Goal: Task Accomplishment & Management: Manage account settings

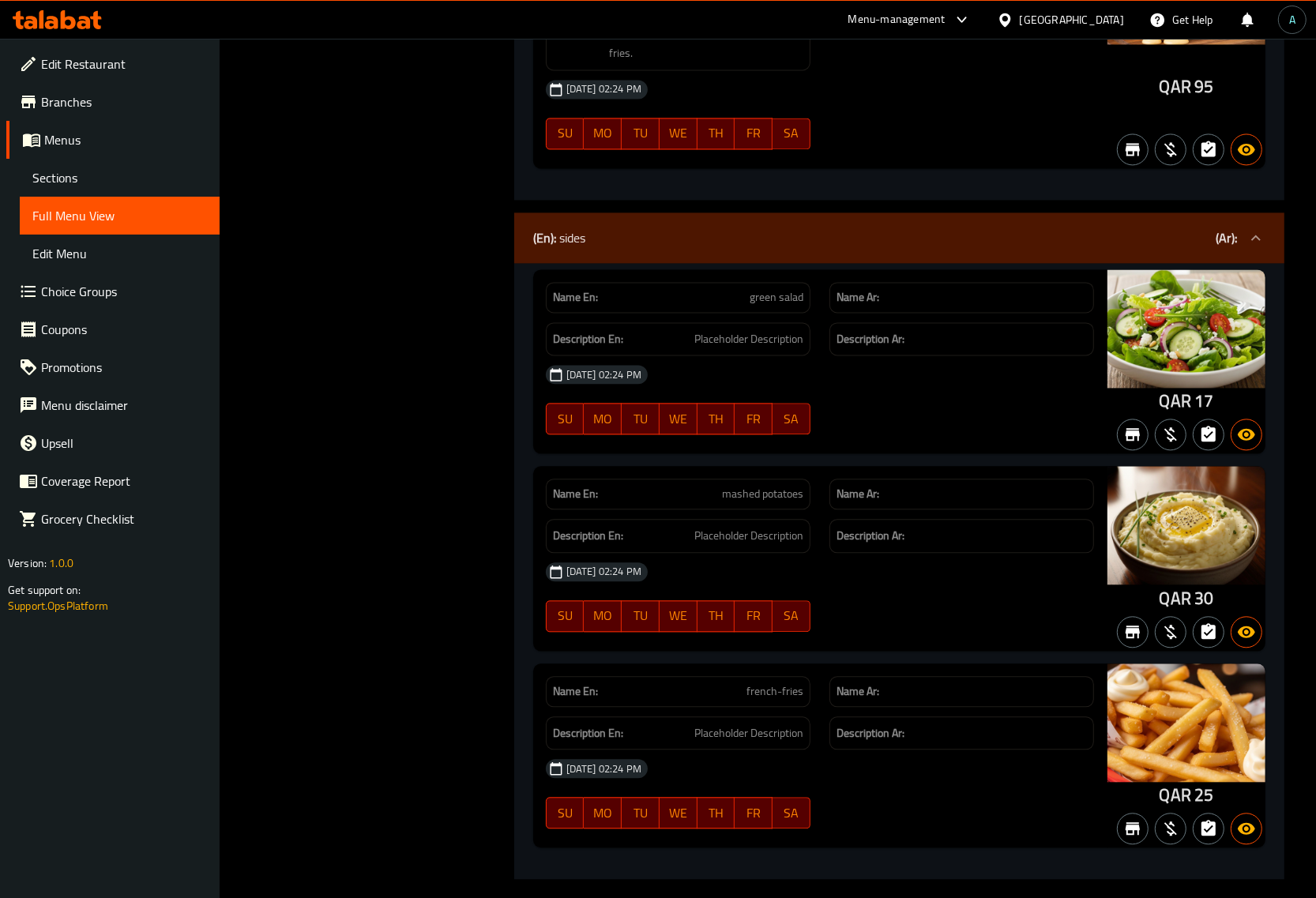
scroll to position [2909, 0]
click at [61, 29] on icon at bounding box center [68, 19] width 15 height 19
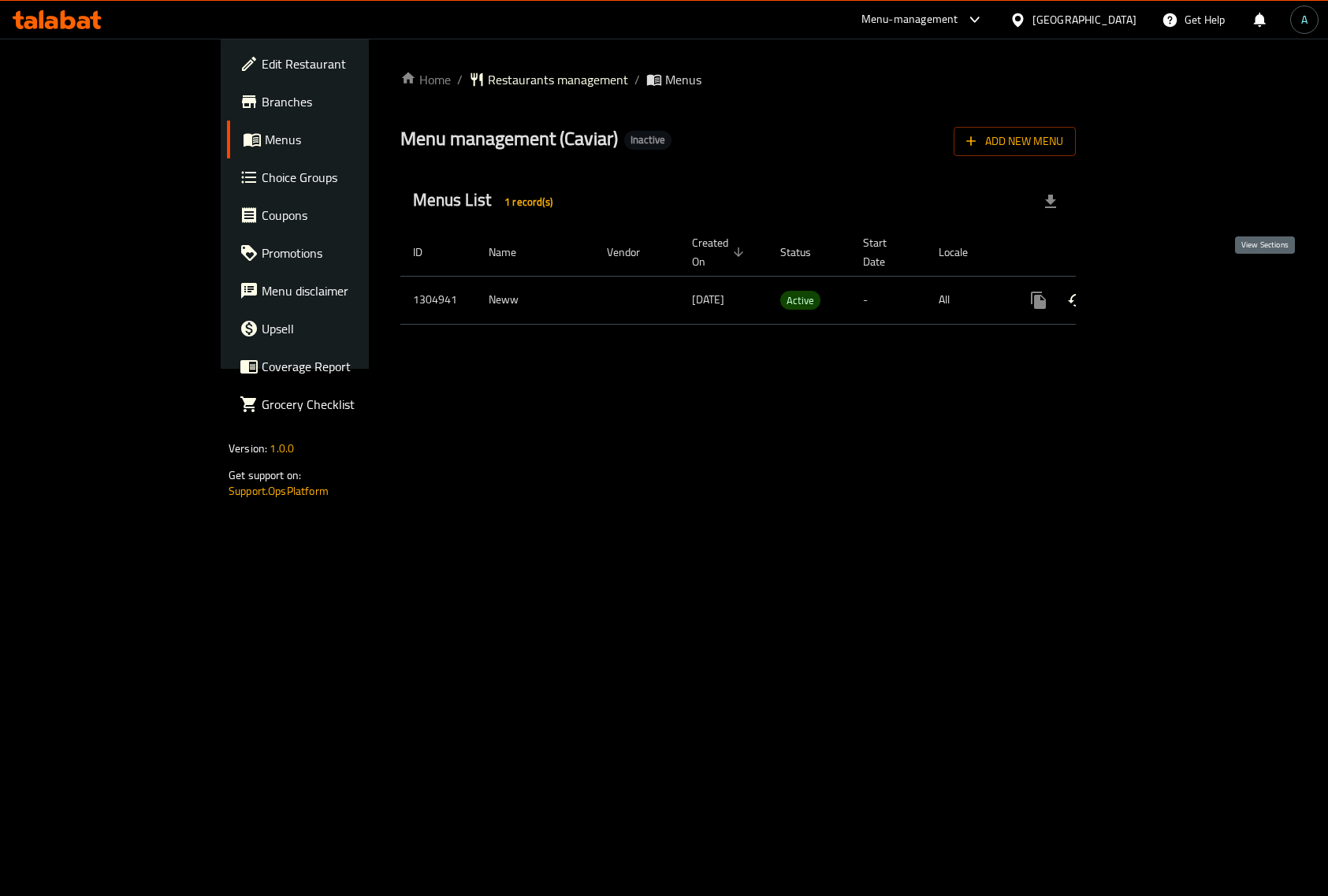
click at [1162, 292] on icon "enhanced table" at bounding box center [1152, 300] width 19 height 19
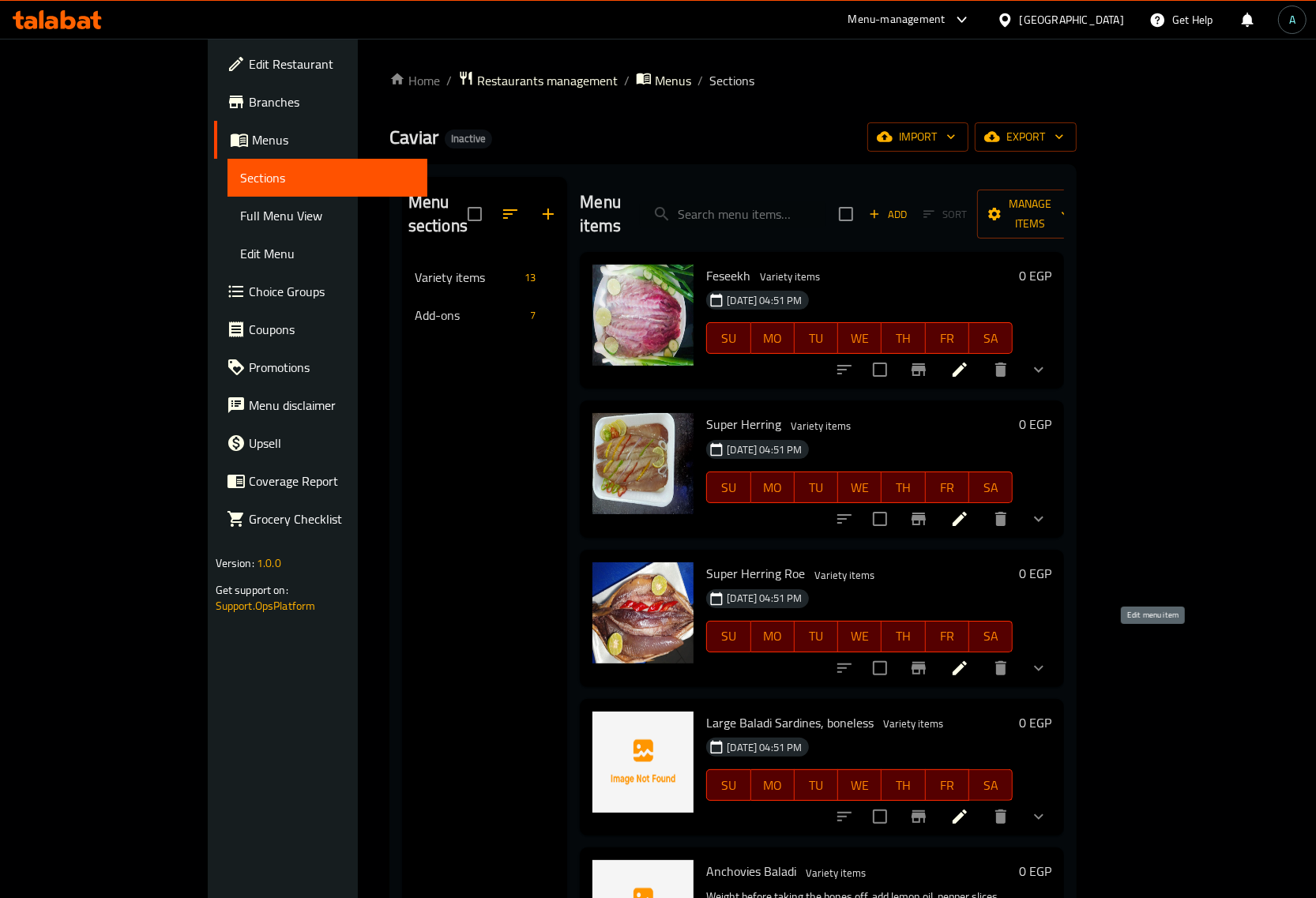
click at [969, 659] on icon at bounding box center [959, 668] width 19 height 19
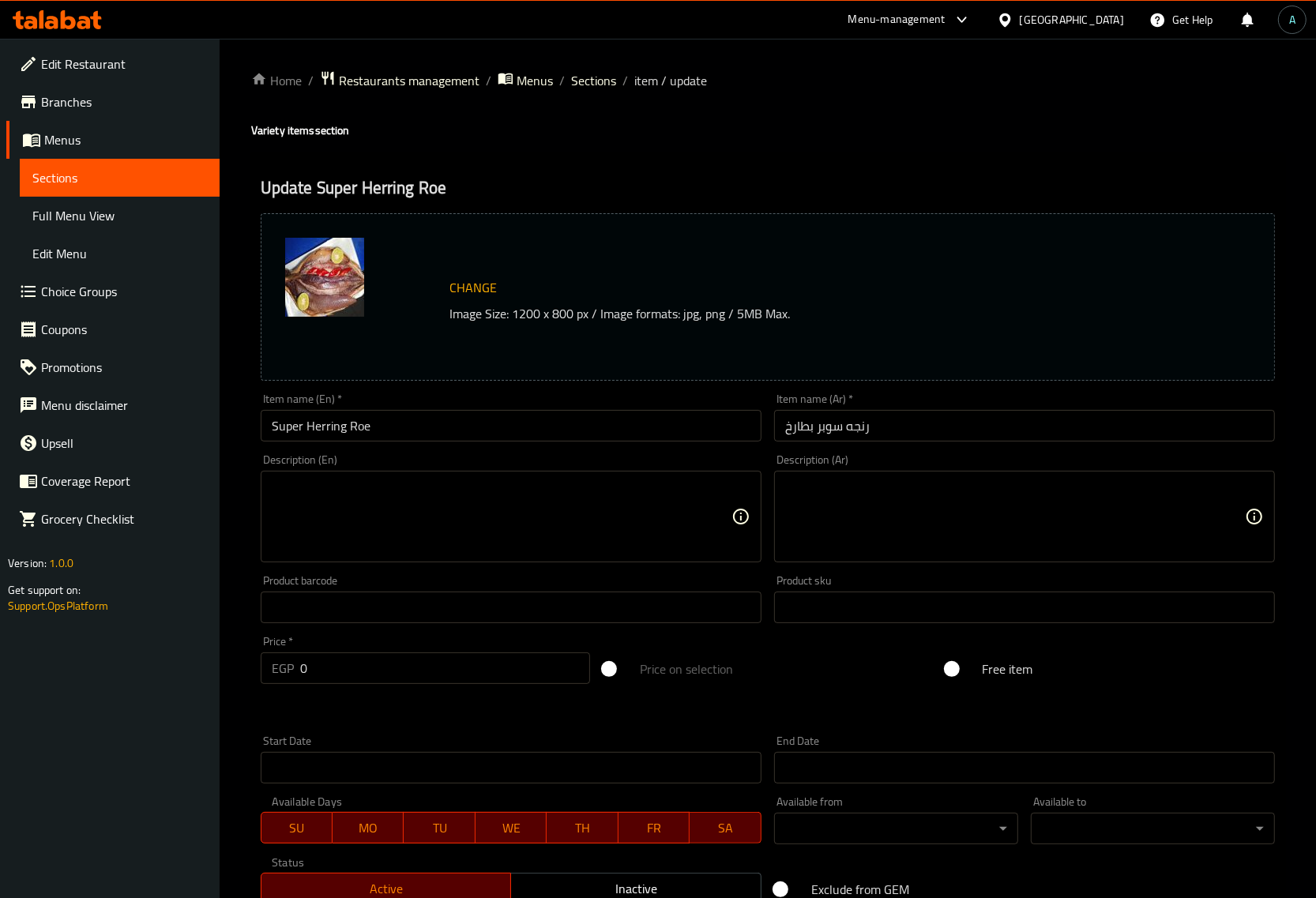
click at [598, 522] on textarea at bounding box center [501, 517] width 460 height 75
paste textarea "رنجة سوبر بطارخ، وهي رنجة مدخنة فاخرة ومحشوة بكمية كبيرة من البطارخ الشهية. تُق…"
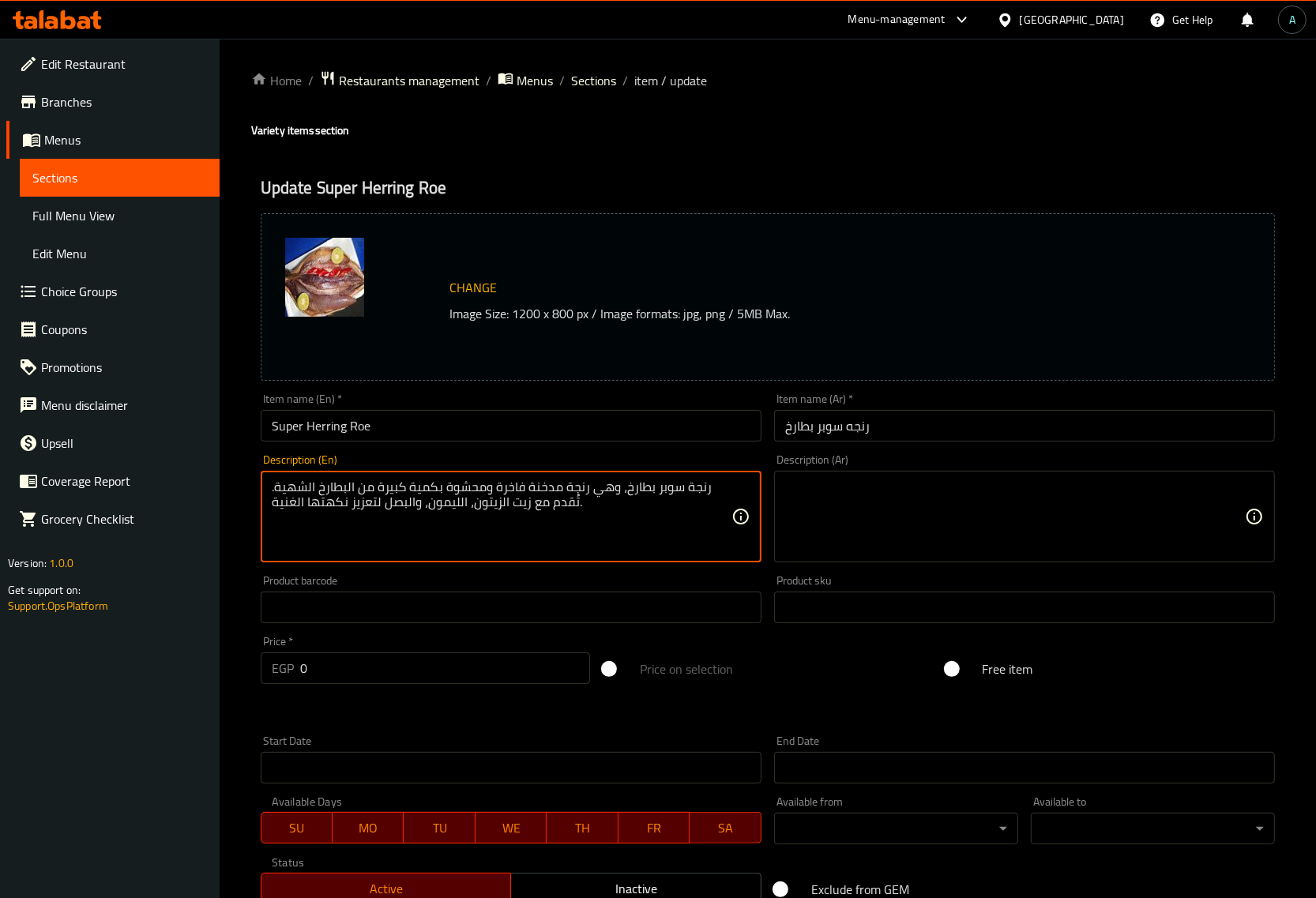
type textarea "رنجة سوبر بطارخ، وهي رنجة مدخنة فاخرة ومحشوة بكمية كبيرة من البطارخ الشهية. تُق…"
click at [941, 530] on textarea at bounding box center [1015, 517] width 460 height 75
paste textarea "رنجة سوبر بطارخ، وهي رنجة مدخنة فاخرة ومحشوة بكمية كبيرة من البطارخ الشهية. تُق…"
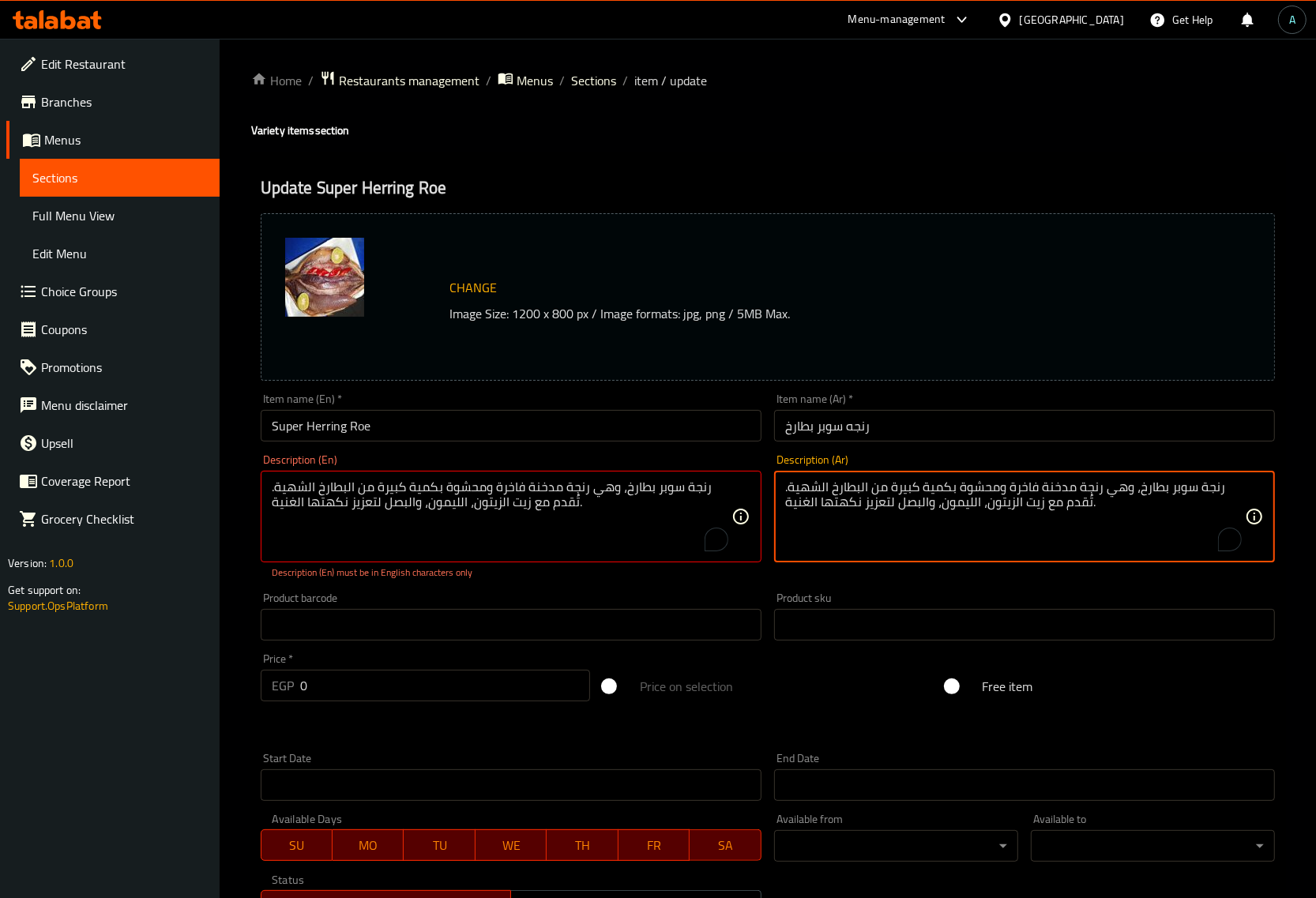
type textarea "رنجة سوبر بطارخ، وهي رنجة مدخنة فاخرة ومحشوة بكمية كبيرة من البطارخ الشهية. تُق…"
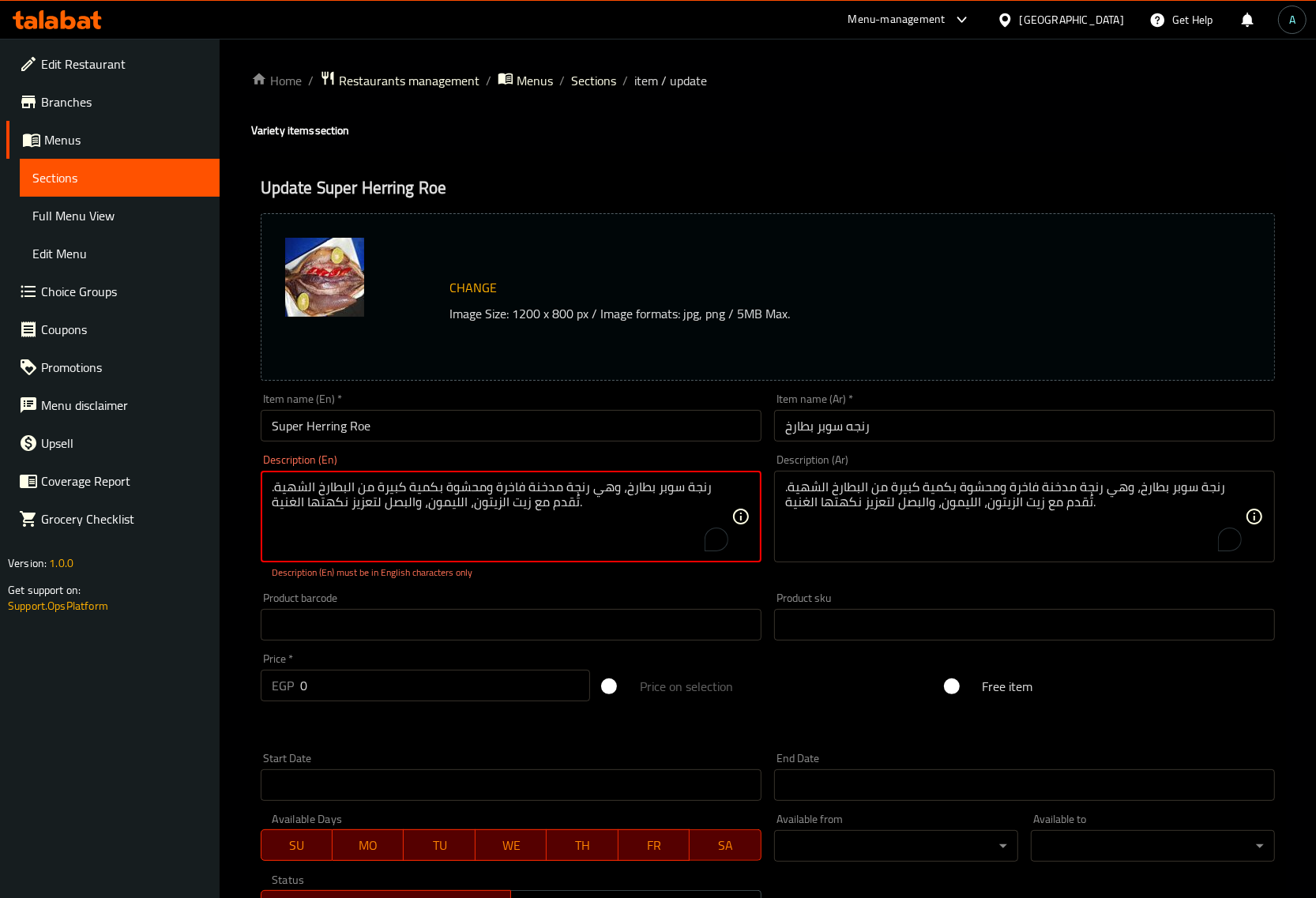
click at [519, 490] on textarea "رنجة سوبر بطارخ، وهي رنجة مدخنة فاخرة ومحشوة بكمية كبيرة من البطارخ الشهية. تُق…" at bounding box center [501, 517] width 460 height 75
paste textarea "Super Batarakh Herring, a luxurious smoked herring stuffed with a generous amou…"
type textarea "Super Batarakh Herring, a luxurious smoked herring stuffed with a generous amou…"
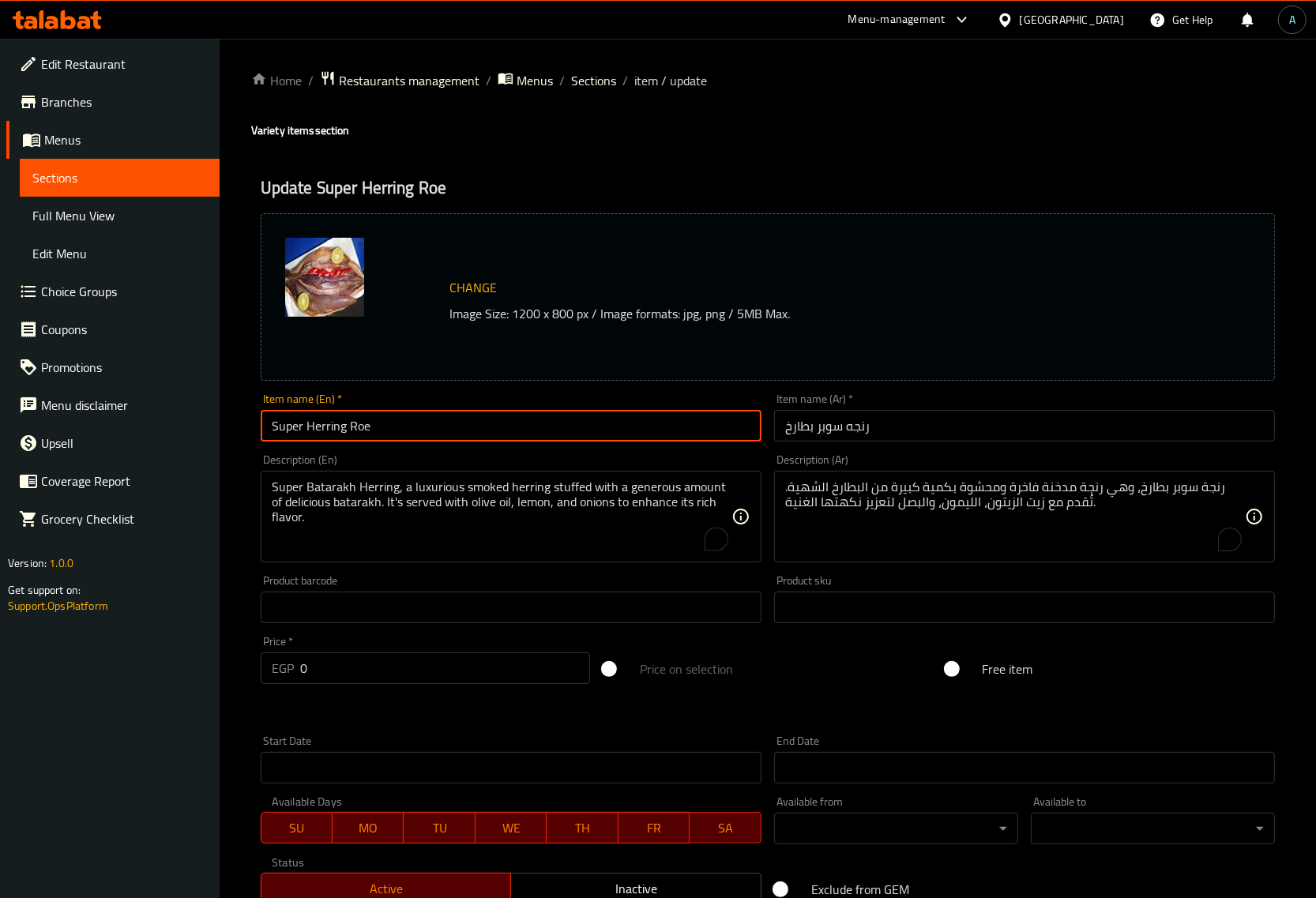
click at [518, 425] on input "Super Herring Roe" at bounding box center [511, 426] width 501 height 32
click at [92, 164] on link "Sections" at bounding box center [120, 178] width 200 height 38
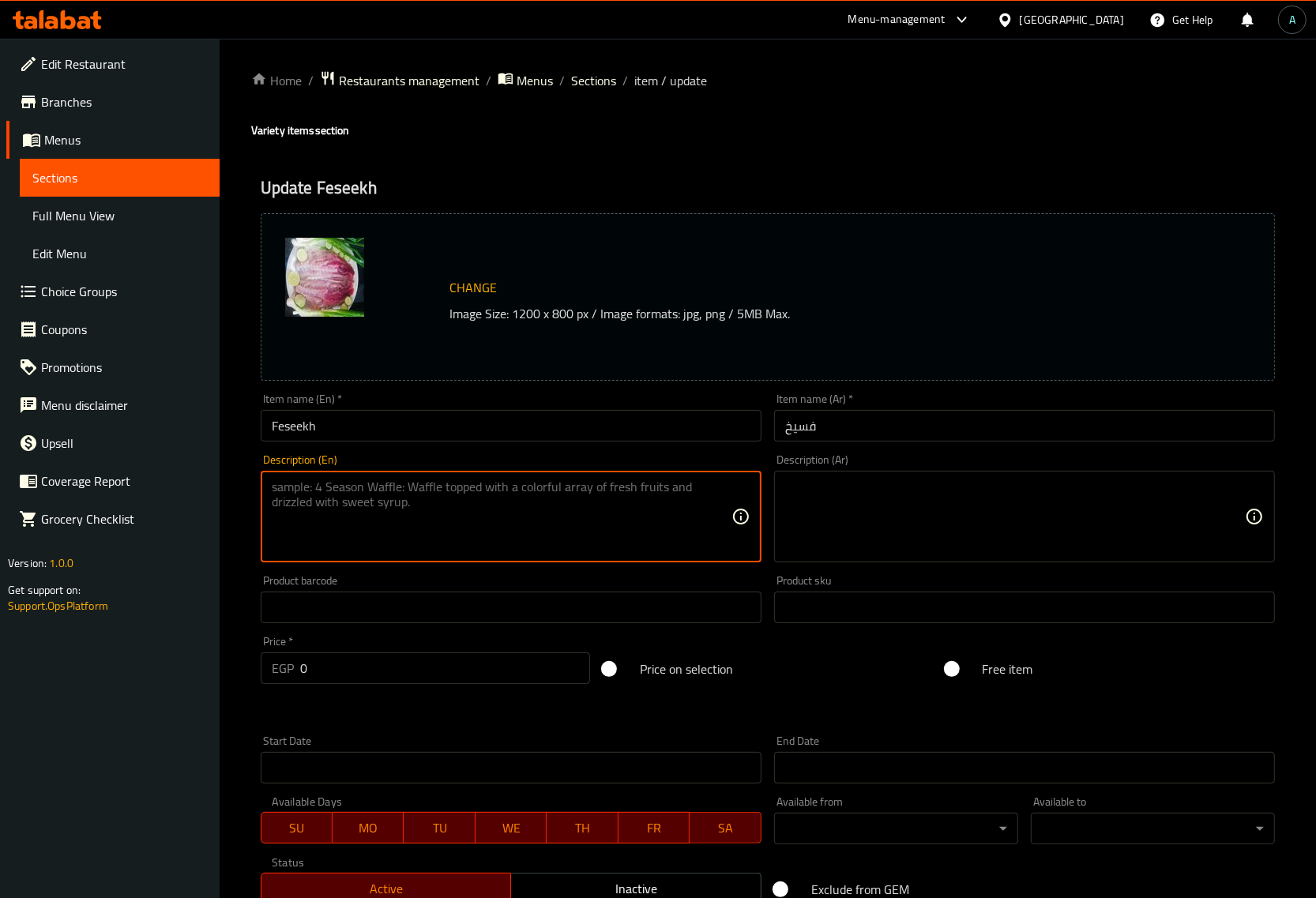
click at [563, 510] on textarea at bounding box center [501, 517] width 460 height 75
paste textarea "طبق الفسيخ الأصيل، وهو سمك بوري مُعد بطريقة تقليدية خاصة، مملح ومخمر ليمنحه نكه…"
type textarea "طبق الفسيخ الأصيل، وهو سمك بوري مُعد بطريقة تقليدية خاصة، مملح ومخمر ليمنحه نكه…"
click at [825, 506] on textarea at bounding box center [1015, 517] width 460 height 75
paste textarea "طبق الفسيخ الأصيل، وهو سمك بوري مُعد بطريقة تقليدية خاصة، مملح ومخمر ليمنحه نكه…"
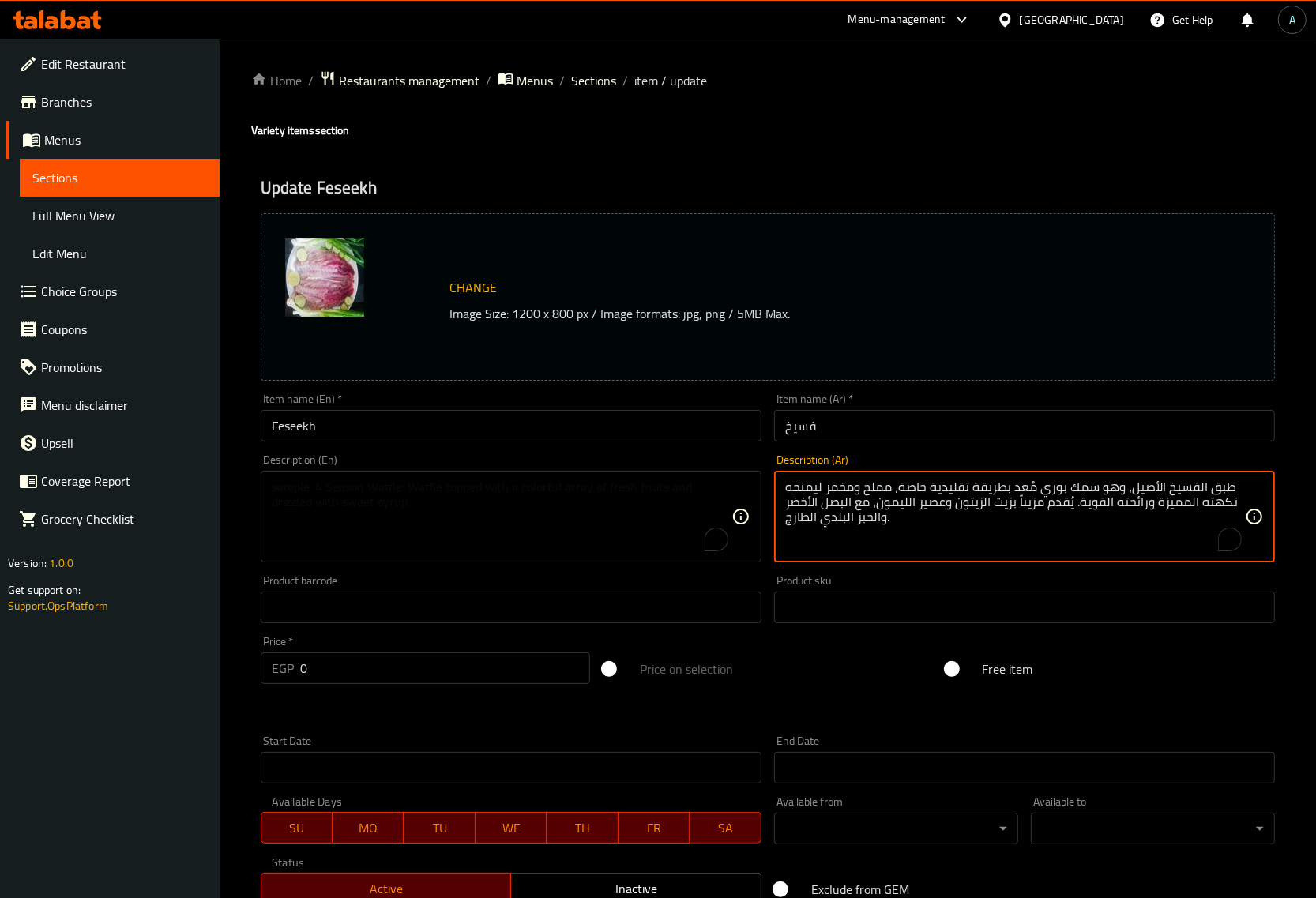
type textarea "طبق الفسيخ الأصيل، وهو سمك بوري مُعد بطريقة تقليدية خاصة، مملح ومخمر ليمنحه نكه…"
click at [448, 484] on textarea "To enrich screen reader interactions, please activate Accessibility in Grammarl…" at bounding box center [501, 517] width 460 height 75
paste textarea "An authentic feseekh dish, mullet fish is prepared in a special traditional way…"
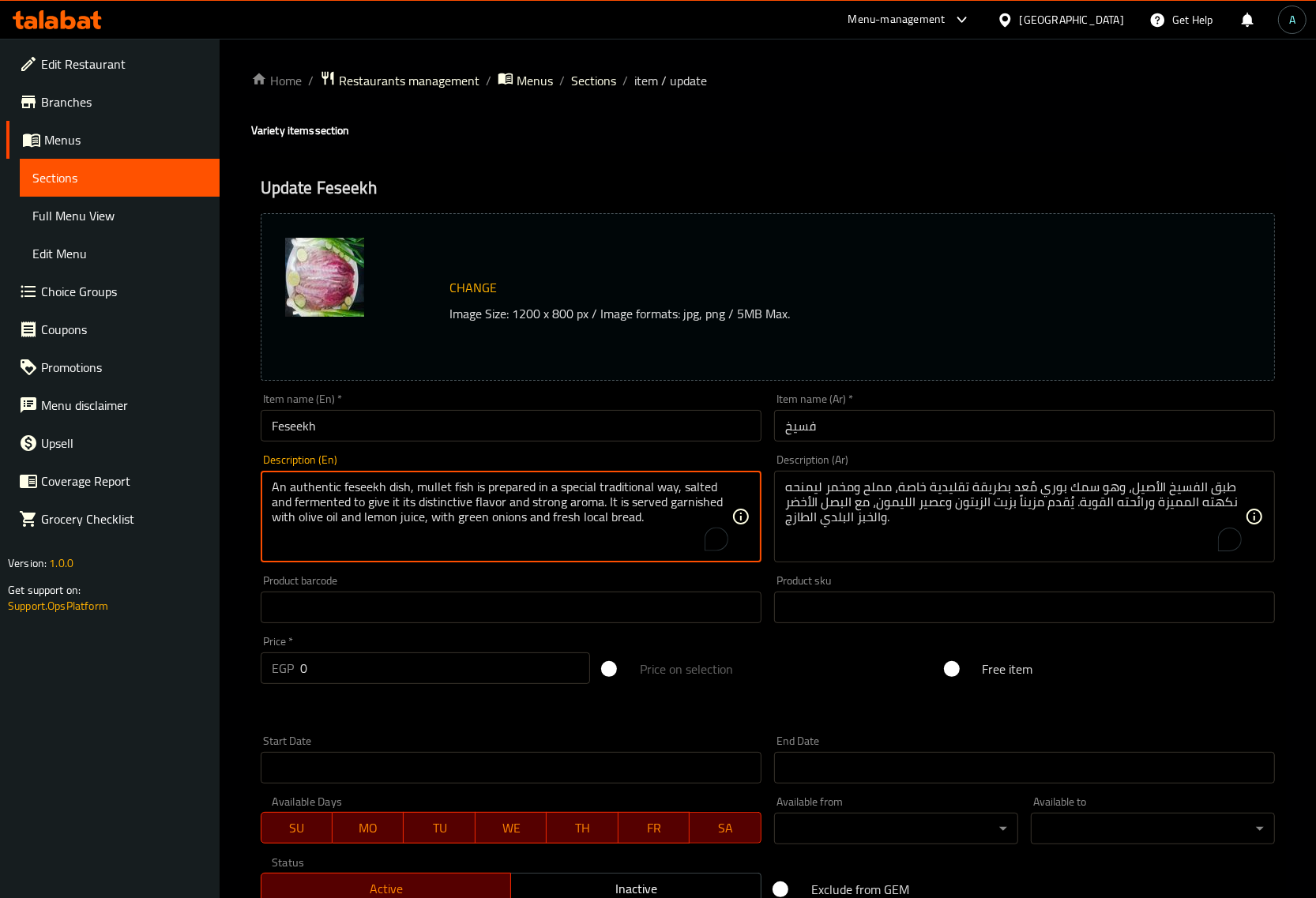
click at [591, 520] on textarea "An authentic feseekh dish, mullet fish is prepared in a special traditional way…" at bounding box center [501, 517] width 460 height 75
type textarea "An authentic feseekh dish, mullet fish is prepared in a special traditional way…"
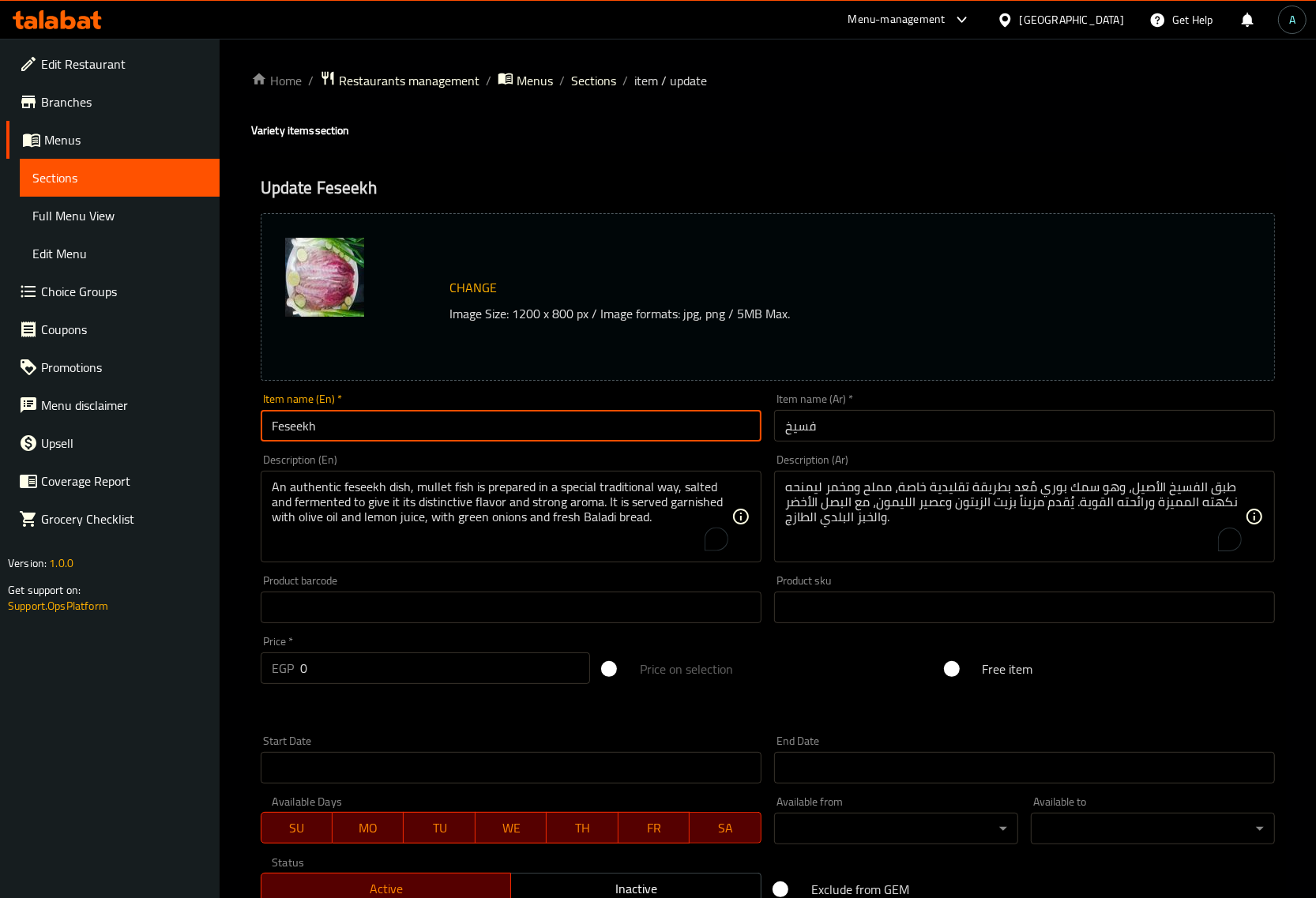
click at [514, 428] on input "Feseekh" at bounding box center [511, 426] width 501 height 32
click at [131, 183] on span "Sections" at bounding box center [119, 178] width 175 height 19
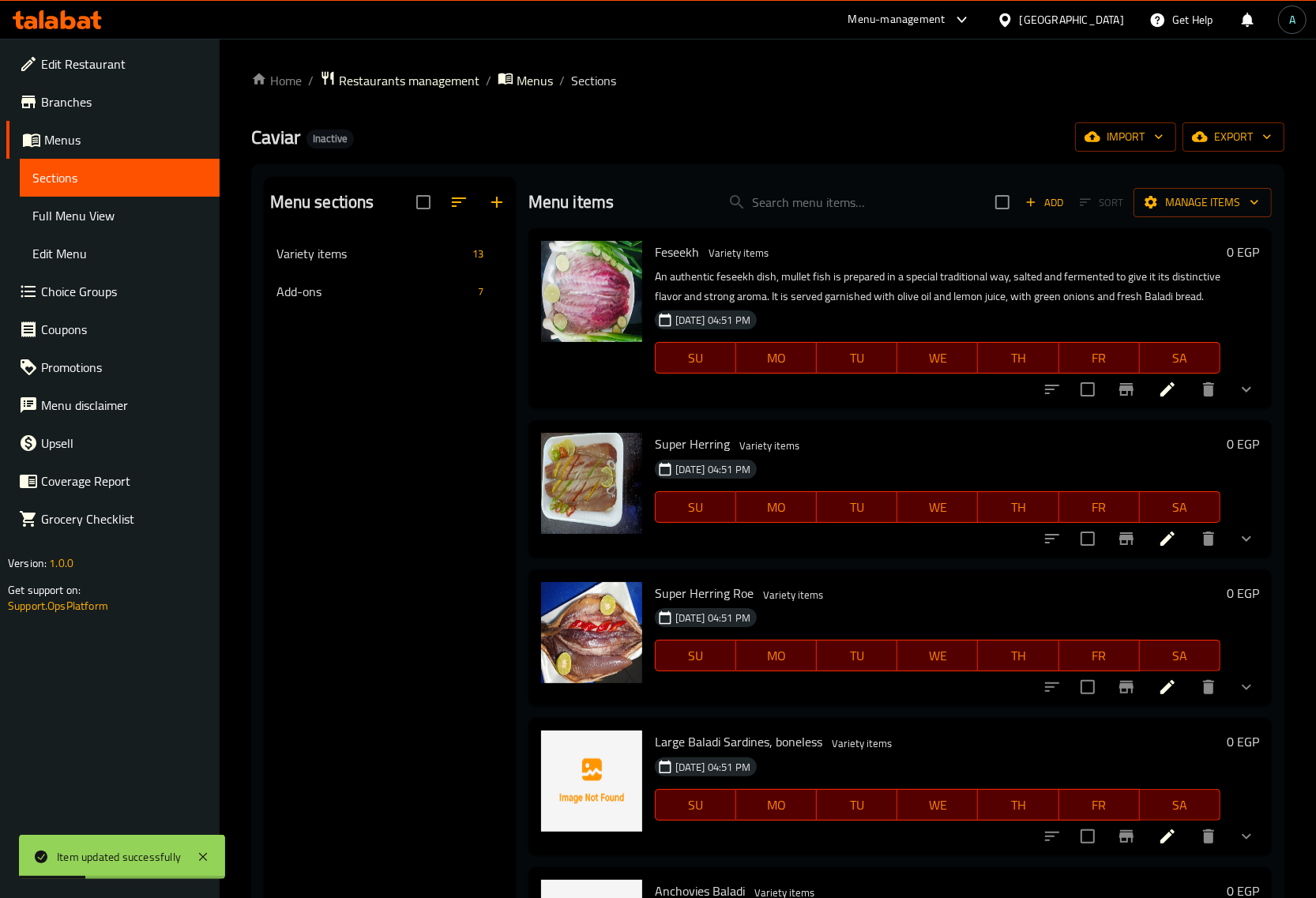
click at [1160, 546] on icon at bounding box center [1167, 539] width 14 height 14
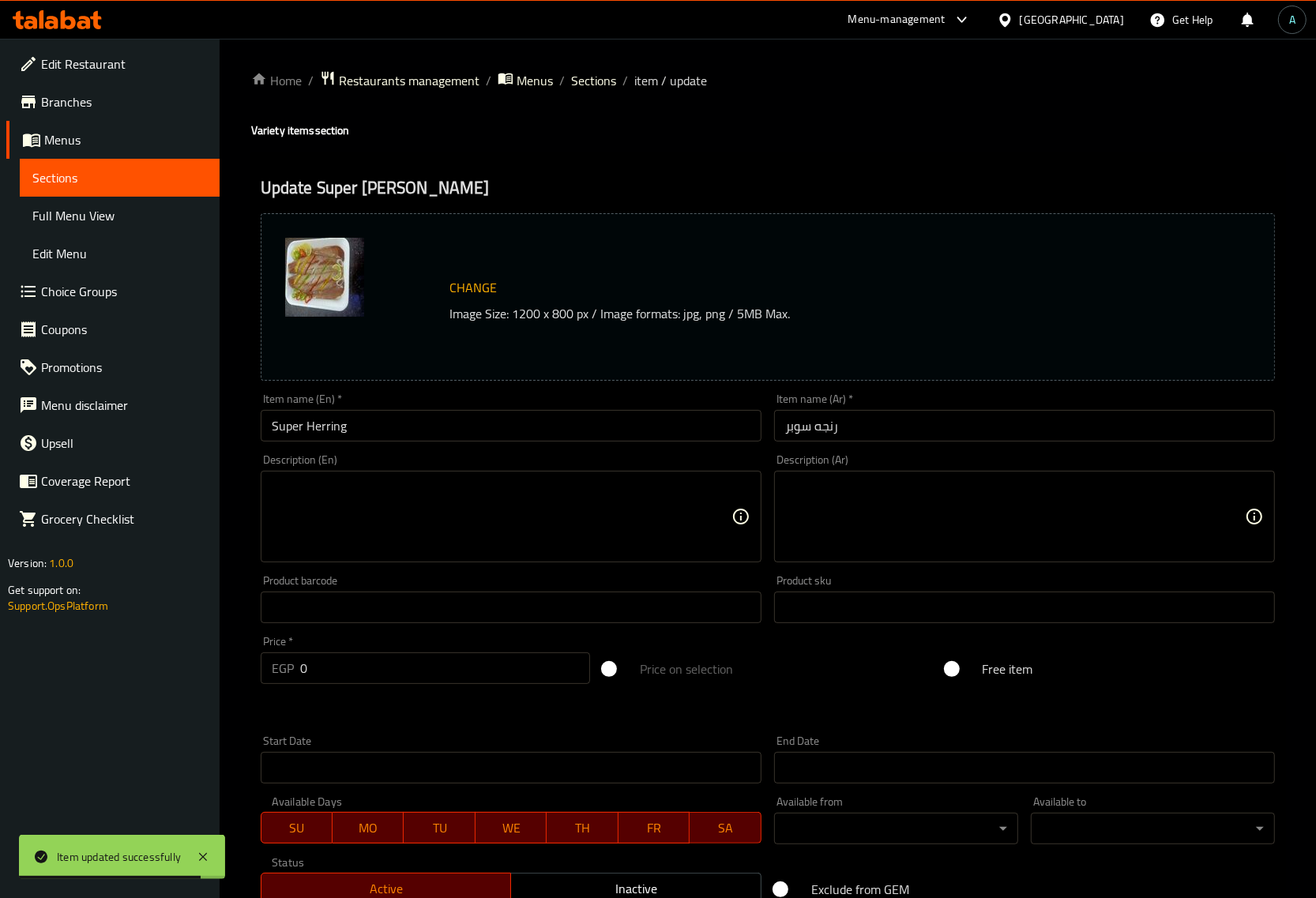
click at [833, 539] on textarea at bounding box center [1015, 517] width 460 height 75
paste textarea "طبق الرنجة الكلاسيكي، سمك رنجة مدخن، يُقدم مع الطحينة، الزيت، والليمون، إضافة إ…"
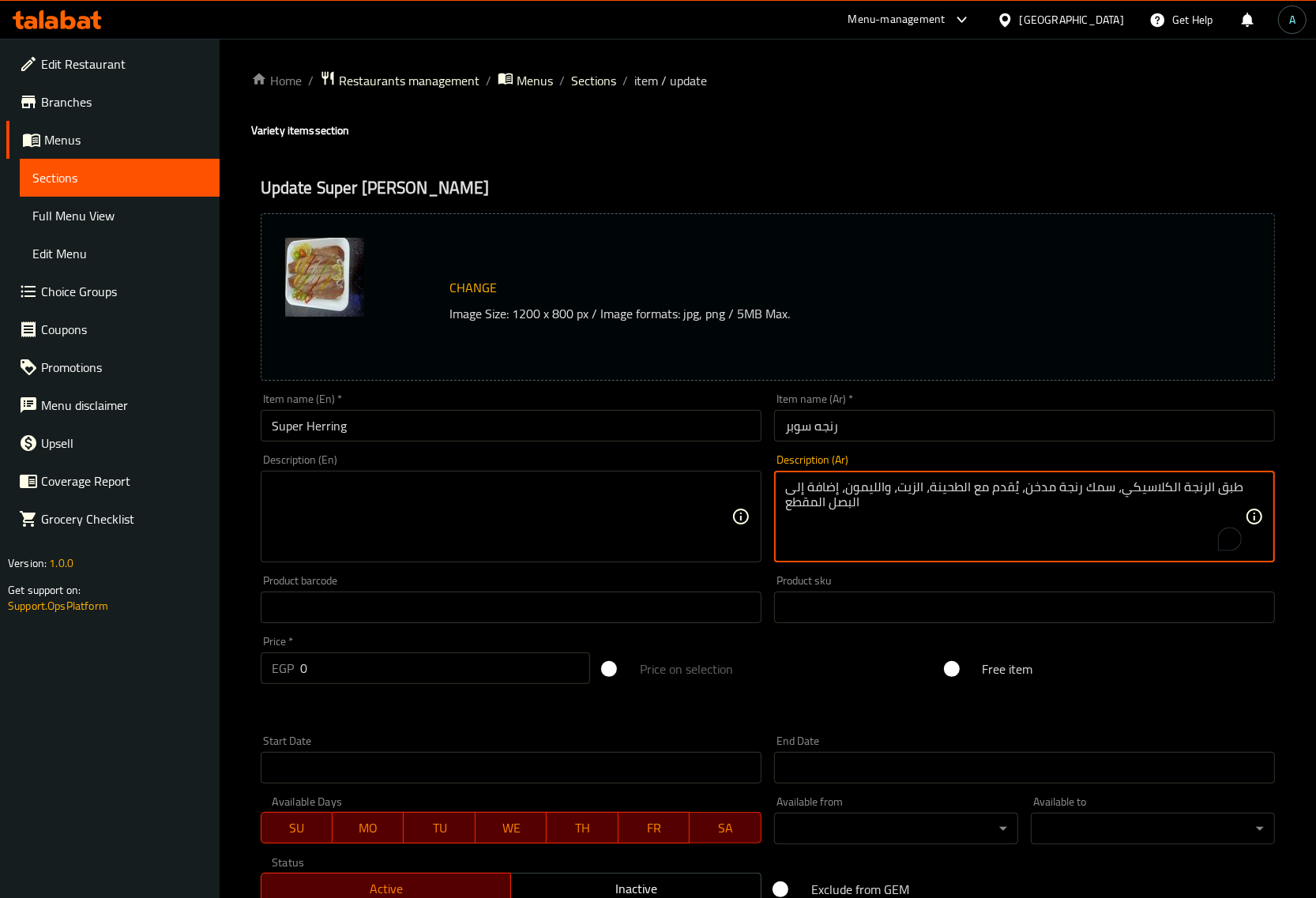
type textarea "طبق الرنجة الكلاسيكي، سمك رنجة مدخن، يُقدم مع الطحينة، الزيت، والليمون، إضافة إ…"
click at [511, 500] on textarea at bounding box center [501, 517] width 460 height 75
paste textarea "Classic herring dish, smoked herring served with tahini, oil, and lemon, plus s…"
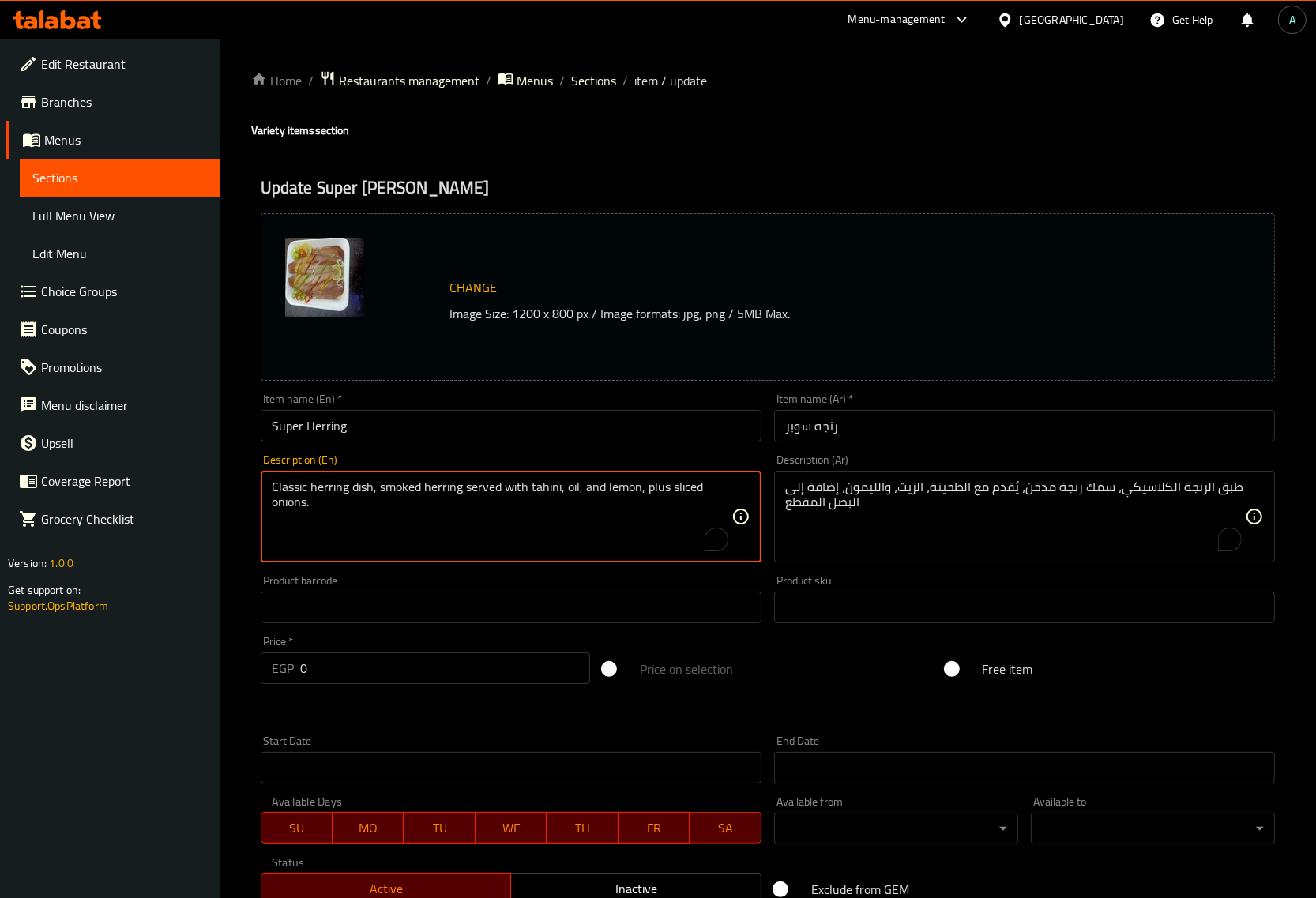
type textarea "Classic herring dish, smoked herring served with tahini, oil, and lemon, plus s…"
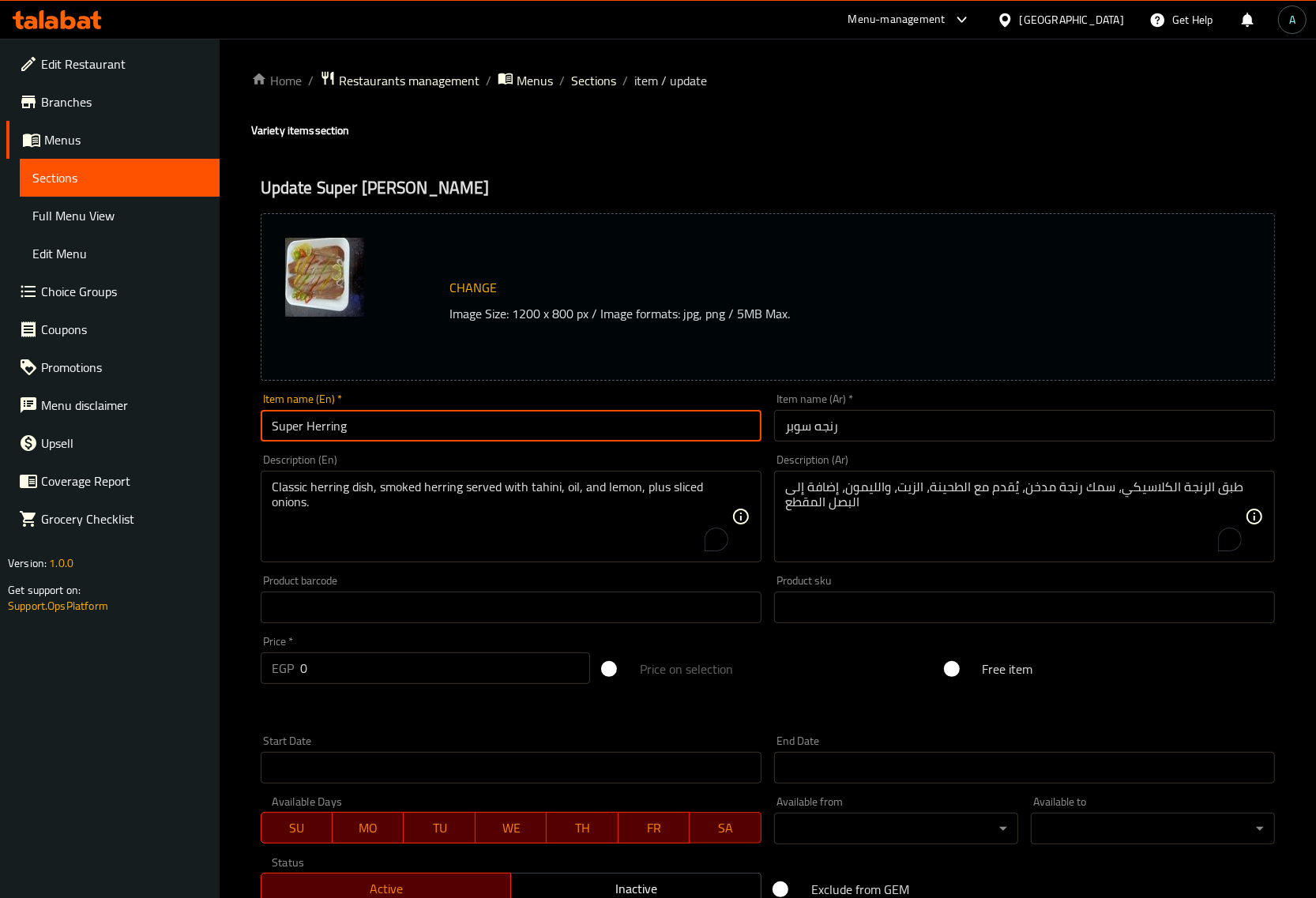
click at [432, 440] on input "Super Herring" at bounding box center [511, 426] width 501 height 32
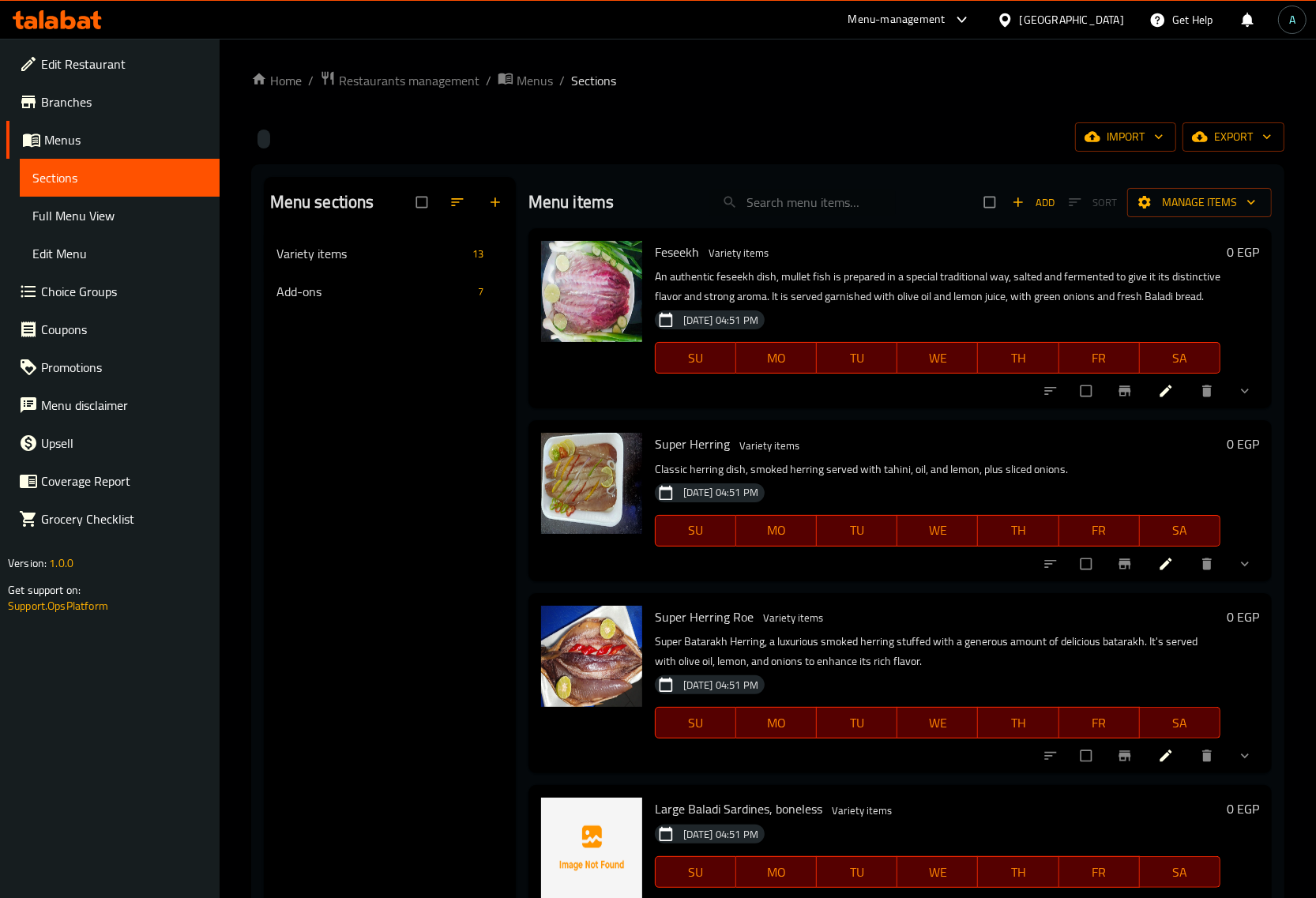
scroll to position [593, 0]
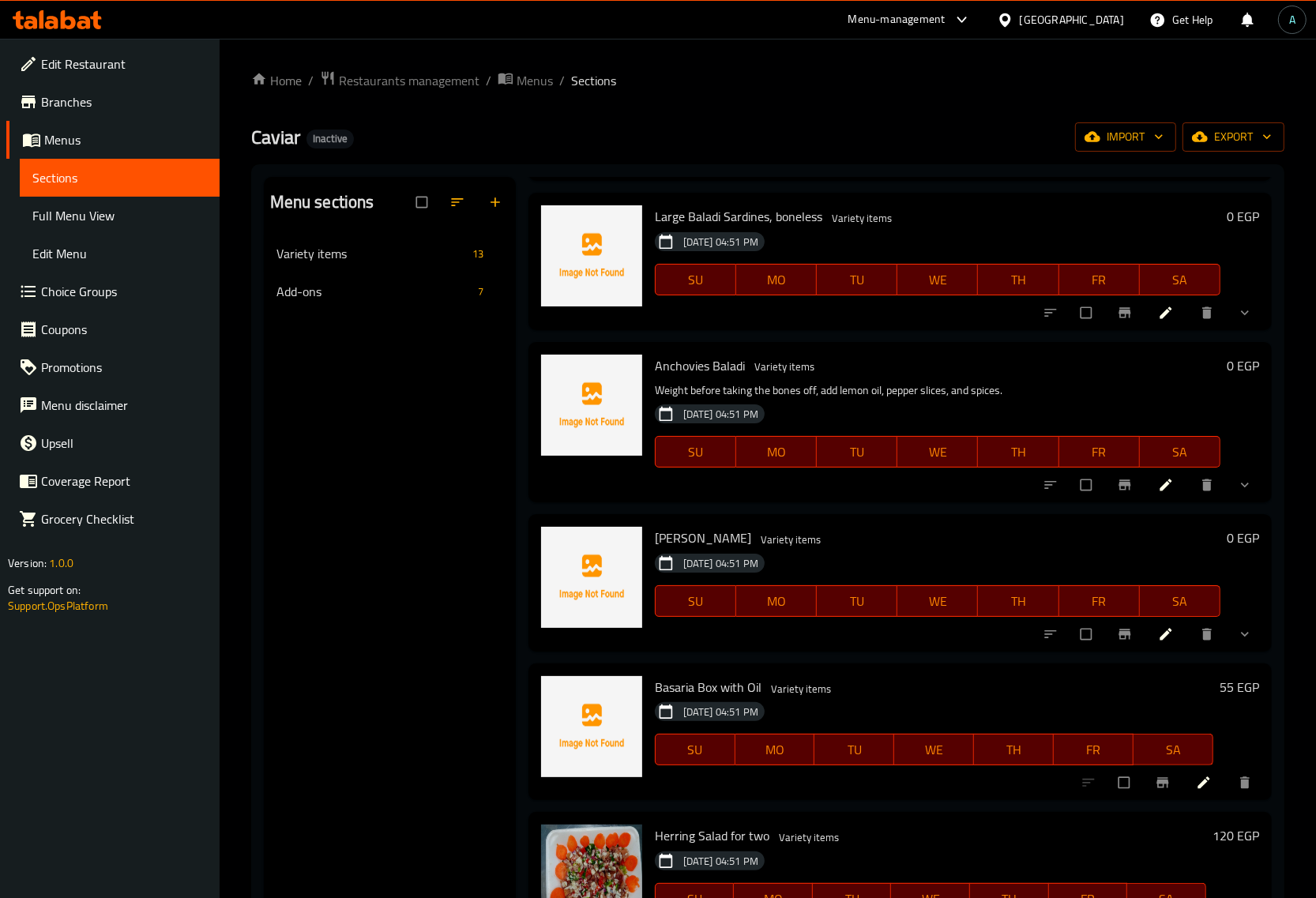
click at [1145, 647] on li at bounding box center [1167, 634] width 44 height 25
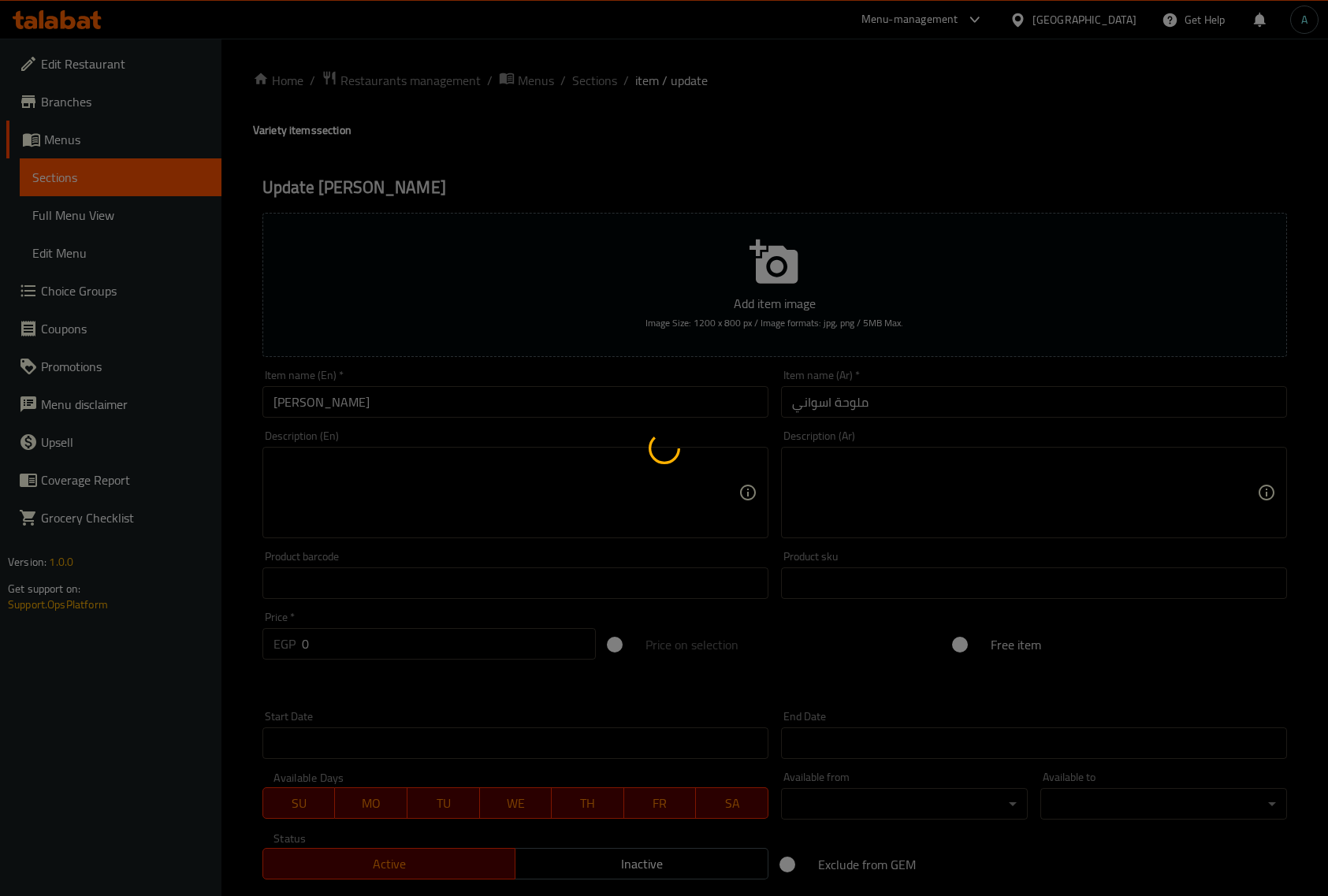
type input "اختر النوع والحجم"
type input "1"
type input "اختر طريقة التحضير"
type input "1"
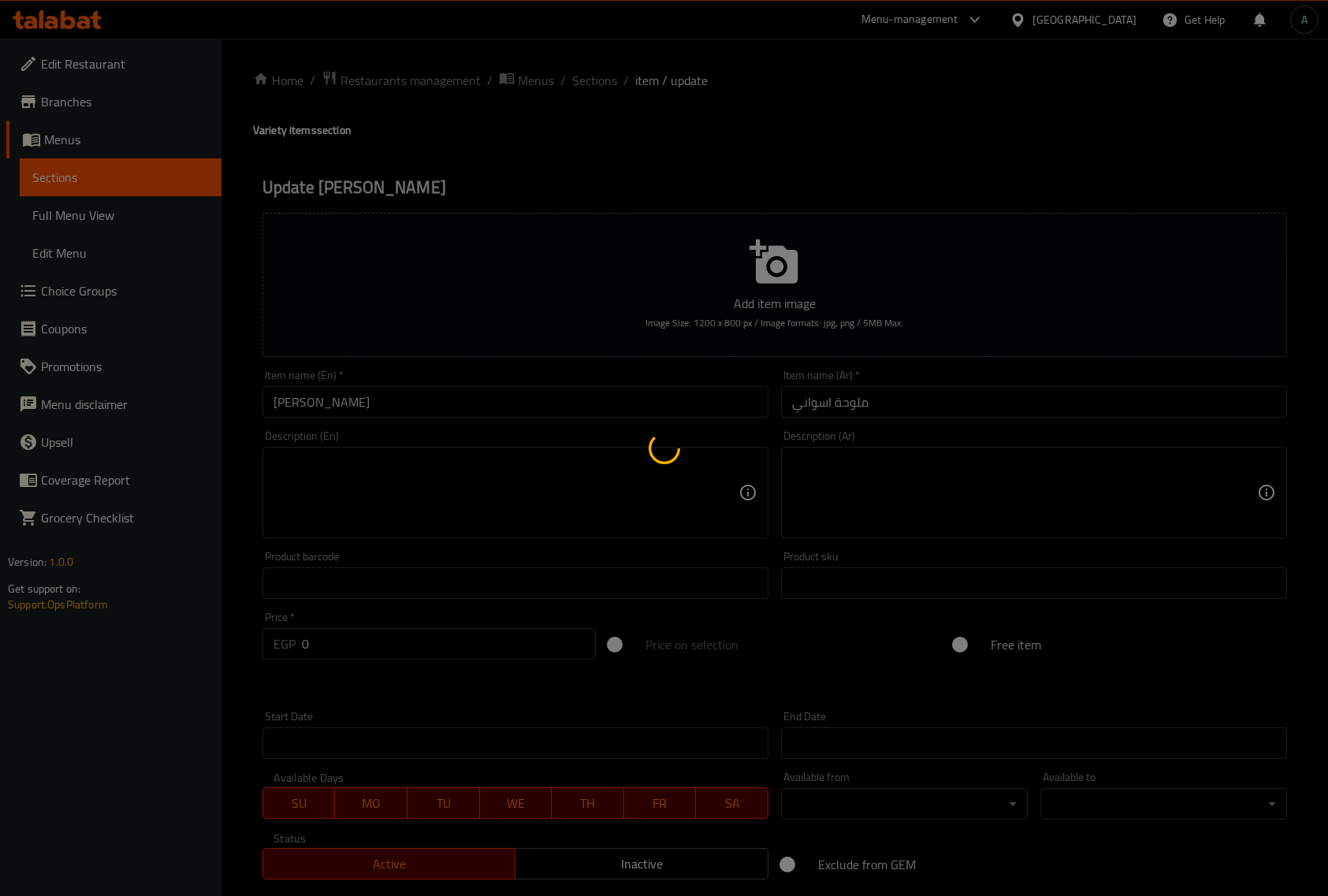
type input "1"
click at [388, 507] on div at bounding box center [664, 448] width 1328 height 896
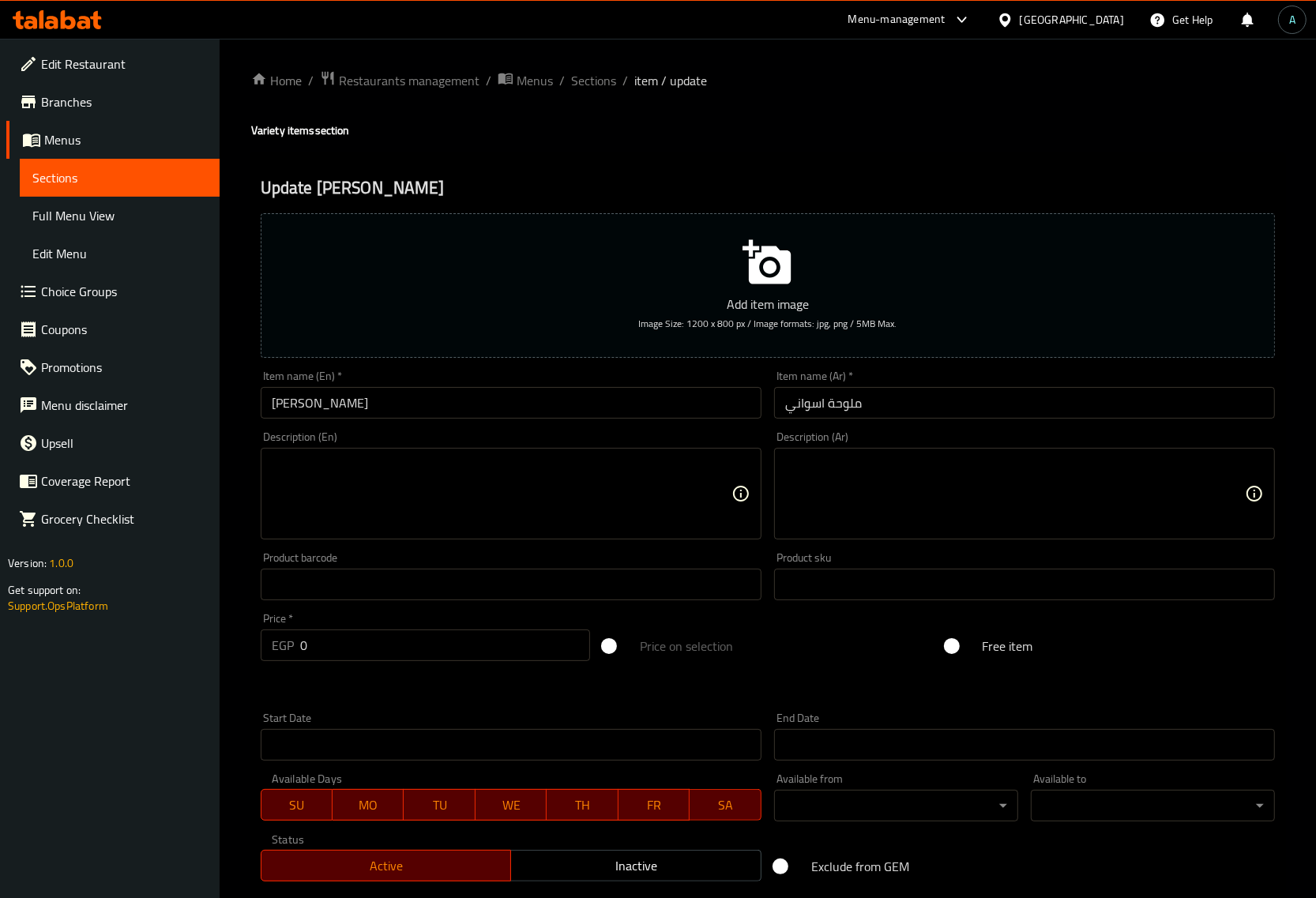
click at [929, 472] on textarea at bounding box center [1015, 494] width 460 height 75
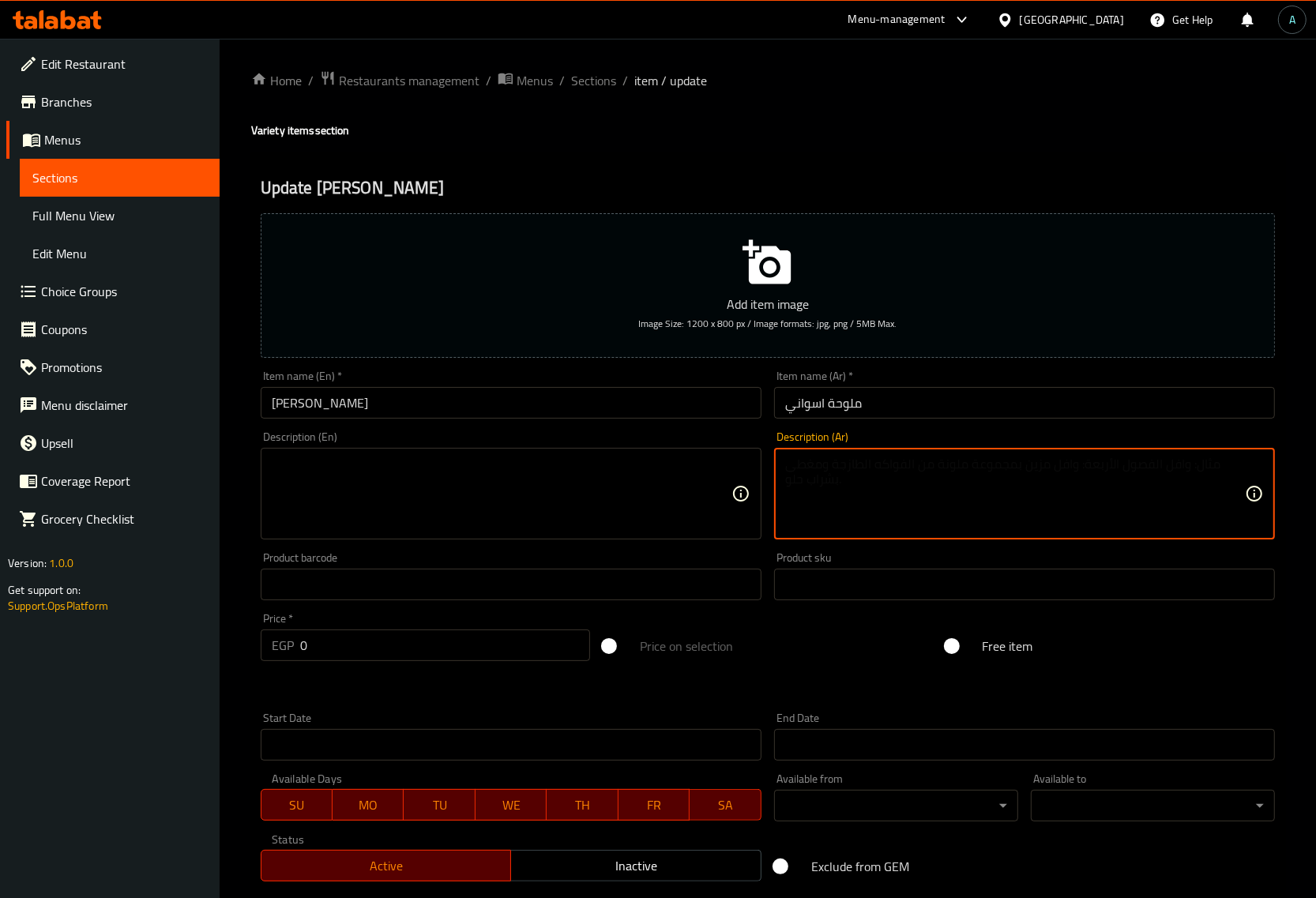
paste textarea "ملوحة أسواني، سمك كلابي مملح ومميز بطعم قوي، يُقدم مع التتبيلة والليمون والبصل."
type textarea "ملوحة أسواني، سمك كلابي مملح ومميز بطعم قوي، يُقدم مع التتبيلة والليمون والبصل."
click at [495, 470] on textarea at bounding box center [501, 494] width 460 height 75
paste textarea "Aswani Malouha, salted kalabi fish with a strong flavor, served with marinade, …"
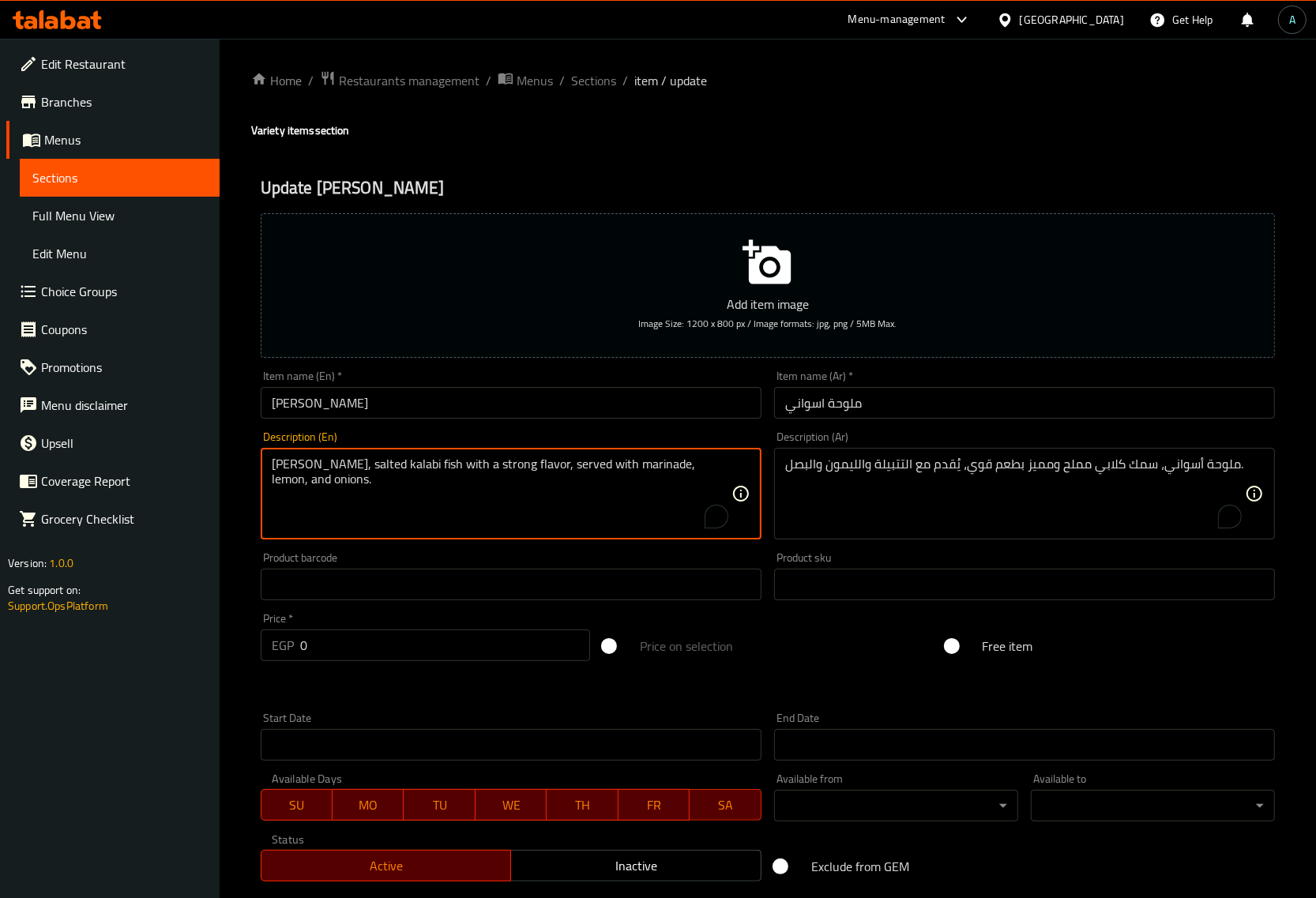
type textarea "Aswani Malouha, salted kalabi fish with a strong flavor, served with marinade, …"
click at [526, 400] on input "Aswani Malawaha" at bounding box center [511, 403] width 501 height 32
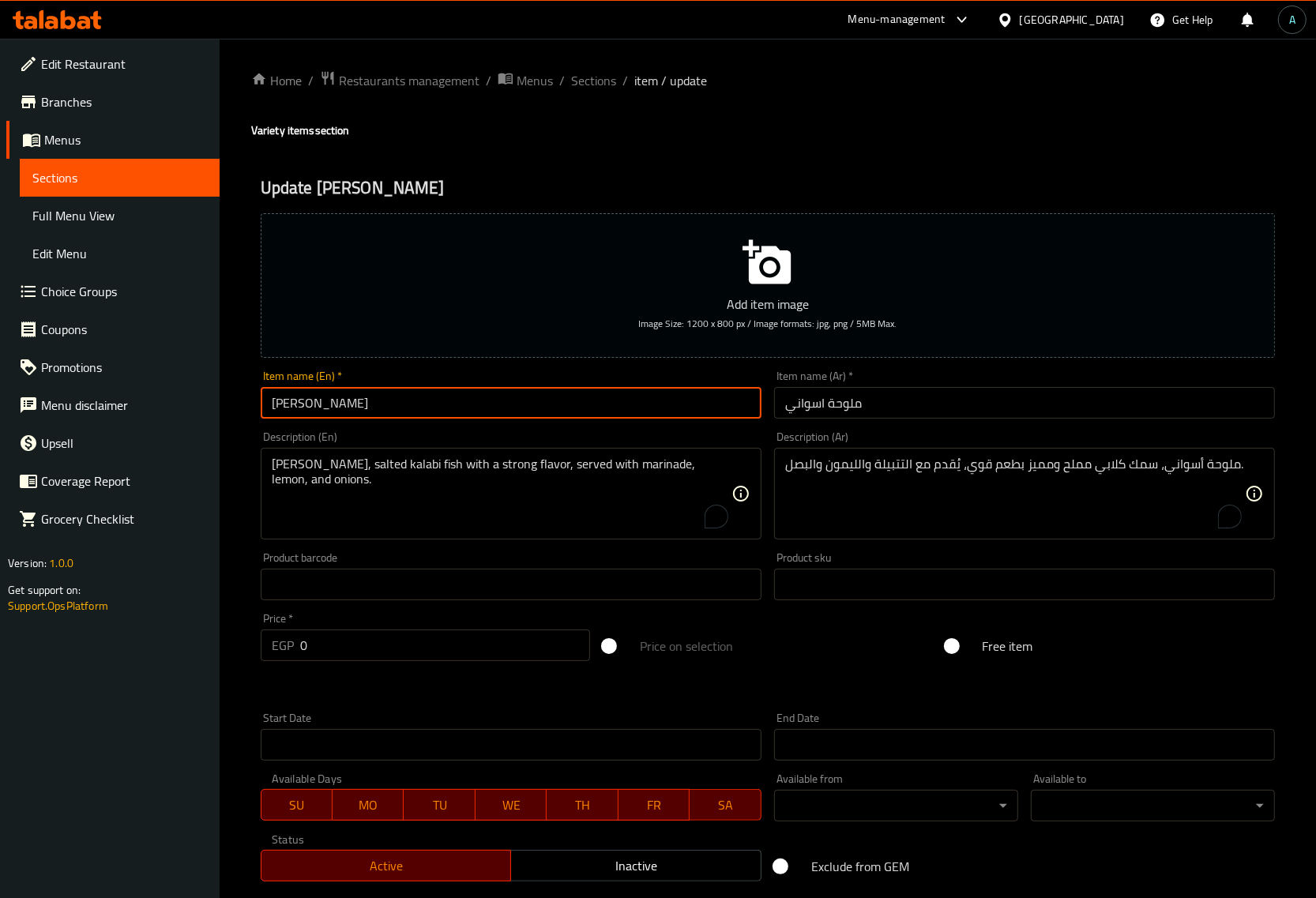
click at [81, 166] on link "Sections" at bounding box center [120, 178] width 200 height 38
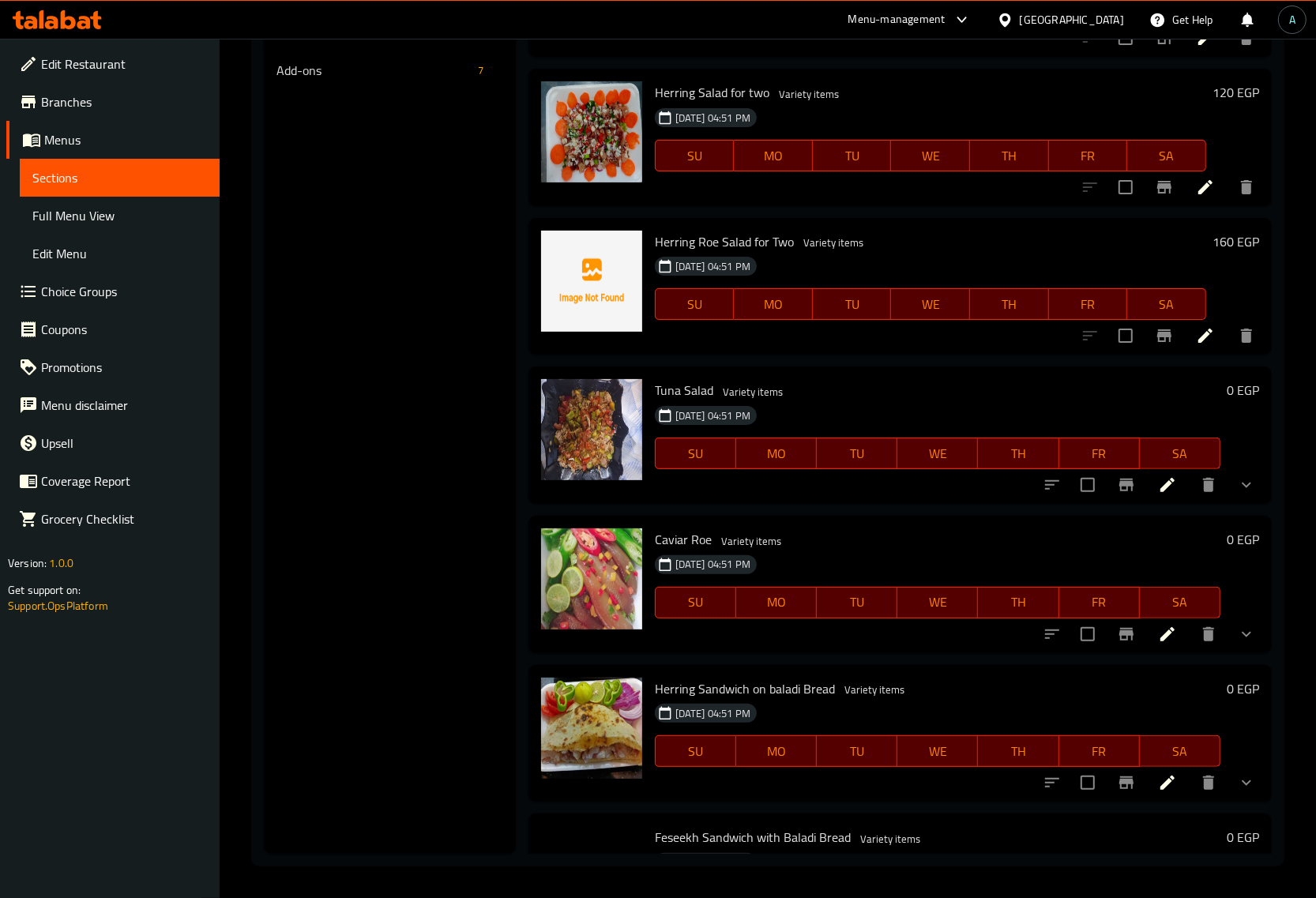
scroll to position [1185, 0]
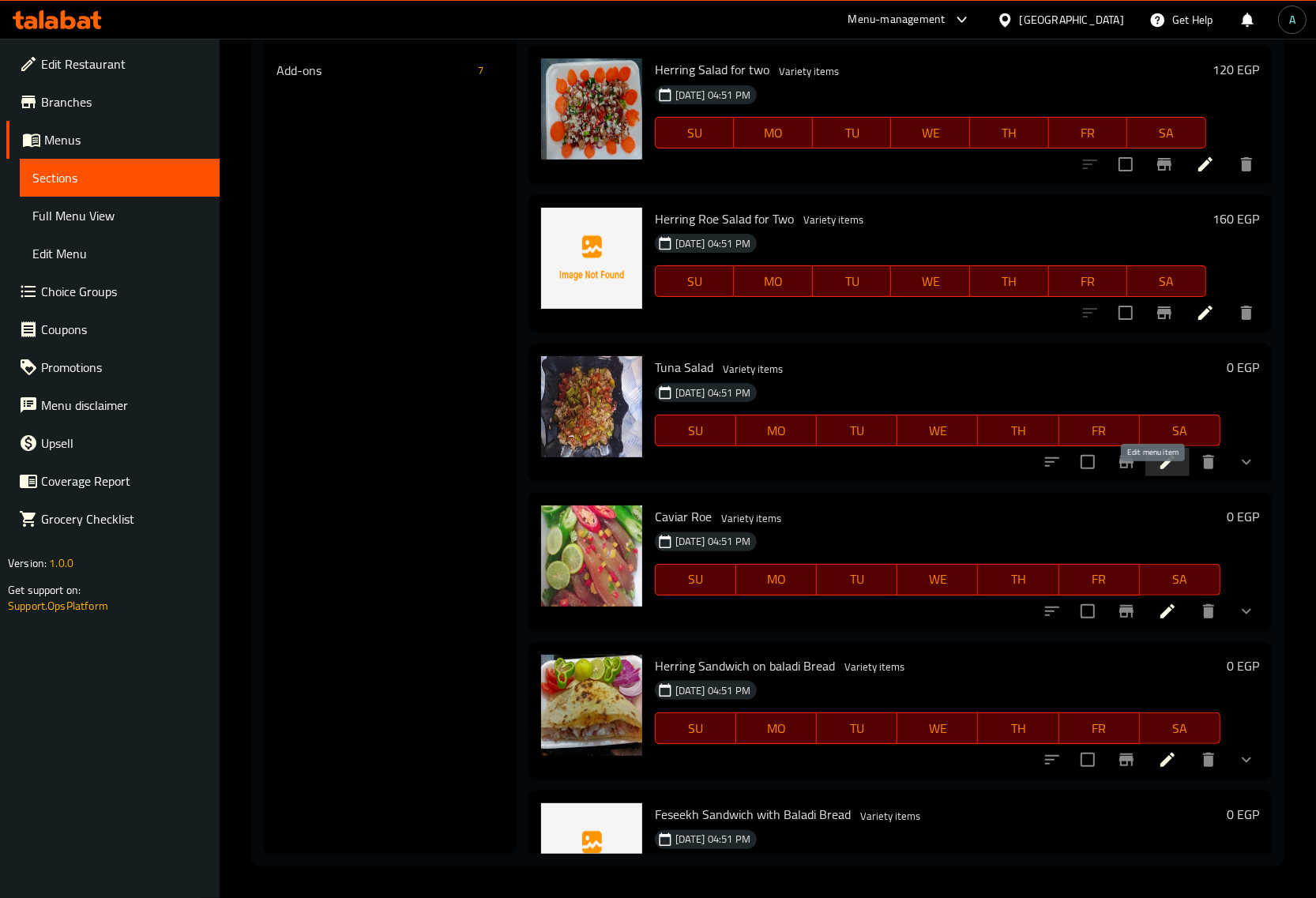
click at [1160, 469] on icon at bounding box center [1167, 462] width 14 height 14
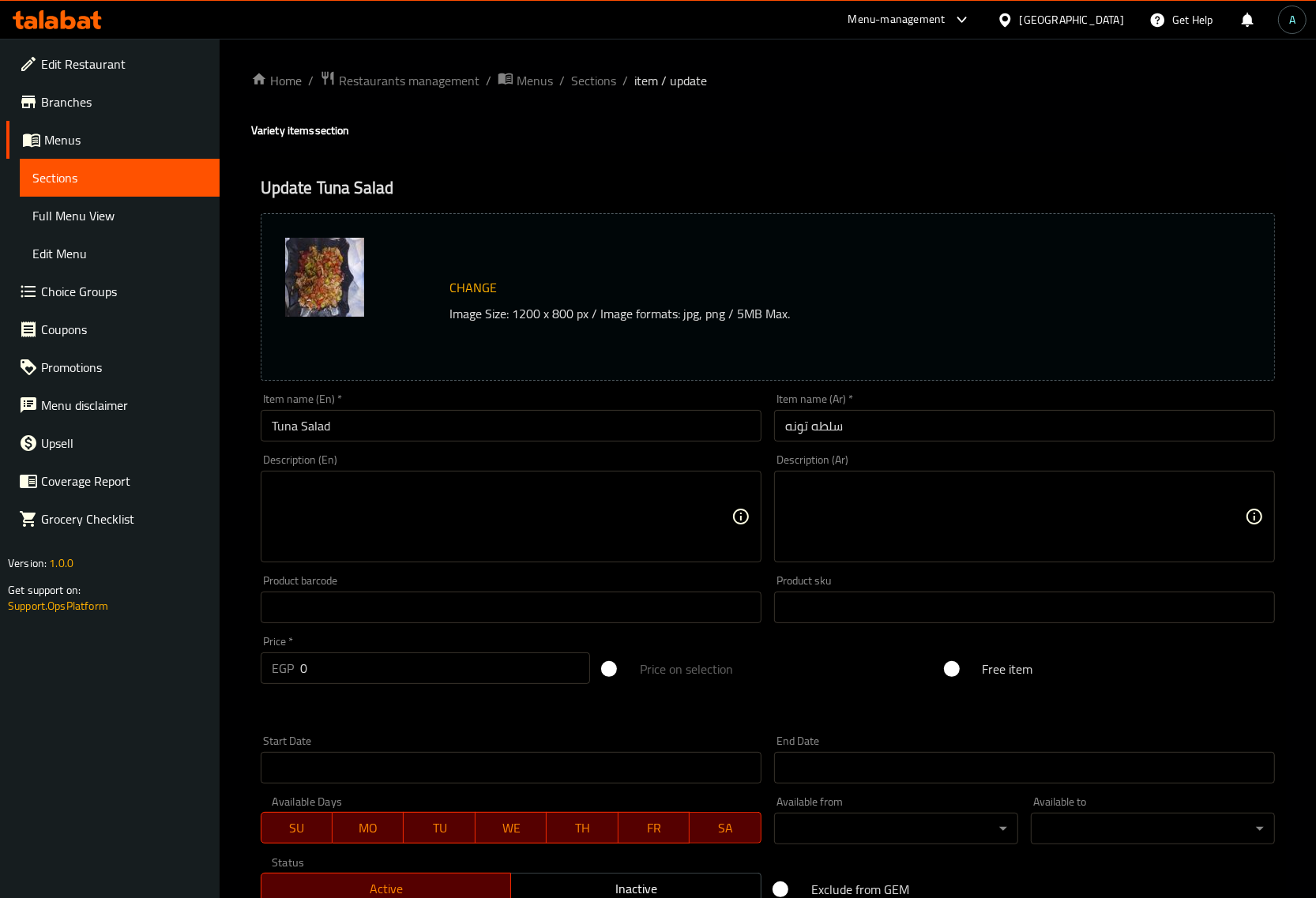
click at [771, 519] on div "Description (Ar) Description (Ar)" at bounding box center [1025, 508] width 514 height 121
click at [844, 510] on textarea at bounding box center [1015, 517] width 460 height 75
paste textarea "سلطة تونة خفيفة ومنعشة، ممزوجة بقطع الخضروات الطازجة ومُتبلة بصوص الليمون."
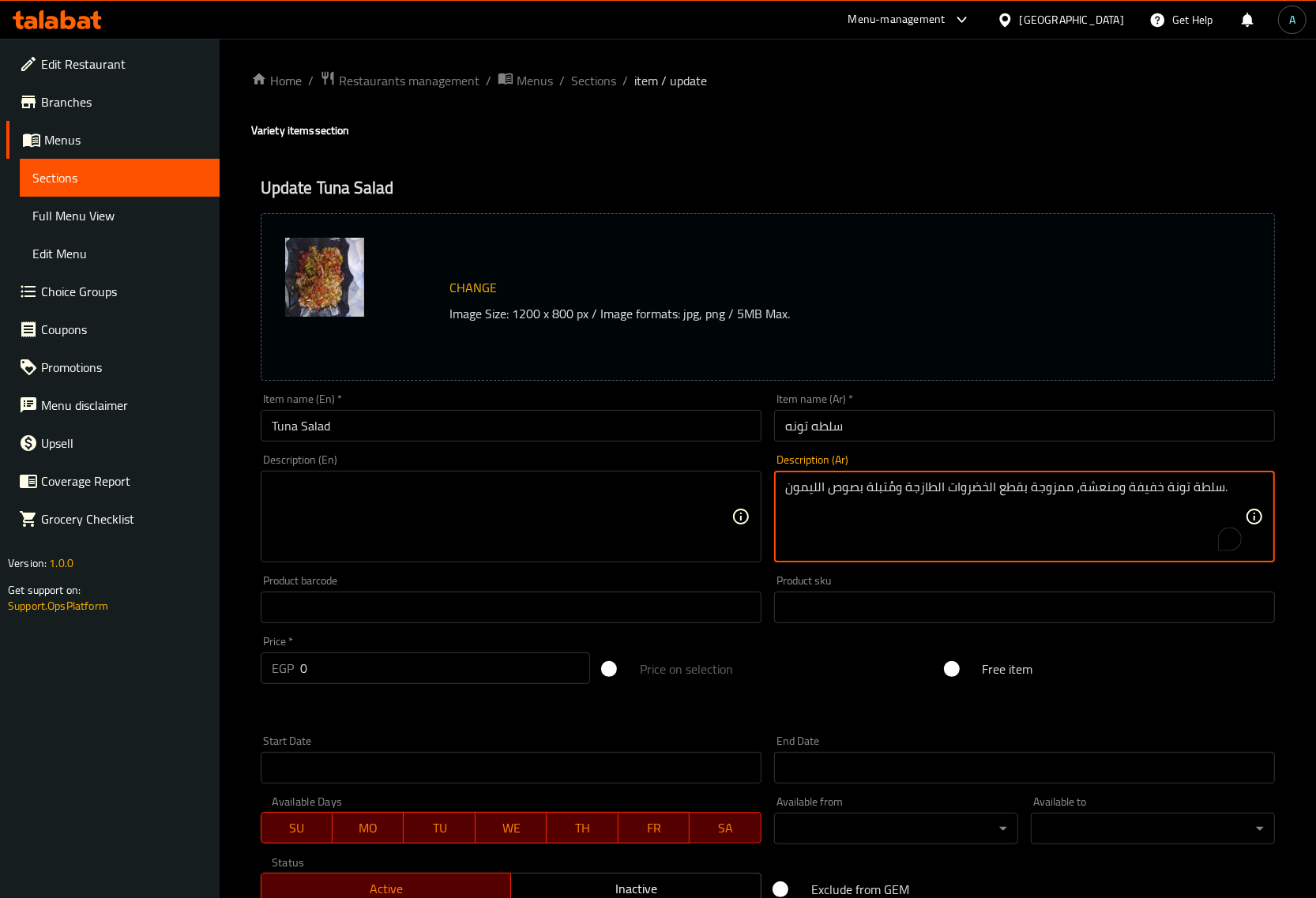
type textarea "سلطة تونة خفيفة ومنعشة، ممزوجة بقطع الخضروات الطازجة ومُتبلة بصوص الليمون."
click at [579, 516] on textarea at bounding box center [501, 517] width 460 height 75
paste textarea "Light and refreshing tuna salad, mixed with fresh vegetables and dressed with l…"
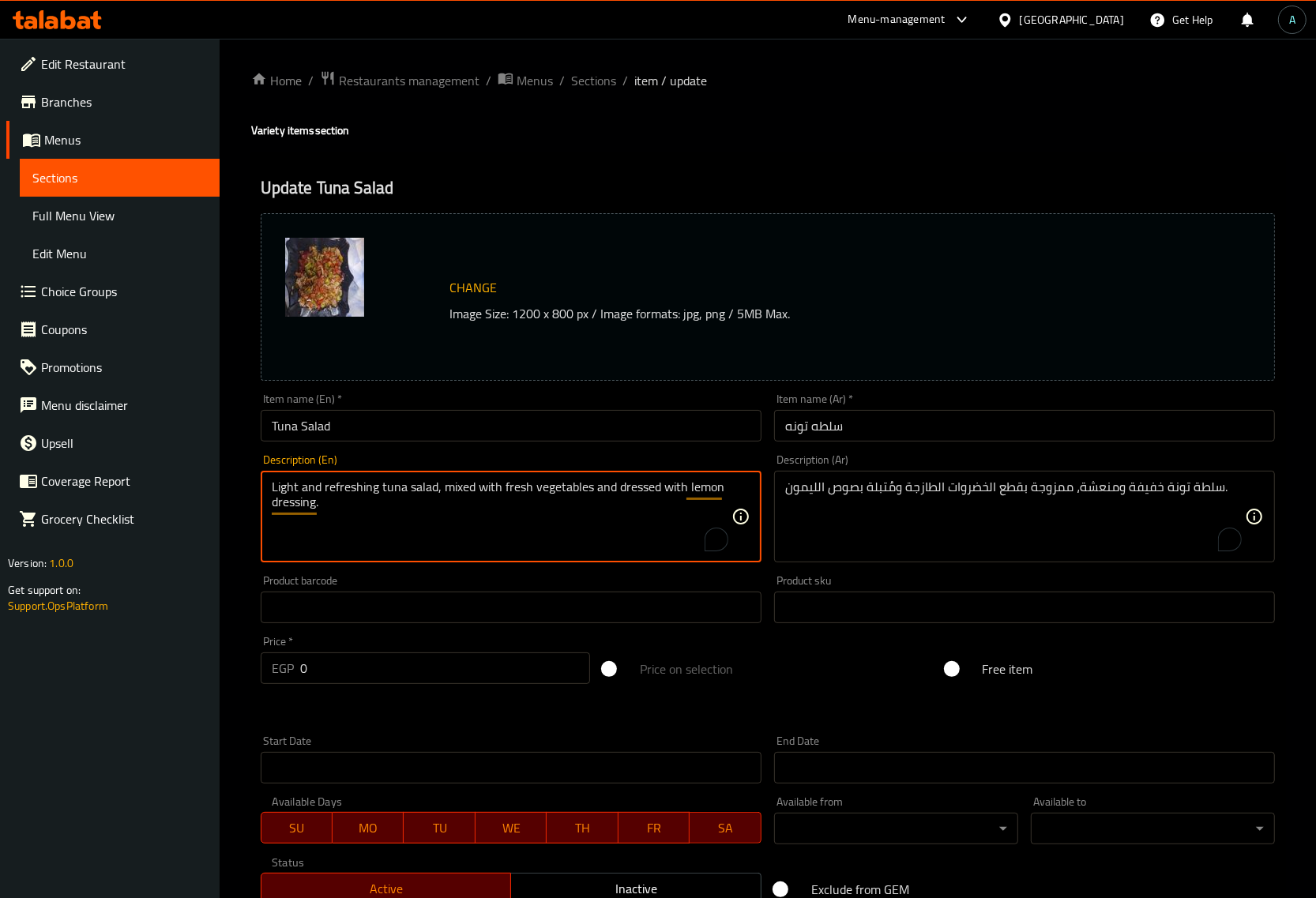
type textarea "Light and refreshing tuna salad, mixed with fresh vegetables and dressed with l…"
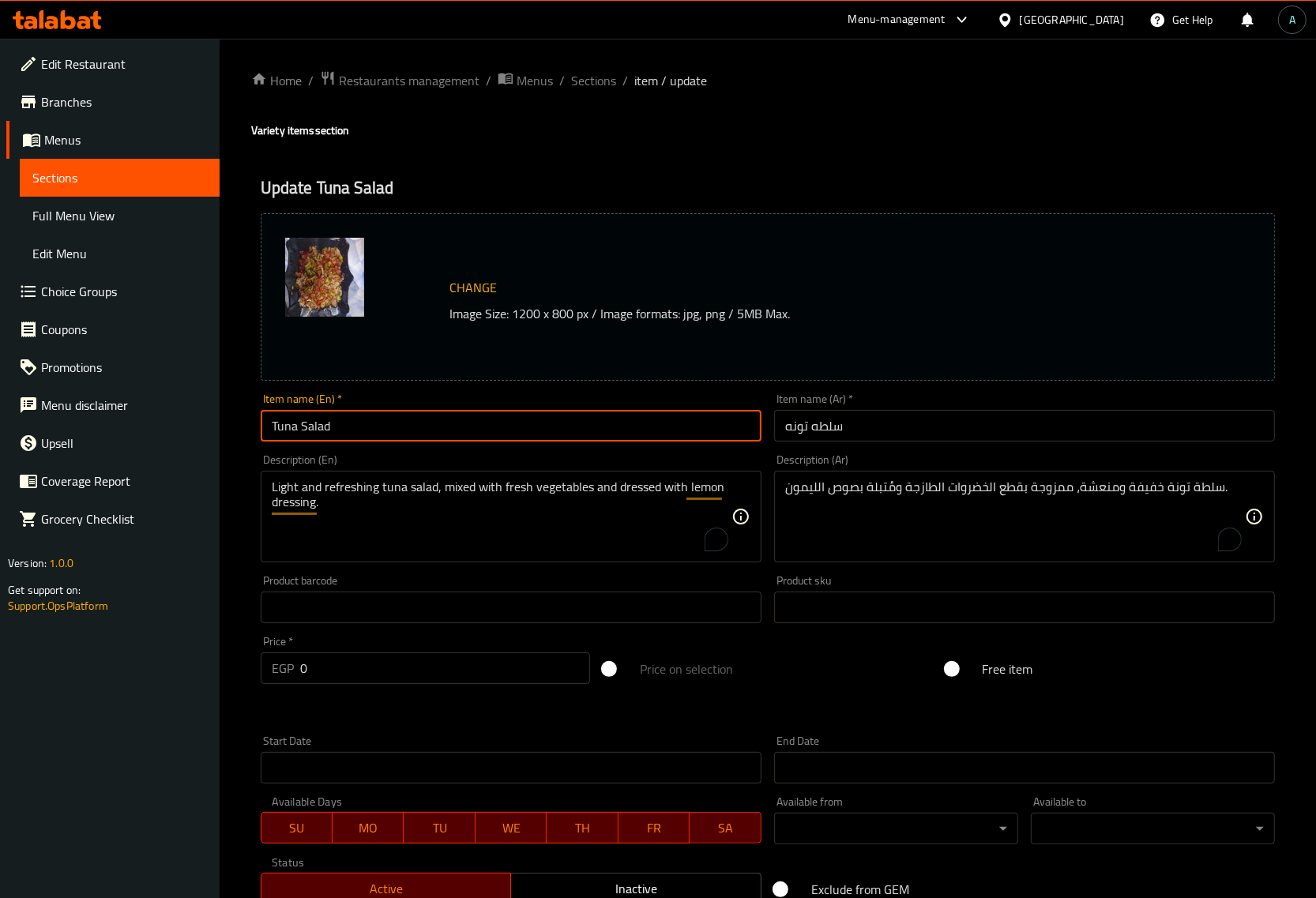
click at [441, 425] on input "Tuna Salad" at bounding box center [511, 426] width 501 height 32
click at [77, 169] on span "Sections" at bounding box center [119, 178] width 175 height 19
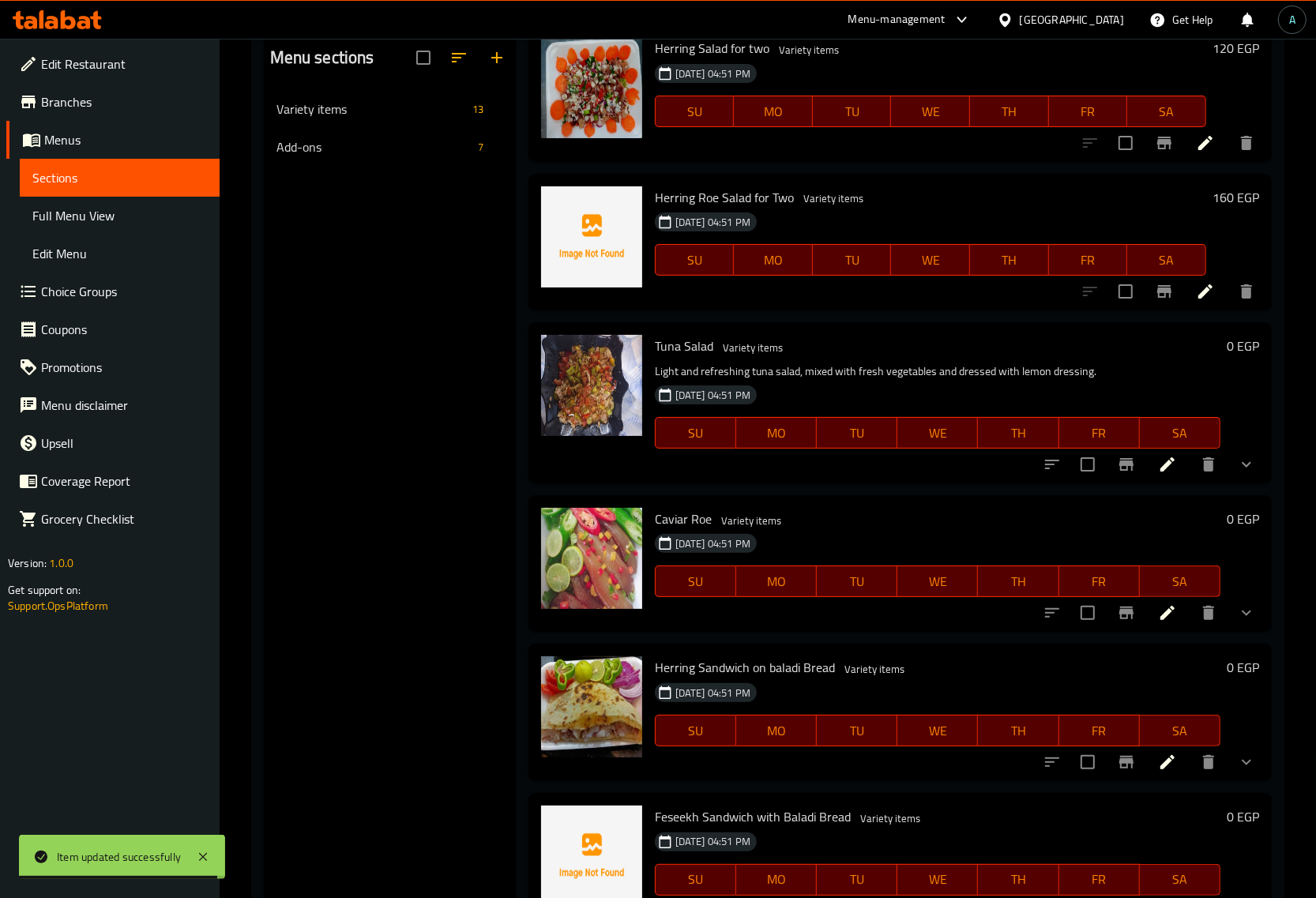
scroll to position [222, 0]
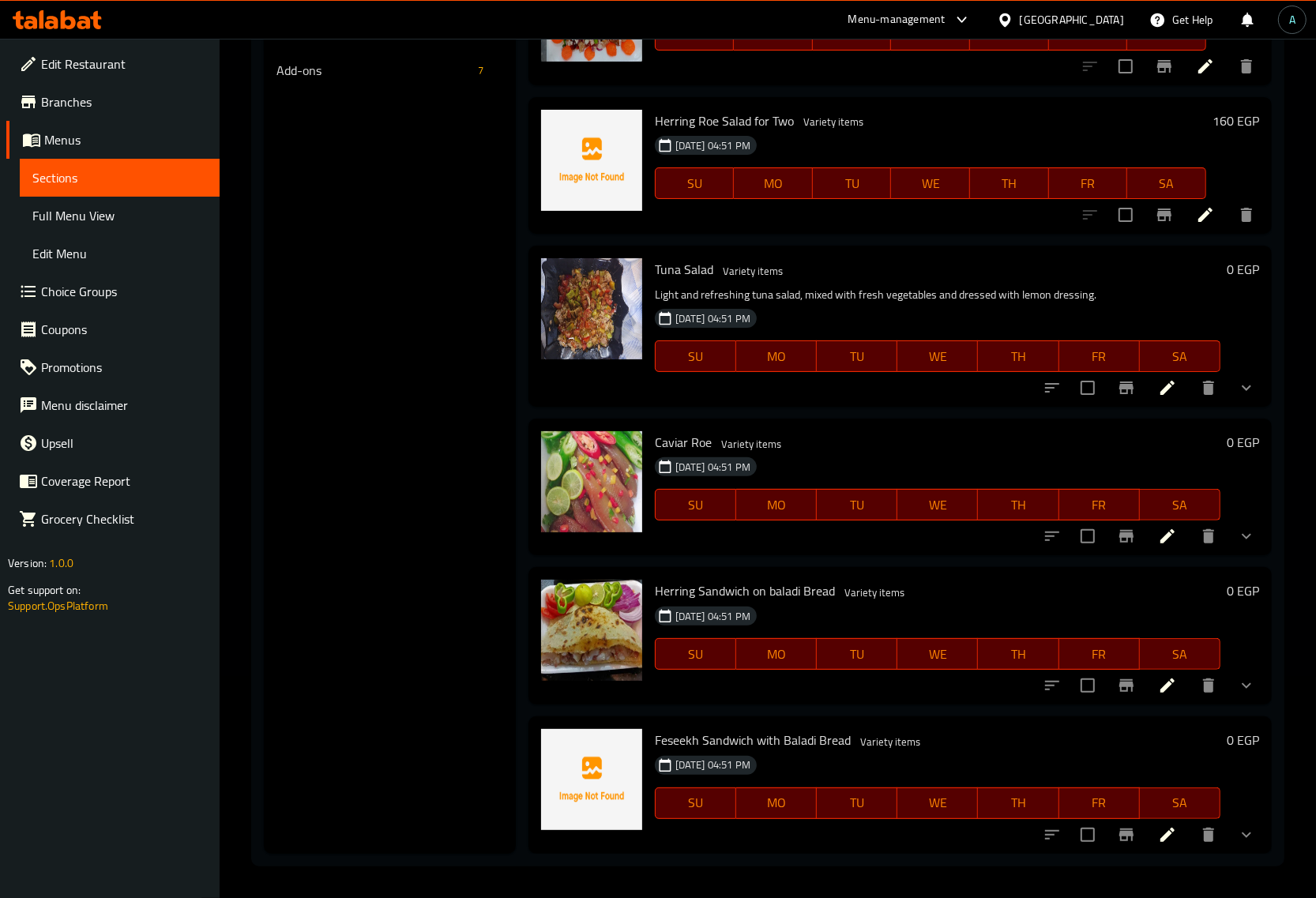
click at [656, 703] on div "Herring Sandwich on baladi Bread Variety items 10-08-2025 04:51 PM SU MO TU WE …" at bounding box center [900, 636] width 743 height 138
click at [339, 67] on span "Add-ons" at bounding box center [352, 70] width 152 height 19
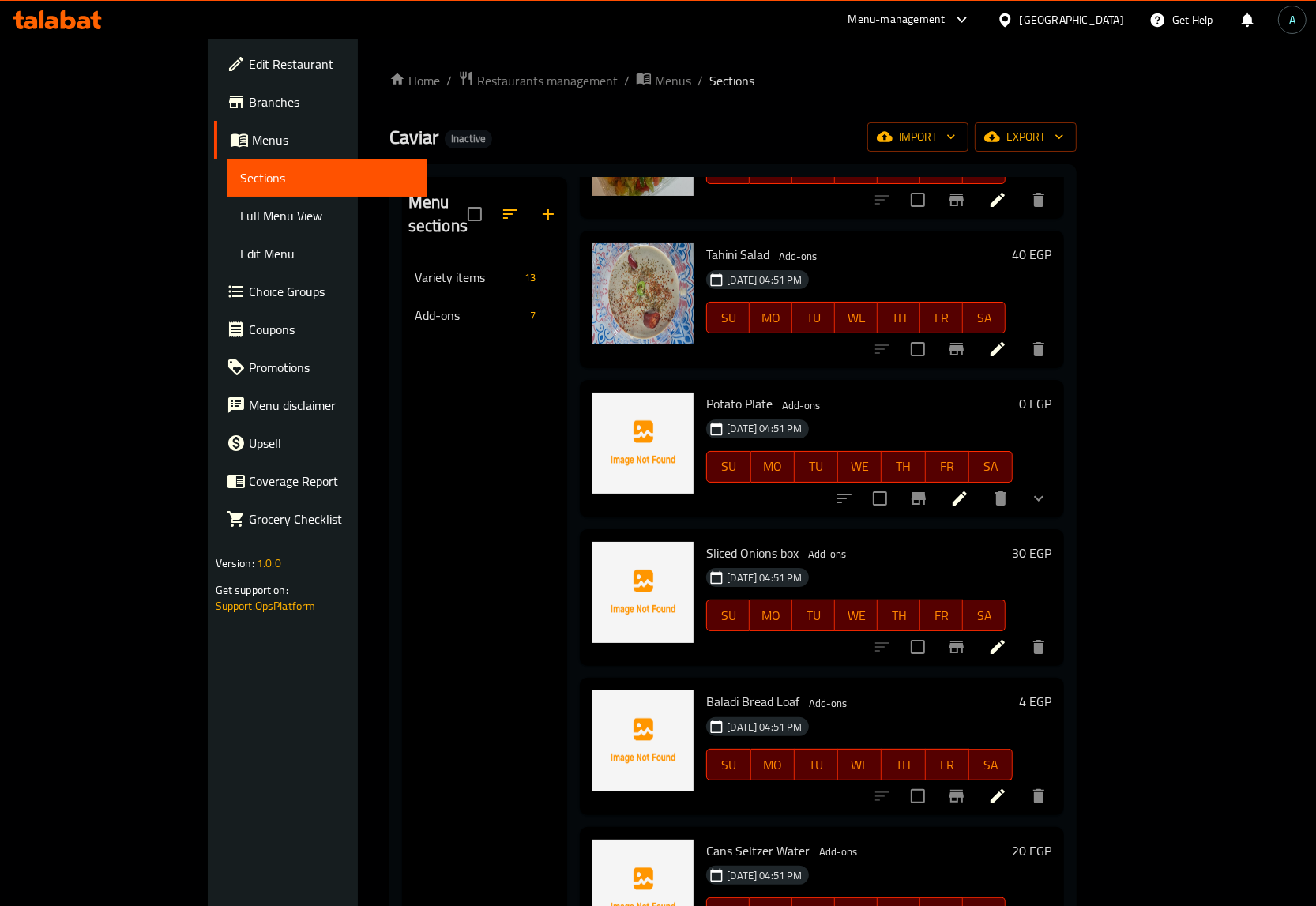
scroll to position [175, 0]
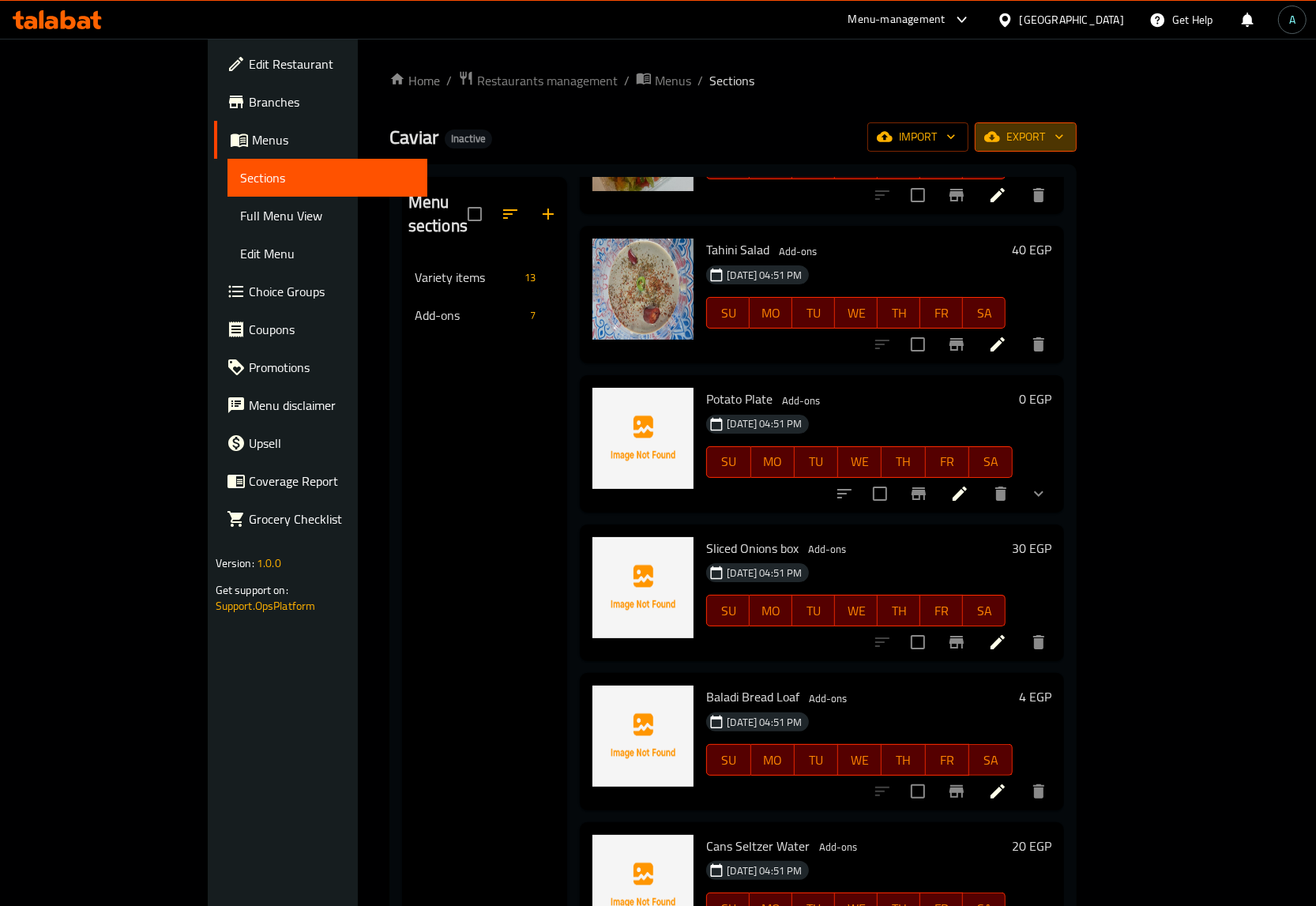
click at [1064, 131] on span "export" at bounding box center [1026, 137] width 77 height 20
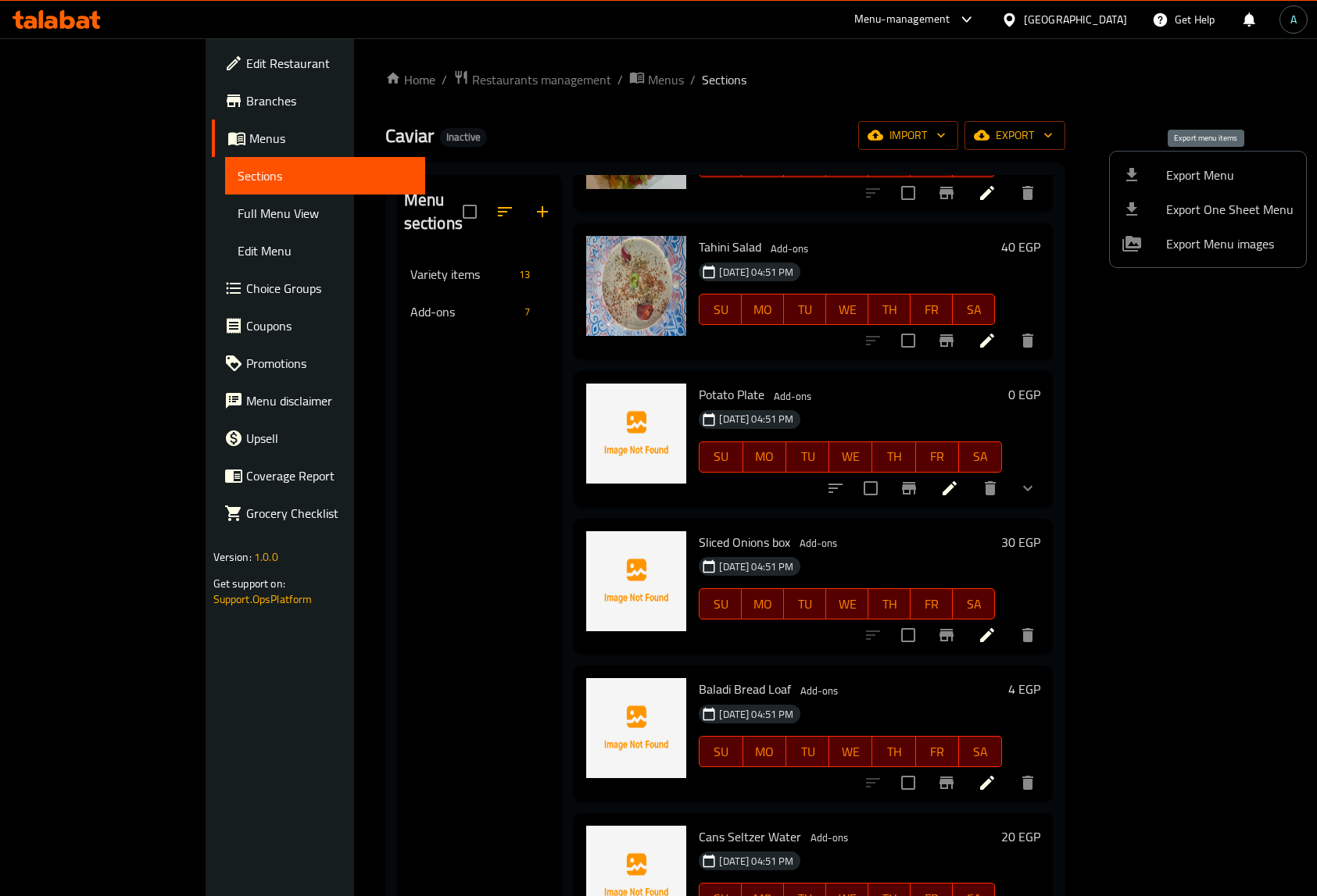
click at [1159, 171] on div at bounding box center [1144, 175] width 43 height 19
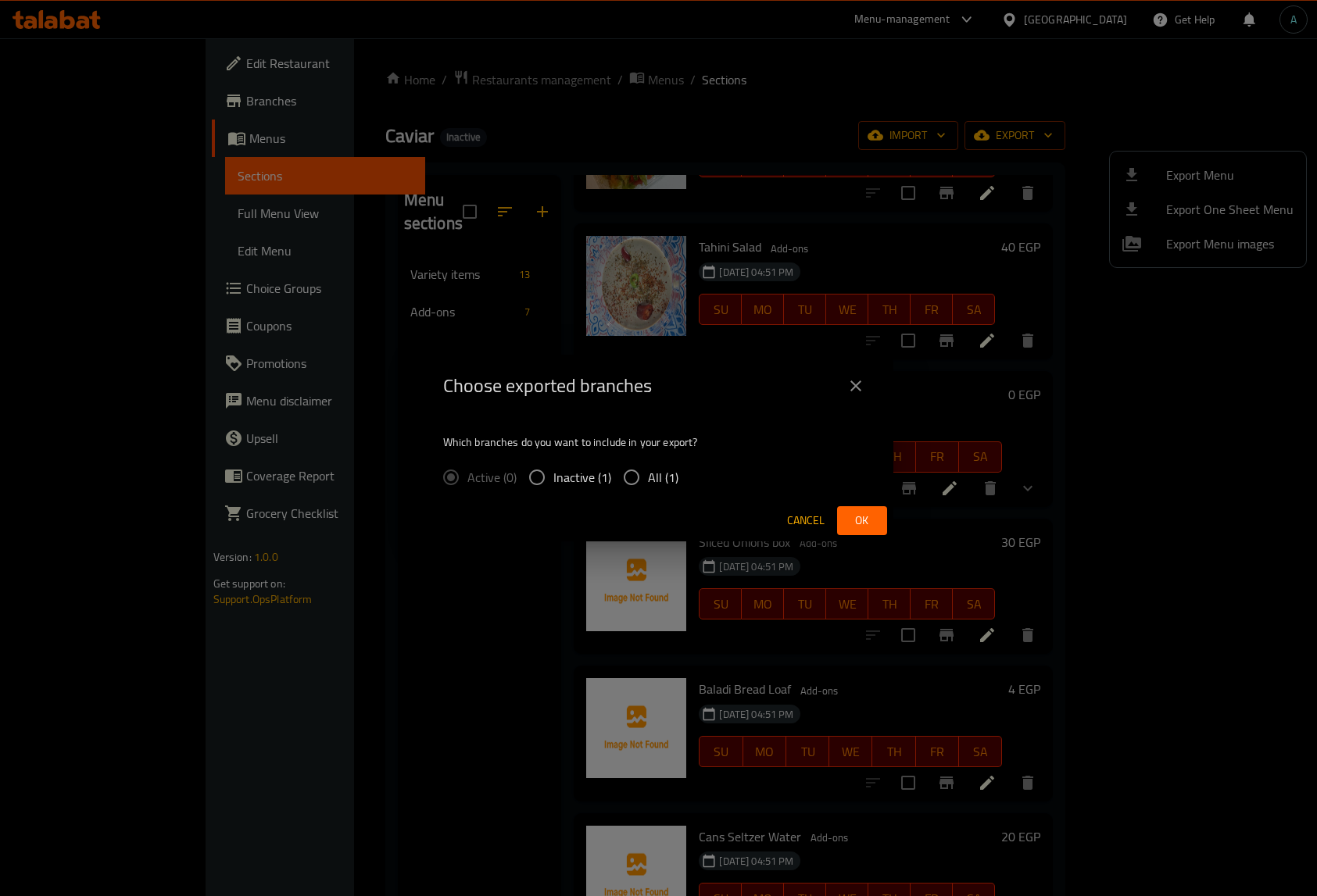
click at [669, 479] on span "All (1)" at bounding box center [662, 477] width 31 height 19
click at [648, 479] on input "All (1)" at bounding box center [631, 477] width 33 height 33
radio input "true"
click at [854, 520] on span "Ok" at bounding box center [862, 521] width 25 height 20
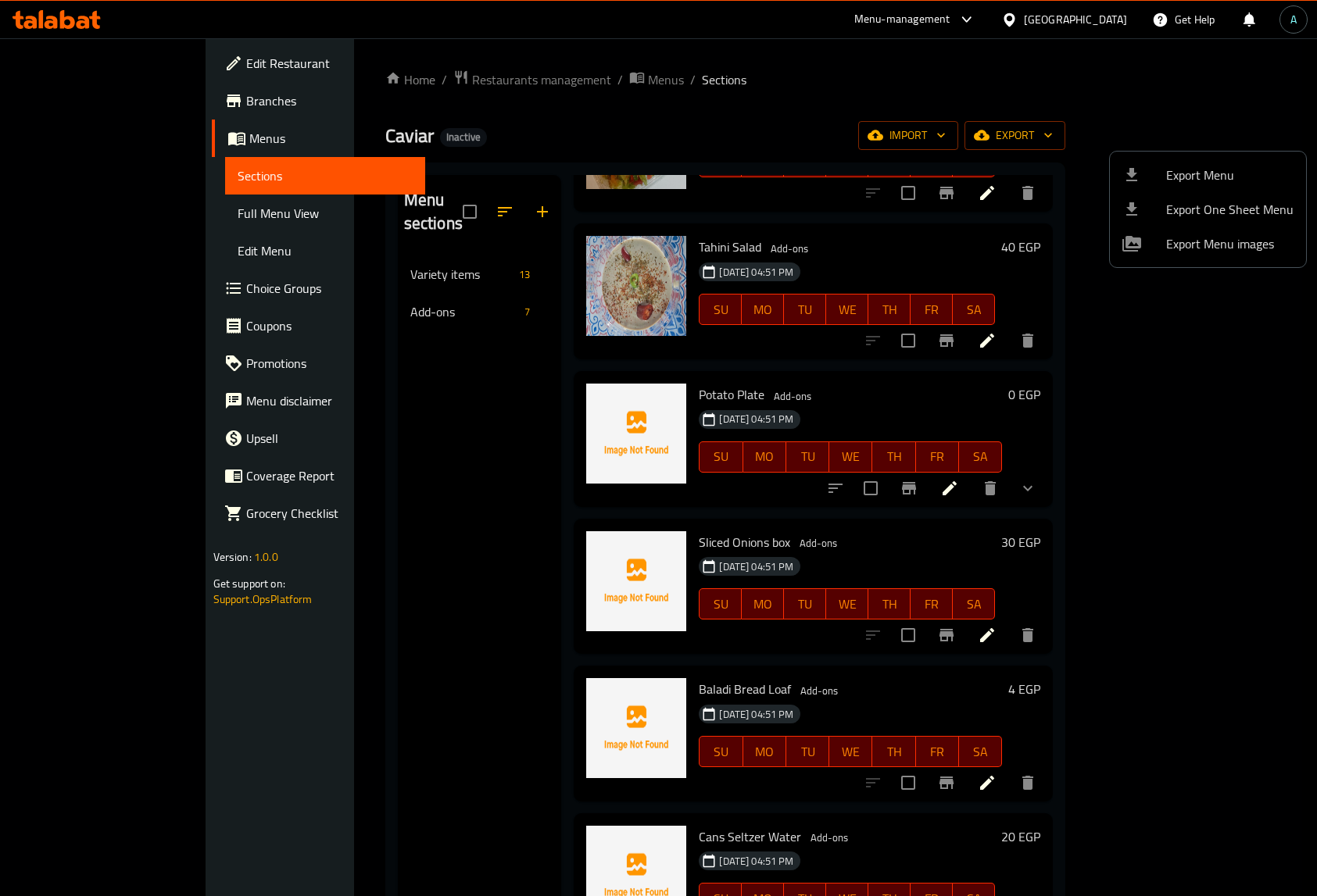
click at [397, 638] on div at bounding box center [658, 448] width 1317 height 896
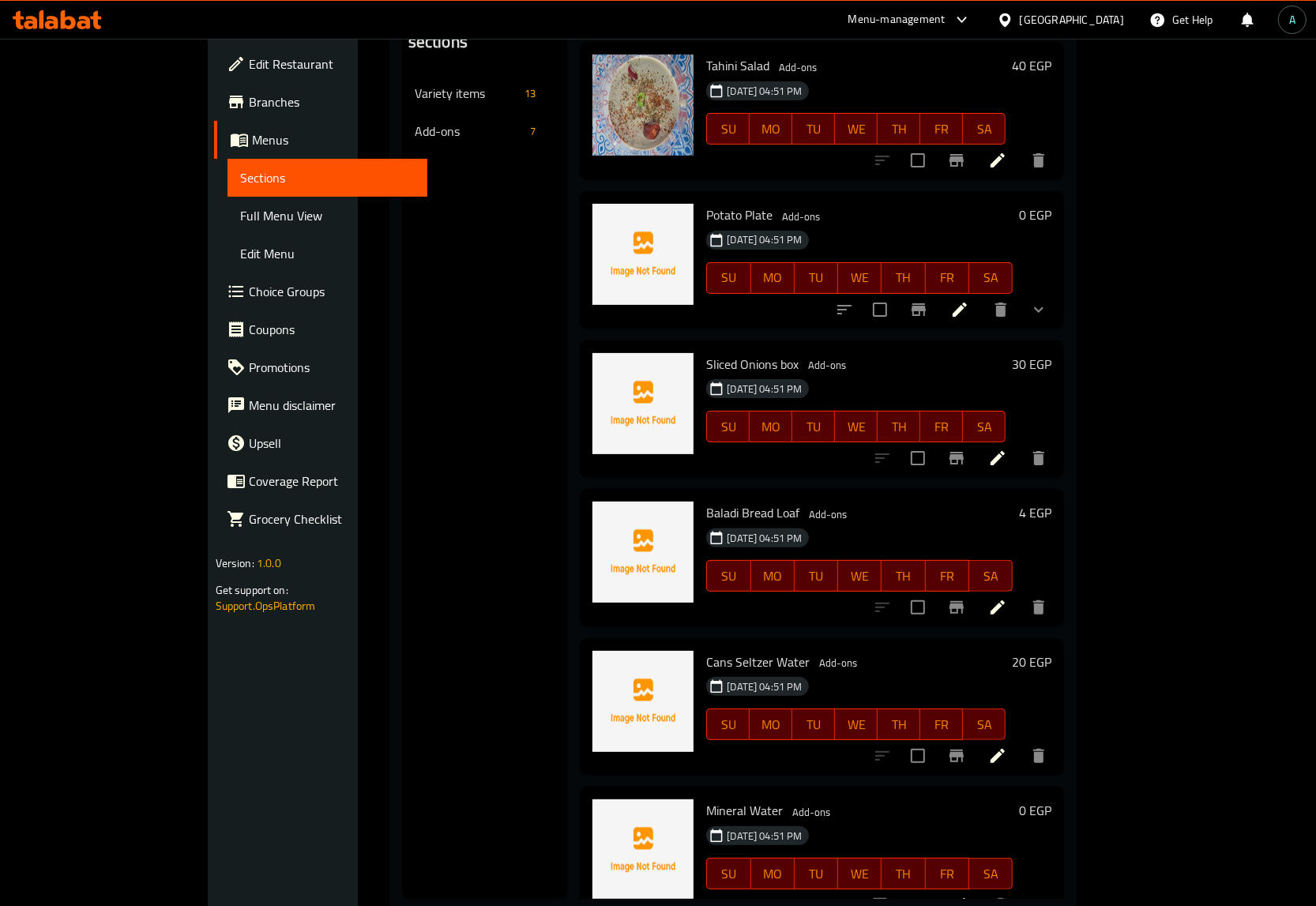
scroll to position [222, 0]
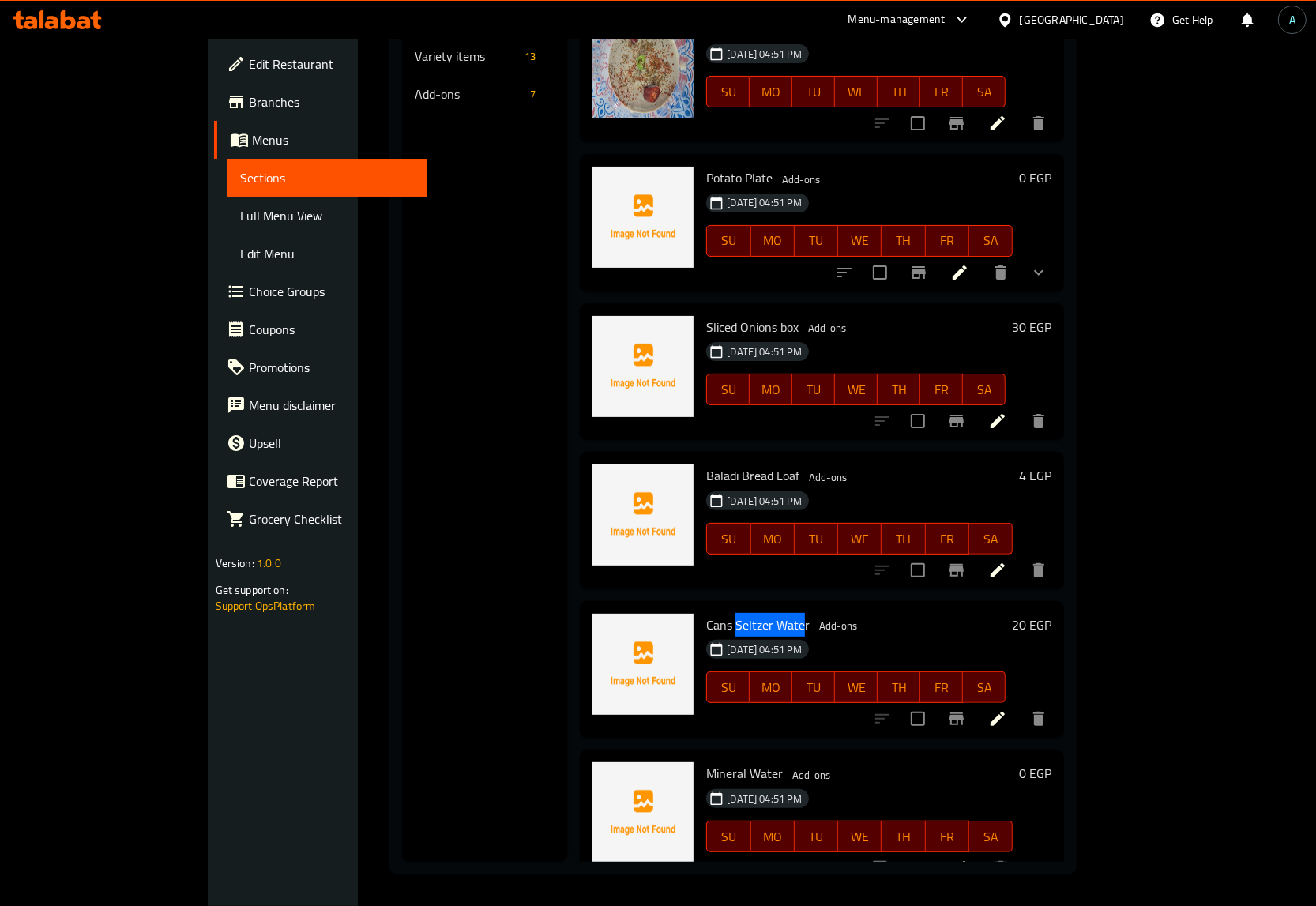
drag, startPoint x: 684, startPoint y: 598, endPoint x: 752, endPoint y: 601, distance: 68.1
click at [752, 613] on span "Cans Seltzer Water" at bounding box center [758, 625] width 104 height 24
copy span "Seltzer Wate"
drag, startPoint x: 658, startPoint y: 747, endPoint x: 728, endPoint y: 746, distance: 70.0
click at [733, 762] on h6 "Mineral Water Add-ons" at bounding box center [859, 773] width 306 height 22
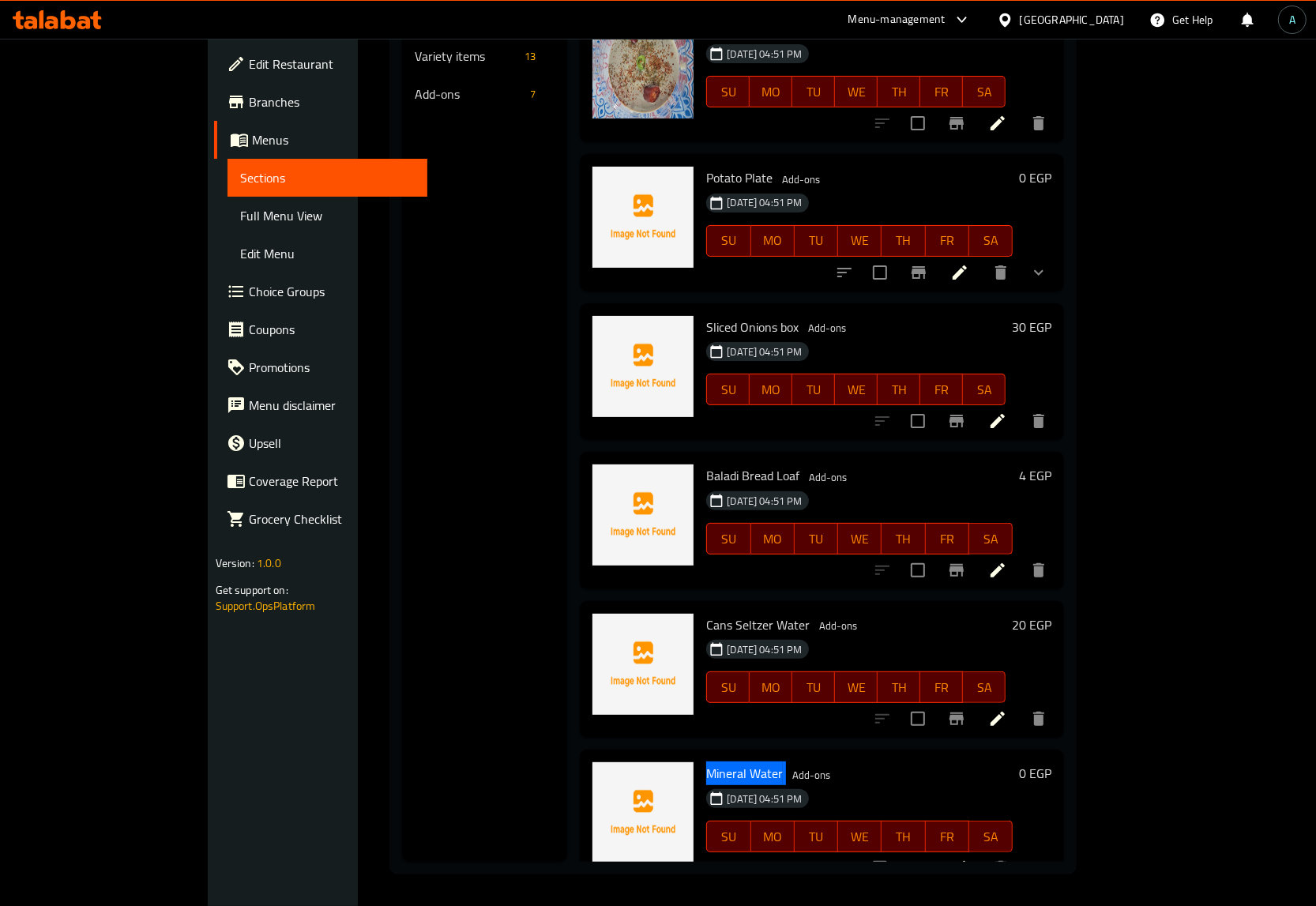
copy h6 "Mineral Water"
drag, startPoint x: 651, startPoint y: 449, endPoint x: 719, endPoint y: 457, distance: 68.5
click at [719, 458] on div "Baladi Bread Loaf Add-ons 10-08-2025 04:51 PM SU MO TU WE TH FR SA" at bounding box center [859, 520] width 319 height 125
copy span "Baladi Bread"
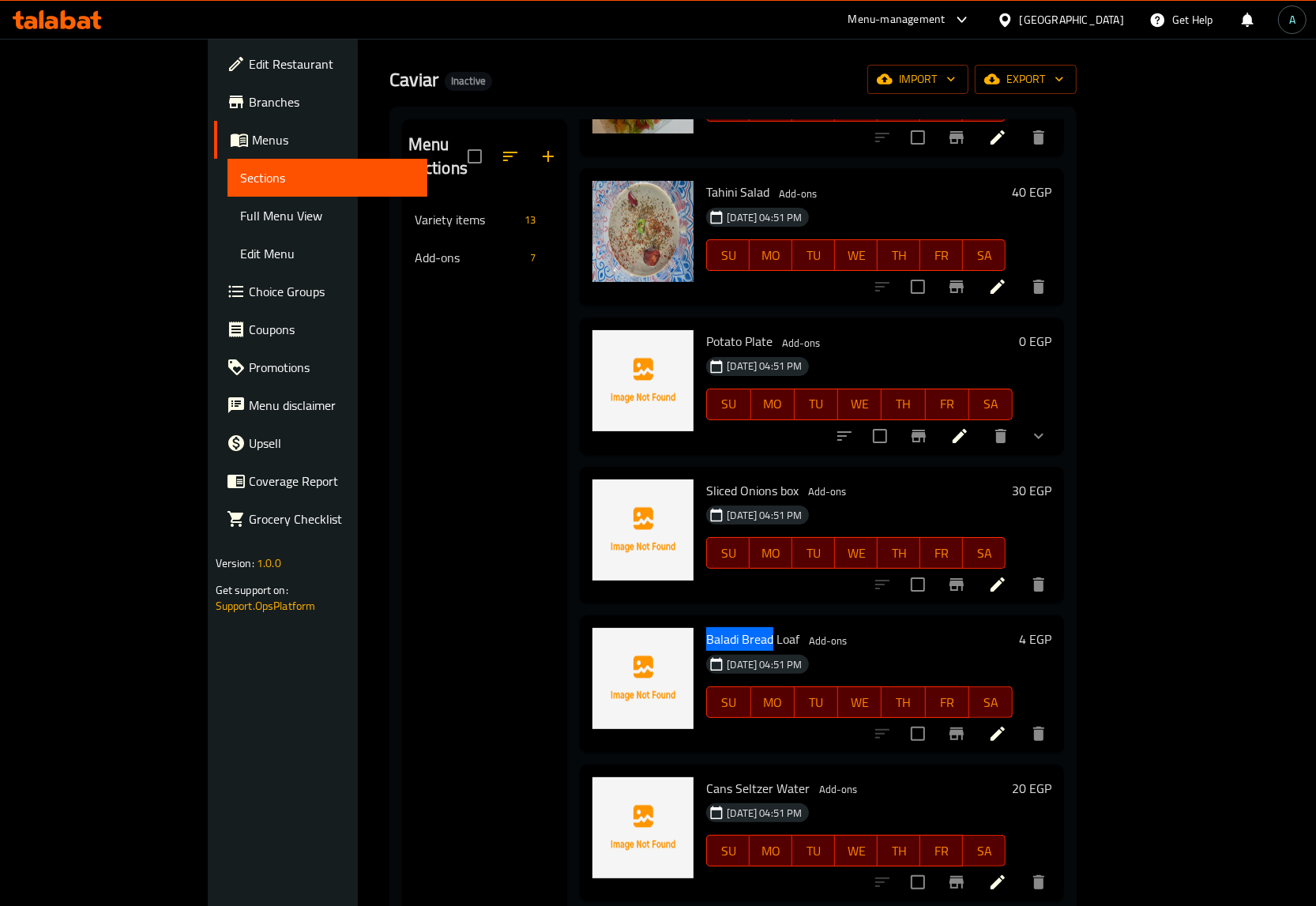
scroll to position [25, 0]
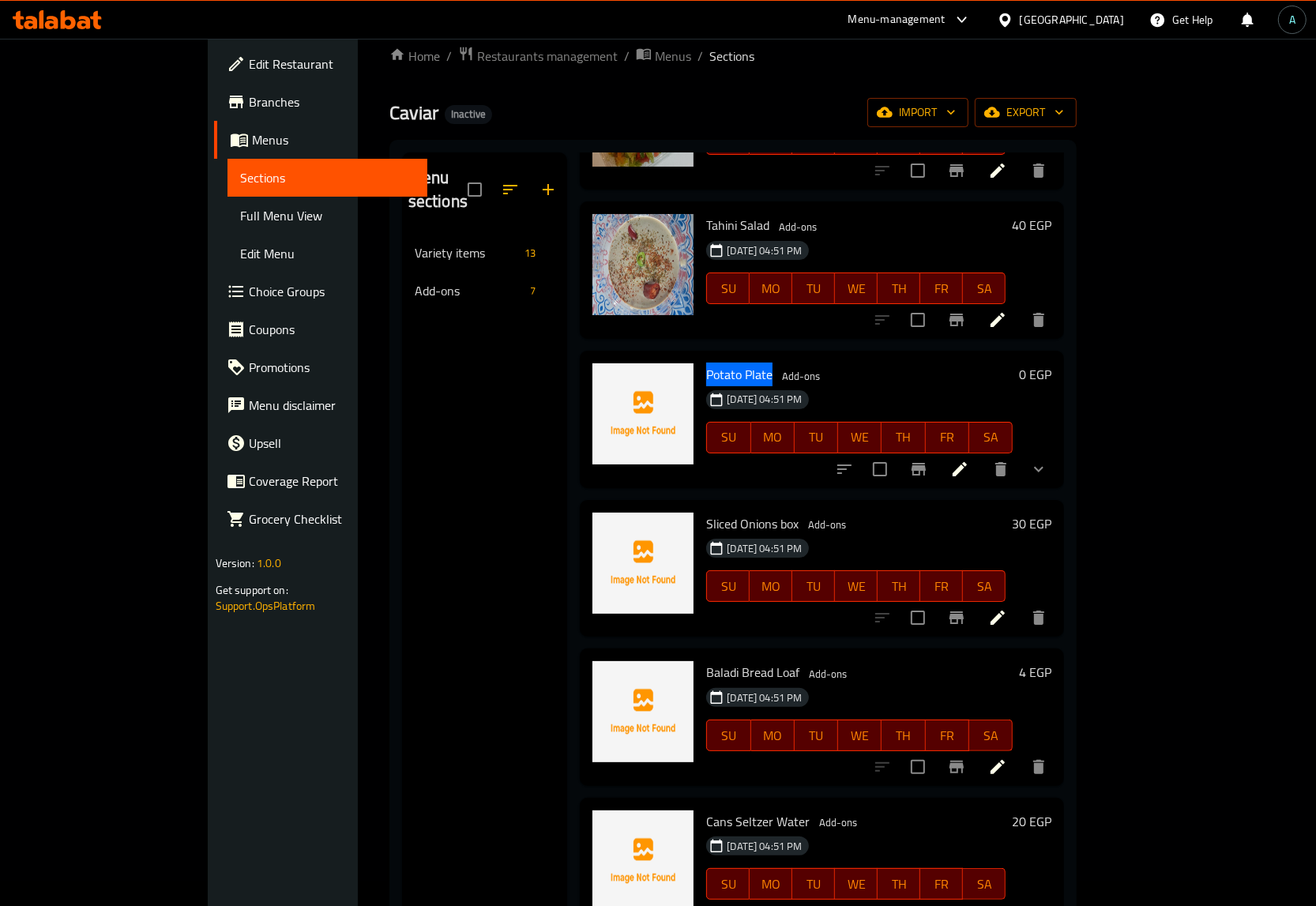
drag, startPoint x: 652, startPoint y: 347, endPoint x: 720, endPoint y: 356, distance: 68.6
click at [720, 357] on div "Potato Plate Add-ons 10-08-2025 04:51 PM SU MO TU WE TH FR SA" at bounding box center [859, 419] width 319 height 125
copy span "Potato Plate"
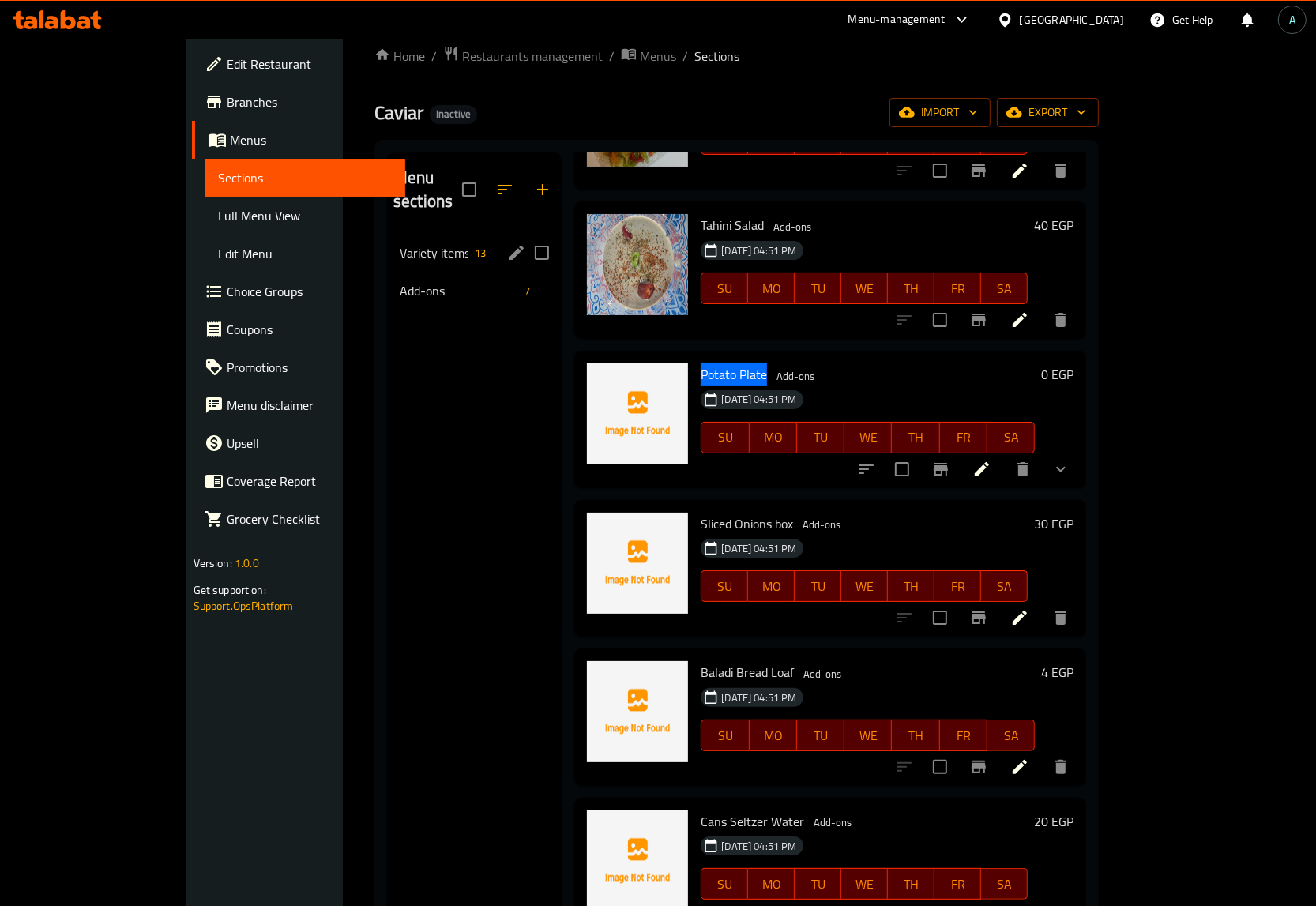
click at [400, 243] on span "Variety items" at bounding box center [434, 252] width 69 height 19
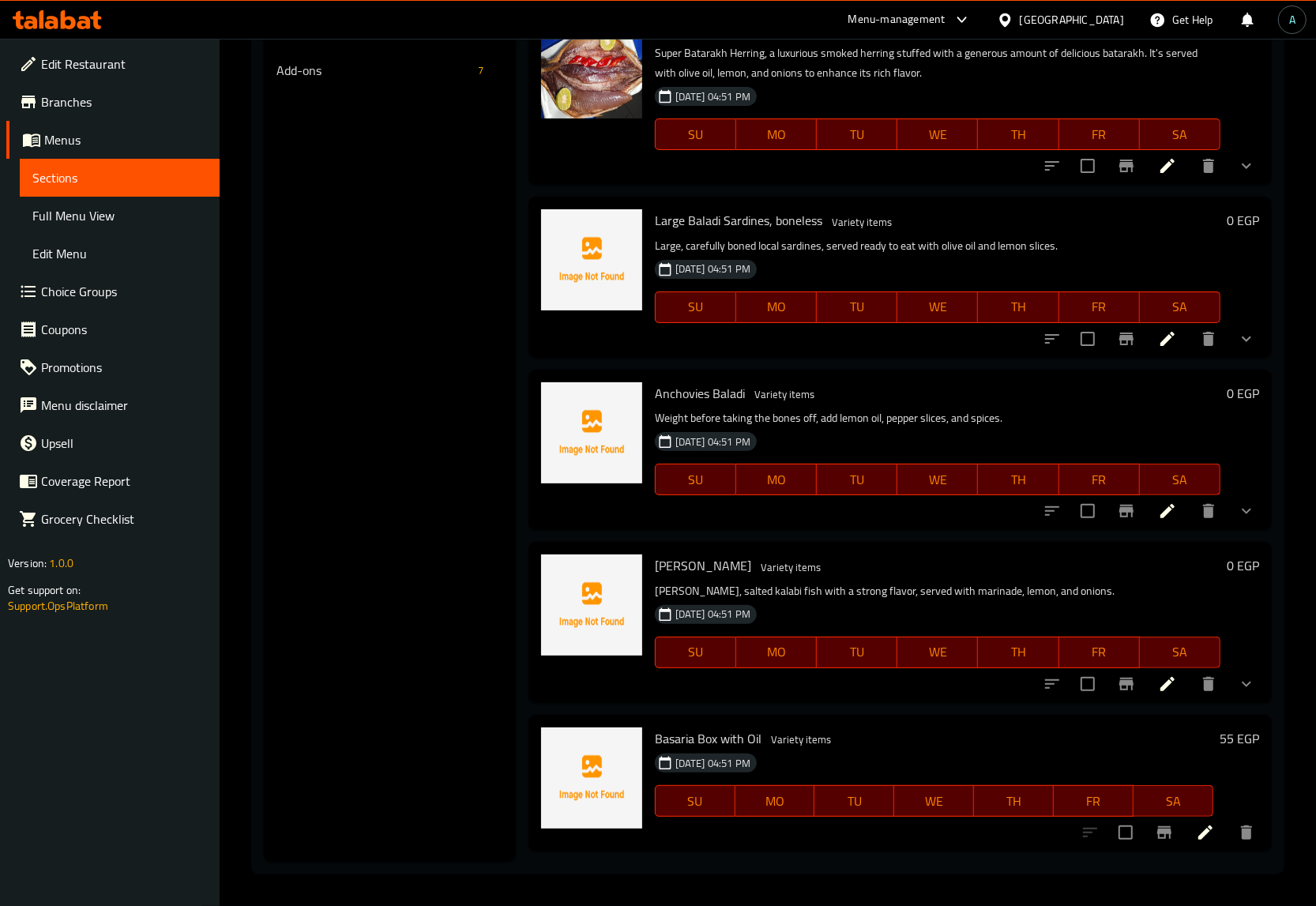
scroll to position [372, 0]
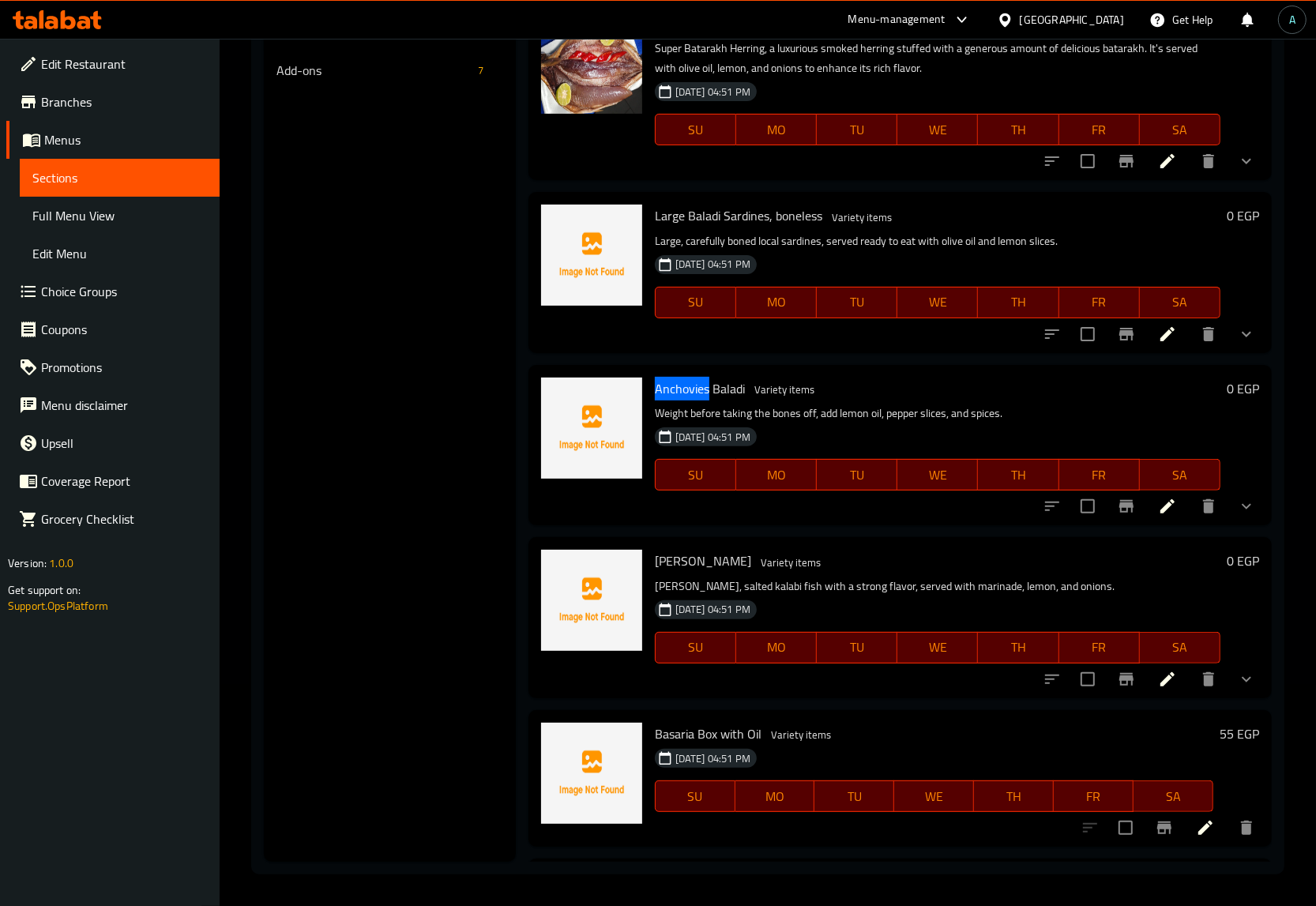
drag, startPoint x: 657, startPoint y: 411, endPoint x: 707, endPoint y: 409, distance: 50.0
click at [707, 400] on span "Anchovies Baladi" at bounding box center [699, 389] width 90 height 24
copy span "Anchovies"
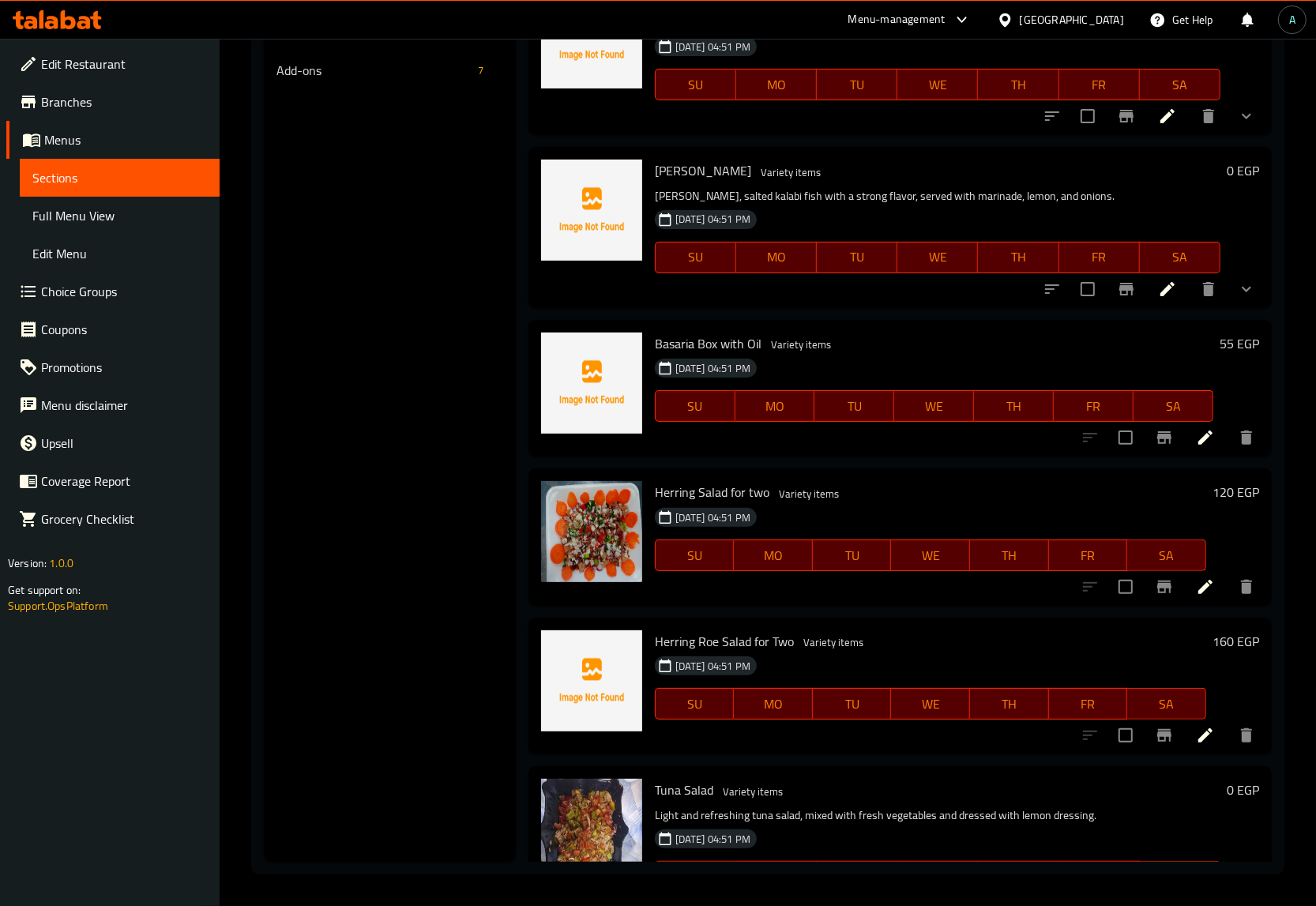
scroll to position [767, 0]
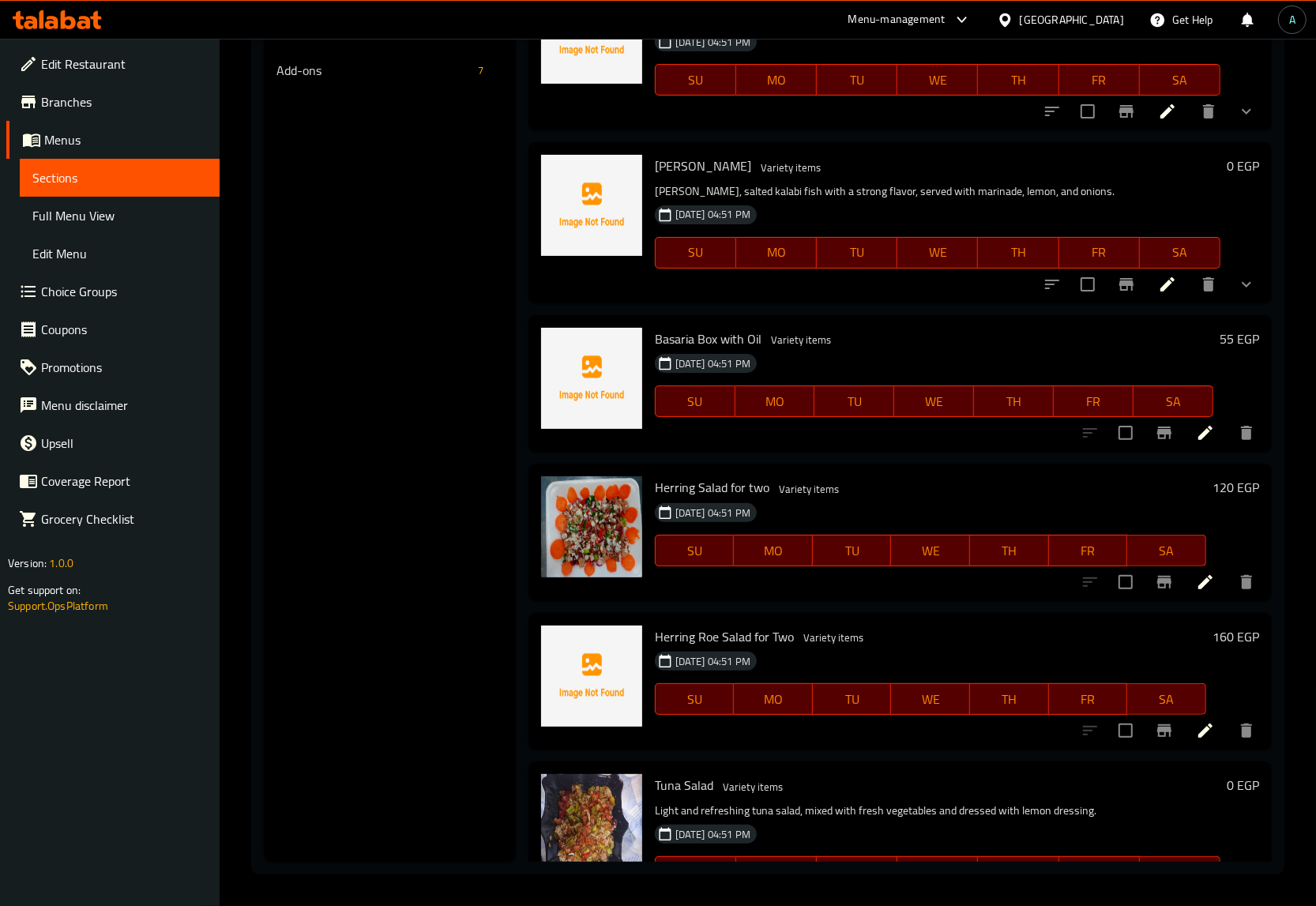
drag, startPoint x: 697, startPoint y: 187, endPoint x: 751, endPoint y: 187, distance: 54.0
click at [751, 177] on h6 "Aswani Malawaha Variety items" at bounding box center [937, 166] width 566 height 22
click at [685, 178] on span "Aswani Malawaha" at bounding box center [702, 166] width 97 height 24
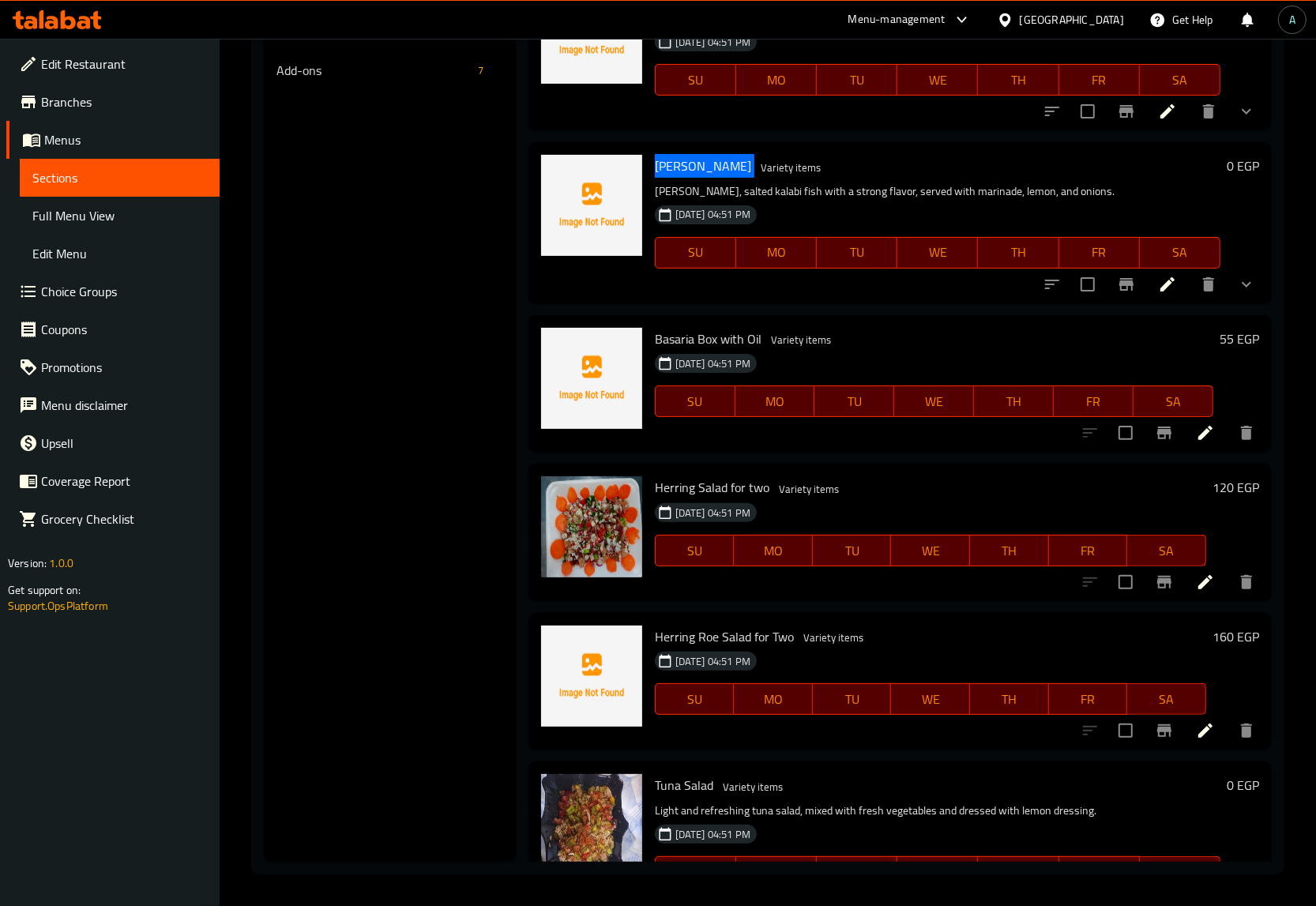
copy h6 "Aswani Malawaha"
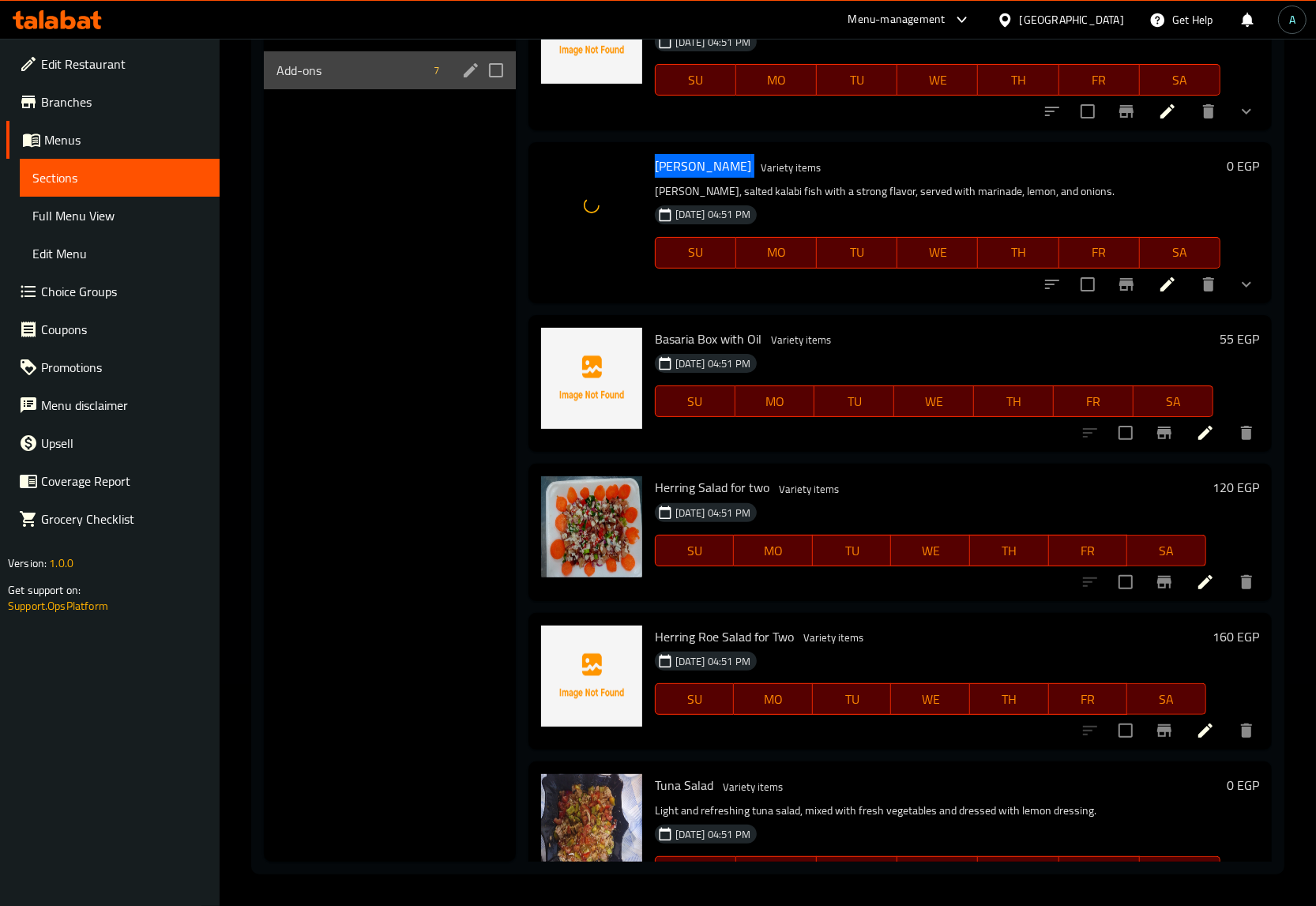
click at [368, 82] on div "Add-ons 7" at bounding box center [389, 70] width 252 height 38
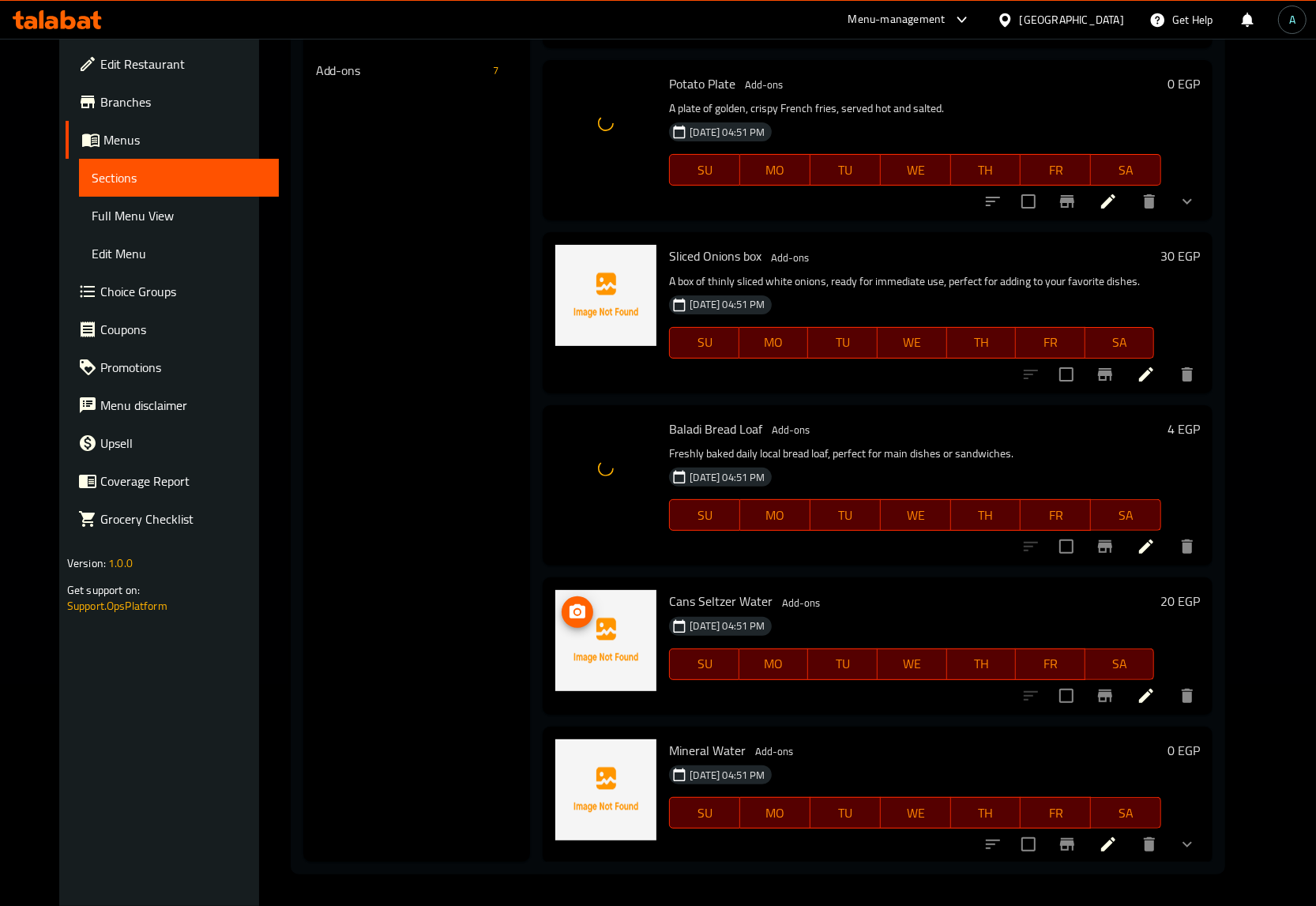
scroll to position [313, 0]
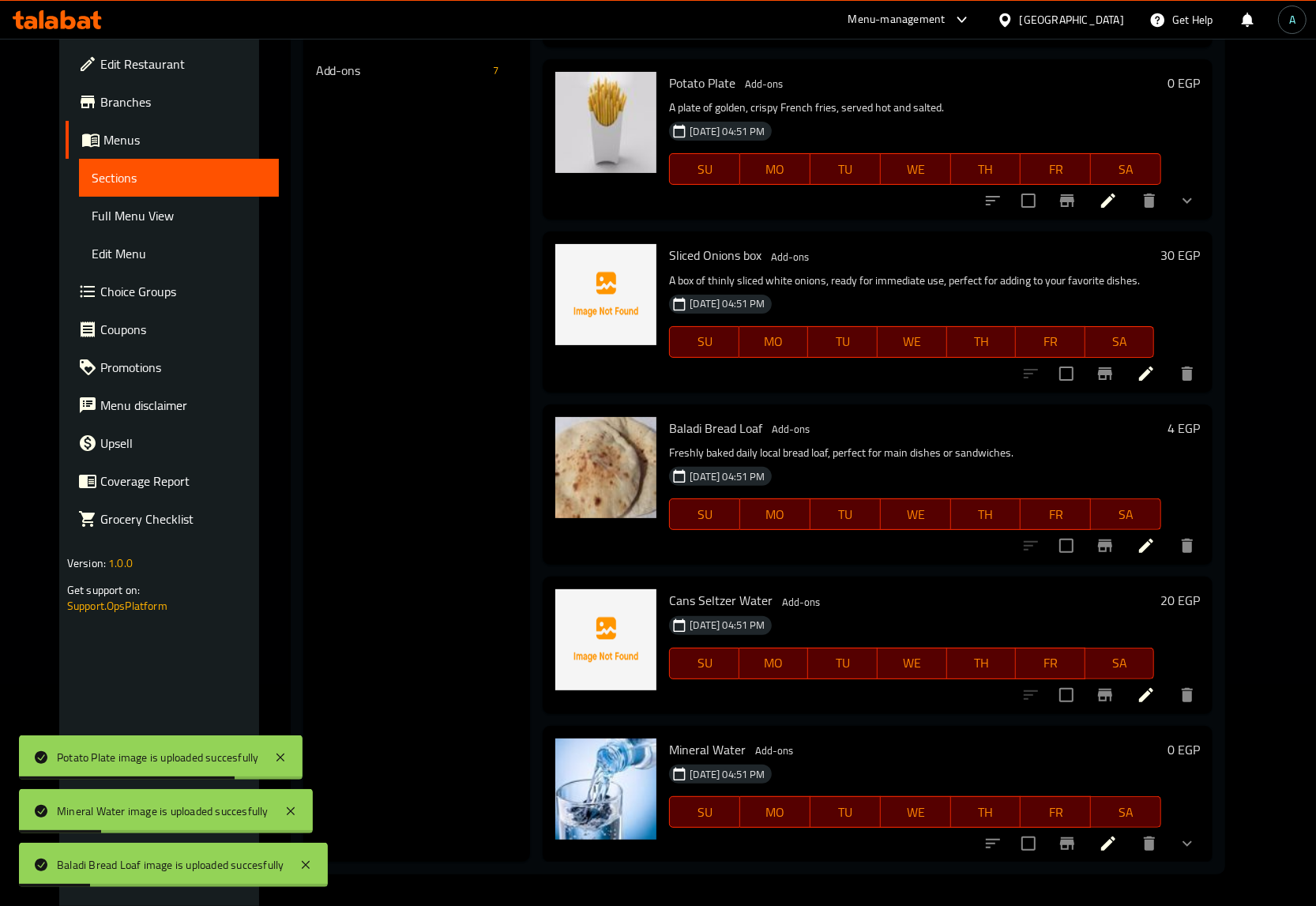
click at [468, 622] on div "Menu sections Variety items 13 Add-ons 7" at bounding box center [417, 409] width 227 height 906
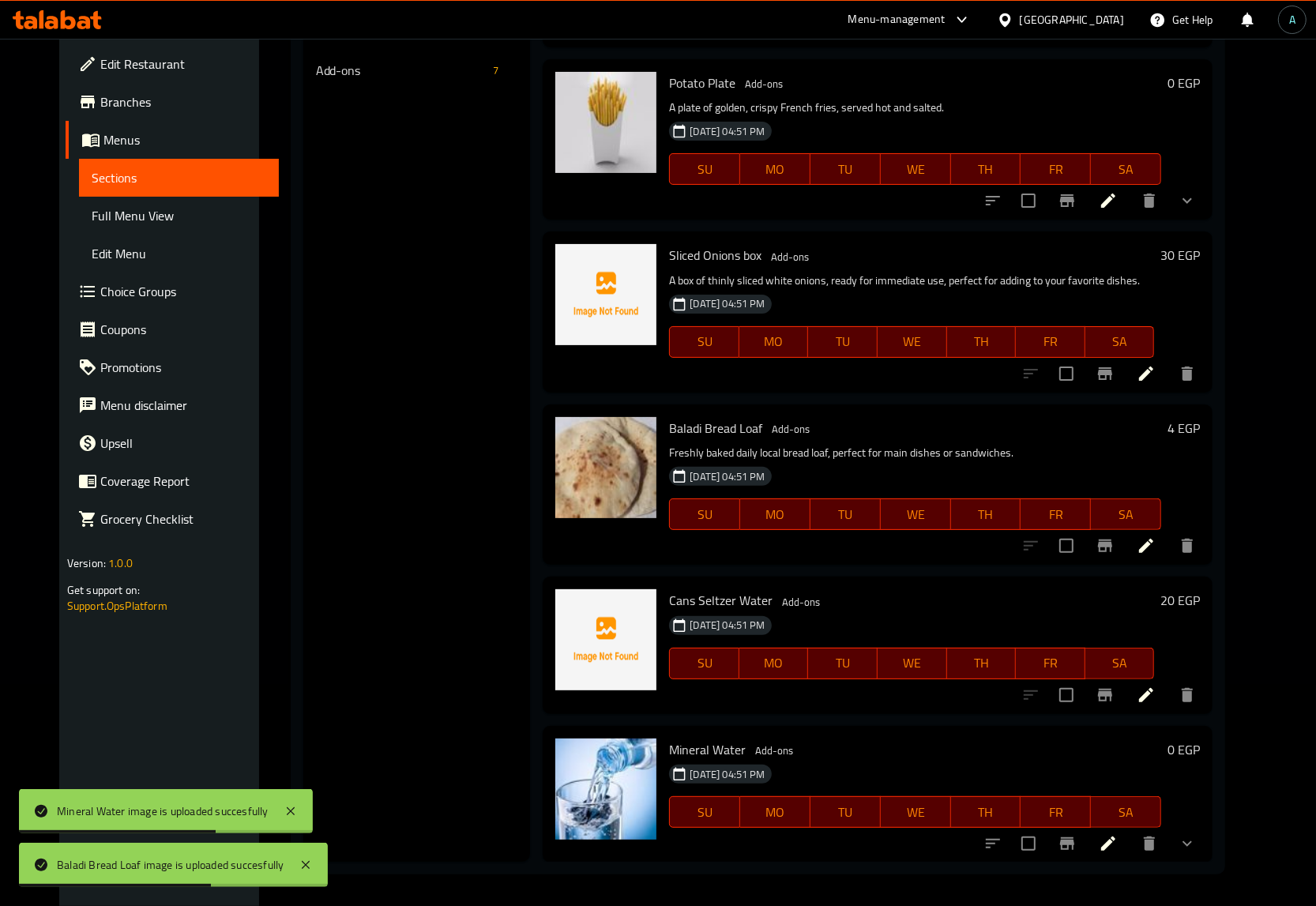
click at [108, 202] on link "Full Menu View" at bounding box center [179, 216] width 200 height 38
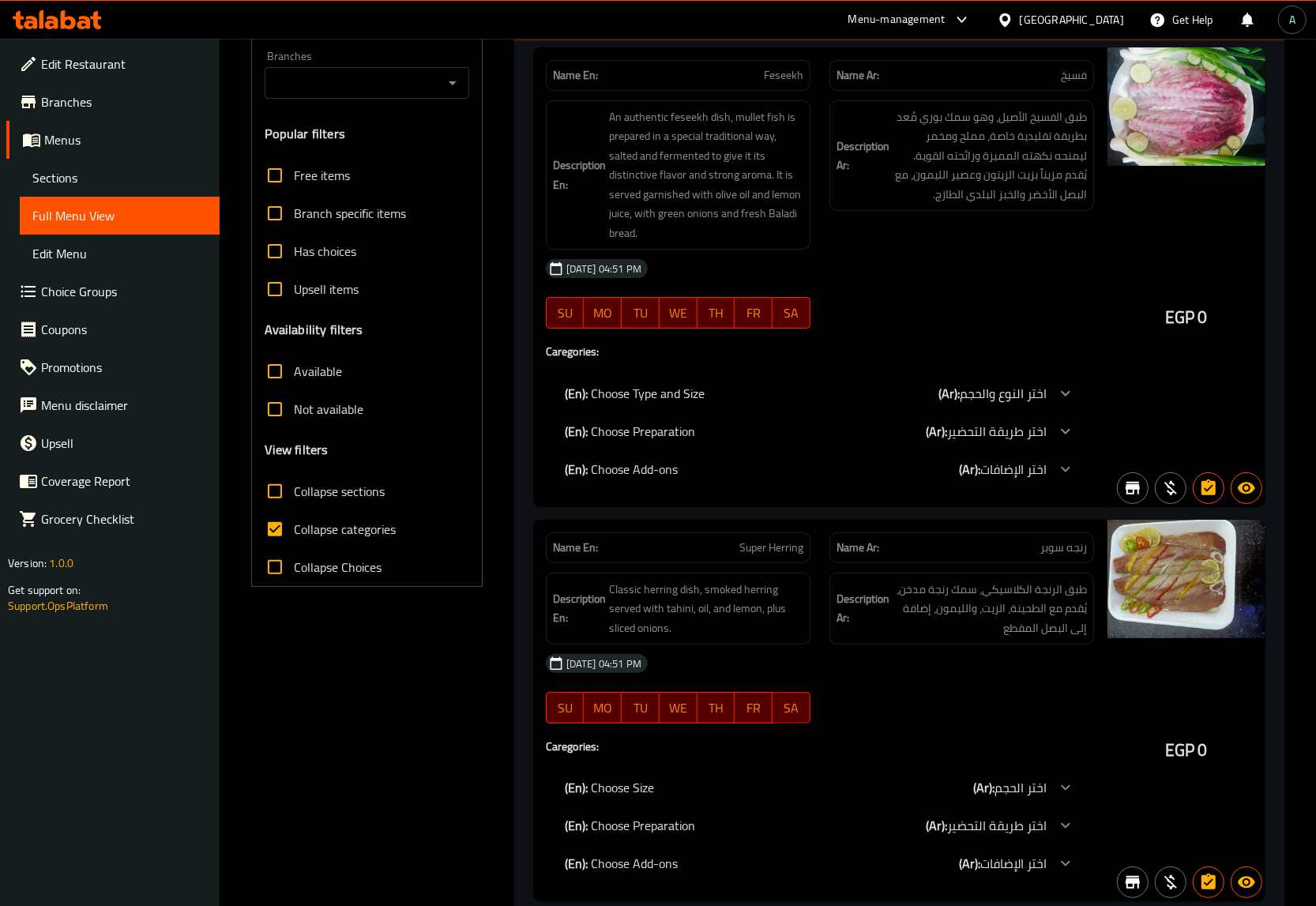
click at [317, 532] on span "Collapse categories" at bounding box center [345, 529] width 102 height 19
click at [294, 532] on input "Collapse categories" at bounding box center [275, 529] width 38 height 38
checkbox input "false"
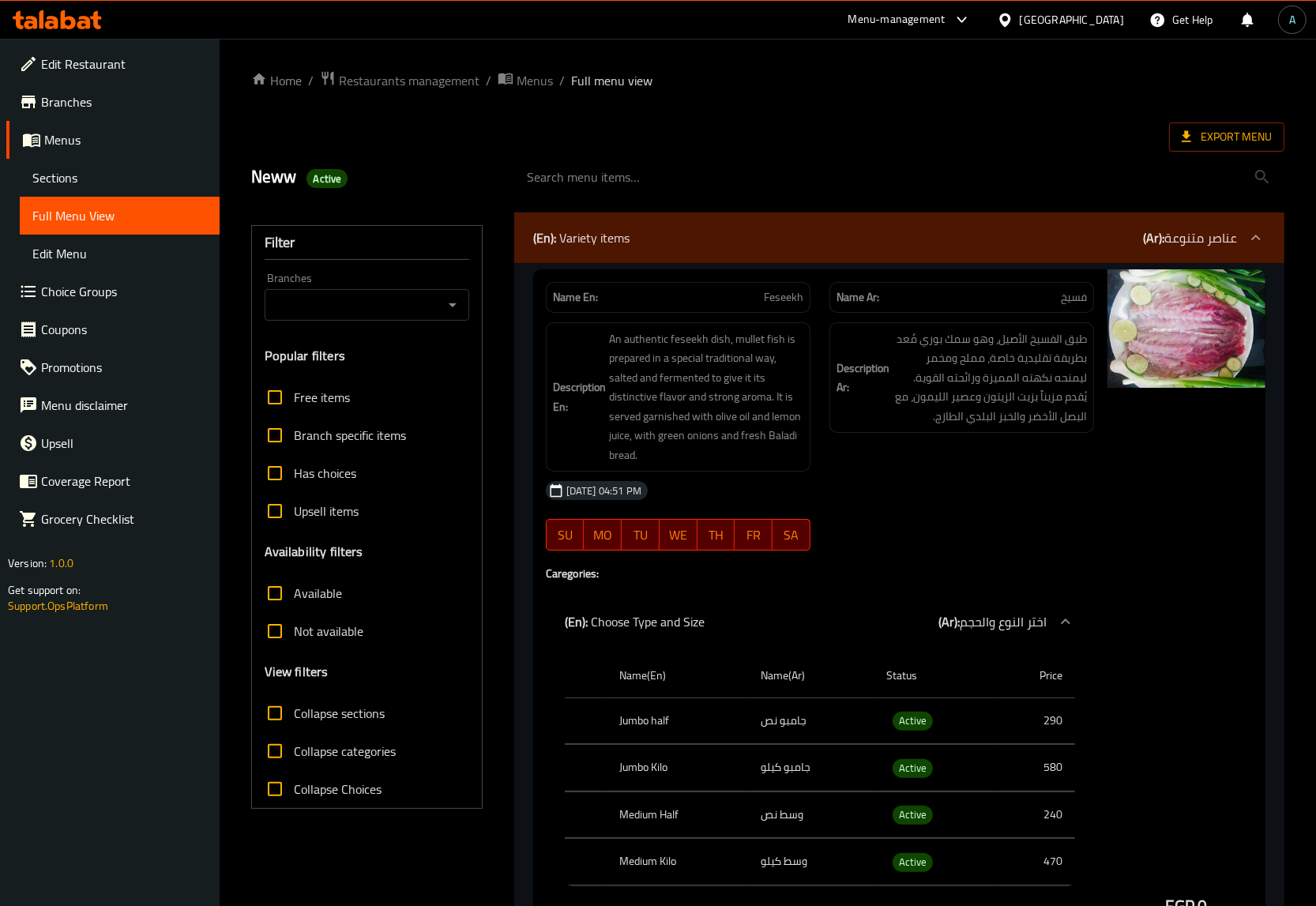
drag, startPoint x: 962, startPoint y: 103, endPoint x: 1091, endPoint y: 127, distance: 131.2
click at [1189, 135] on icon at bounding box center [1186, 137] width 16 height 16
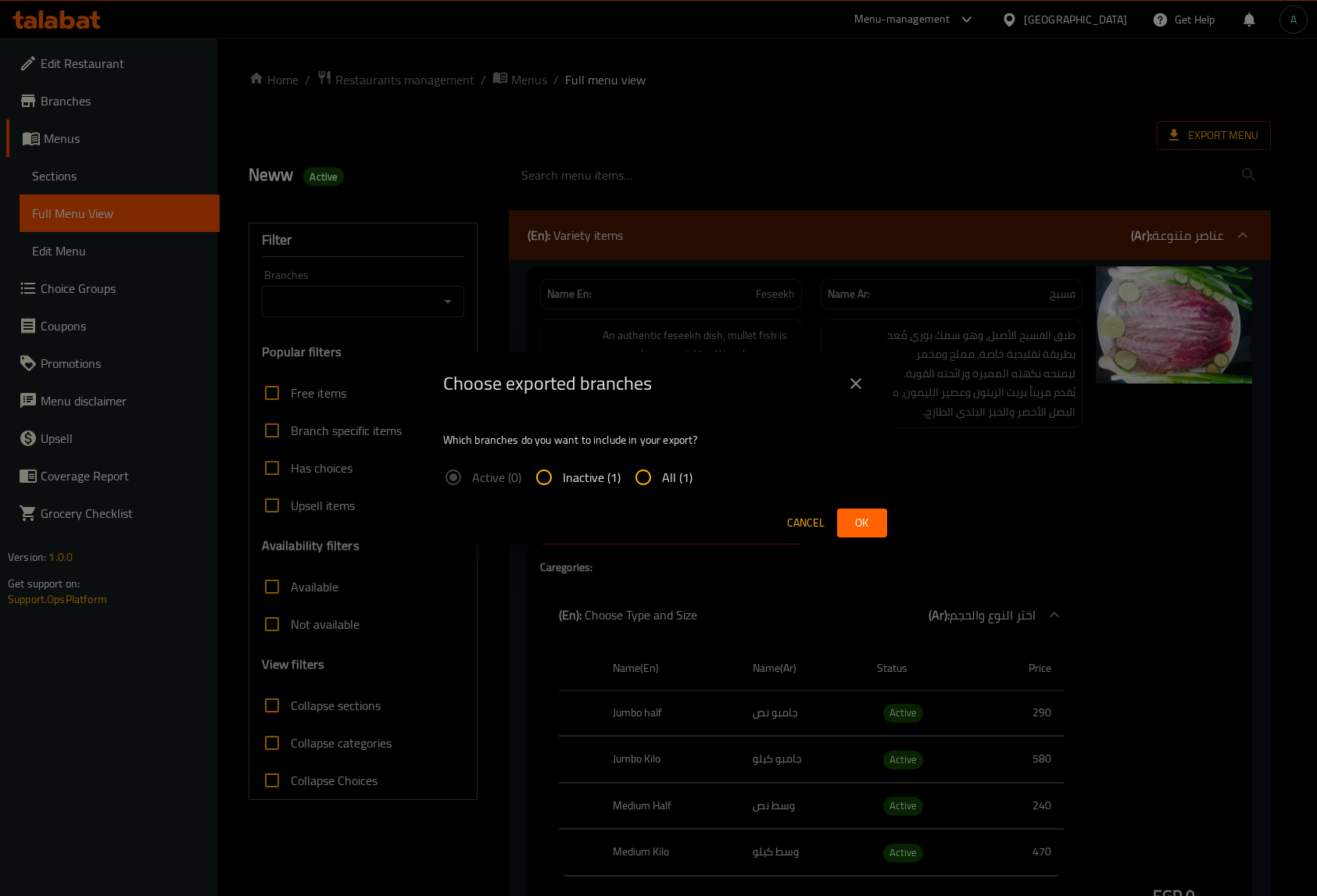
click at [672, 475] on span "All (1)" at bounding box center [677, 477] width 31 height 19
click at [662, 475] on input "All (1)" at bounding box center [644, 478] width 38 height 37
radio input "true"
click at [864, 512] on button "Ok" at bounding box center [862, 522] width 50 height 29
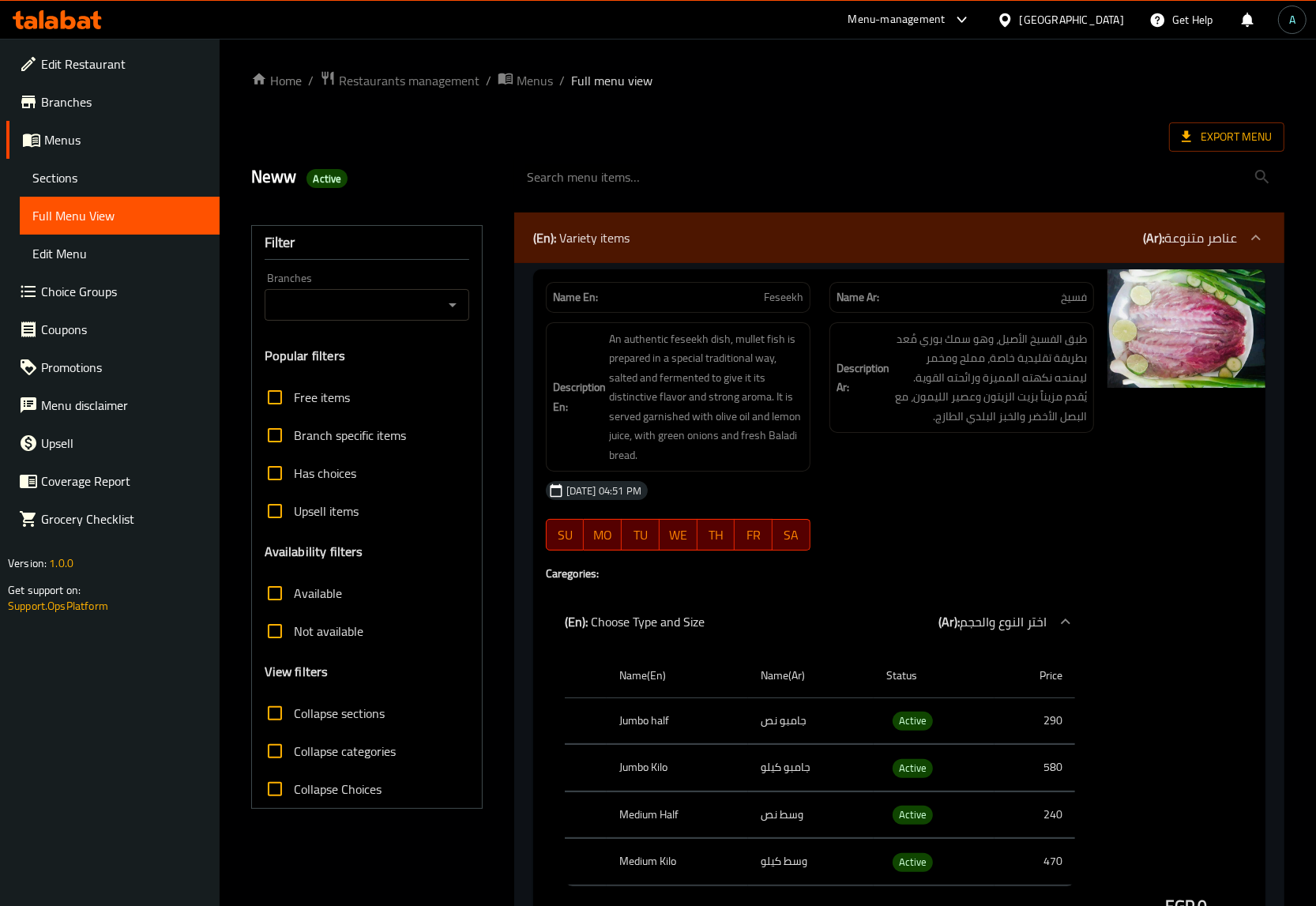
click at [56, 25] on icon at bounding box center [51, 22] width 13 height 13
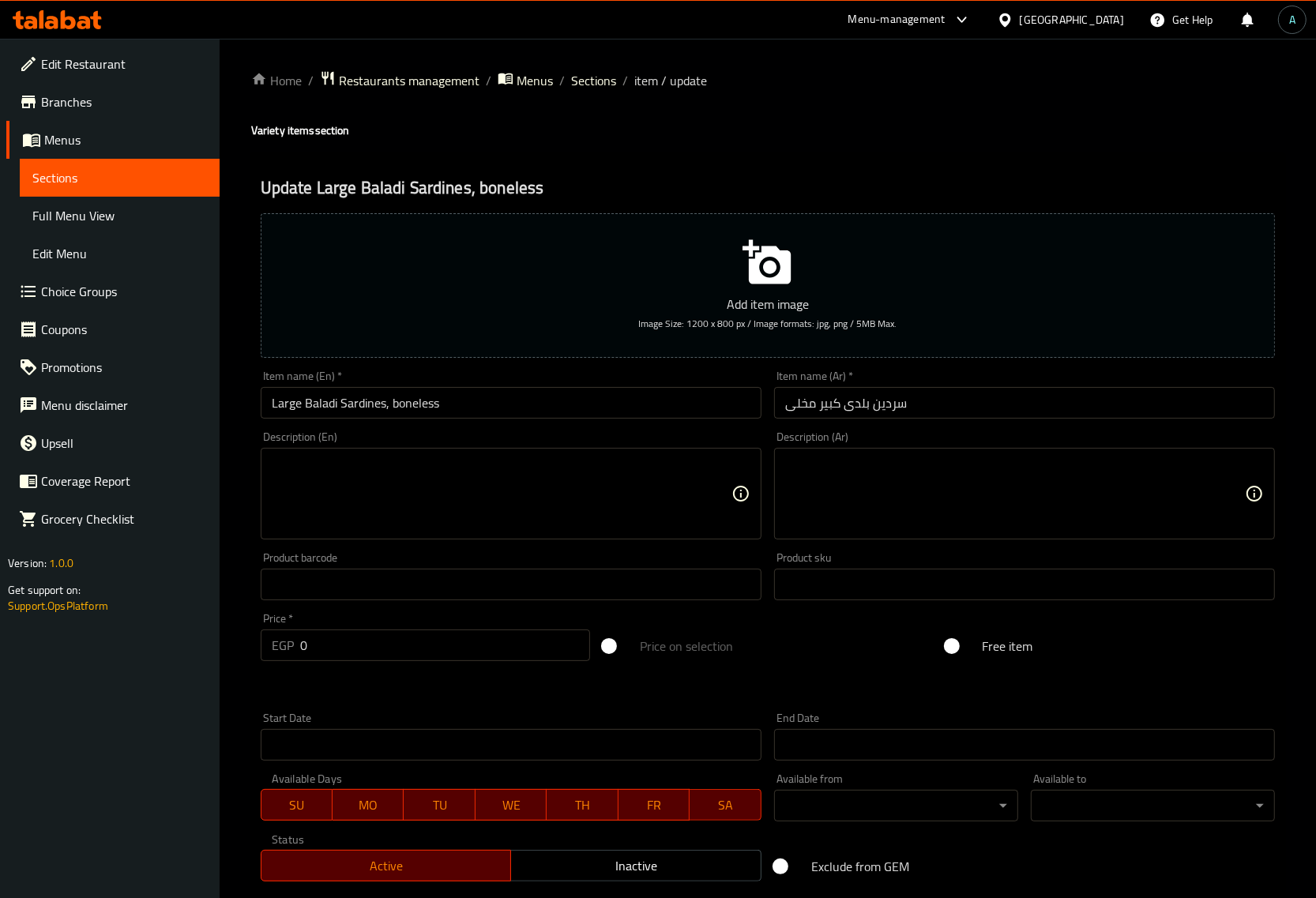
click at [878, 512] on textarea at bounding box center [1015, 494] width 460 height 75
paste textarea "سردين بلدي كبير ومخلى بعناية من الشوك، يُقدم جاهزًا للأكل مع زيت الزيتون وشرائح…"
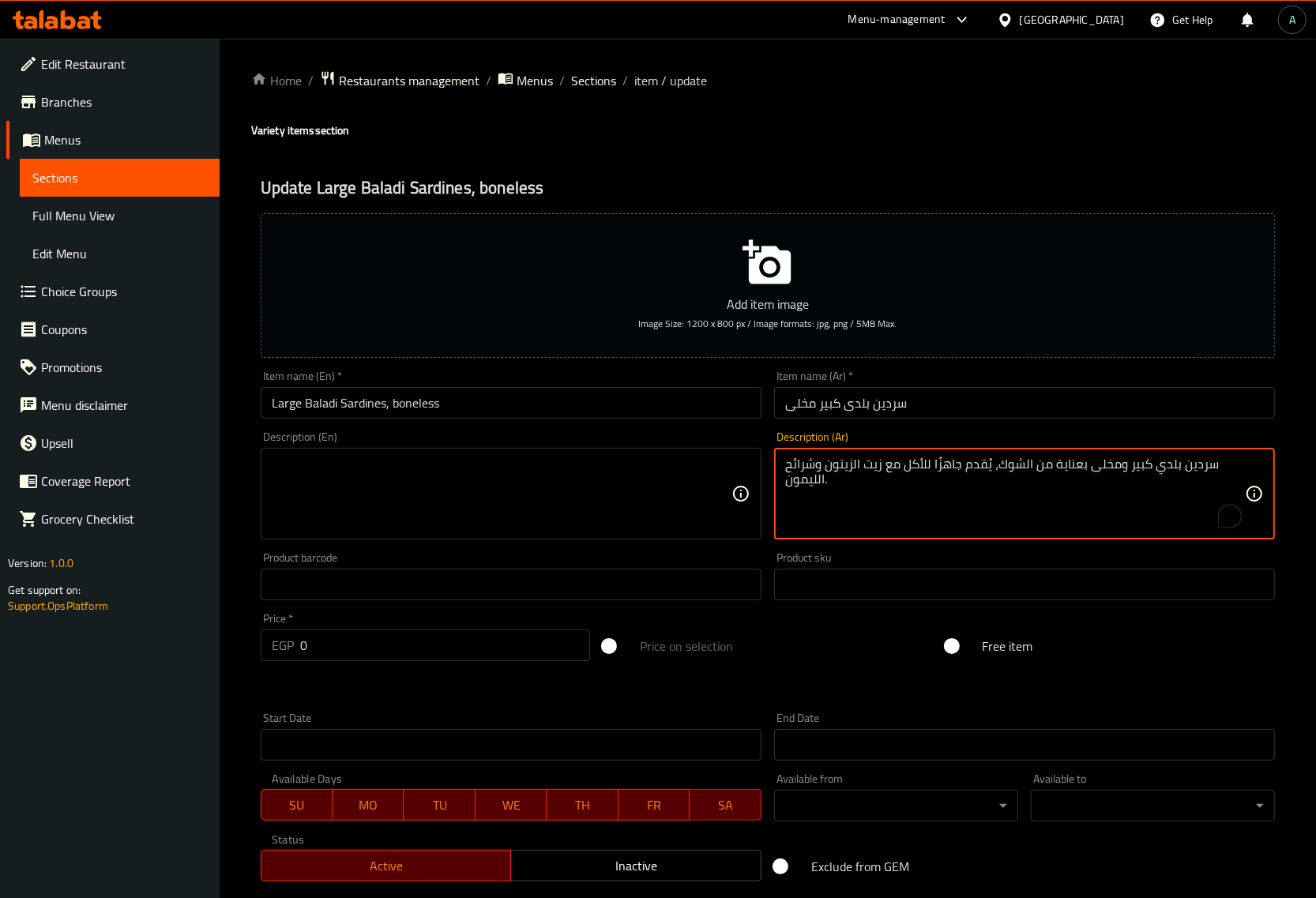
type textarea "سردين بلدي كبير ومخلى بعناية من الشوك، يُقدم جاهزًا للأكل مع زيت الزيتون وشرائح…"
click at [559, 468] on textarea at bounding box center [501, 494] width 460 height 75
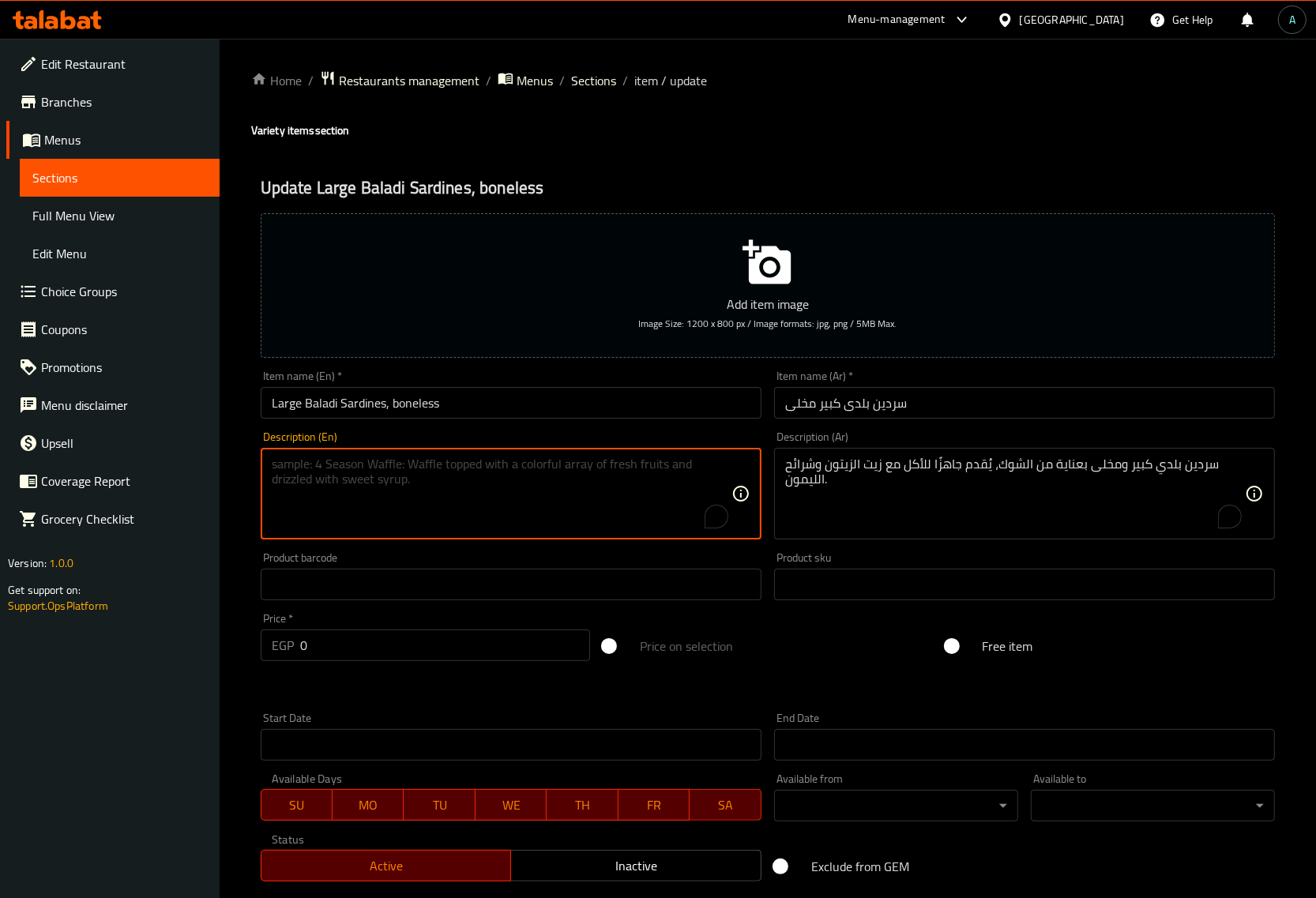
paste textarea "Large, carefully boned local sardines, served ready to eat with olive oil and l…"
type textarea "Large, carefully boned local sardines, served ready to eat with olive oil and l…"
click at [593, 567] on div "Product barcode Product barcode" at bounding box center [511, 576] width 501 height 48
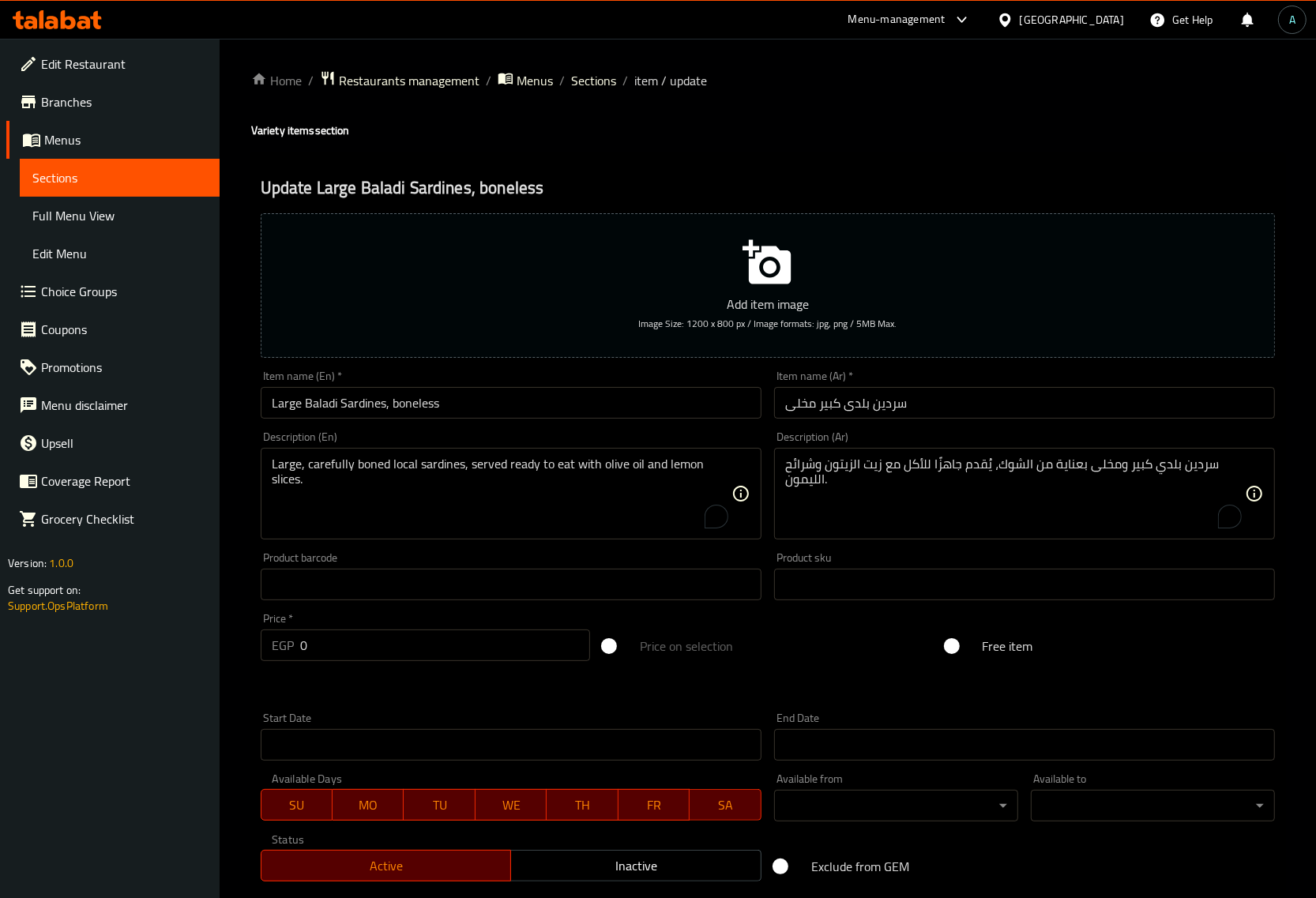
click at [514, 423] on div "Item name (En)   * Large Baladi Sardines, boneless Item name (En) *" at bounding box center [511, 394] width 514 height 61
drag, startPoint x: 514, startPoint y: 419, endPoint x: 512, endPoint y: 404, distance: 15.1
click at [514, 405] on div "Item name (En)   * Large Baladi Sardines, boneless Item name (En) *" at bounding box center [511, 394] width 514 height 61
click at [511, 404] on input "Large Baladi Sardines, boneless" at bounding box center [511, 403] width 501 height 32
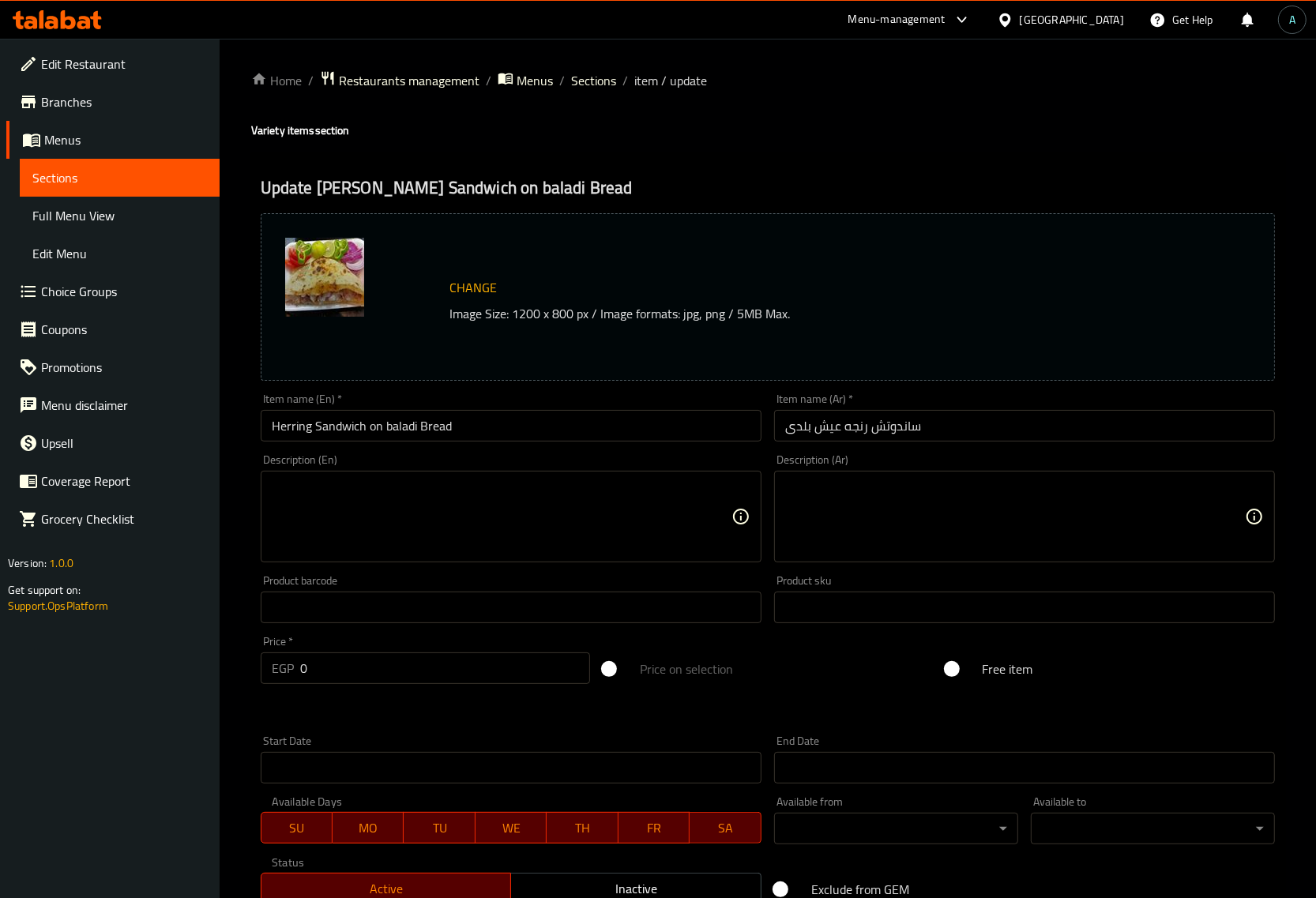
click at [889, 522] on textarea at bounding box center [1015, 517] width 460 height 75
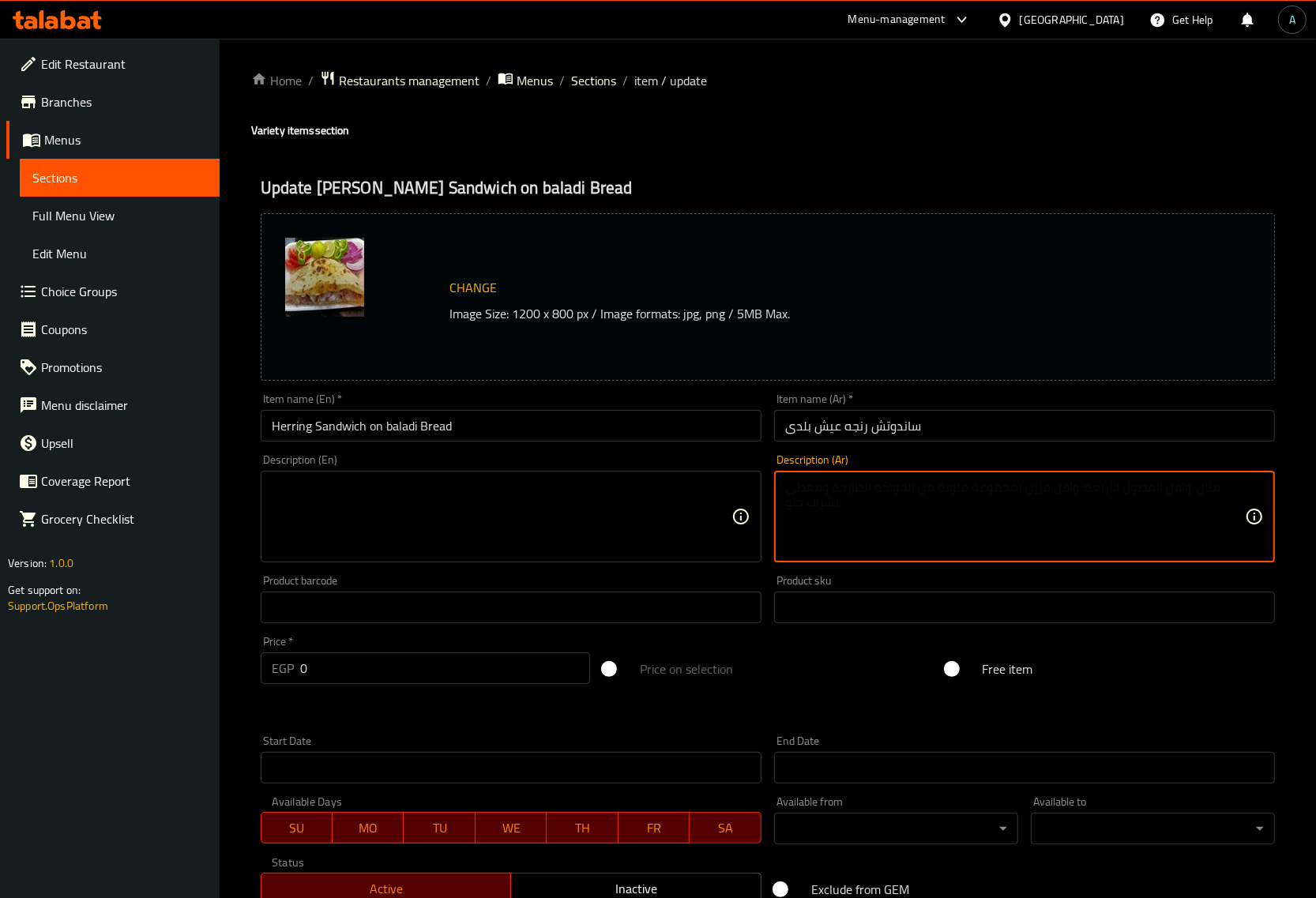
paste textarea "رنجة مدخنة، طحينة، وبصل، في رغيف عيش بلدي طازج."
type textarea "رنجة مدخنة، طحينة، وبصل، في رغيف عيش بلدي طازج."
click at [587, 532] on textarea at bounding box center [501, 517] width 460 height 75
paste textarea "Smoked herring, tahini, and onions, in a fresh local bread loaf."
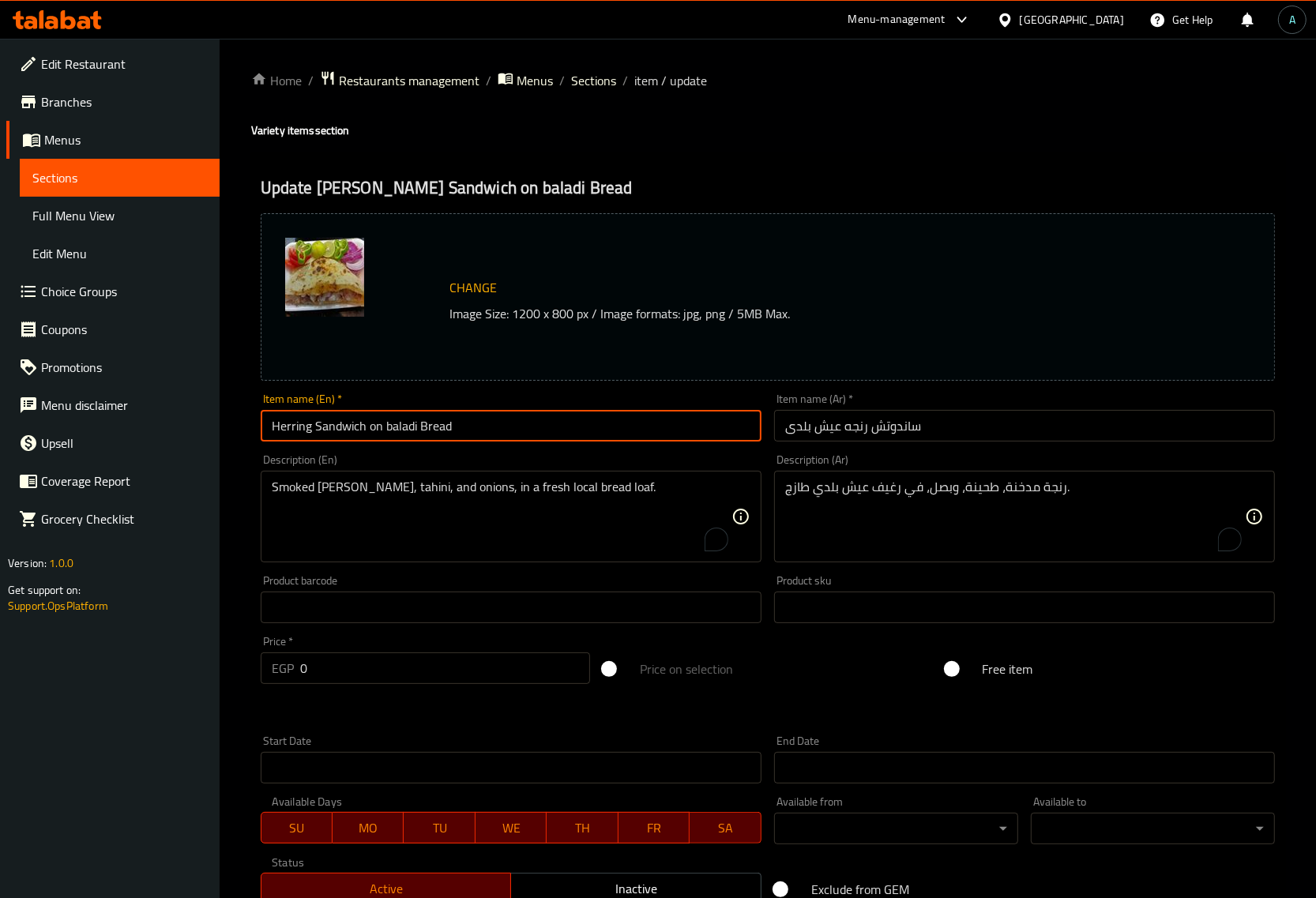
click at [546, 432] on input "Herring Sandwich on baladi Bread" at bounding box center [511, 426] width 501 height 32
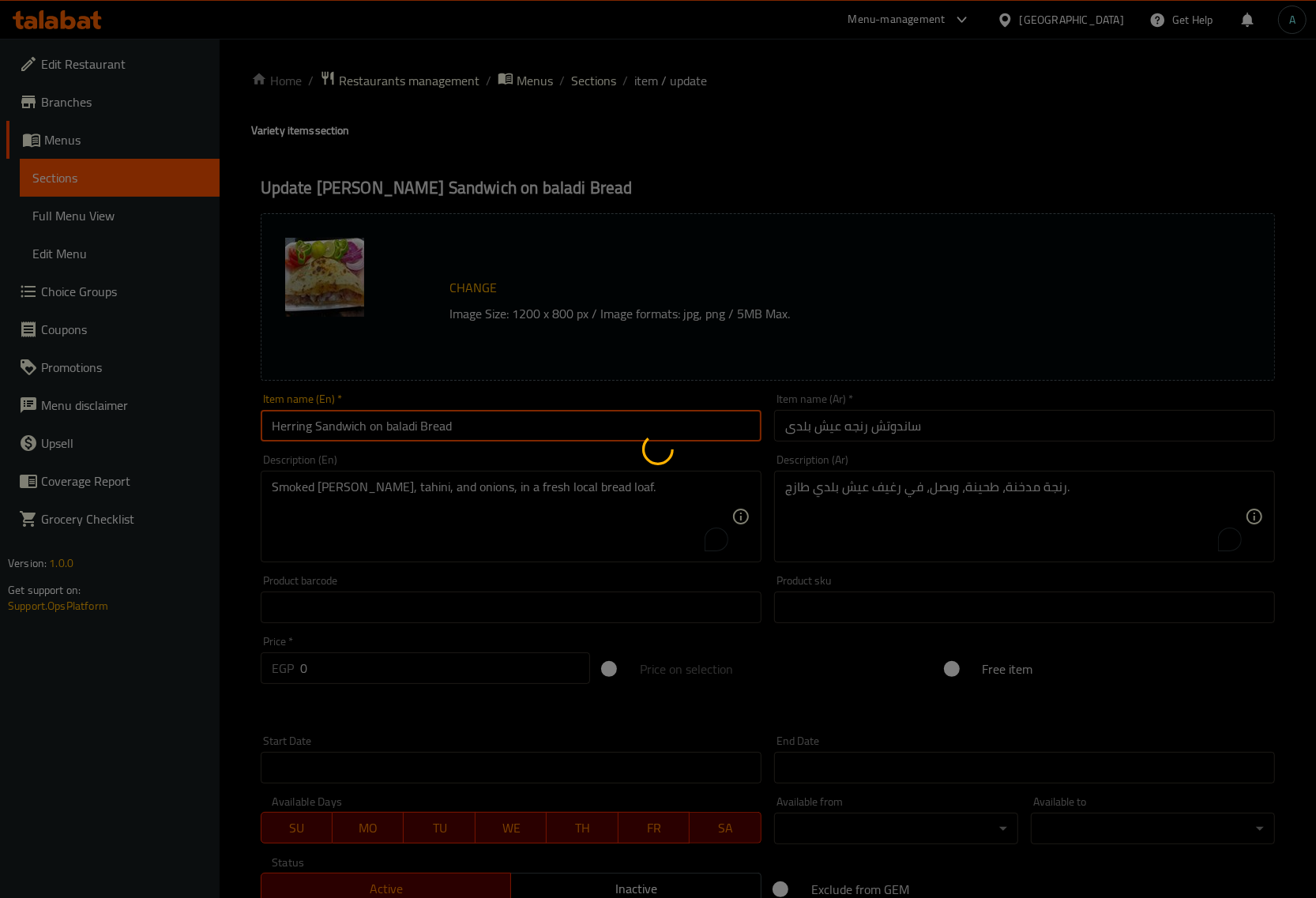
click at [523, 487] on div at bounding box center [658, 449] width 1316 height 898
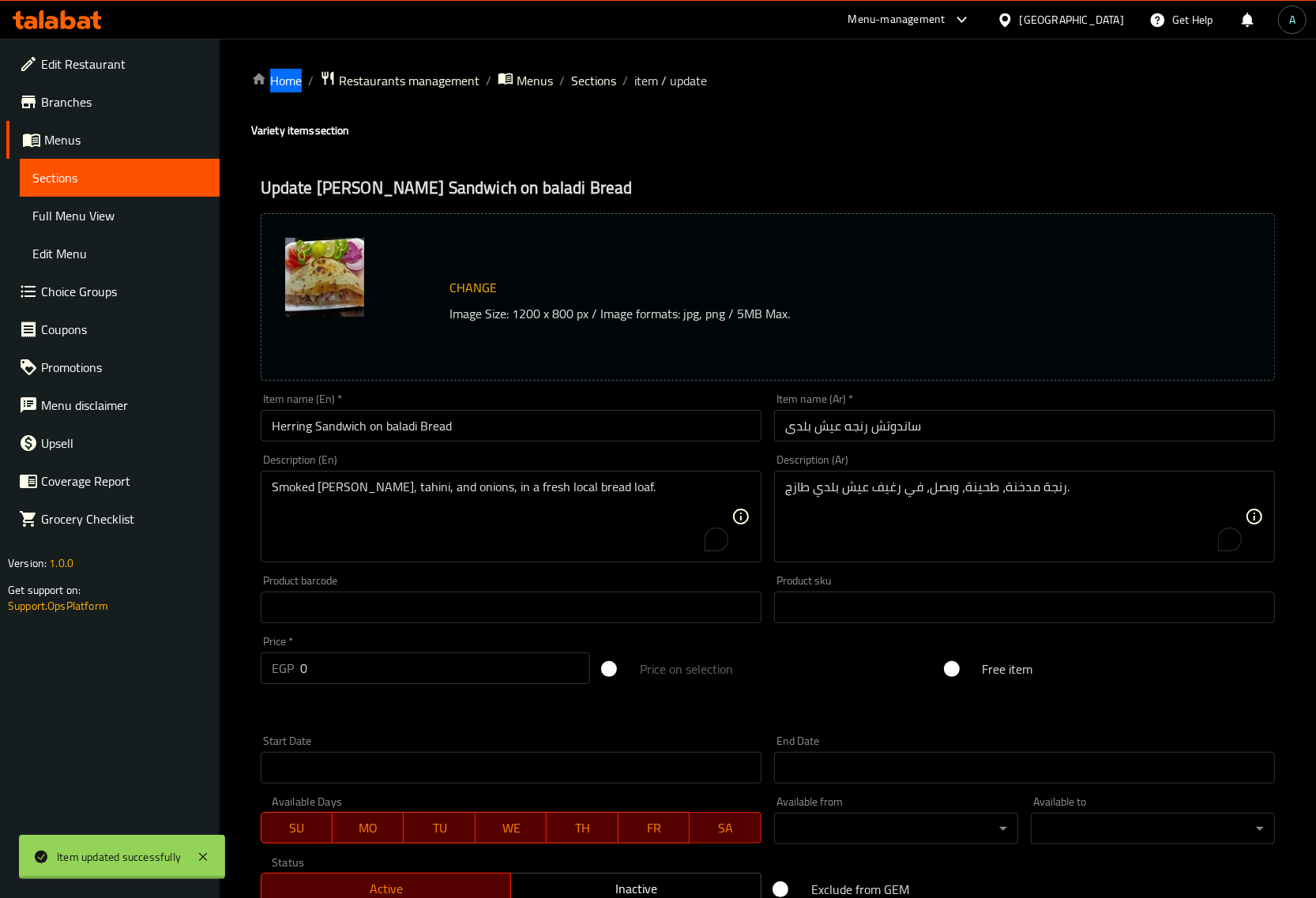
click at [523, 487] on div at bounding box center [658, 449] width 1316 height 898
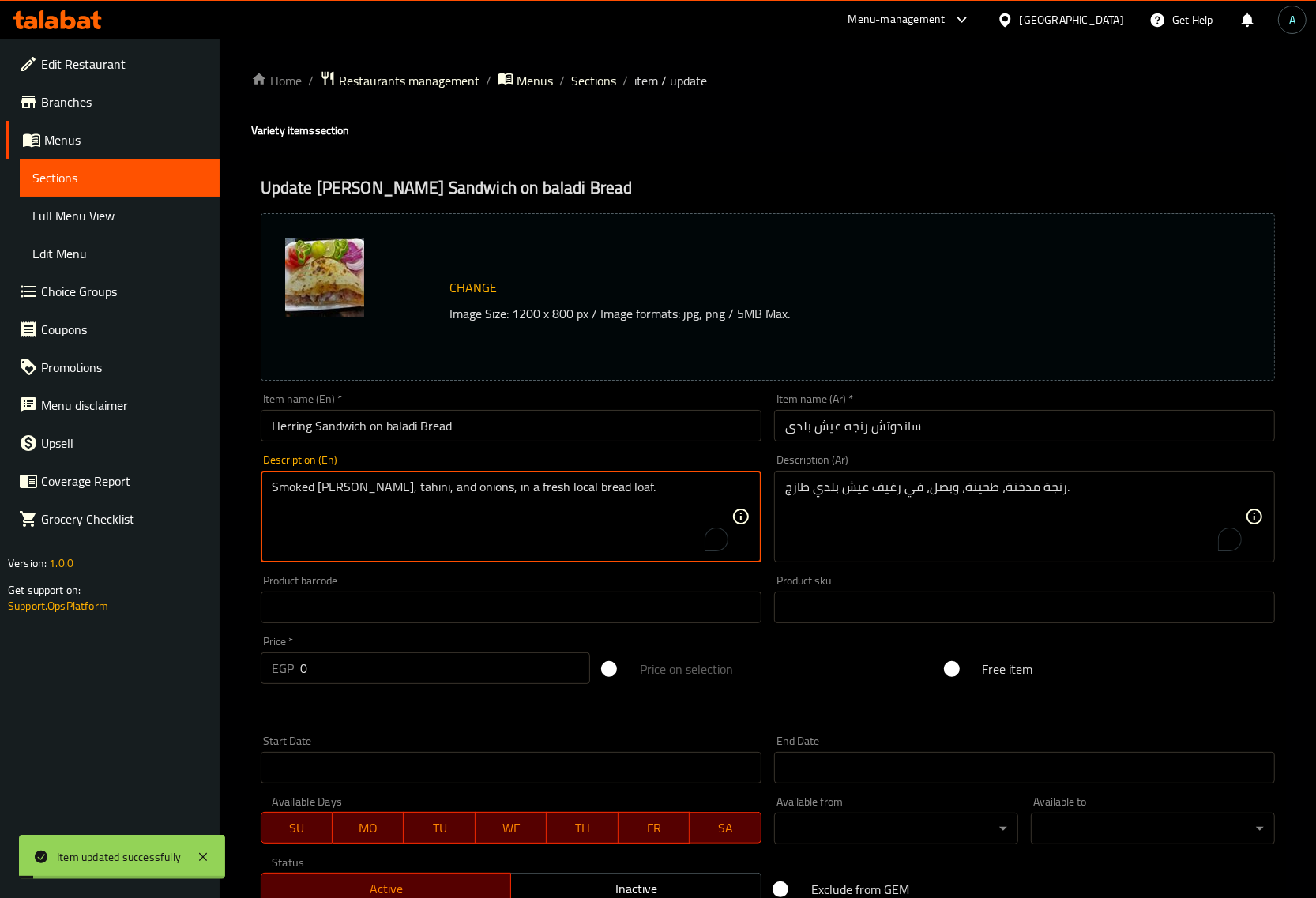
click at [526, 487] on textarea "Smoked herring, tahini, and onions, in a fresh local bread loaf." at bounding box center [501, 517] width 460 height 75
type textarea "Smoked herring, tahini, and onions, in a fresh Baladi bread loaf."
click at [534, 438] on input "Herring Sandwich on baladi Bread" at bounding box center [511, 426] width 501 height 32
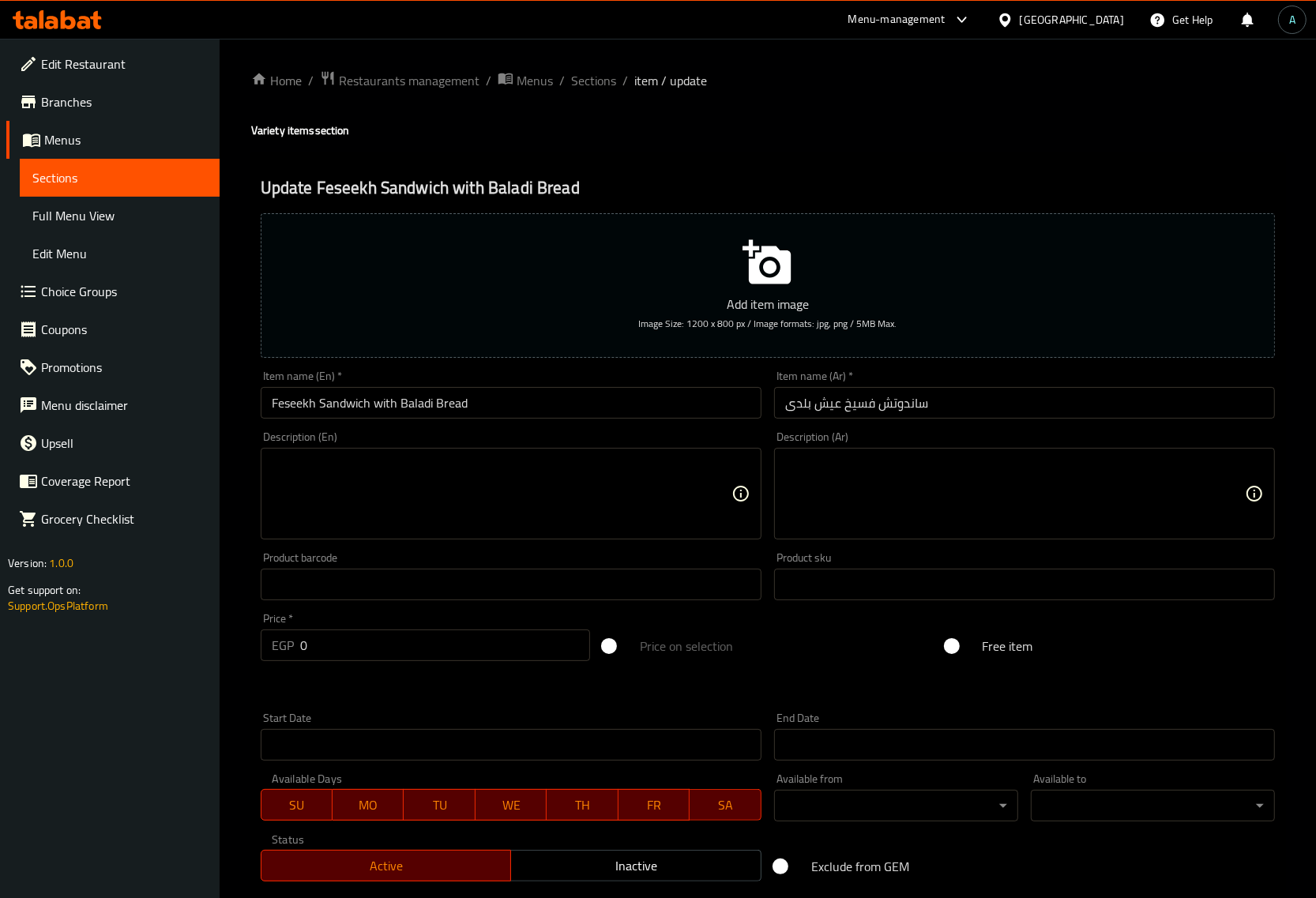
click at [821, 496] on textarea at bounding box center [1015, 494] width 460 height 75
paste textarea "ساندوتش فسيخ شهي، مُحضر من الفسيخ المملح بعناية ومتبل بالزيت والليمون، داخل رغي…"
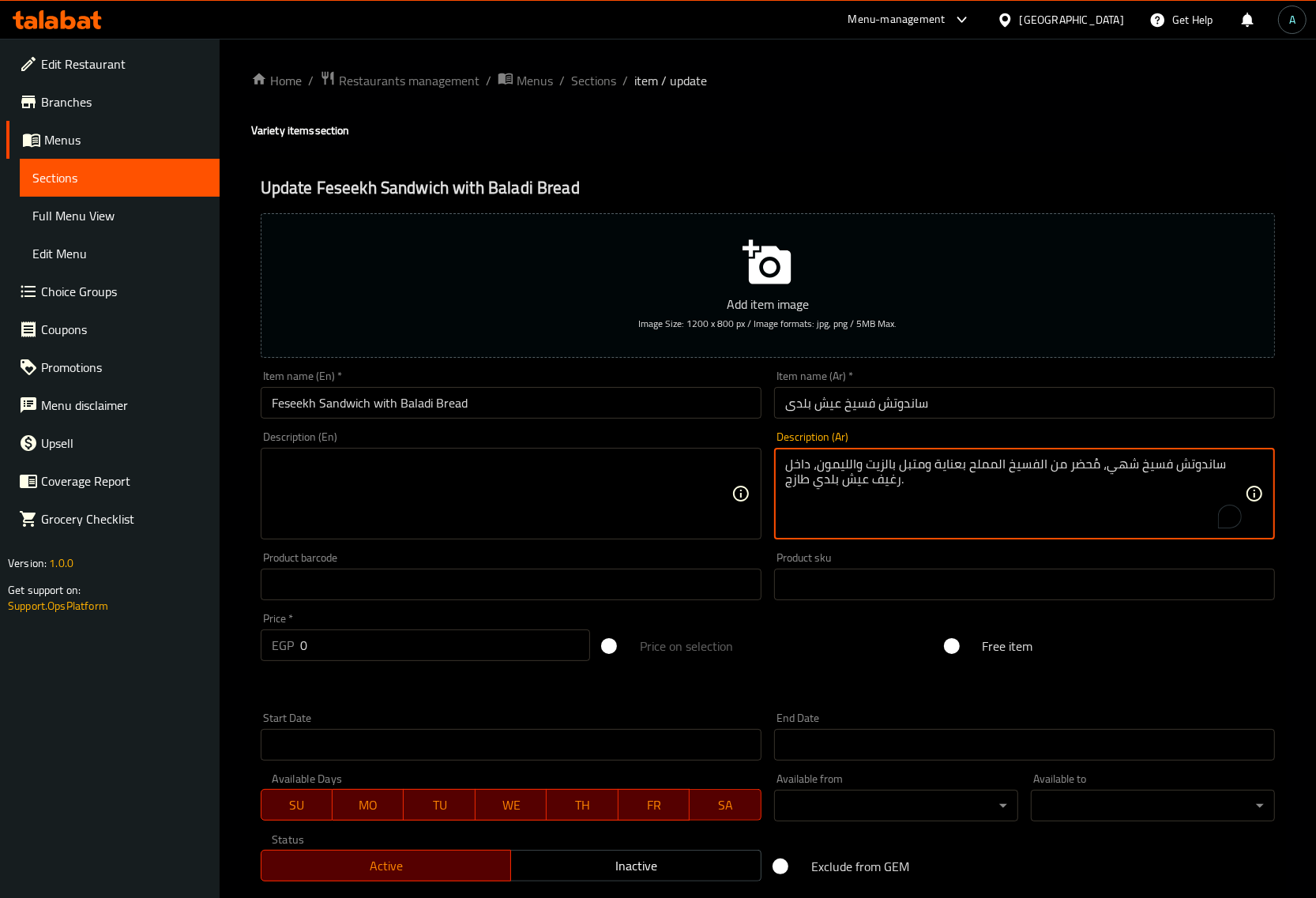
type textarea "ساندوتش فسيخ شهي، مُحضر من الفسيخ المملح بعناية ومتبل بالزيت والليمون، داخل رغي…"
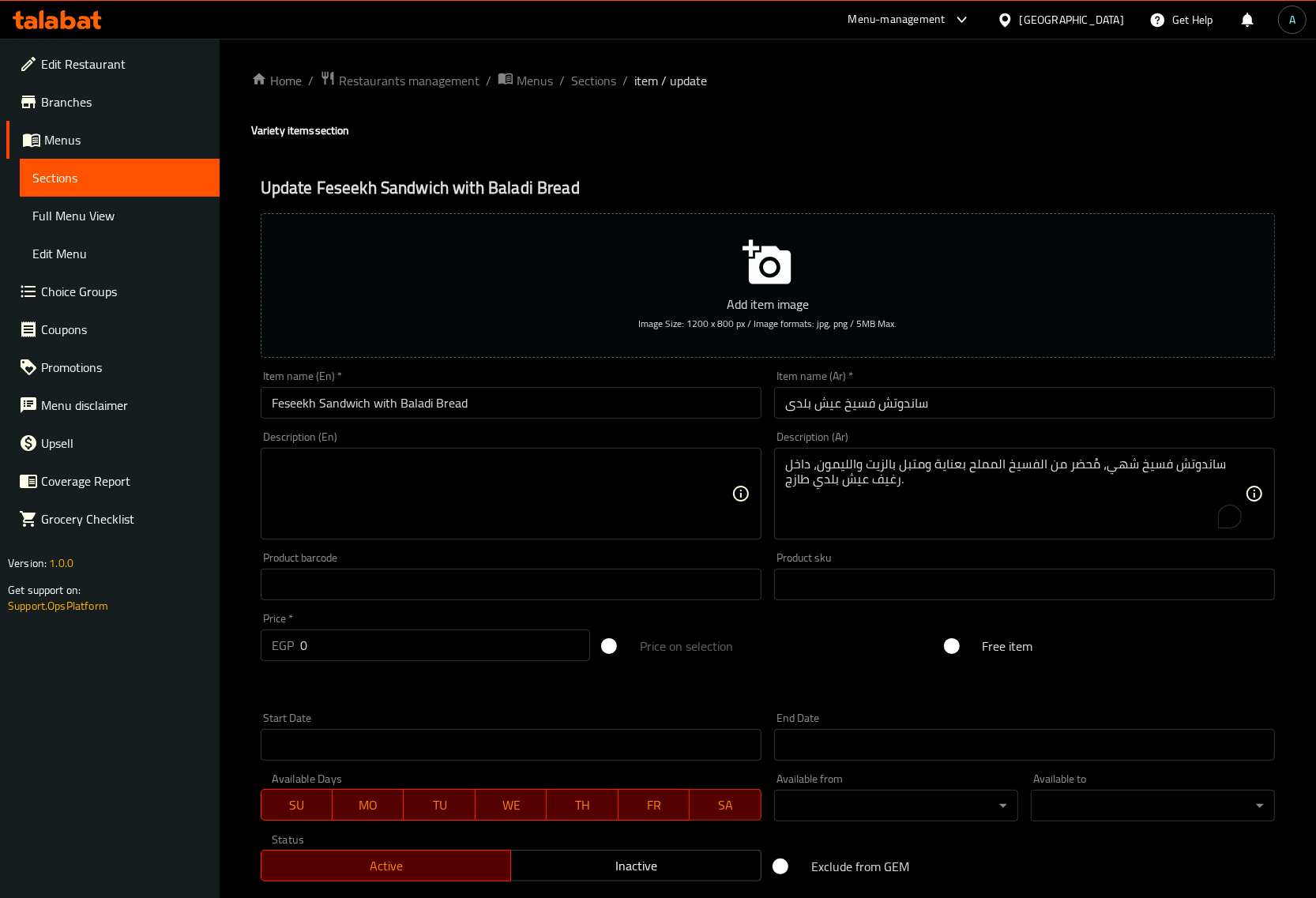
click at [631, 538] on div "Description (En)" at bounding box center [511, 494] width 501 height 92
paste textarea "Delicious feseekh sandwich, made from carefully salted feseekh seasoned with oi…"
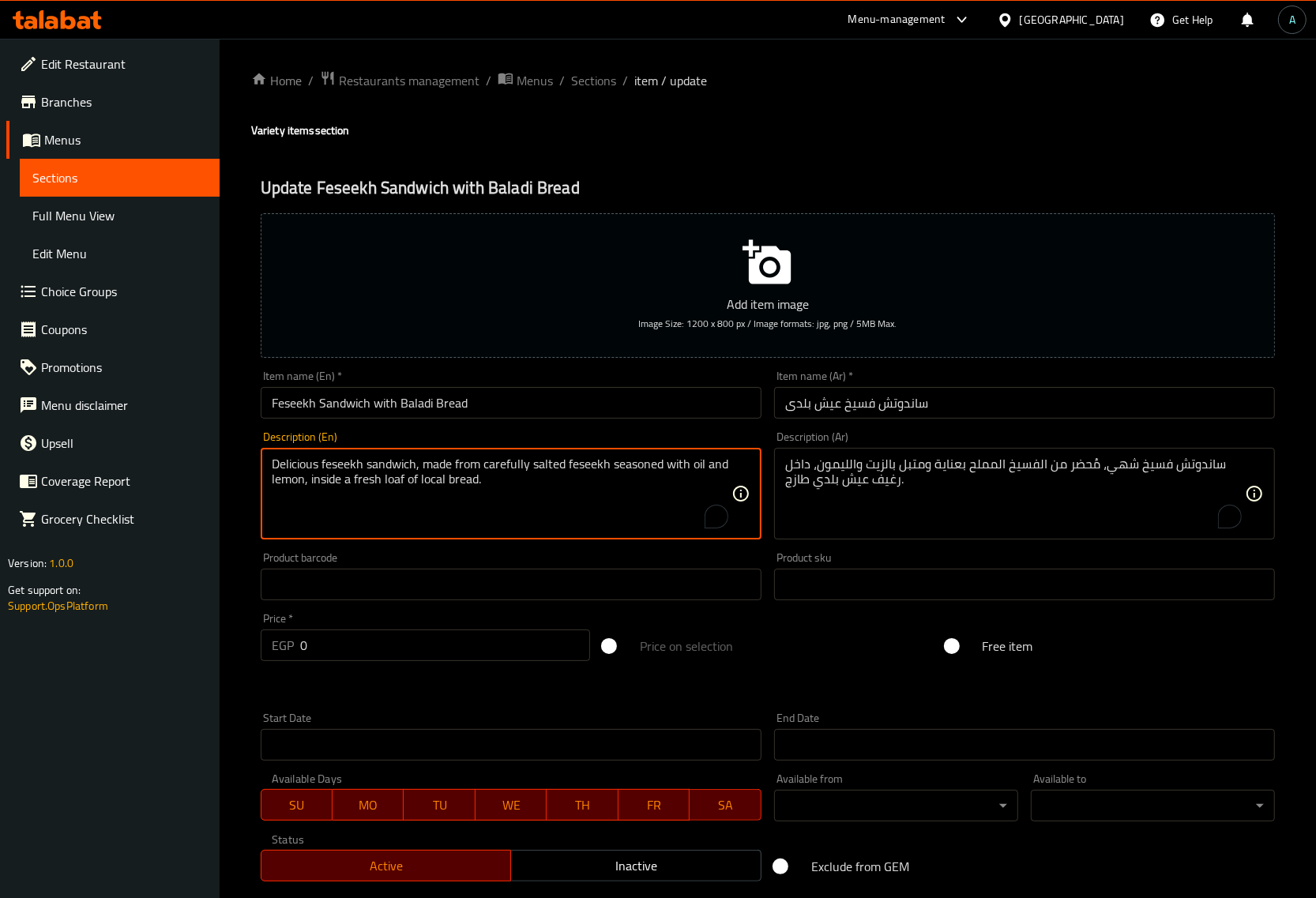
click at [439, 480] on textarea "Delicious feseekh sandwich, made from carefully salted feseekh seasoned with oi…" at bounding box center [501, 494] width 460 height 75
type textarea "Delicious feseekh sandwich, made from carefully salted feseekh seasoned with oi…"
click at [487, 403] on input "Feseekh Sandwich with Baladi Bread" at bounding box center [511, 403] width 501 height 32
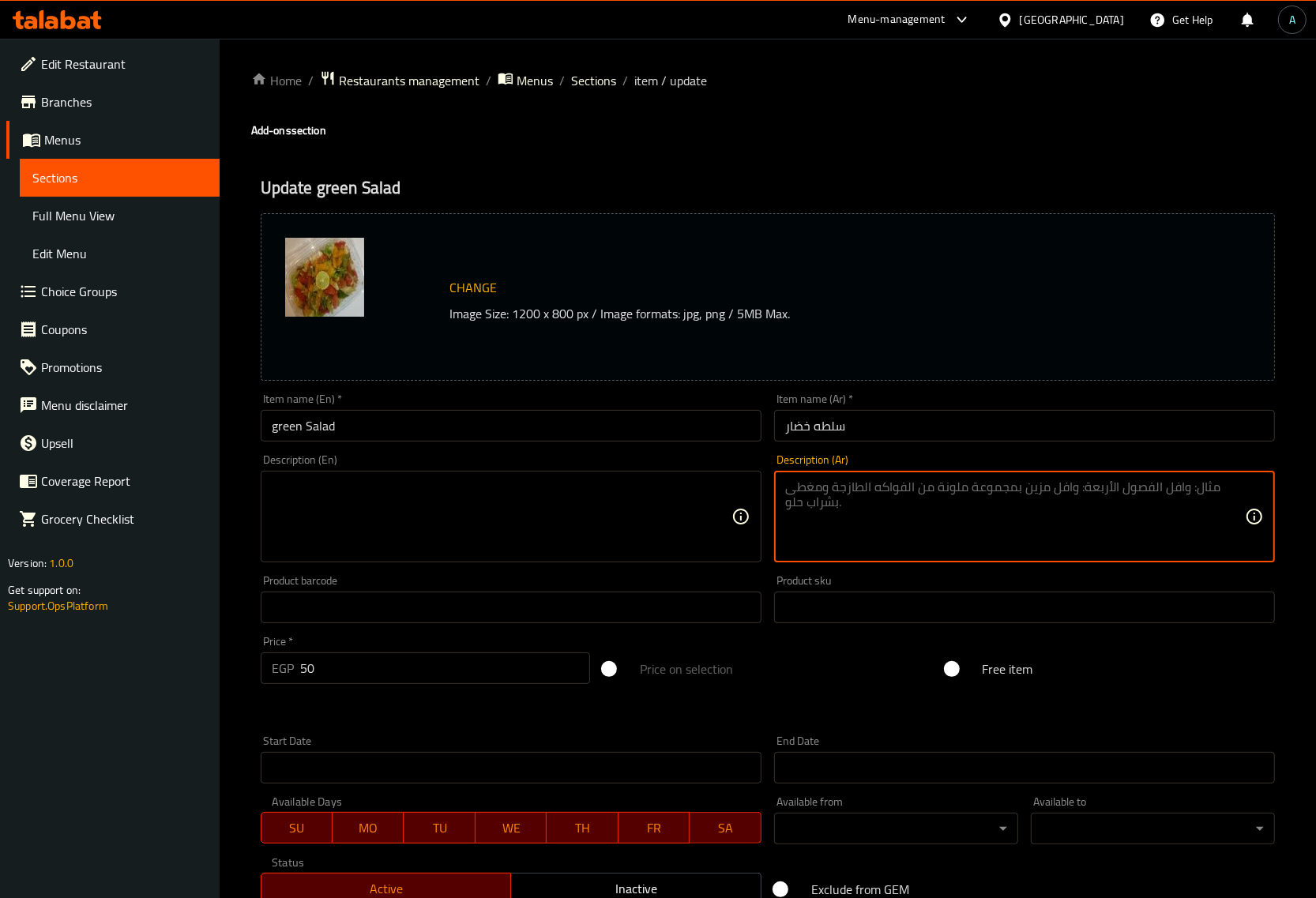
click at [840, 484] on textarea at bounding box center [1015, 517] width 460 height 75
paste textarea "مزيج حيوي من الخضروات الطازجة والموسمية، يضم الخس المقرمش، الطماطم الكرزية، الخ…"
type textarea "مزيج حيوي من الخضروات الطازجة والموسمية، يضم الخس المقرمش، الطماطم الكرزية، الخ…"
click at [520, 510] on textarea at bounding box center [501, 517] width 460 height 75
paste textarea "A vibrant mix of fresh, seasonal vegetables, featuring crunchy lettuce, cherry …"
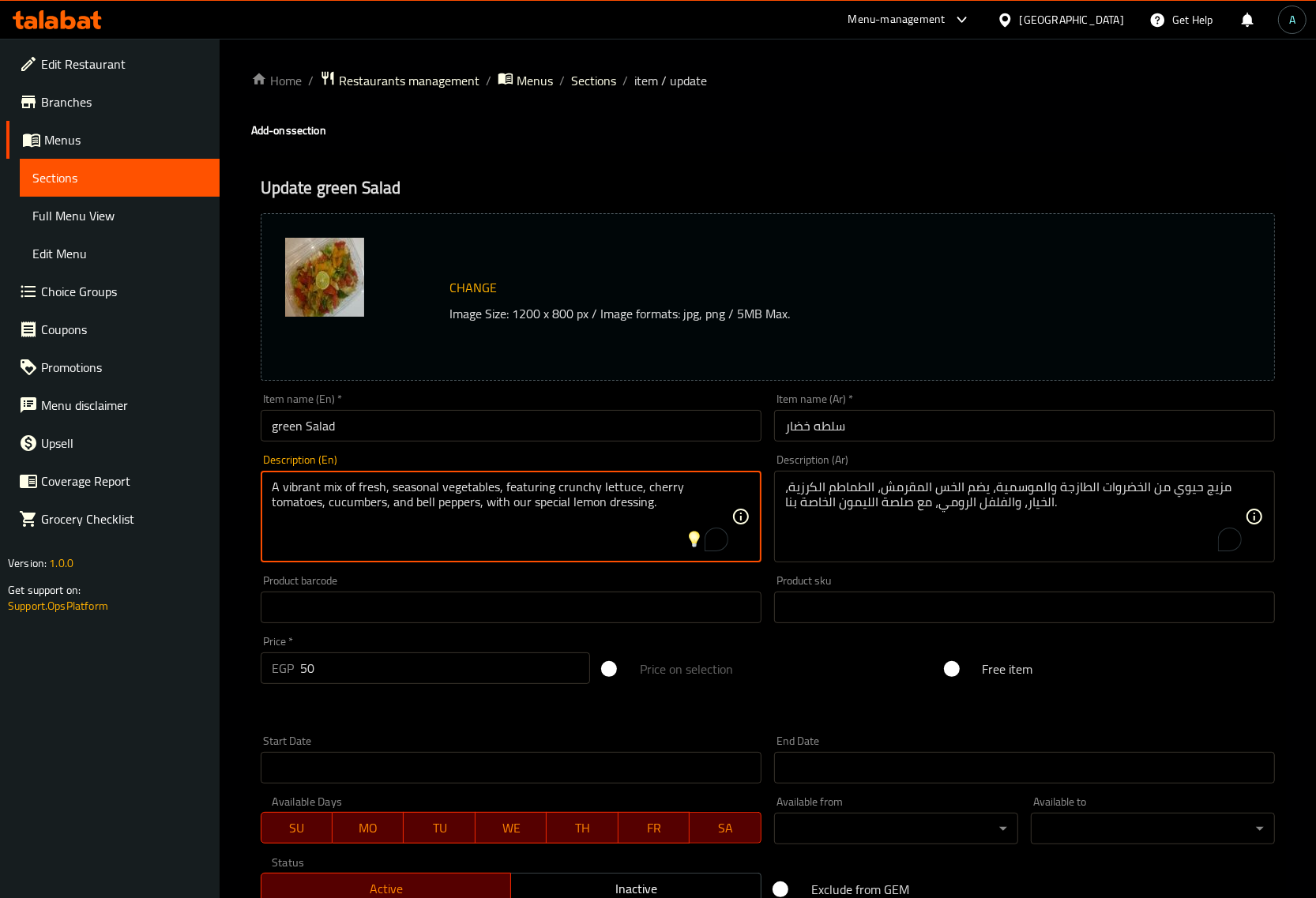
type textarea "A vibrant mix of fresh, seasonal vegetables, featuring crunchy lettuce, cherry …"
click at [530, 388] on div "Item name (En)   * green Salad Item name (En) *" at bounding box center [511, 417] width 514 height 61
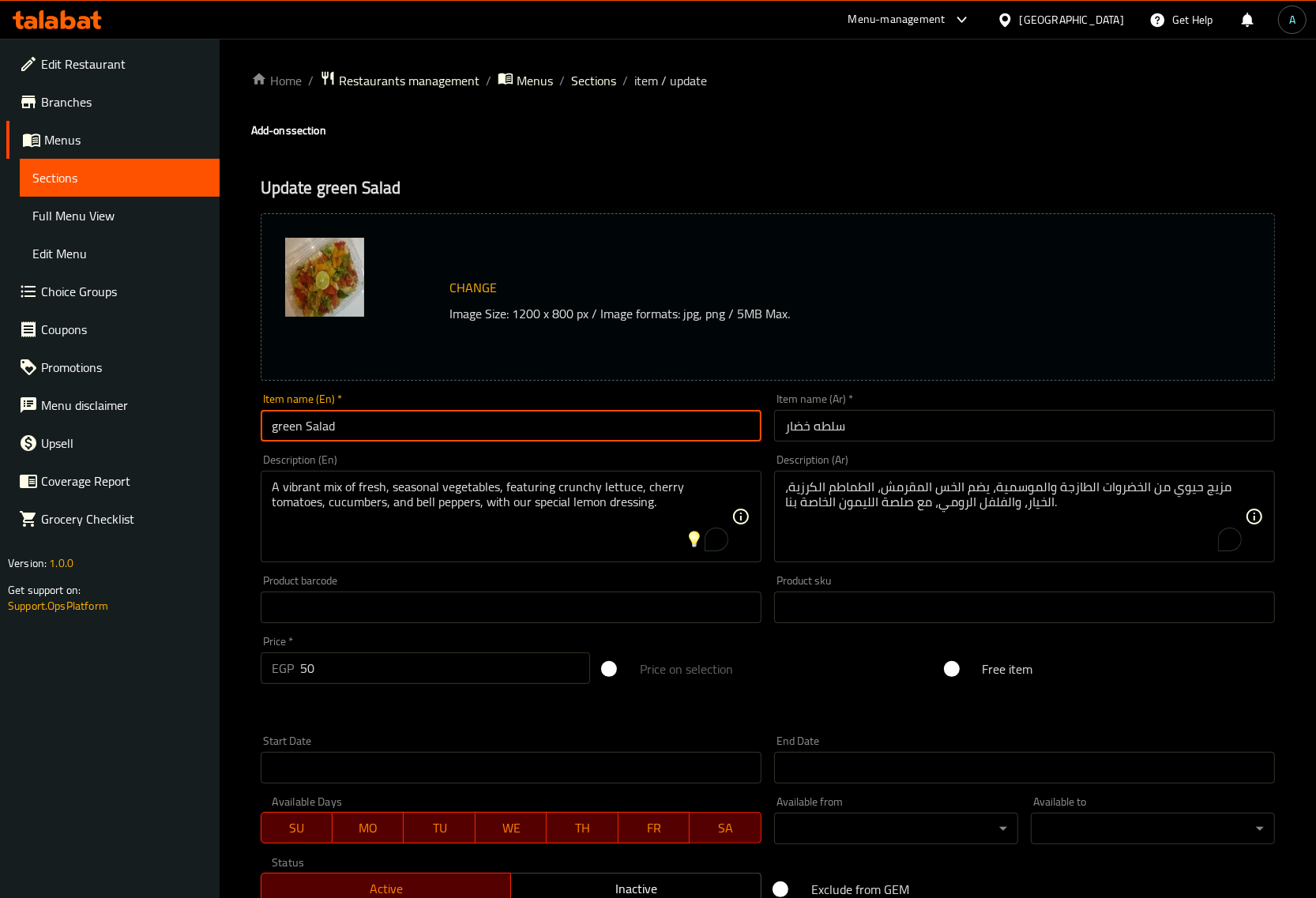
click at [540, 421] on input "green Salad" at bounding box center [511, 426] width 501 height 32
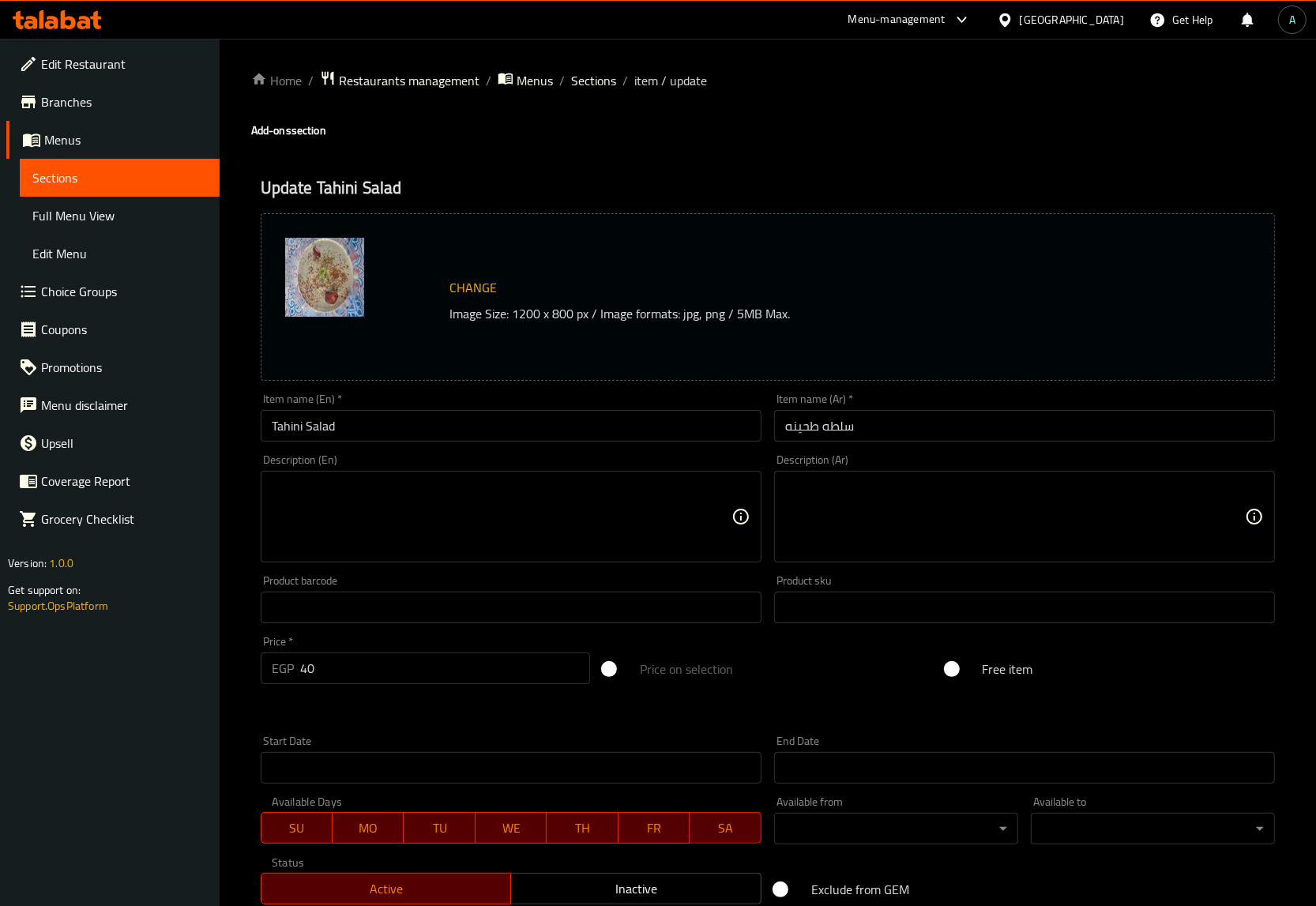
click at [913, 533] on textarea at bounding box center [1015, 517] width 460 height 75
paste textarea "طحينة ناعمة وشهية، متبلة بالليمون والثوم، وتناسب جميع الأذواق."
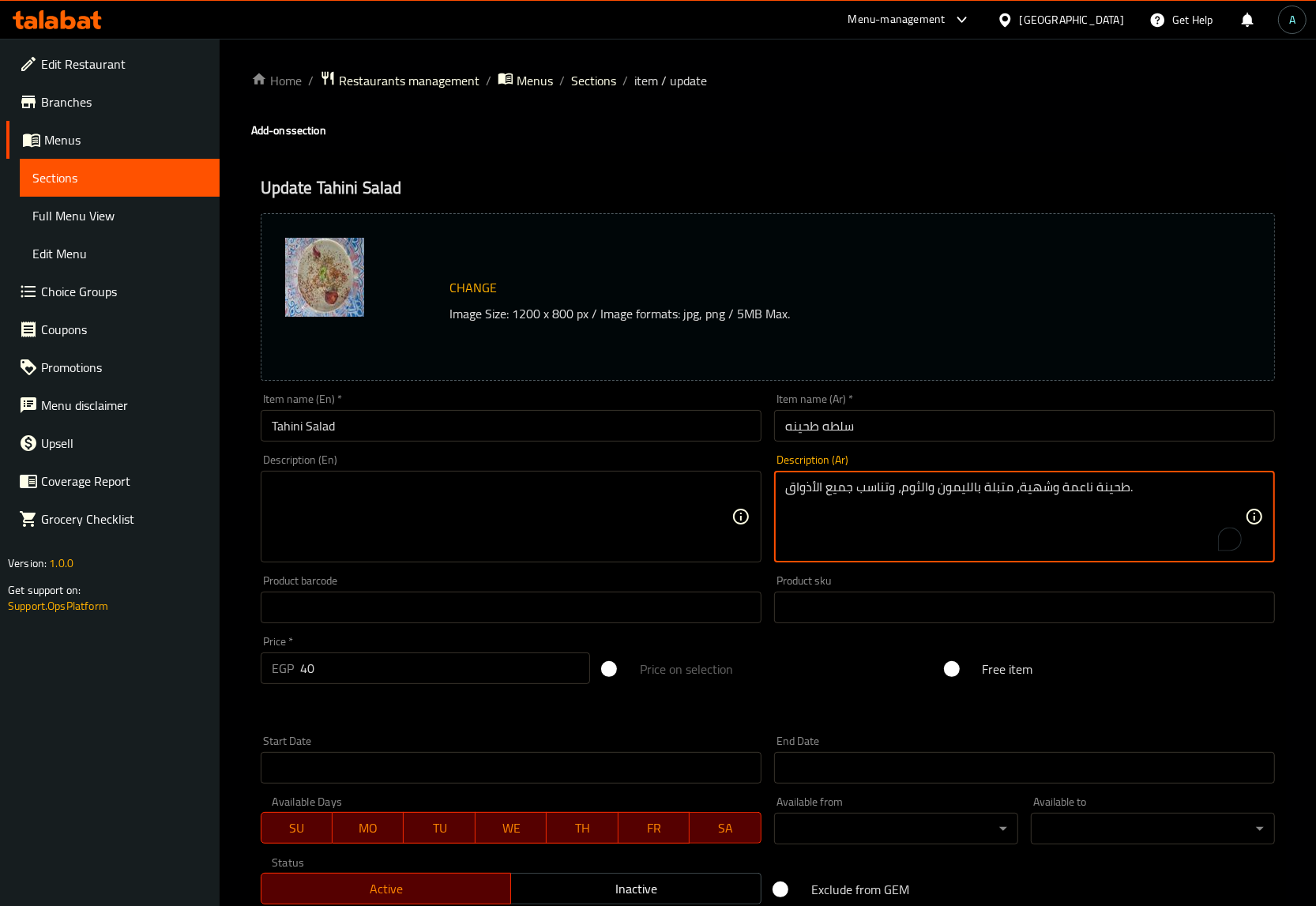
type textarea "طحينة ناعمة وشهية، متبلة بالليمون والثوم، وتناسب جميع الأذواق."
click at [393, 507] on textarea at bounding box center [501, 517] width 460 height 75
paste textarea "Smooth and delicious tahini, seasoned with lemon and garlic, to suit all tastes."
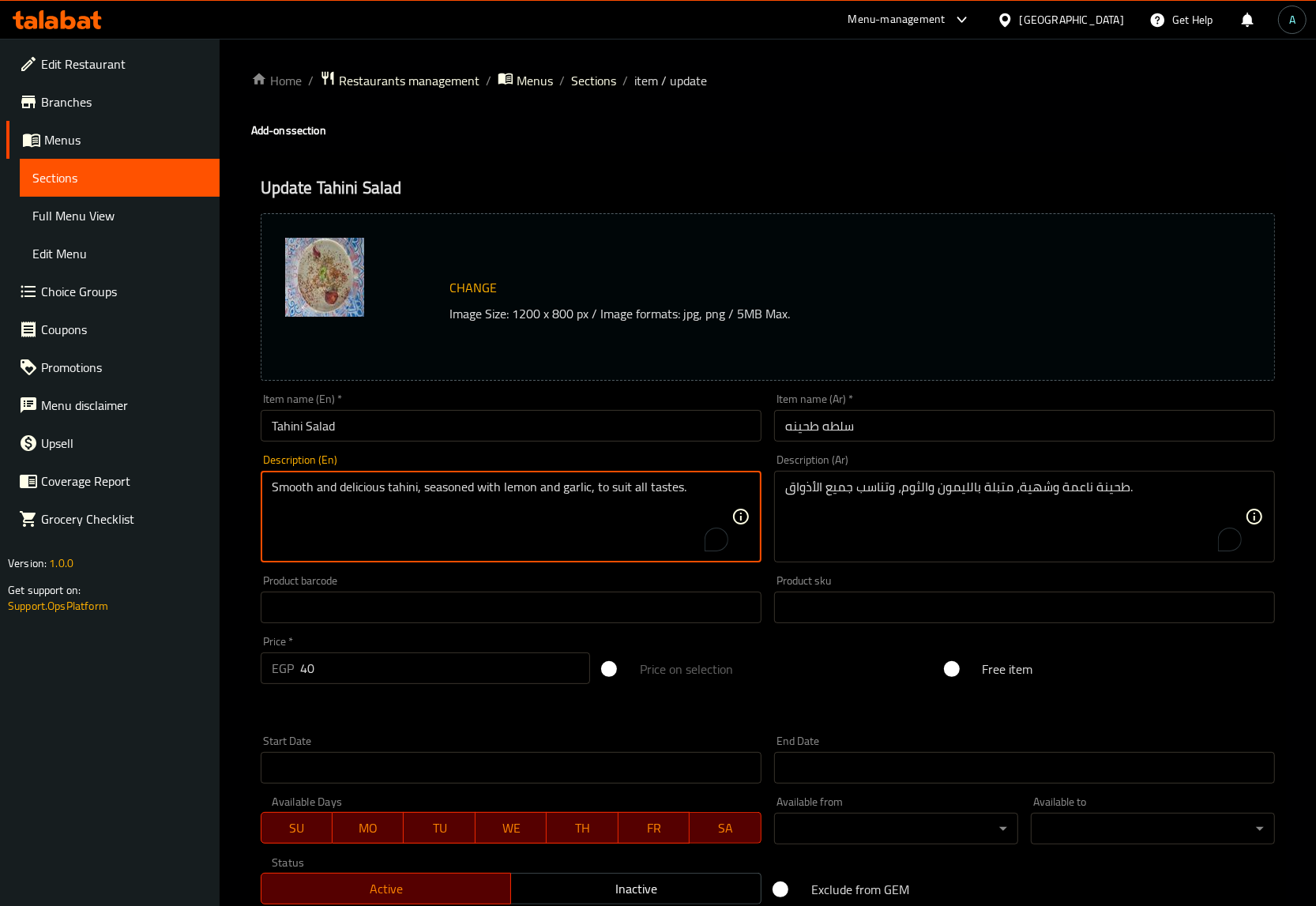
type textarea "Smooth and delicious tahini, seasoned with lemon and garlic, to suit all tastes."
click at [487, 436] on input "Tahini Salad" at bounding box center [511, 426] width 501 height 32
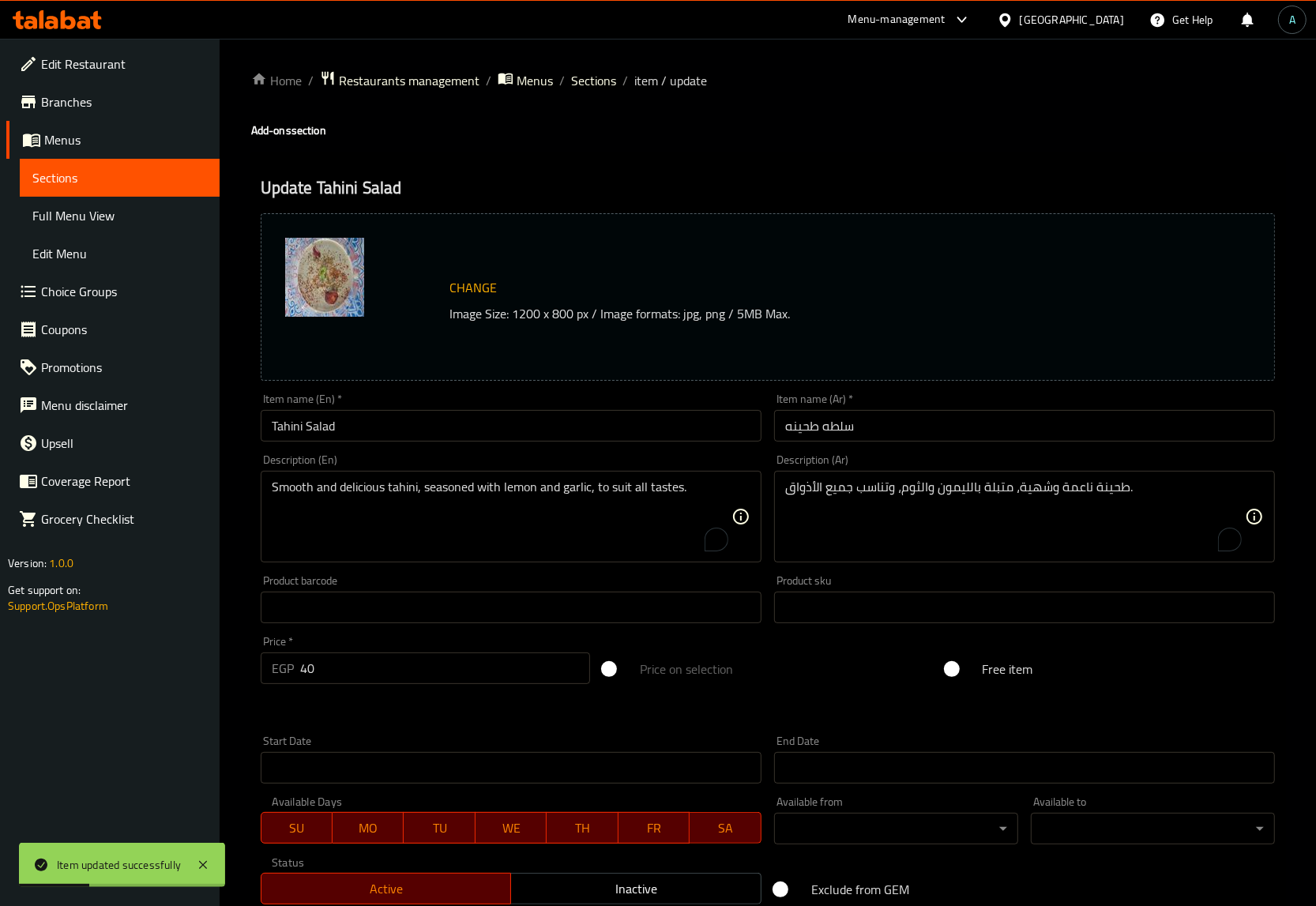
click at [625, 408] on div "Item name (En)   * Tahini Salad Item name (En) *" at bounding box center [511, 417] width 501 height 48
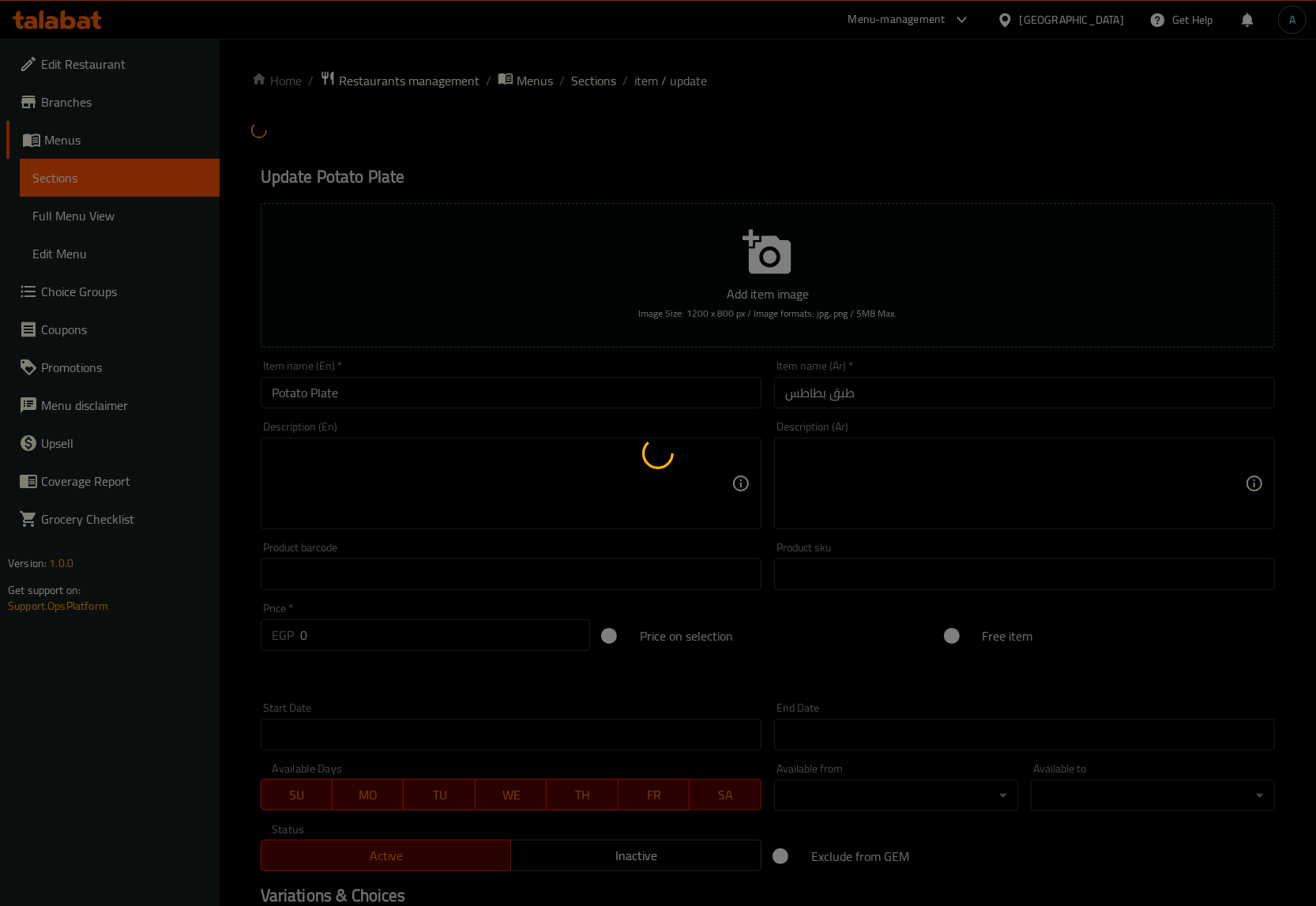
click at [826, 507] on div at bounding box center [658, 453] width 1316 height 906
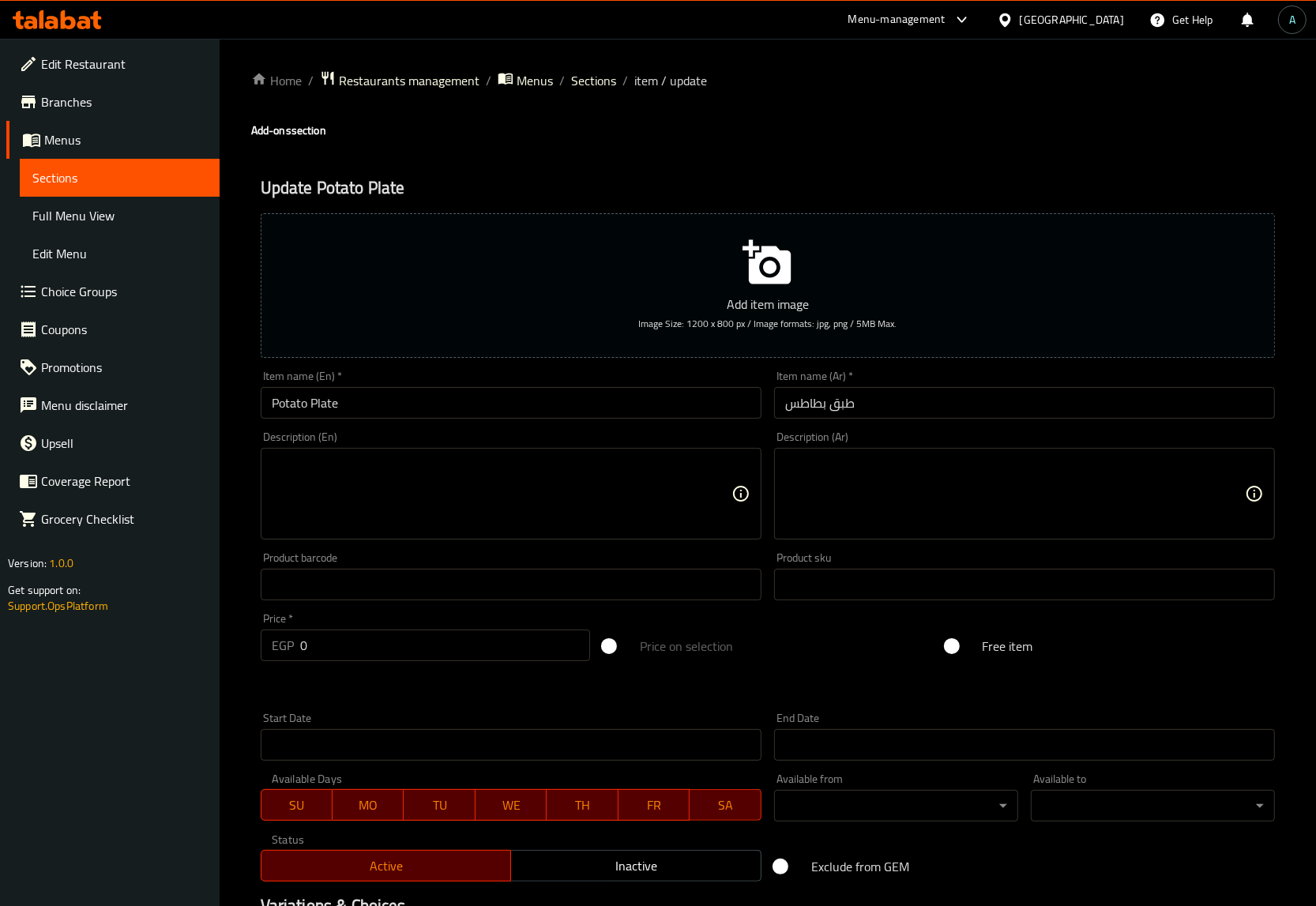
click at [895, 474] on textarea at bounding box center [1015, 494] width 460 height 75
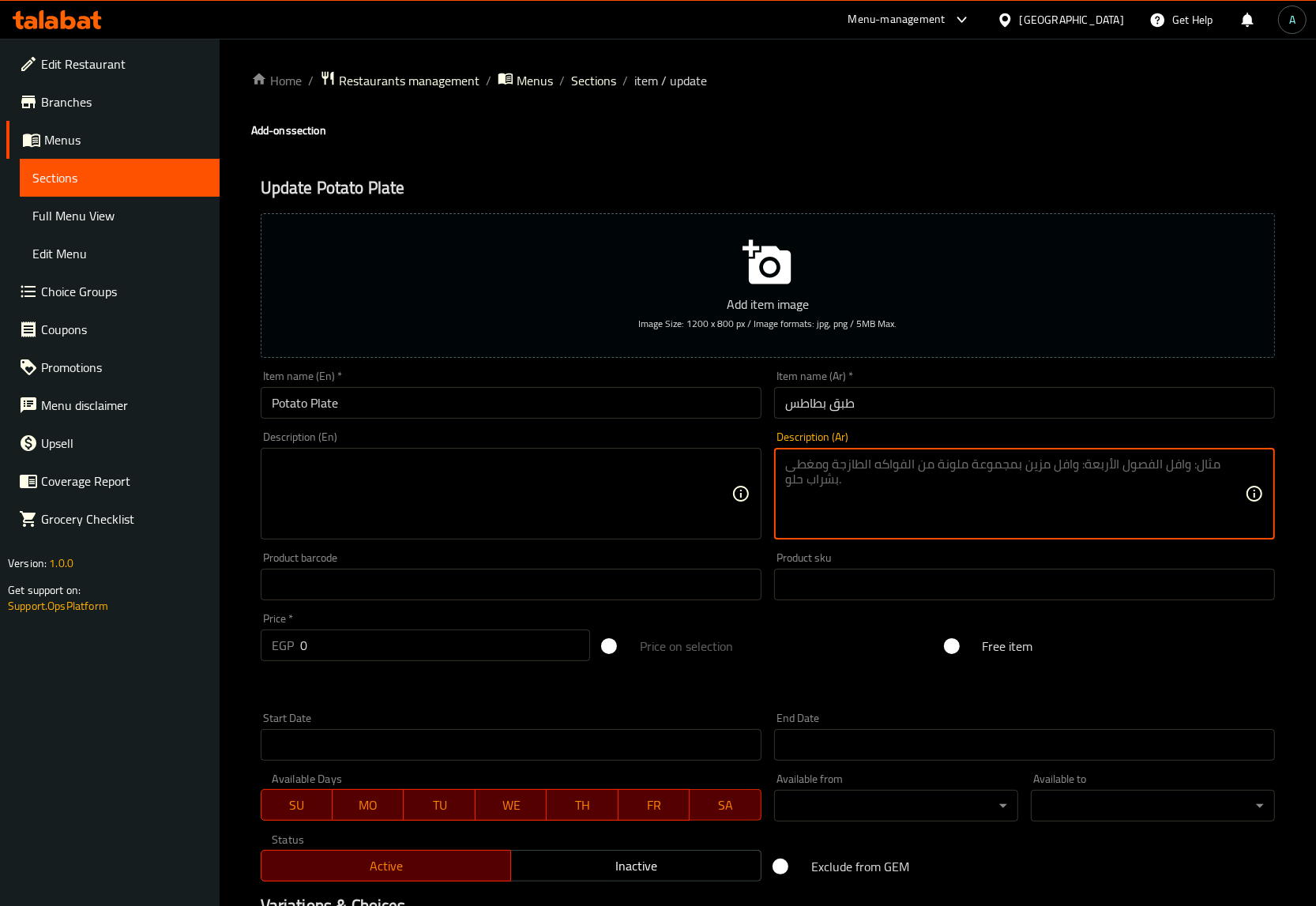
paste textarea "طبق بطاطس مقلية ذهبية ومقرمشة، تُقدم ساخنة ومملحة."
type textarea "طبق بطاطس مقلية ذهبية ومقرمشة، تُقدم ساخنة ومملحة."
click at [659, 484] on textarea at bounding box center [501, 494] width 460 height 75
paste textarea "A plate of golden, crispy French fries, served hot and salted."
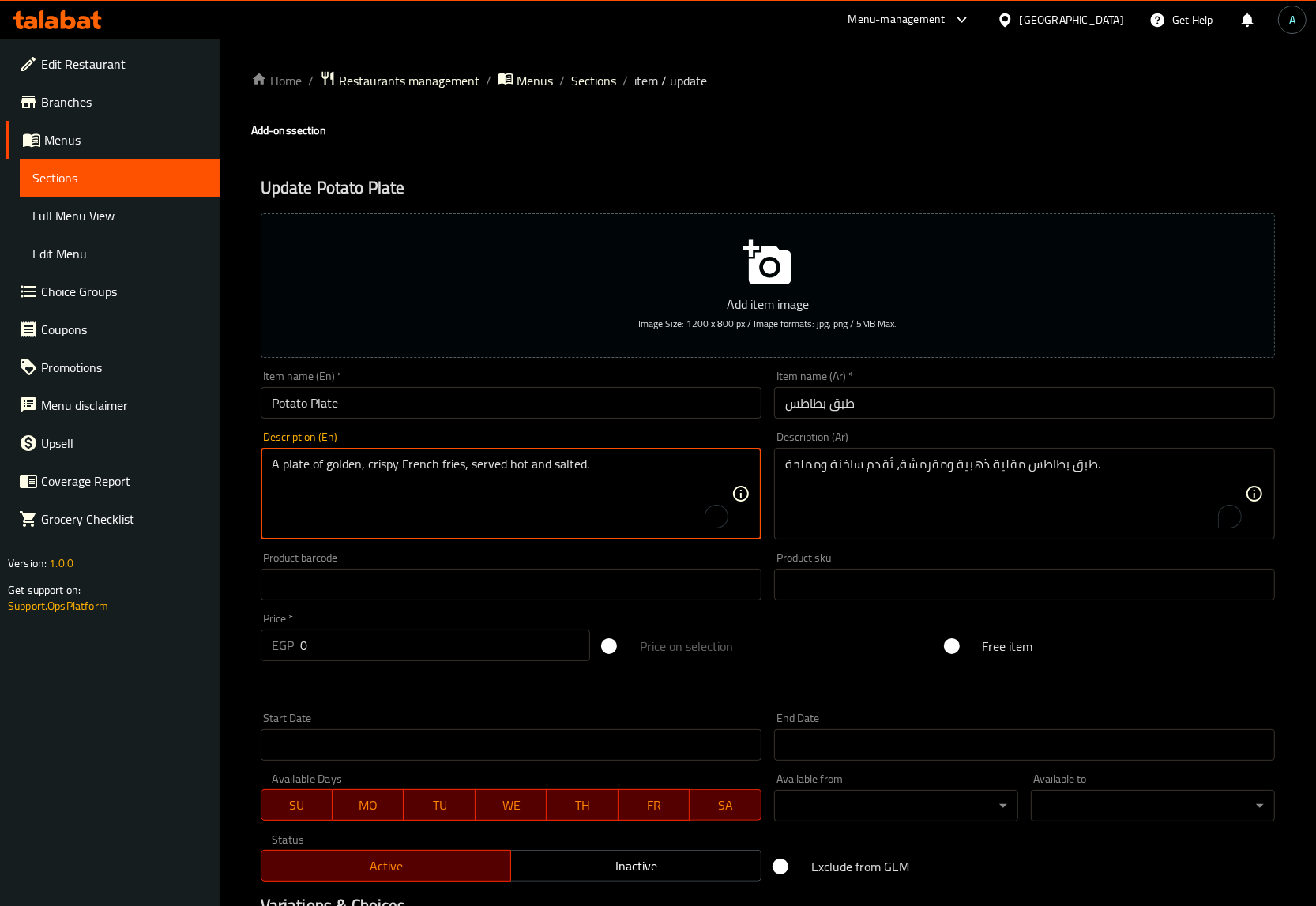
type textarea "A plate of golden, crispy French fries, served hot and salted."
click at [503, 408] on input "Potato Plate" at bounding box center [511, 403] width 501 height 32
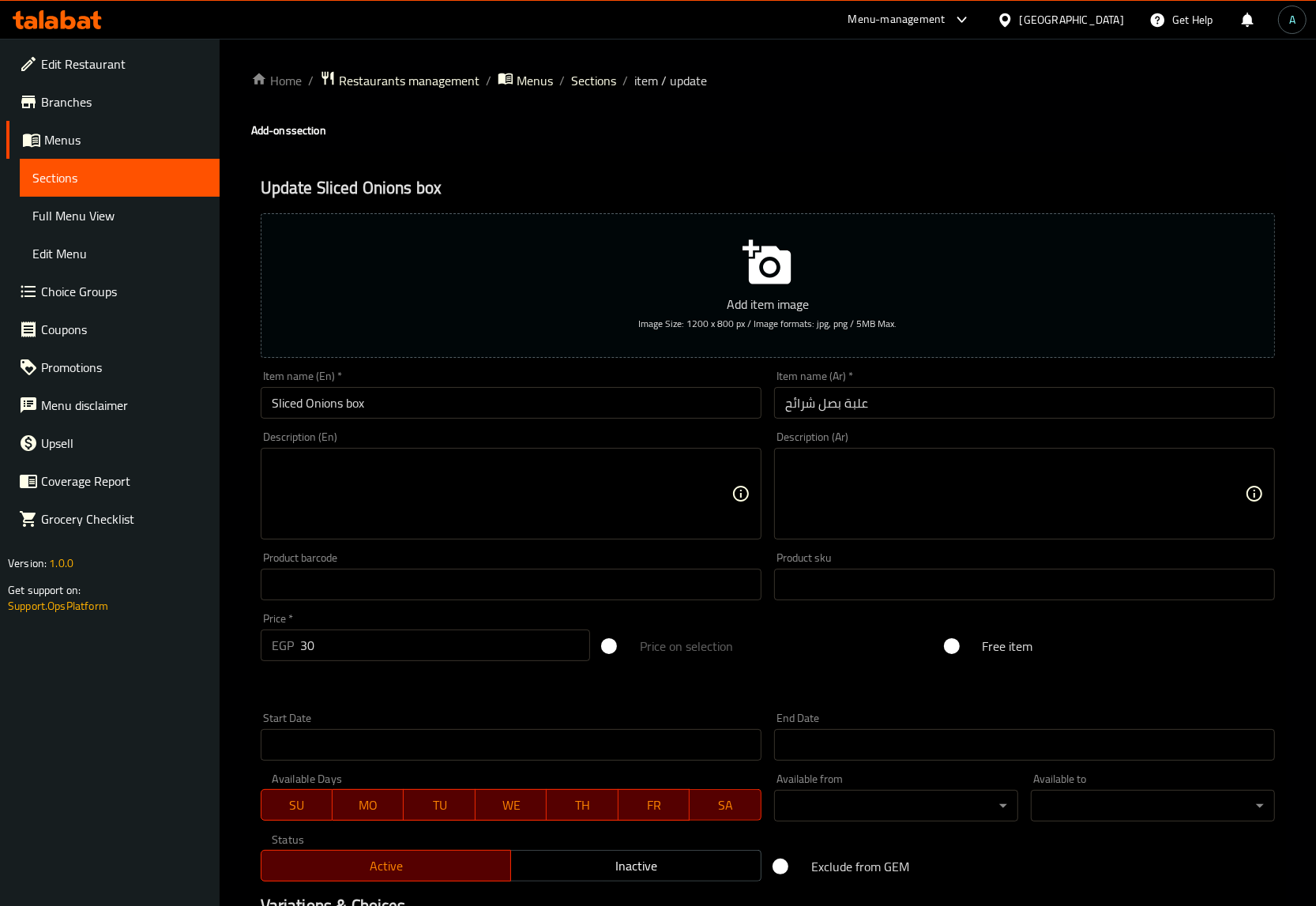
click at [915, 528] on textarea at bounding box center [1015, 494] width 460 height 75
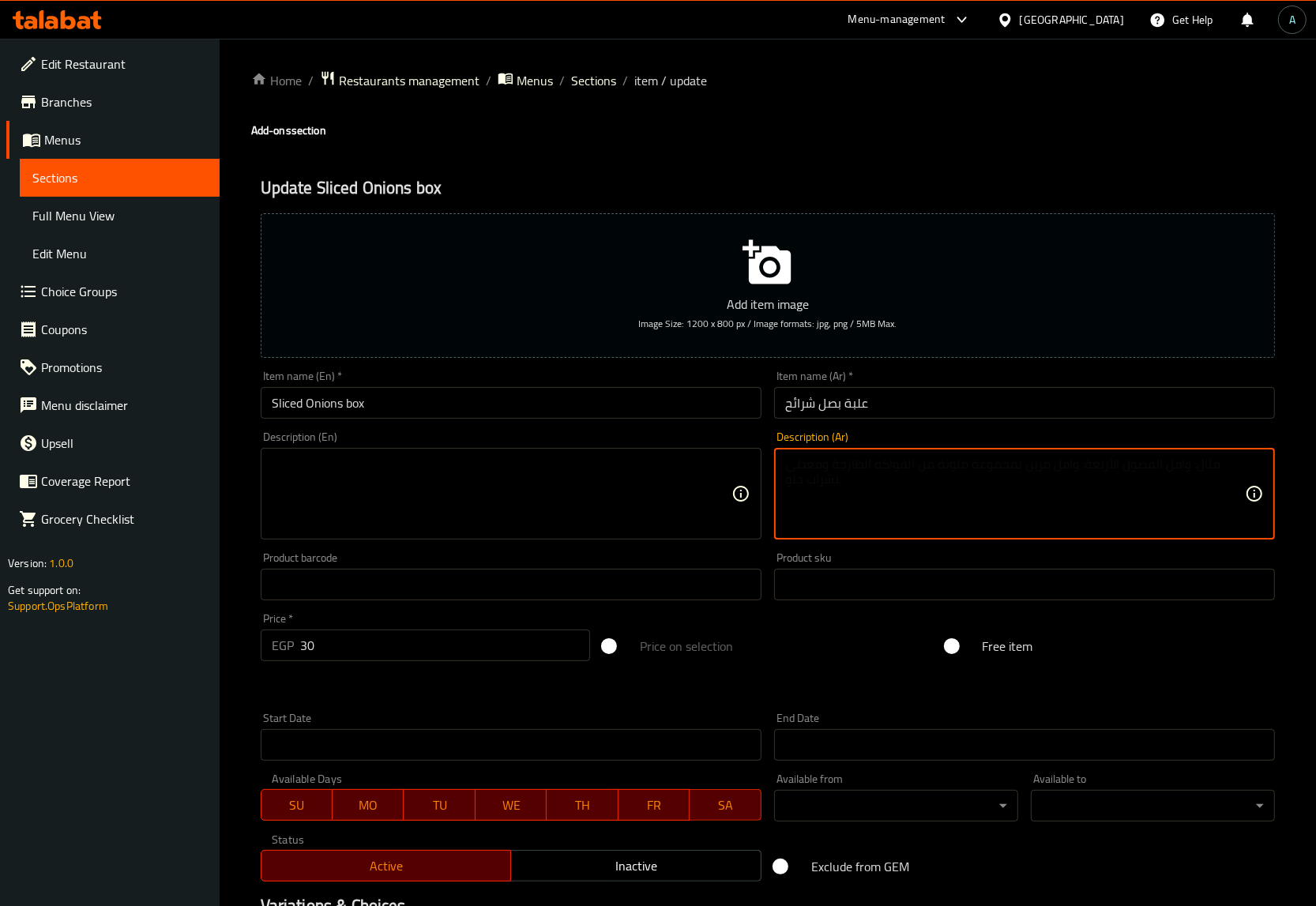
paste textarea "علبة بصل أبيض مقطع إلى شرائح رفيعة وجاهزة للاستخدام الفوري، مثالية لإضافتها إلى…"
type textarea "علبة بصل أبيض مقطع إلى شرائح رفيعة وجاهزة للاستخدام الفوري، مثالية لإضافتها إلى…"
click at [478, 496] on textarea at bounding box center [501, 494] width 460 height 75
paste textarea "A box of thinly sliced white onions, ready for immediate use, perfect for addin…"
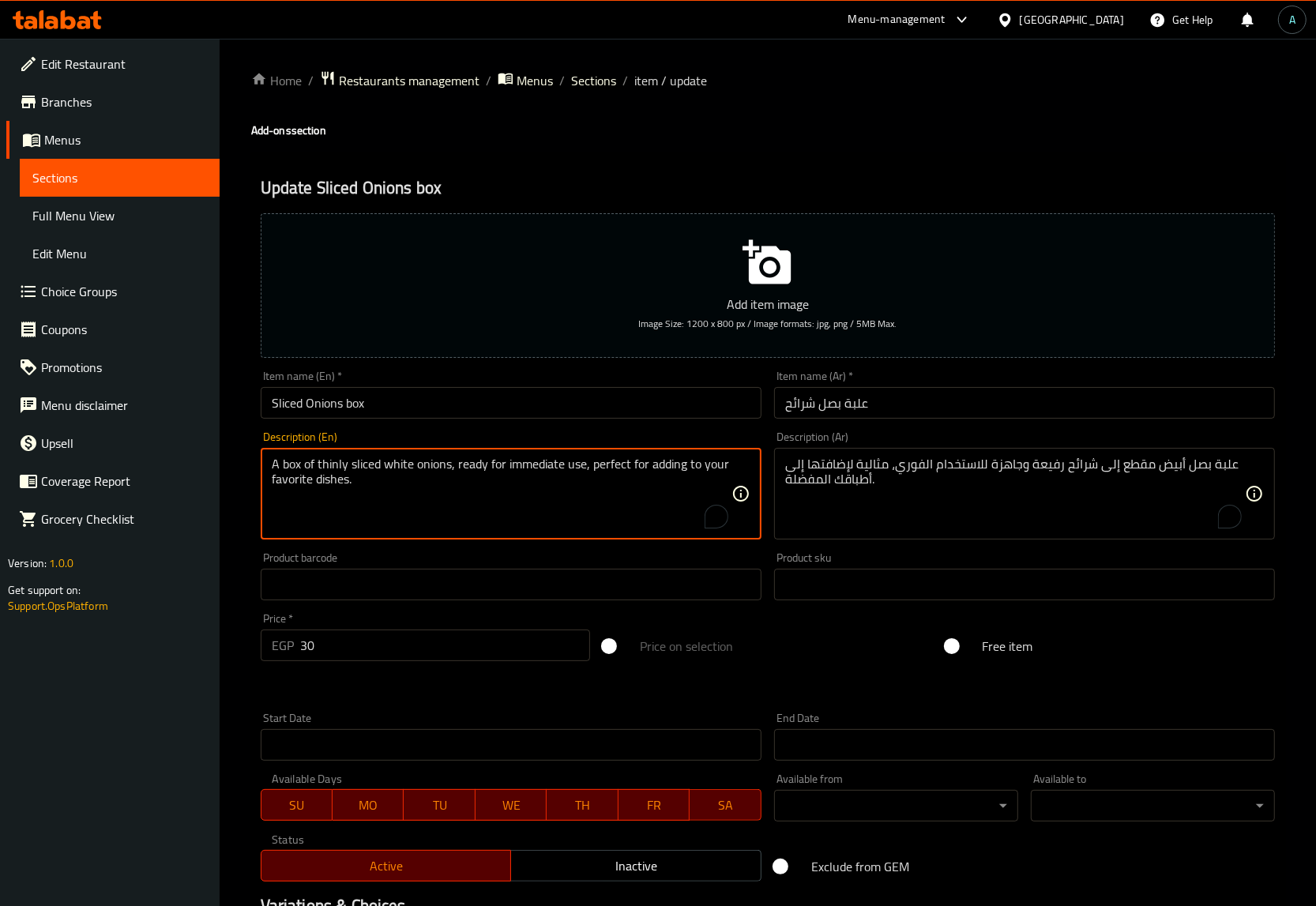
type textarea "A box of thinly sliced white onions, ready for immediate use, perfect for addin…"
click at [465, 405] on input "Sliced Onions box" at bounding box center [511, 403] width 501 height 32
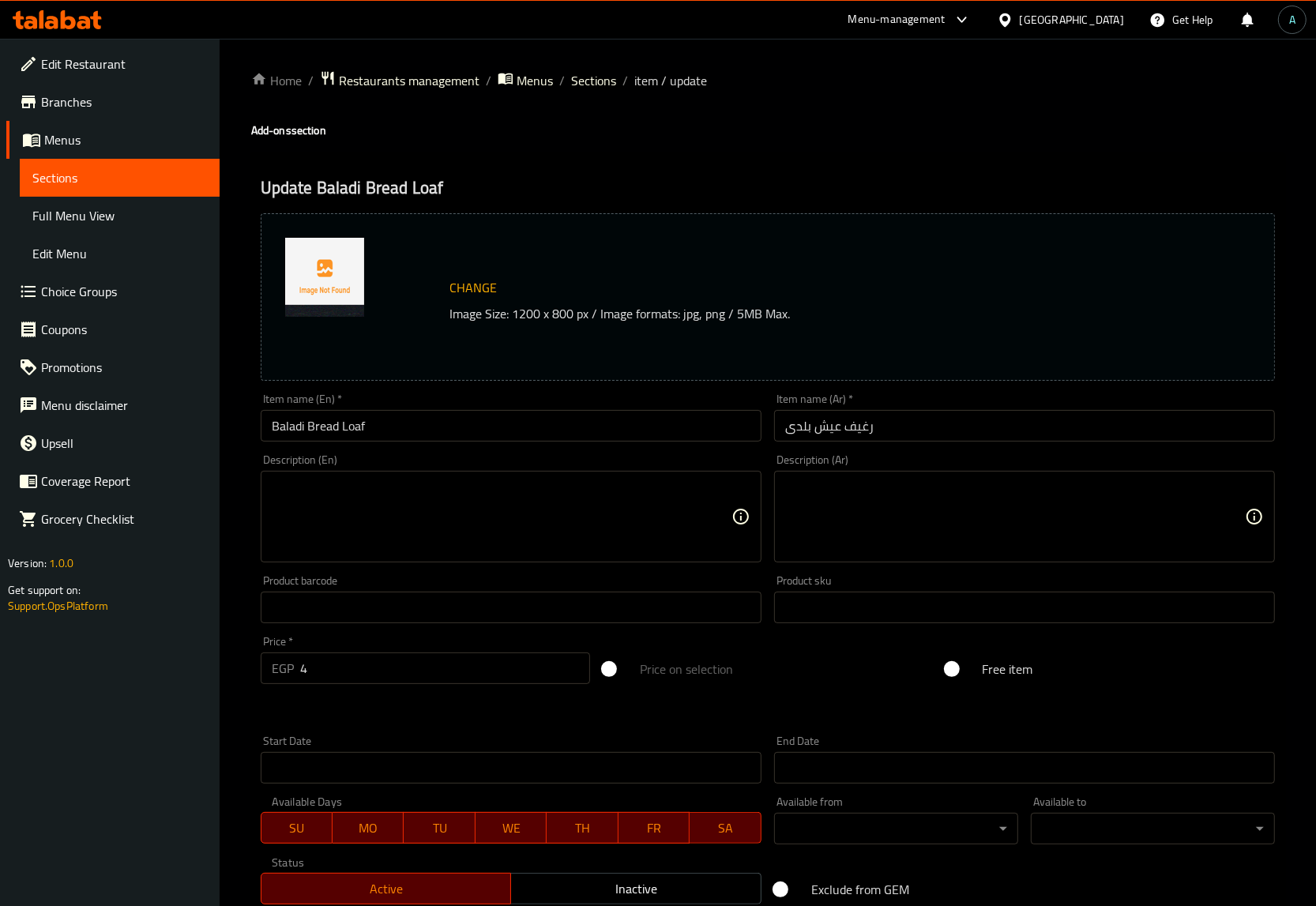
click at [545, 518] on textarea at bounding box center [501, 517] width 460 height 75
paste textarea "Freshly baked daily local bread loaf, perfect for main dishes or sandwiches."
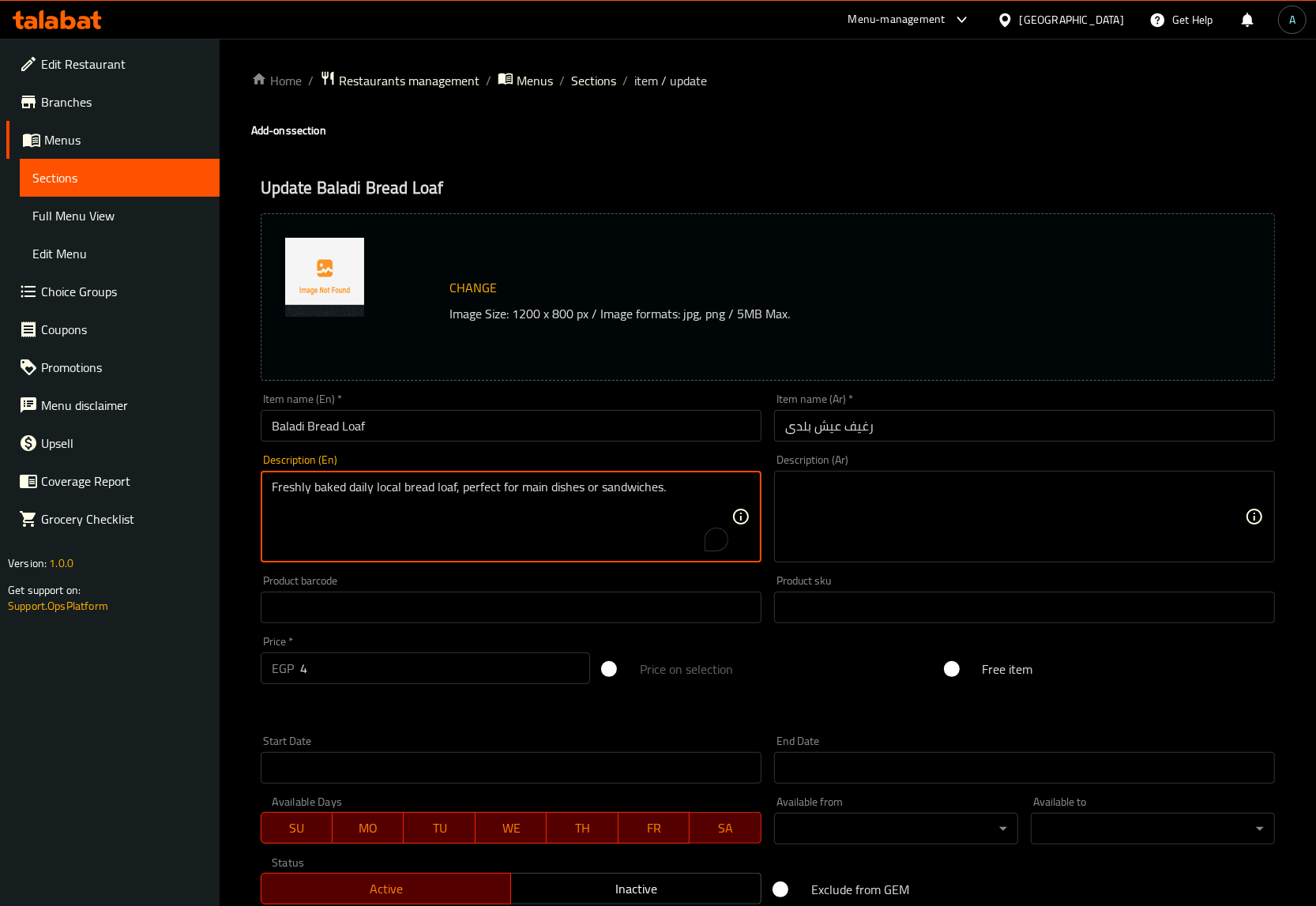
type textarea "Freshly baked daily local bread loaf, perfect for main dishes or sandwiches."
click at [823, 515] on textarea at bounding box center [1015, 517] width 460 height 75
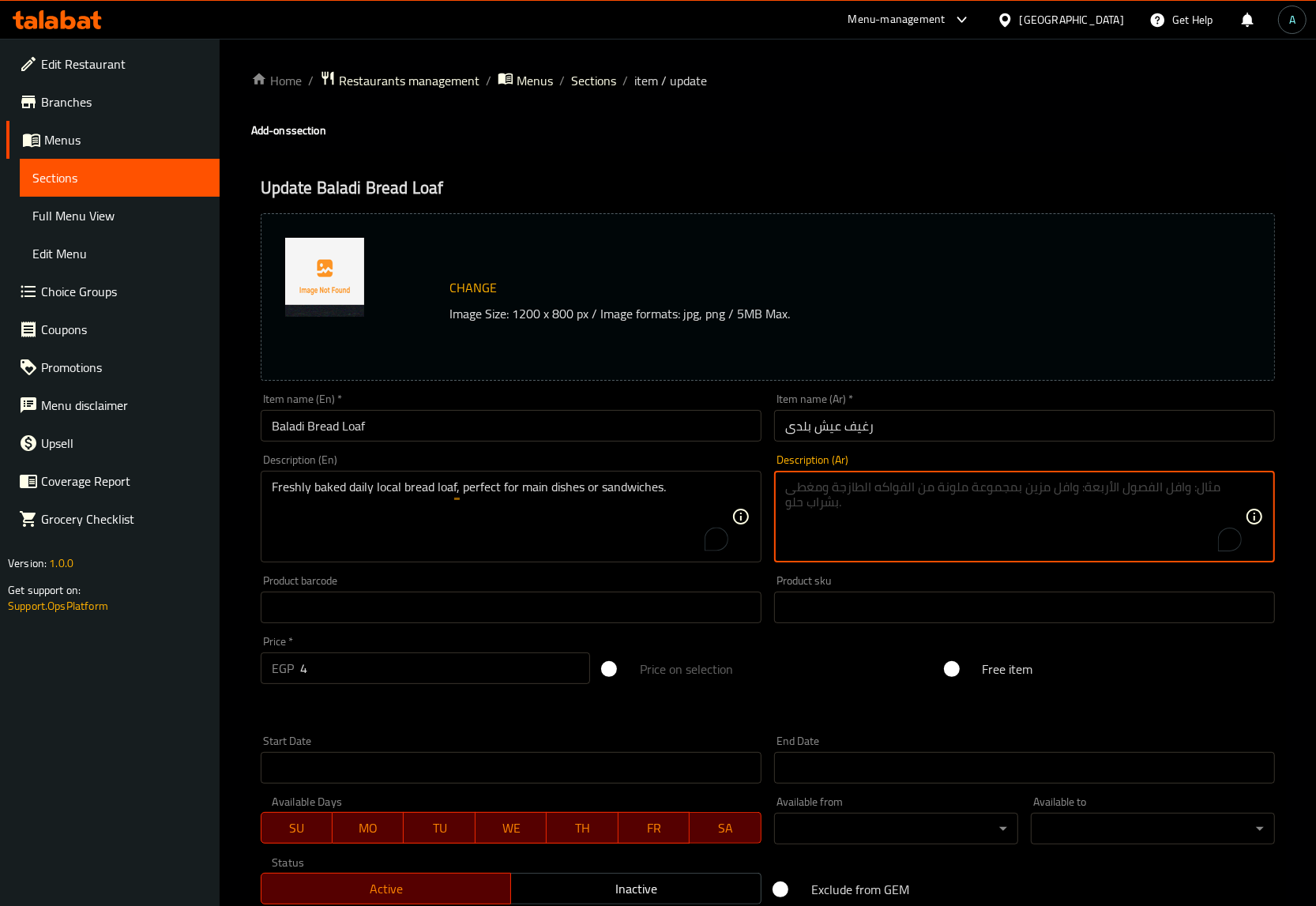
paste textarea "رغيف عيش بلدي طازج ومخبوز يوميًا، مثالي لتناوله مع الأطباق الرئيسية أو لتحضير ا…"
type textarea "رغيف عيش بلدي طازج ومخبوز يوميًا، مثالي لتناوله مع الأطباق الرئيسية أو لتحضير ا…"
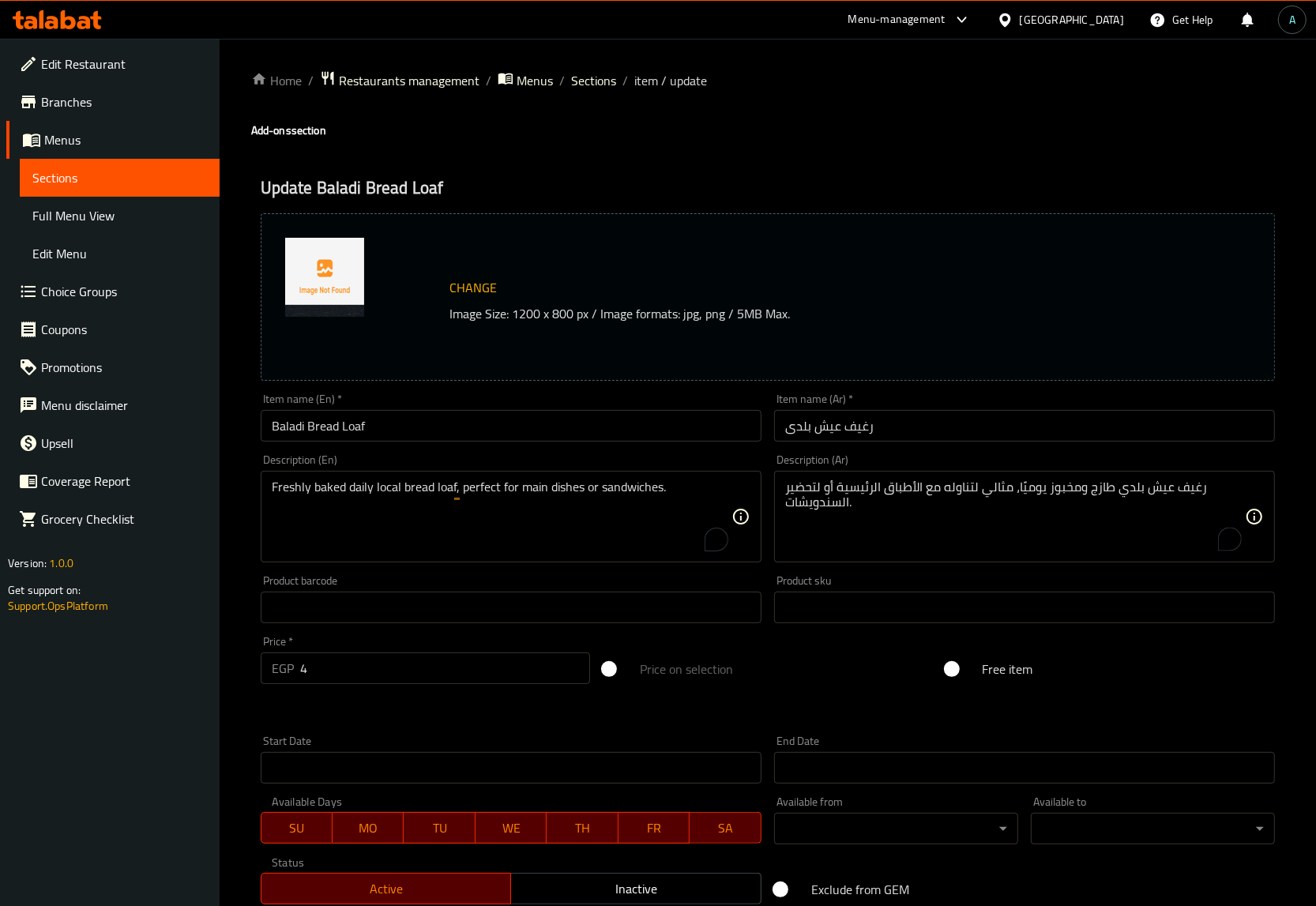
click at [712, 578] on div "Product barcode Product barcode" at bounding box center [511, 599] width 501 height 48
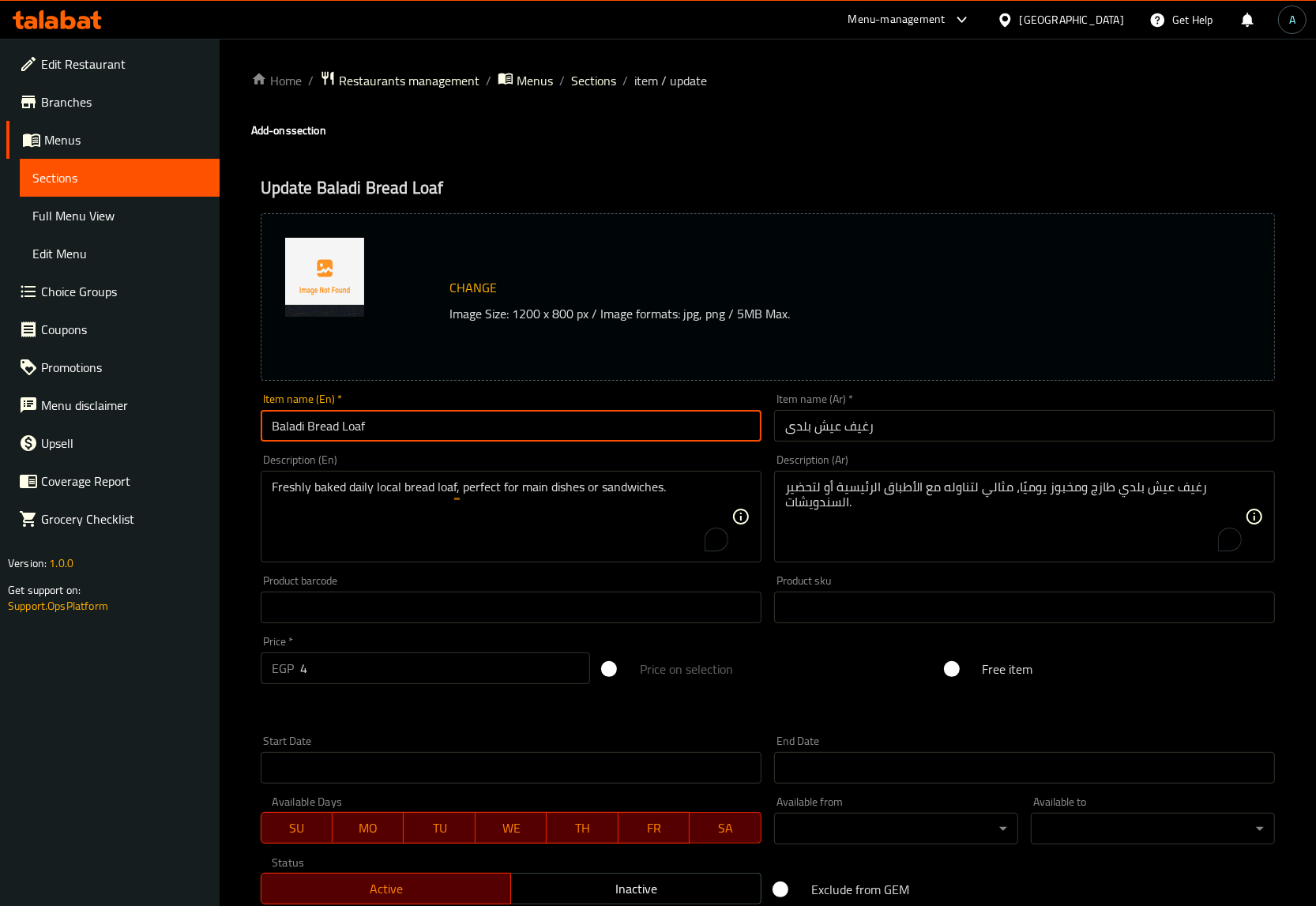
click at [665, 417] on input "Baladi Bread Loaf" at bounding box center [511, 426] width 501 height 32
click at [636, 419] on input "Baladi Bread Loaf" at bounding box center [511, 426] width 501 height 32
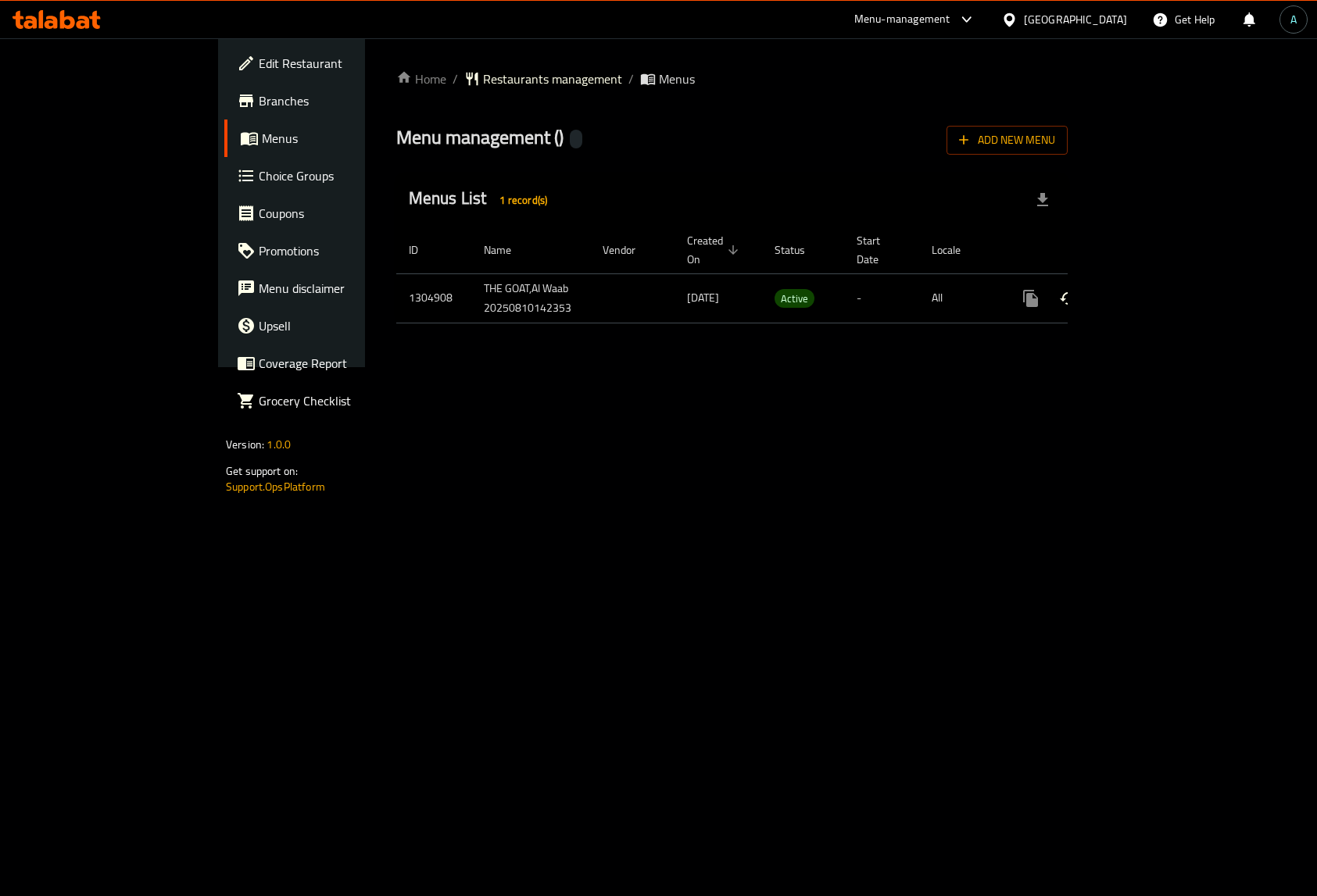
click at [1153, 289] on icon "enhanced table" at bounding box center [1143, 298] width 19 height 19
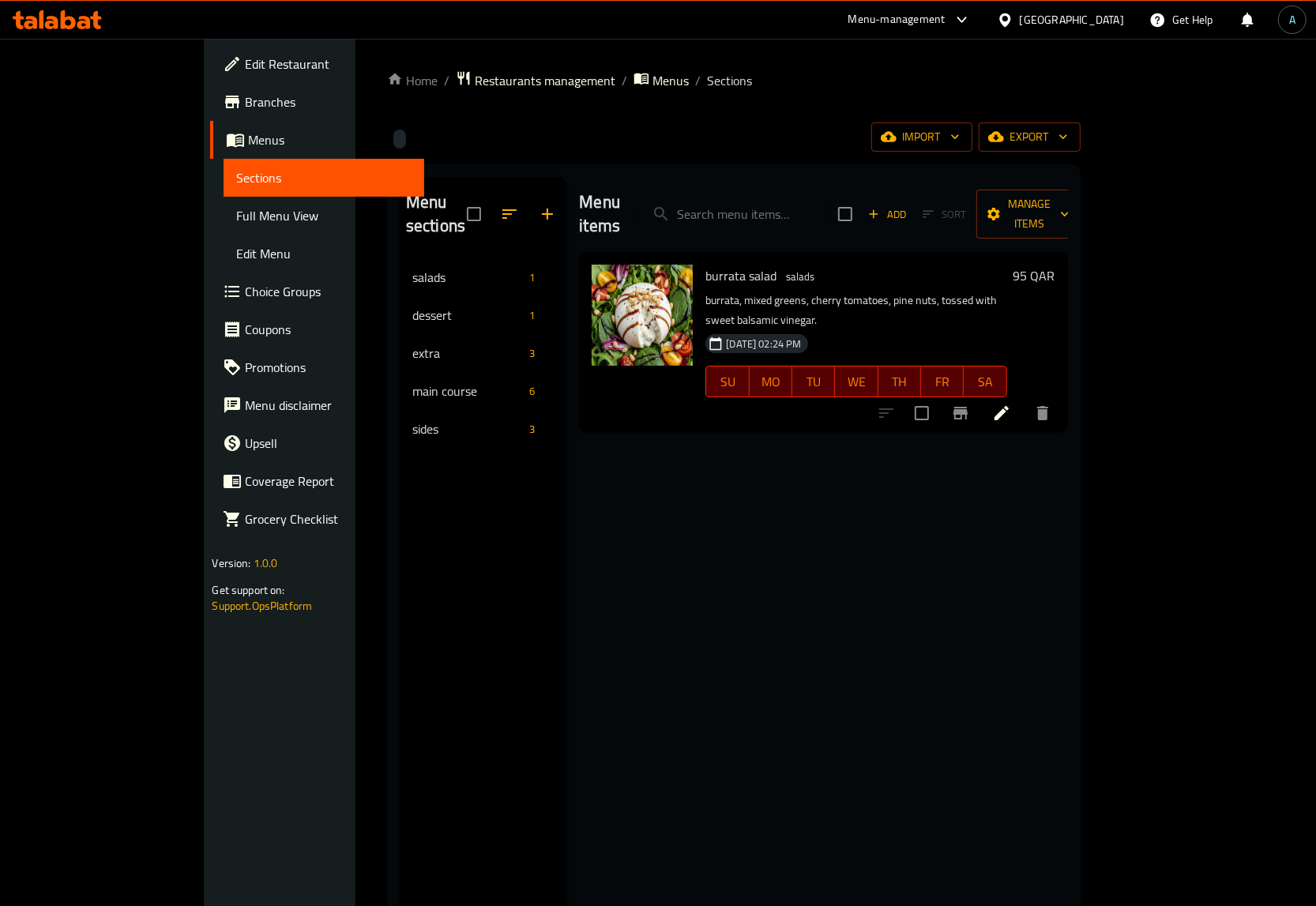
drag, startPoint x: 665, startPoint y: 528, endPoint x: 635, endPoint y: 523, distance: 30.4
click at [665, 528] on div "Menu items Add Sort Manage items burrata salad salads burrata, mixed greens, ch…" at bounding box center [817, 630] width 501 height 906
click at [236, 223] on span "Full Menu View" at bounding box center [323, 216] width 175 height 19
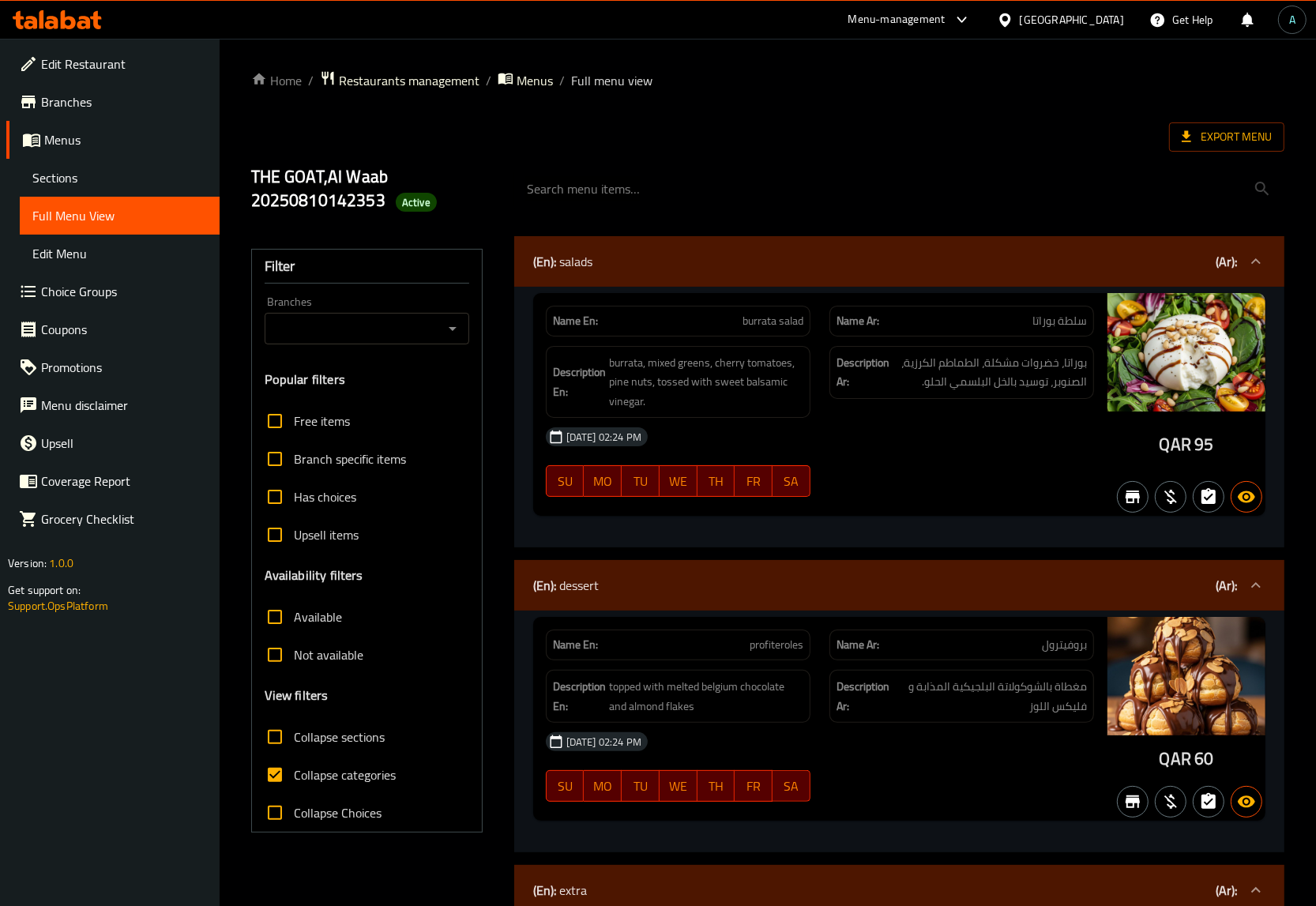
click at [375, 783] on span "Collapse categories" at bounding box center [345, 774] width 102 height 19
click at [294, 783] on input "Collapse categories" at bounding box center [275, 775] width 38 height 38
checkbox input "false"
click at [1200, 124] on span "Export Menu" at bounding box center [1227, 137] width 116 height 29
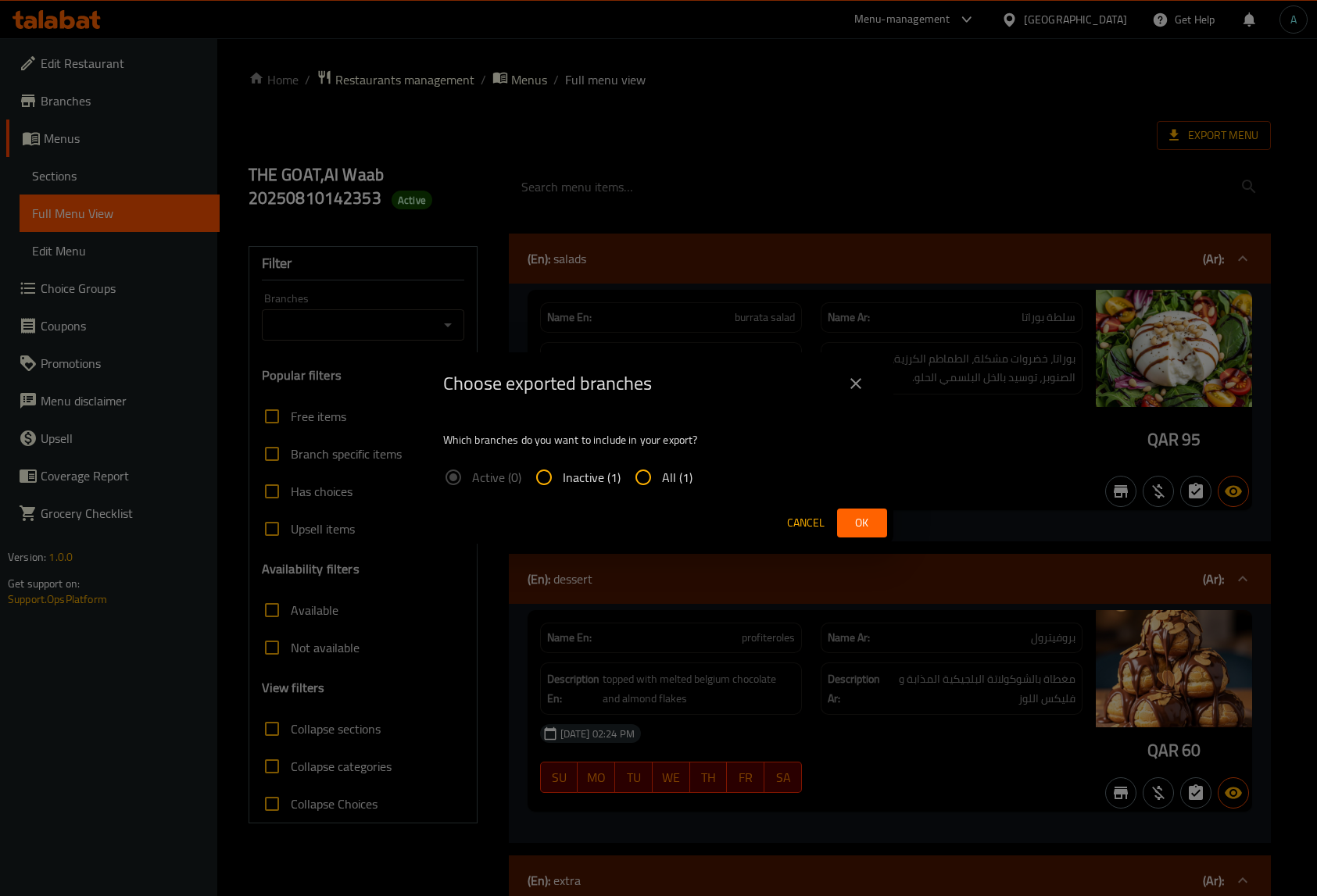
click at [651, 477] on input "All (1)" at bounding box center [644, 478] width 38 height 37
radio input "true"
click at [869, 524] on span "Ok" at bounding box center [862, 523] width 25 height 20
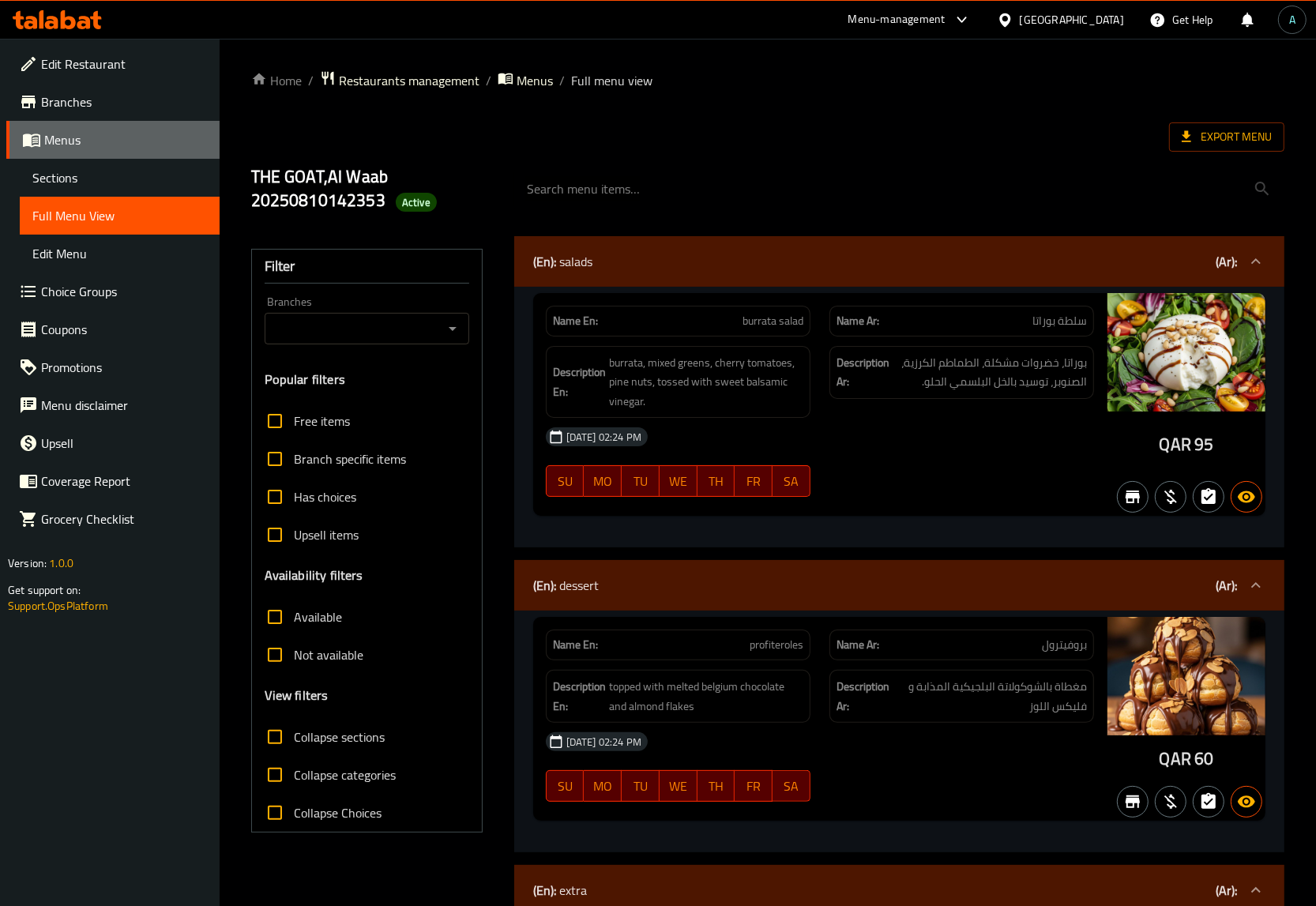
click at [91, 139] on span "Menus" at bounding box center [125, 140] width 163 height 19
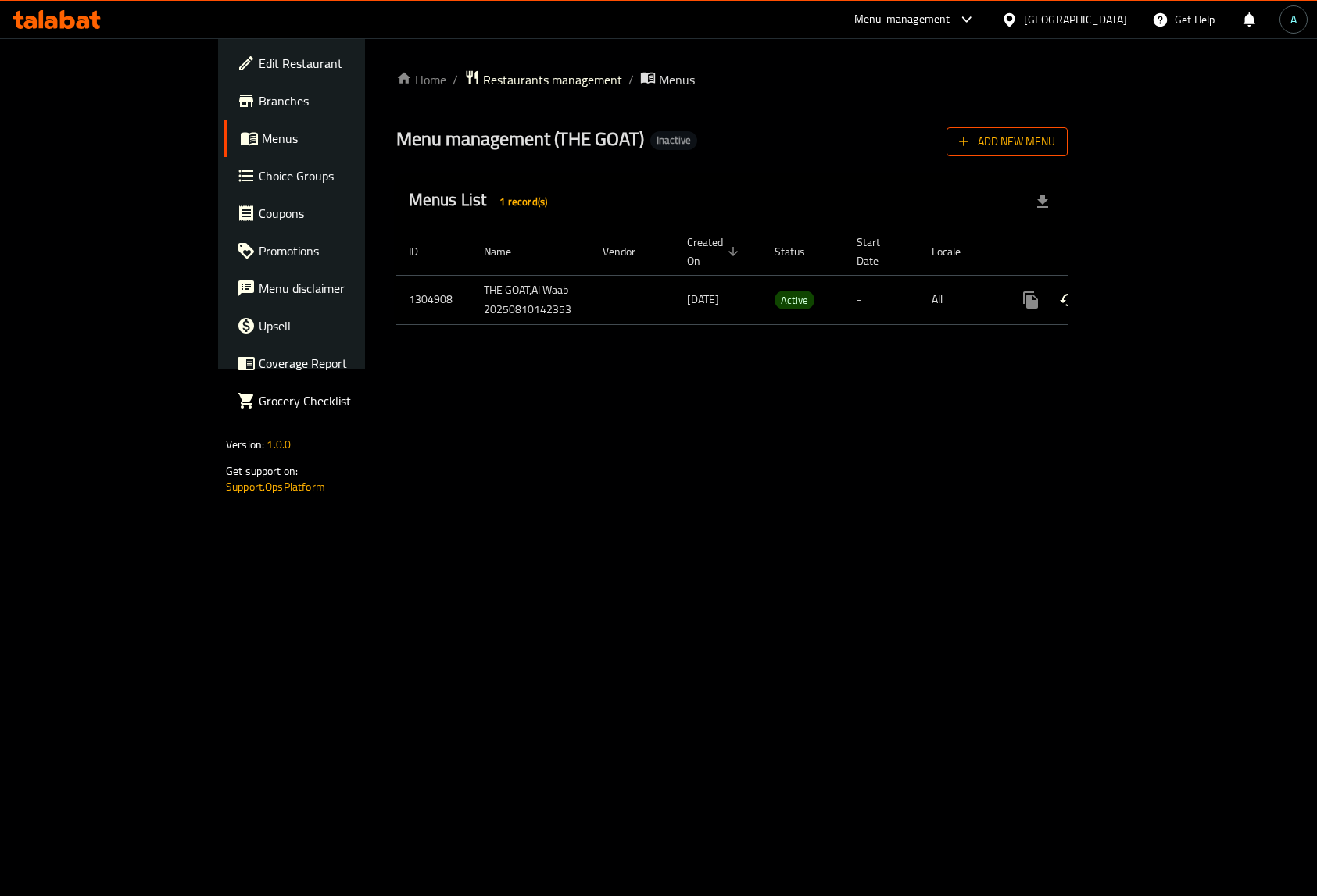
click at [1067, 156] on button "Add New Menu" at bounding box center [1007, 141] width 121 height 29
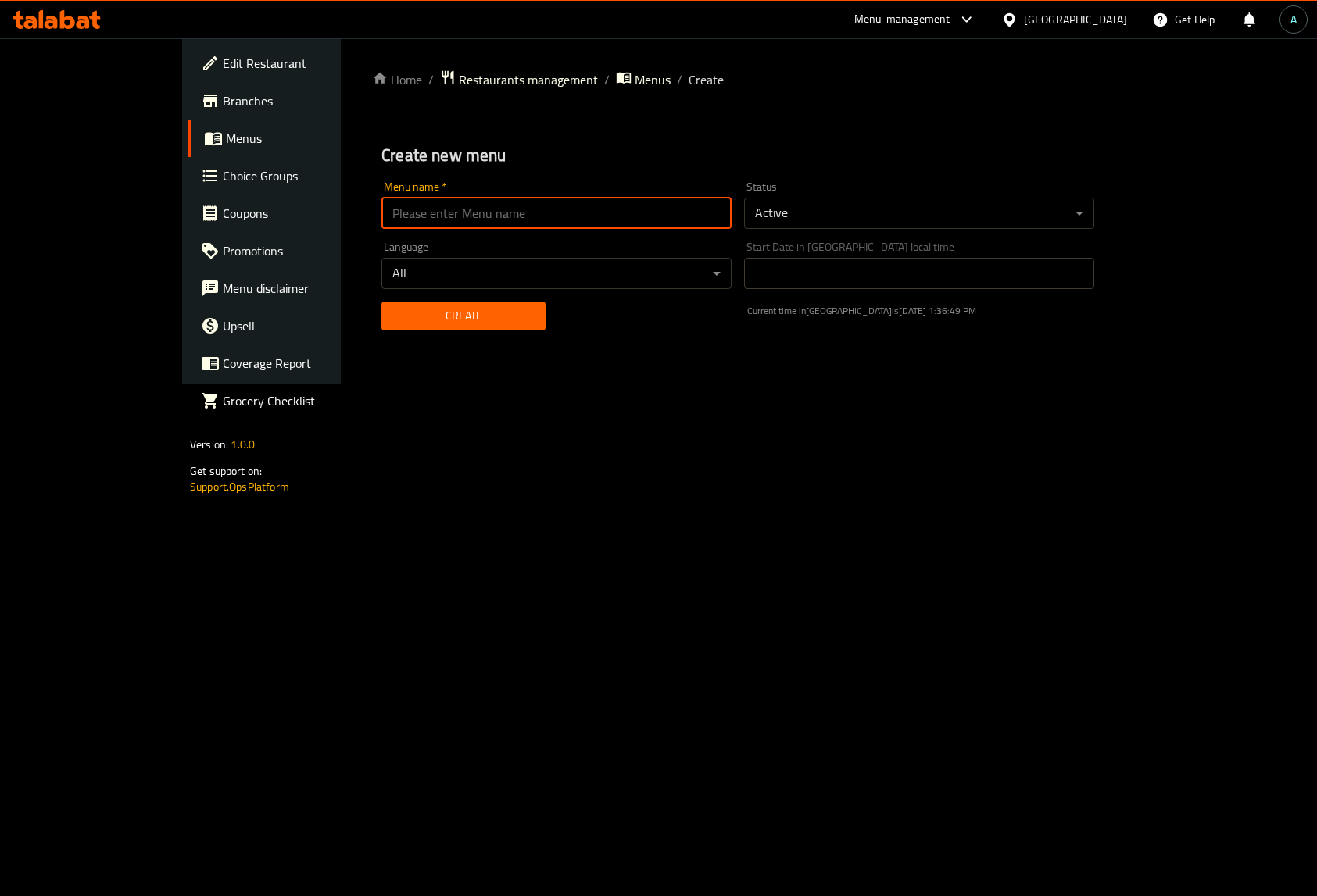
drag, startPoint x: 404, startPoint y: 200, endPoint x: 405, endPoint y: 212, distance: 12.0
click at [404, 200] on input "text" at bounding box center [556, 213] width 350 height 32
type input "final"
click at [394, 317] on span "Create" at bounding box center [463, 316] width 139 height 20
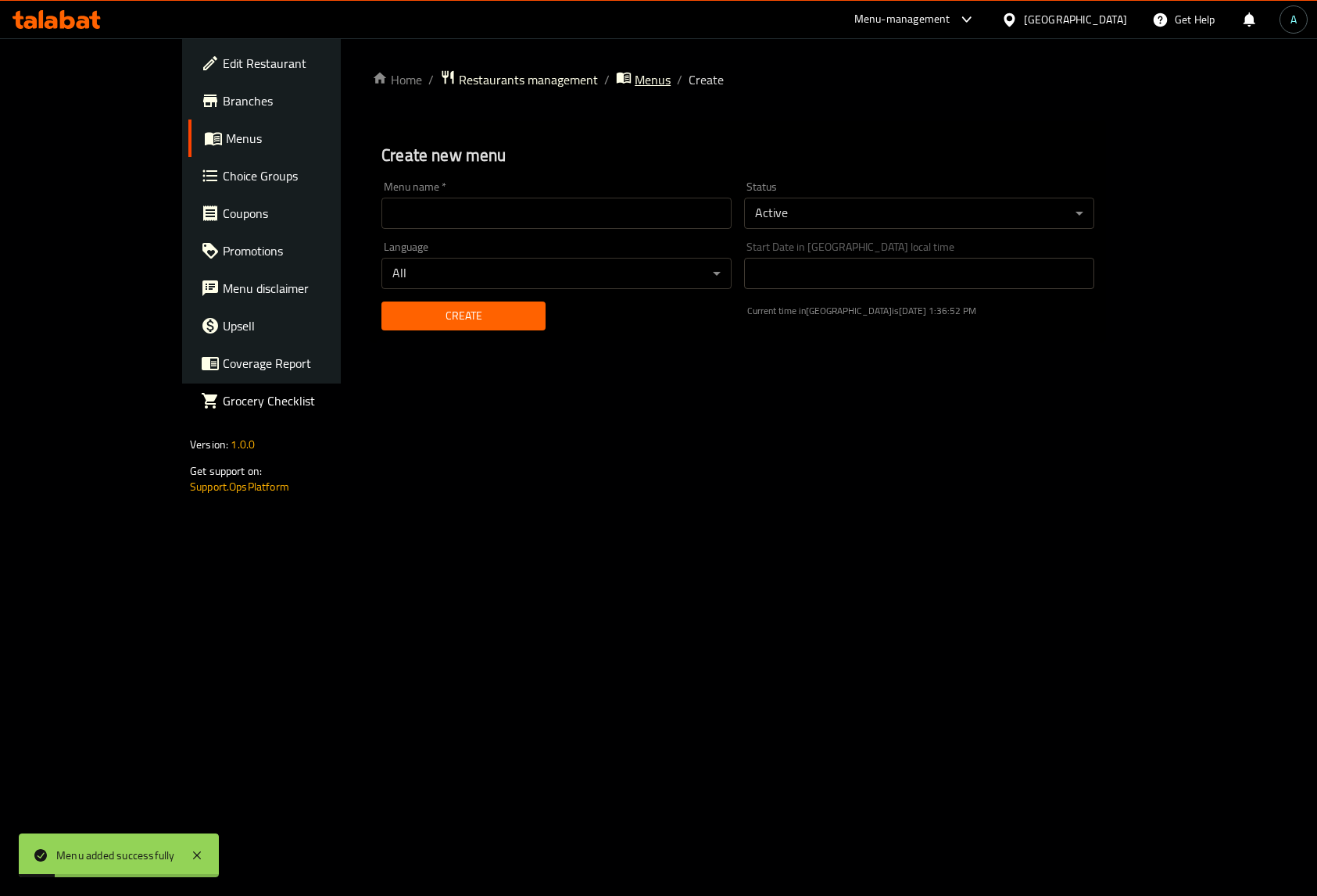
click at [635, 83] on span "Menus" at bounding box center [653, 79] width 36 height 19
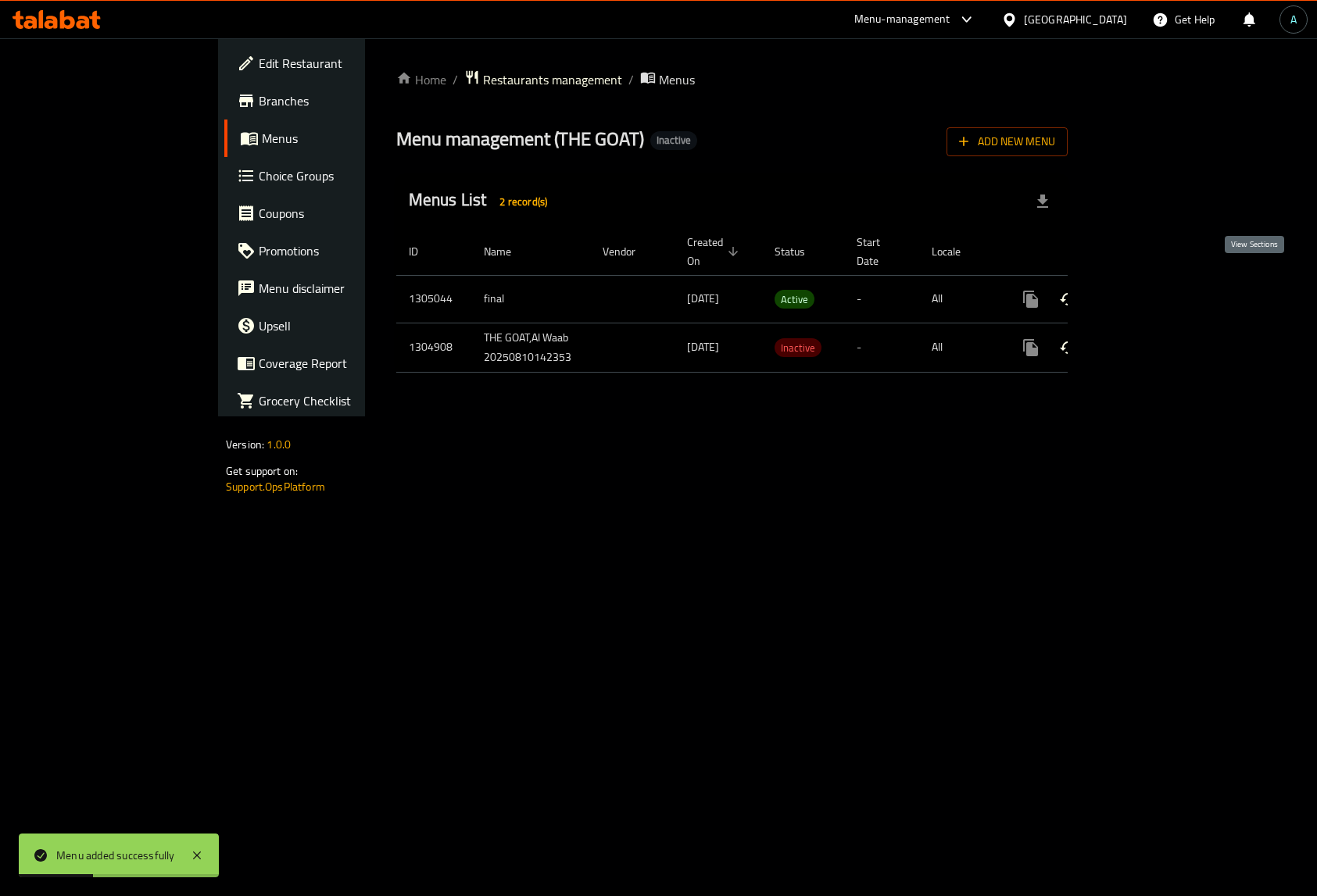
click at [1153, 290] on icon "enhanced table" at bounding box center [1143, 299] width 19 height 19
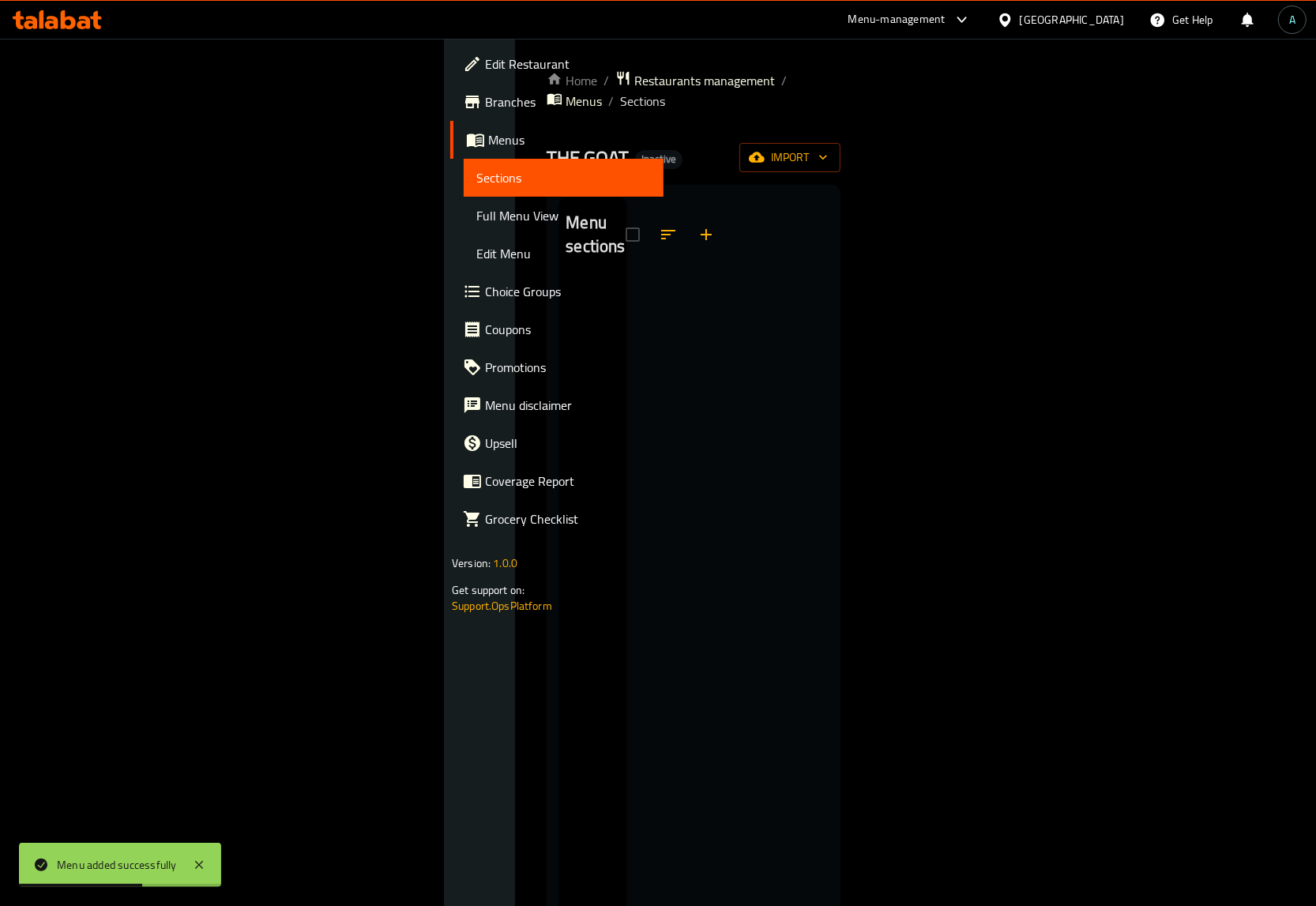
click at [840, 153] on div "Home / Restaurants management / Menus / Sections THE GOAT Inactive import Menu …" at bounding box center [693, 593] width 294 height 1046
click at [828, 148] on span "import" at bounding box center [790, 158] width 76 height 20
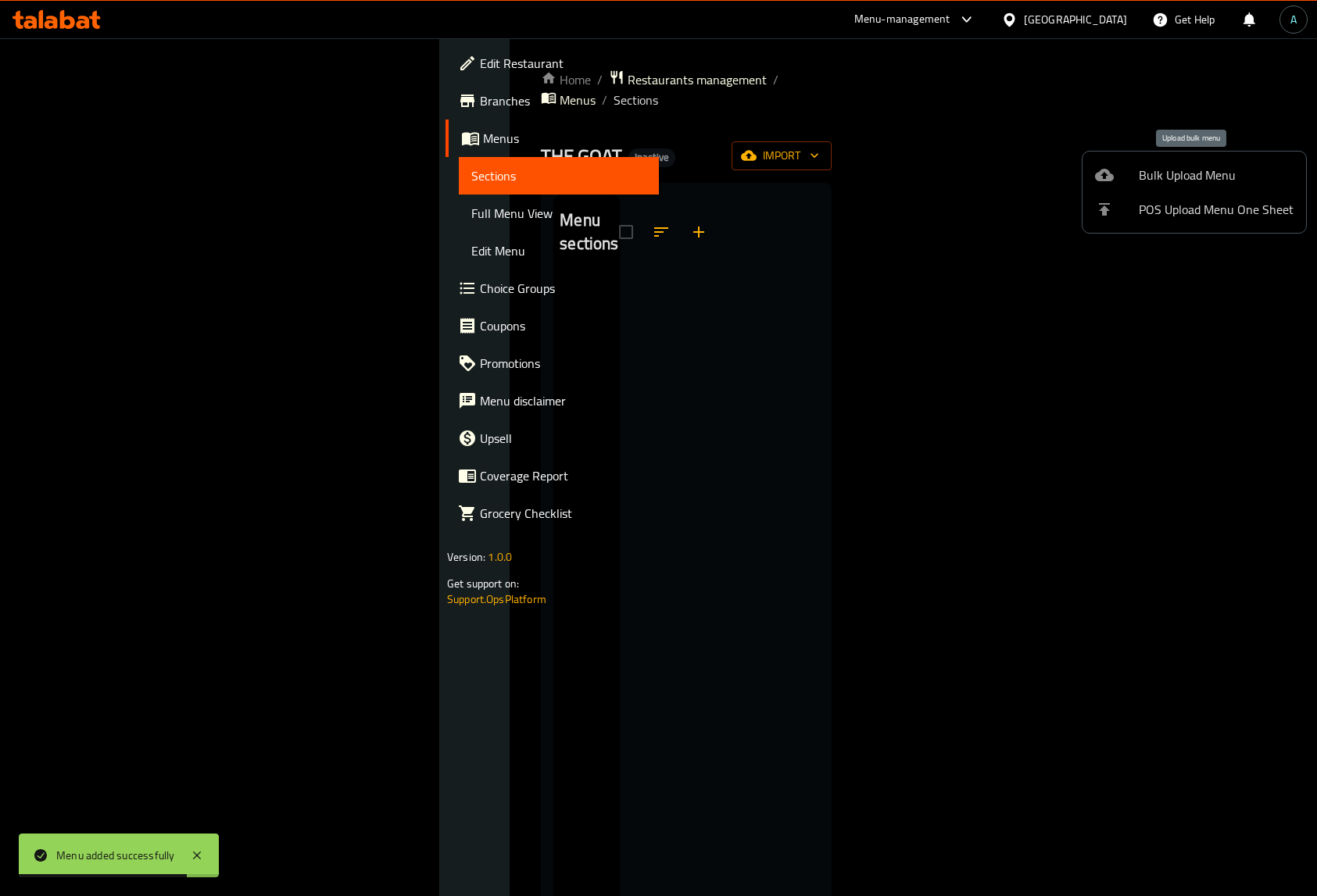
click at [1162, 175] on span "Bulk Upload Menu" at bounding box center [1215, 175] width 155 height 19
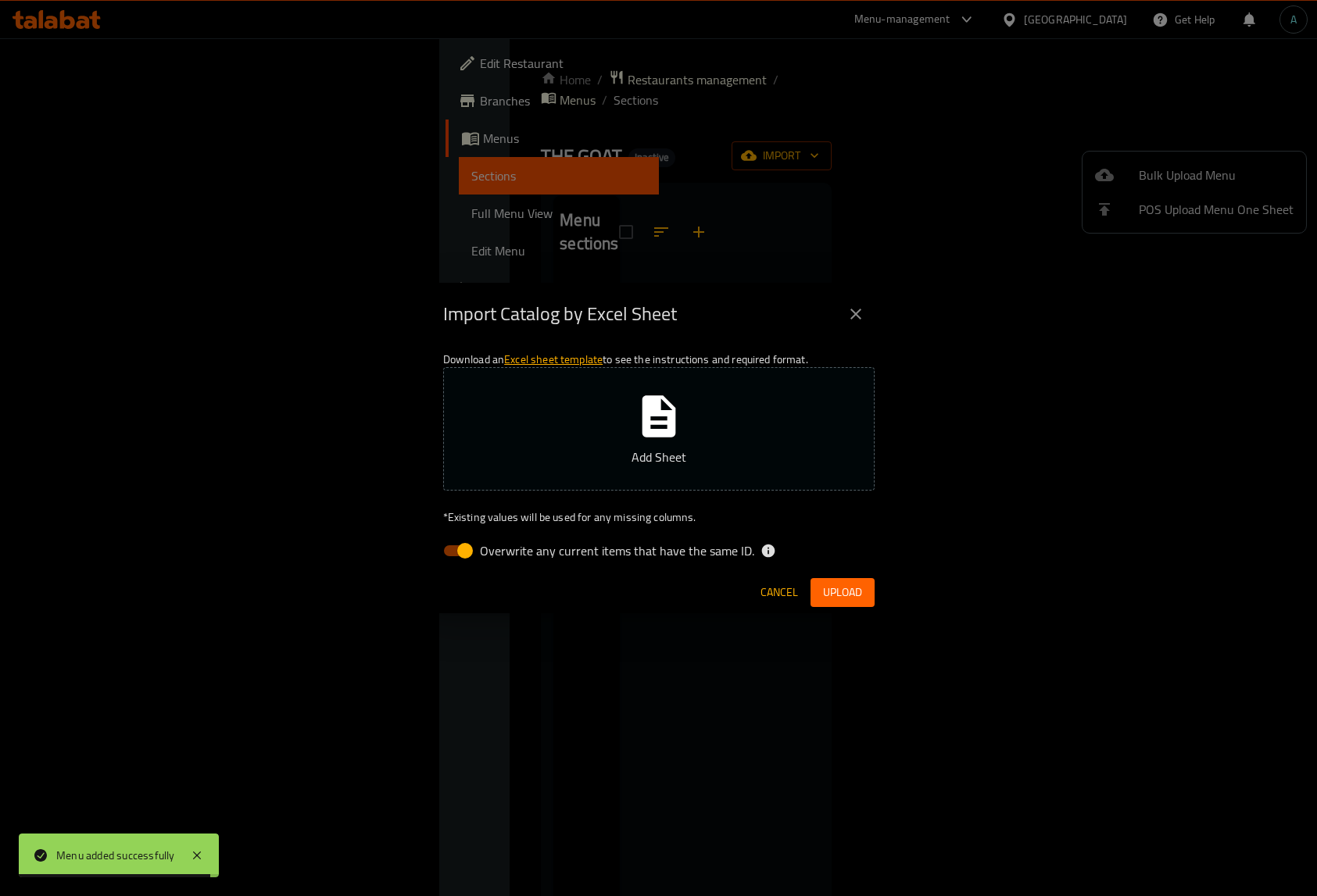
click at [610, 405] on button "Add Sheet" at bounding box center [658, 428] width 431 height 123
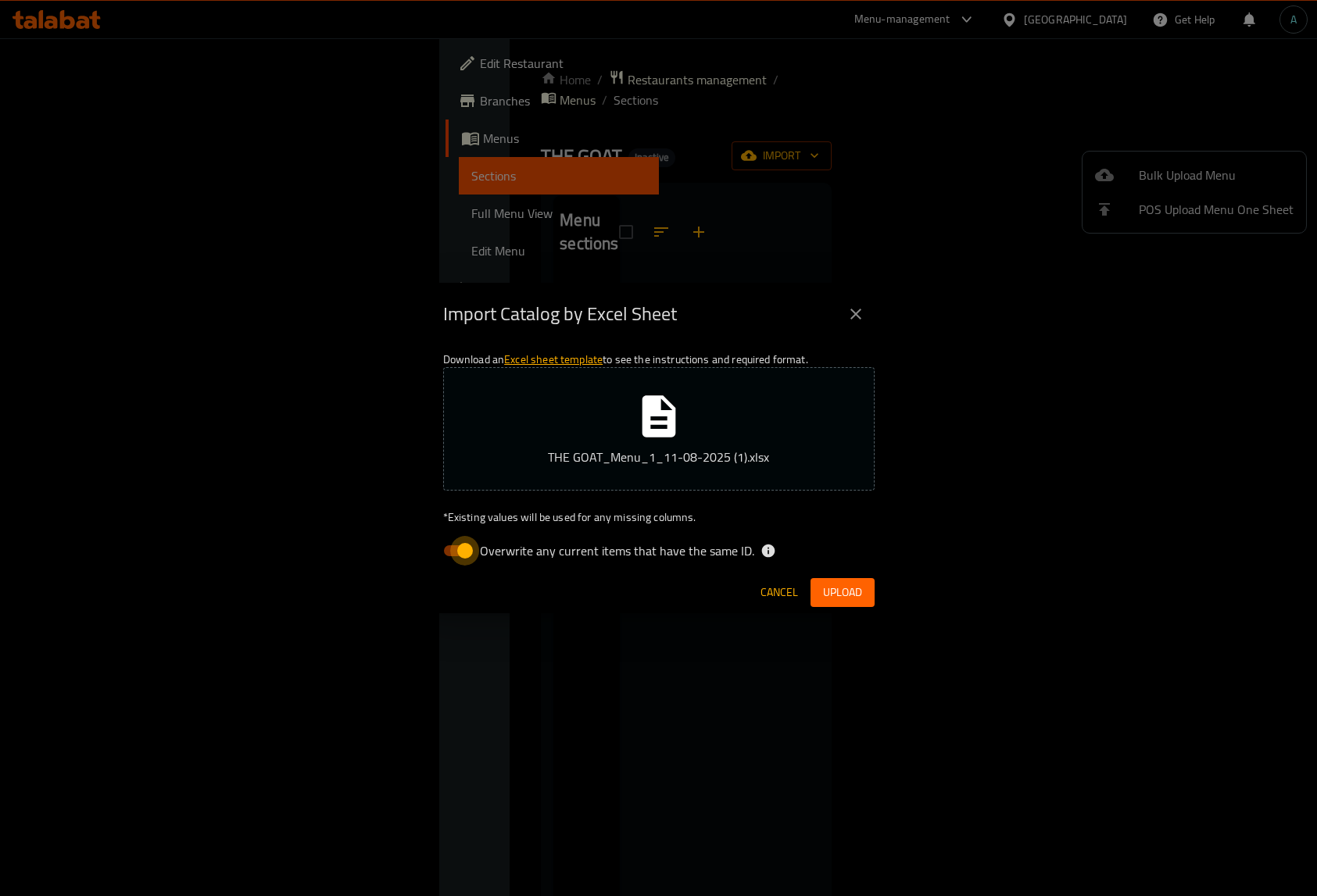
click at [439, 551] on input "Overwrite any current items that have the same ID." at bounding box center [465, 551] width 89 height 30
checkbox input "false"
click at [837, 583] on span "Upload" at bounding box center [843, 593] width 39 height 20
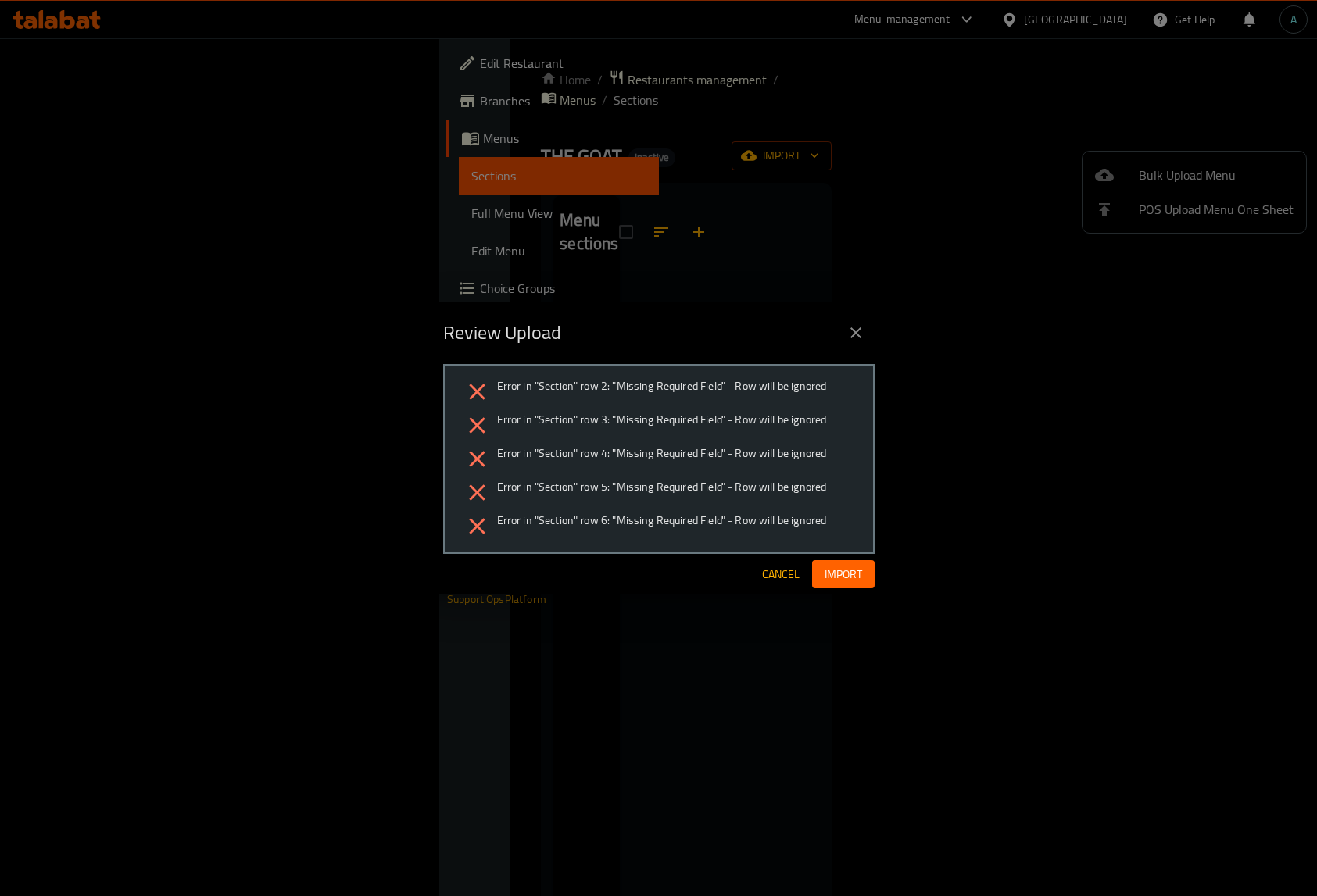
click at [774, 575] on span "Cancel" at bounding box center [781, 574] width 38 height 20
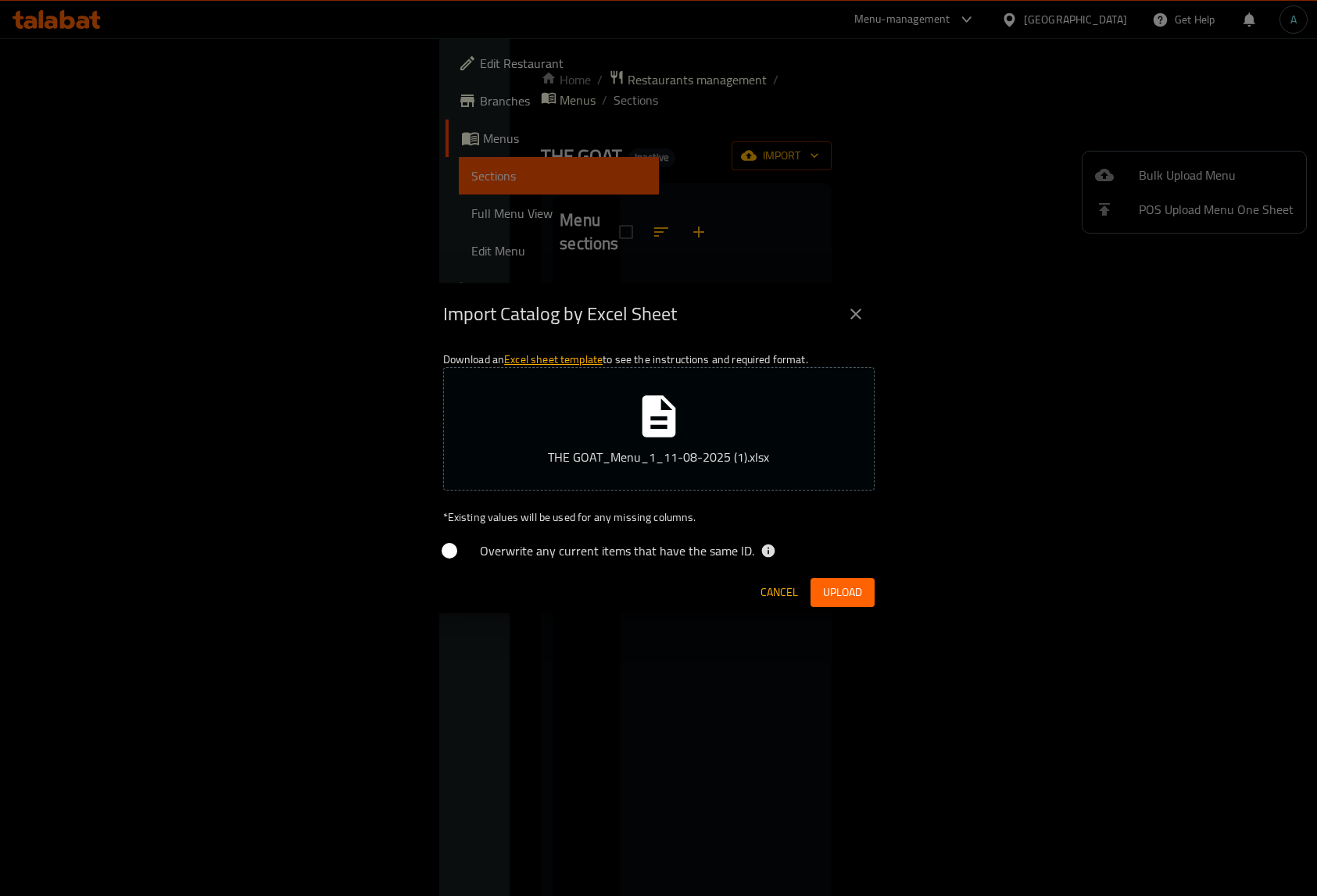
click at [767, 583] on span "Cancel" at bounding box center [779, 593] width 38 height 20
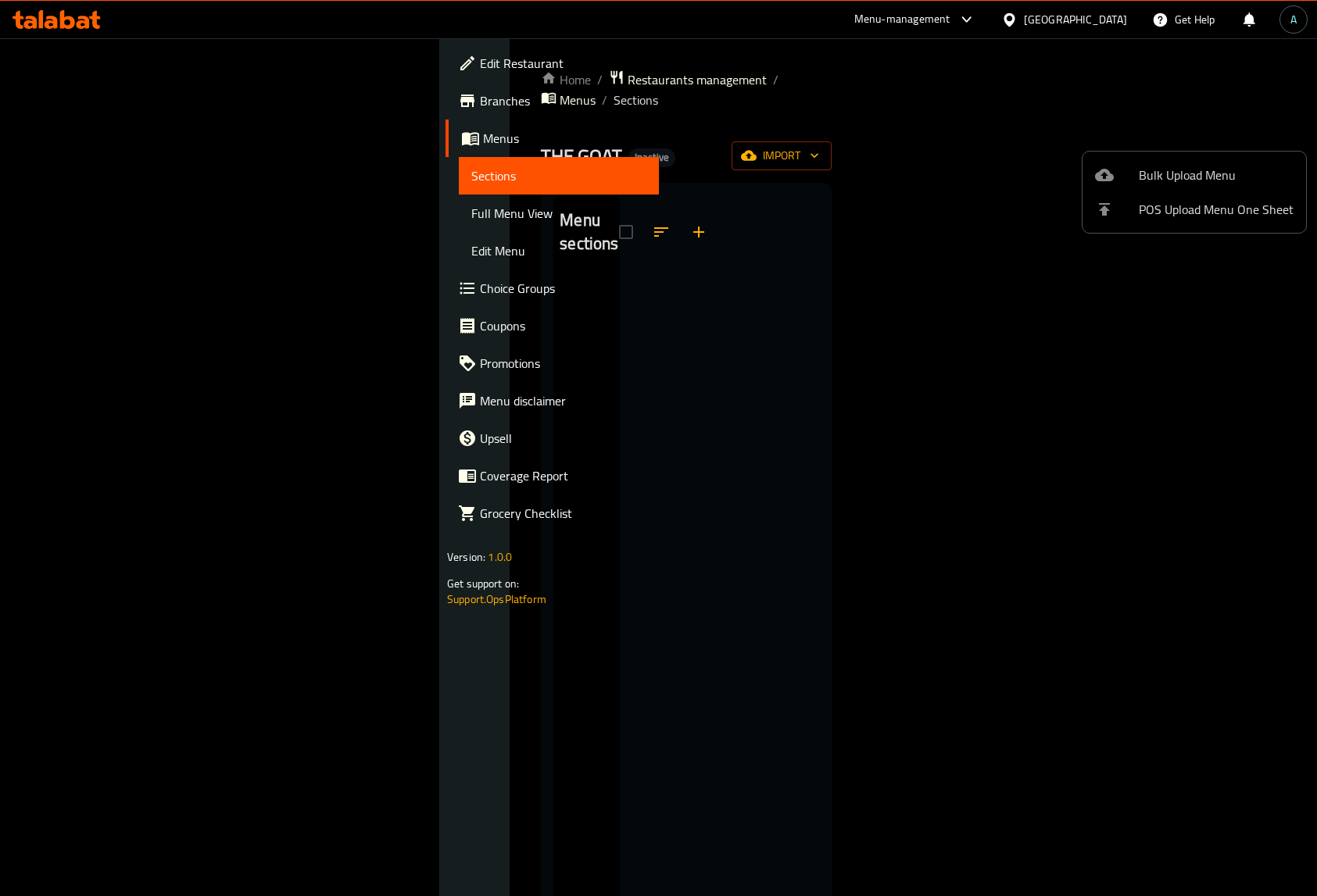
click at [546, 80] on div at bounding box center [658, 448] width 1317 height 896
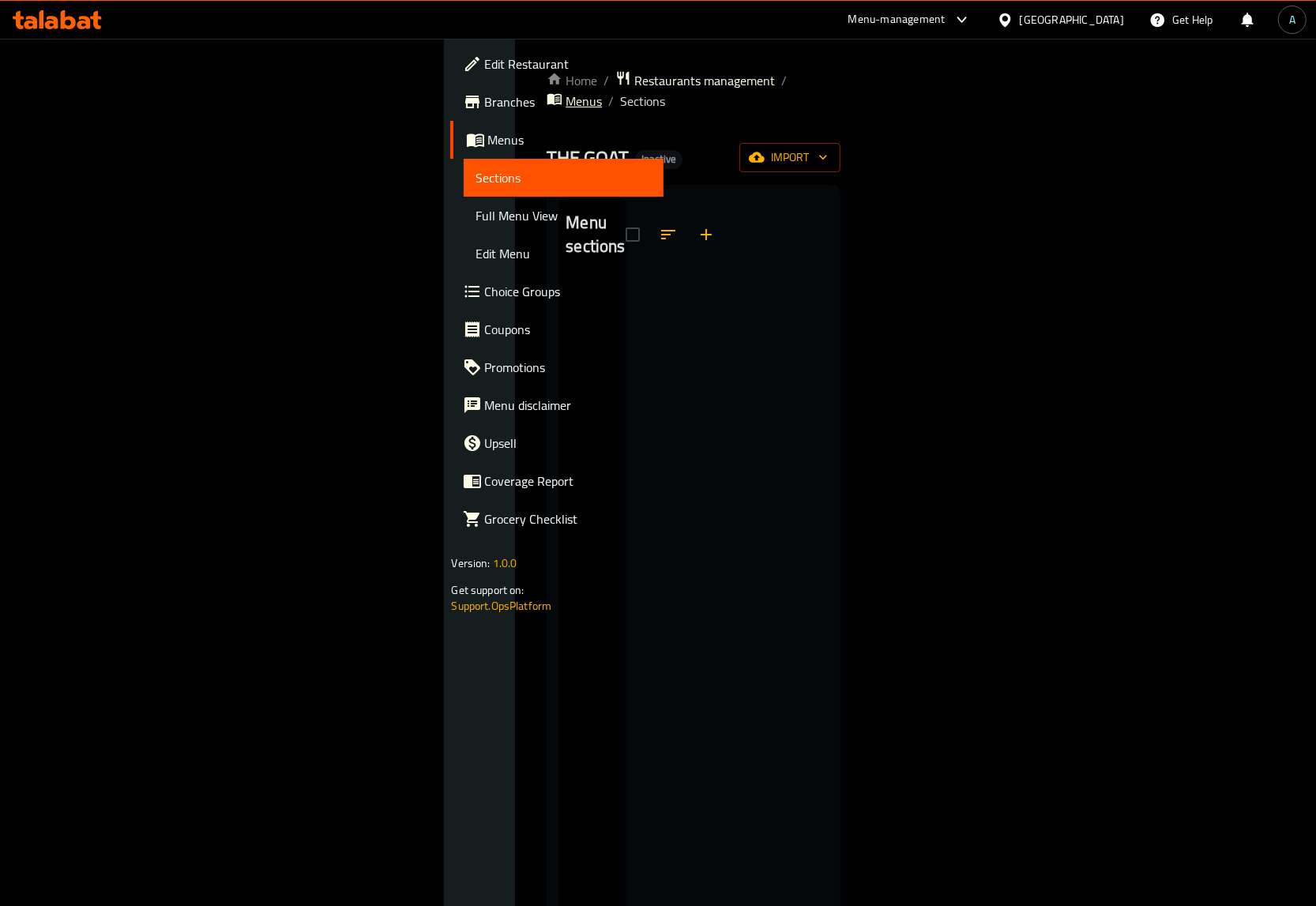
click at [566, 92] on span "Menus" at bounding box center [584, 101] width 36 height 19
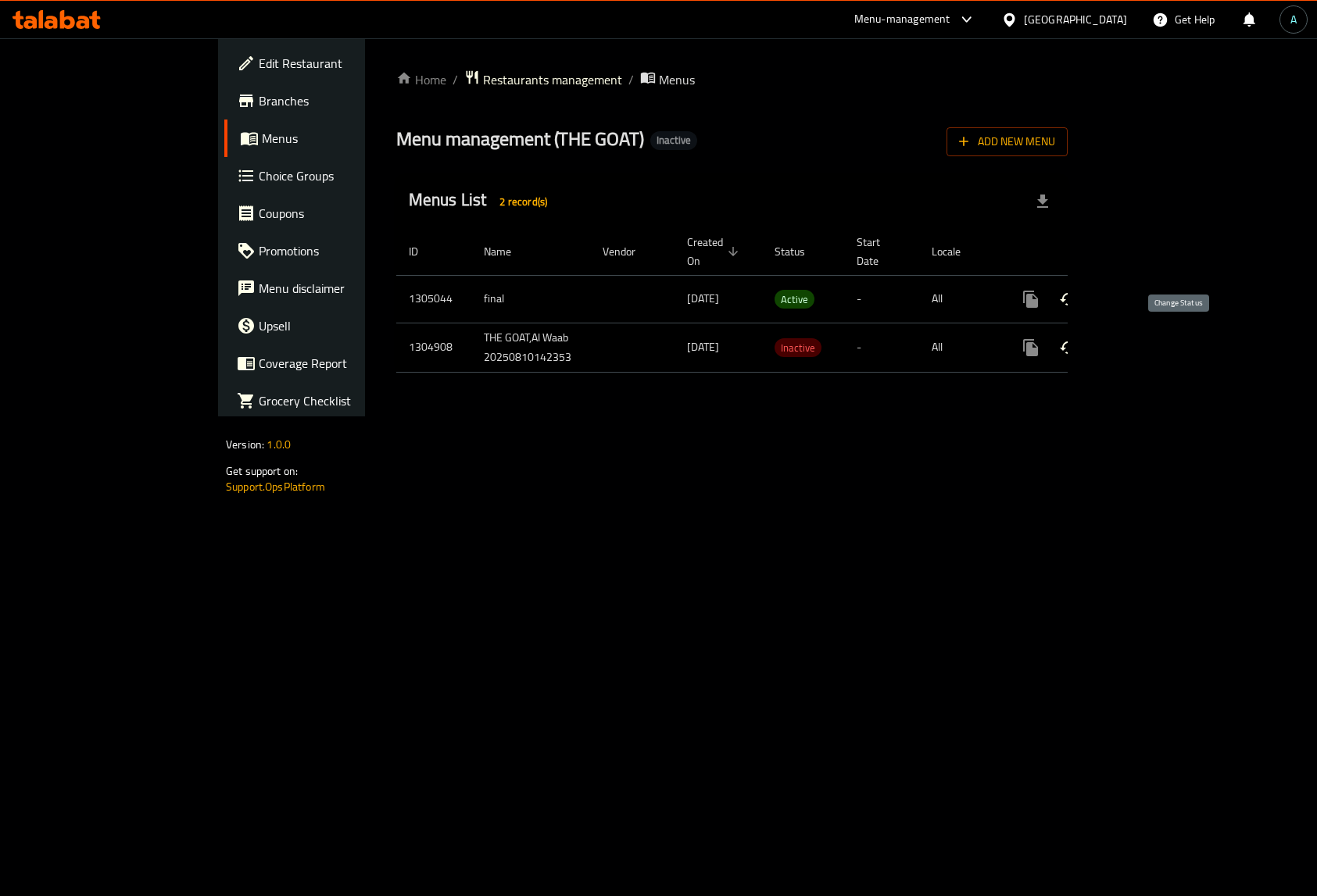
click at [1078, 338] on icon "enhanced table" at bounding box center [1068, 347] width 19 height 19
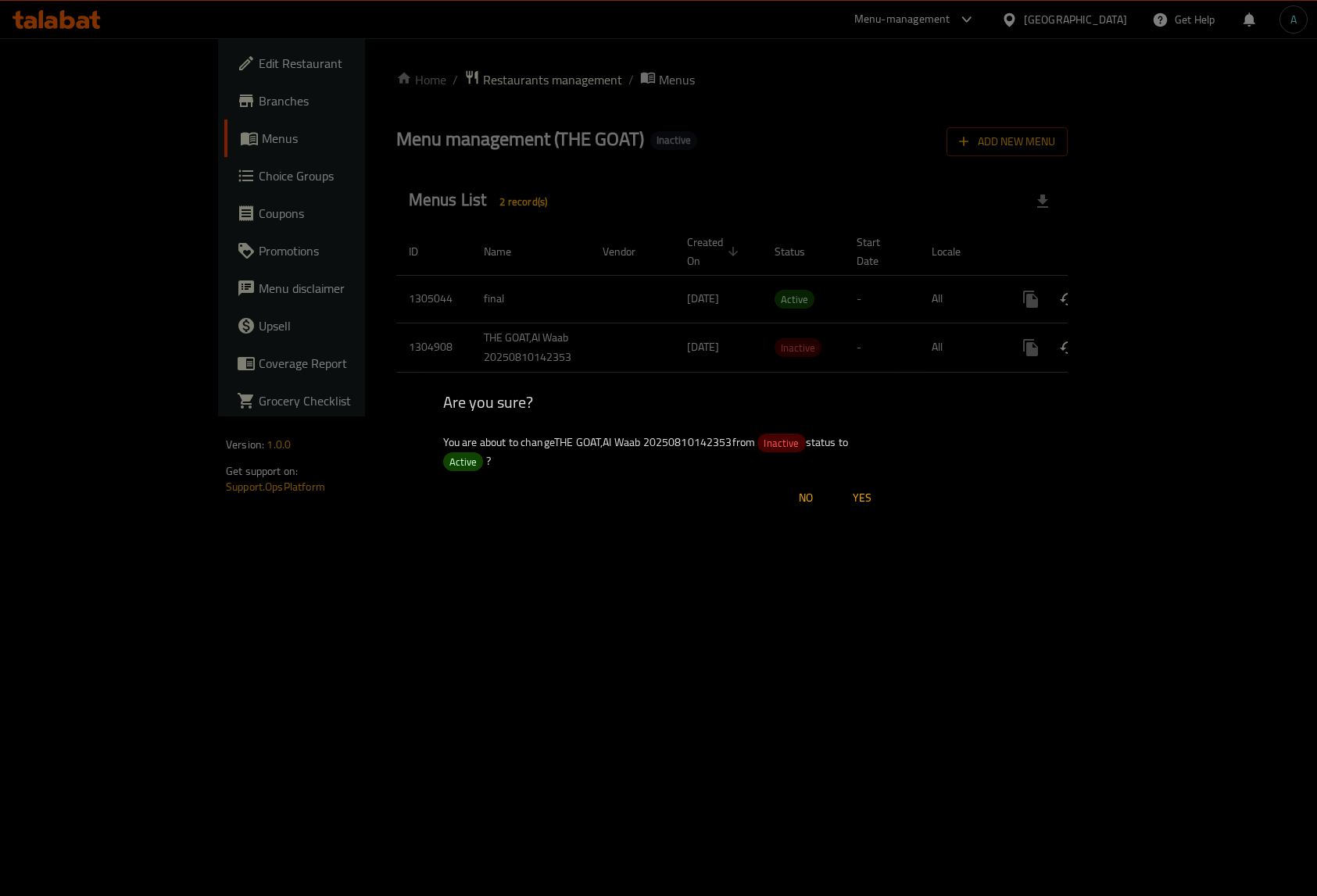
click at [862, 508] on span "Yes" at bounding box center [862, 498] width 38 height 20
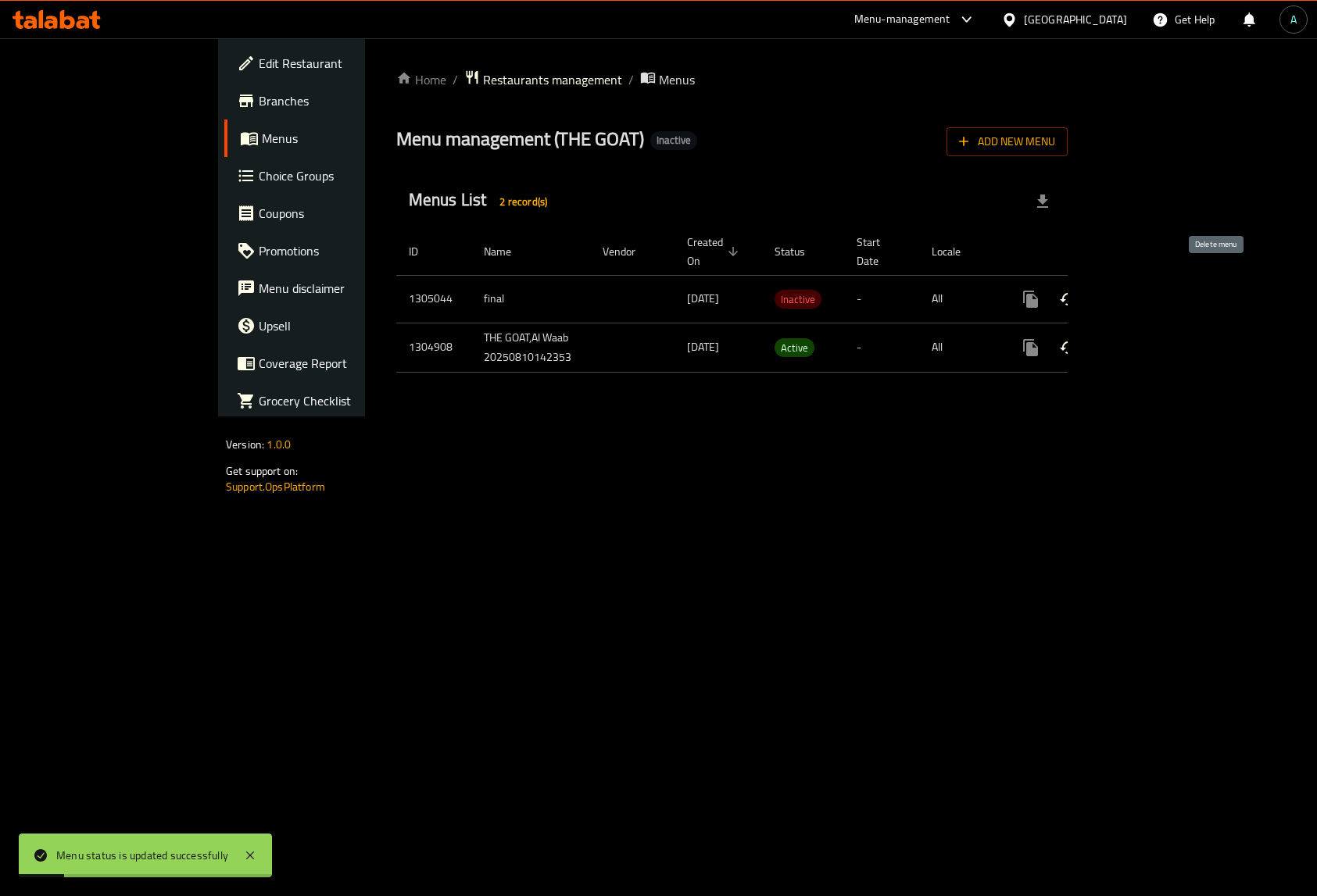
click at [1116, 291] on icon "enhanced table" at bounding box center [1106, 299] width 19 height 19
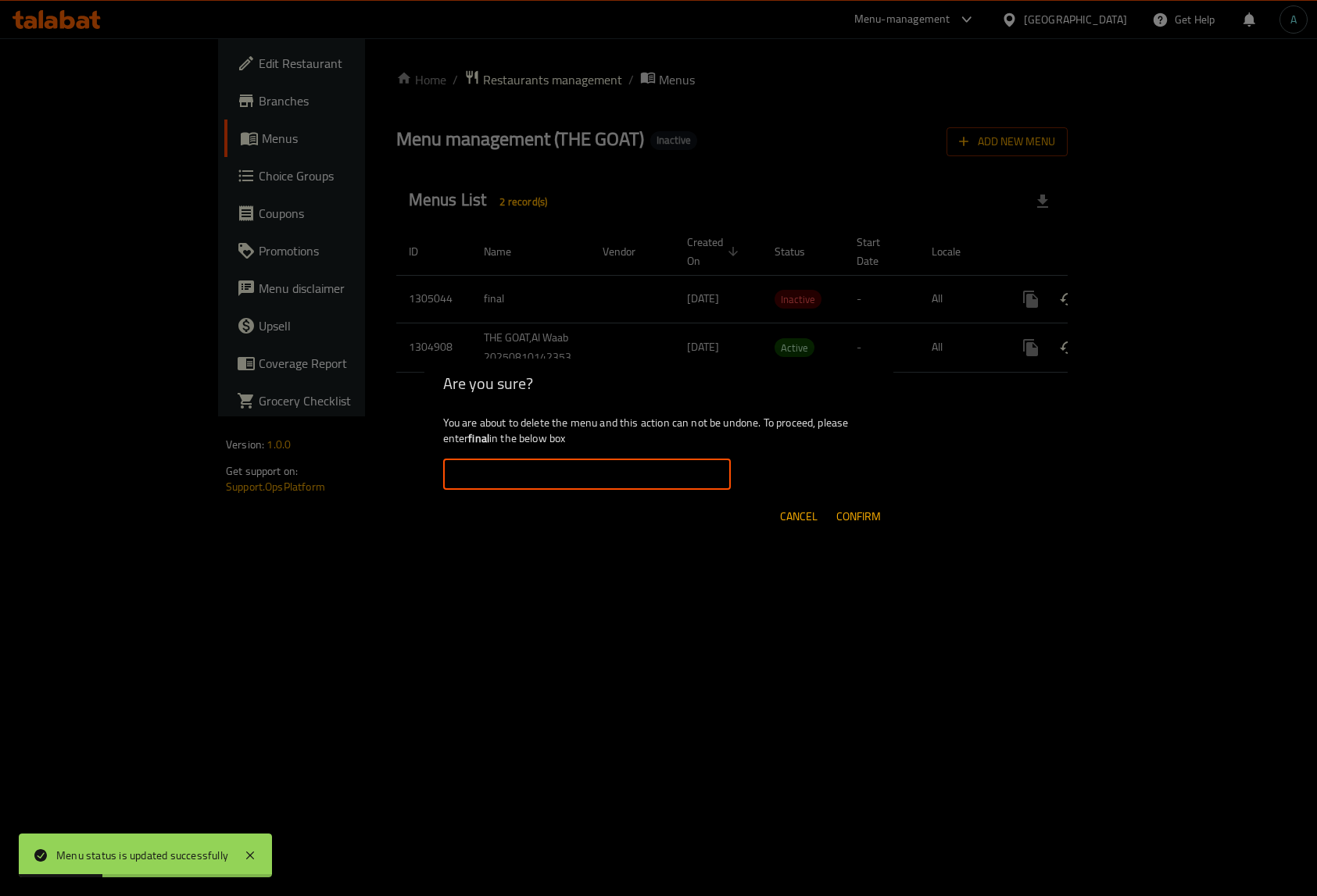
click at [629, 473] on input "text" at bounding box center [586, 475] width 287 height 32
type input "final"
click at [881, 516] on button "Confirm" at bounding box center [859, 516] width 57 height 29
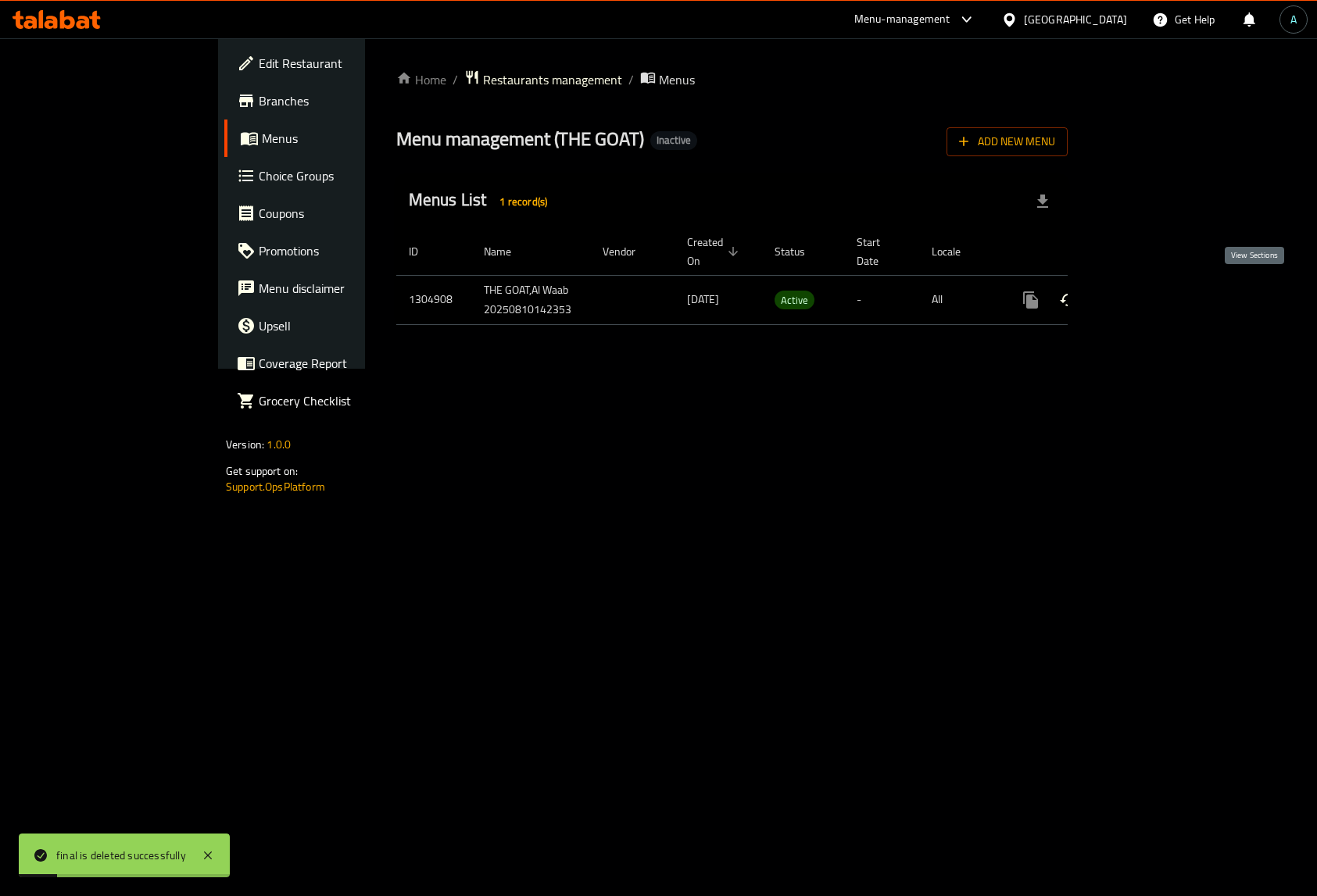
click at [1153, 291] on icon "enhanced table" at bounding box center [1143, 300] width 19 height 19
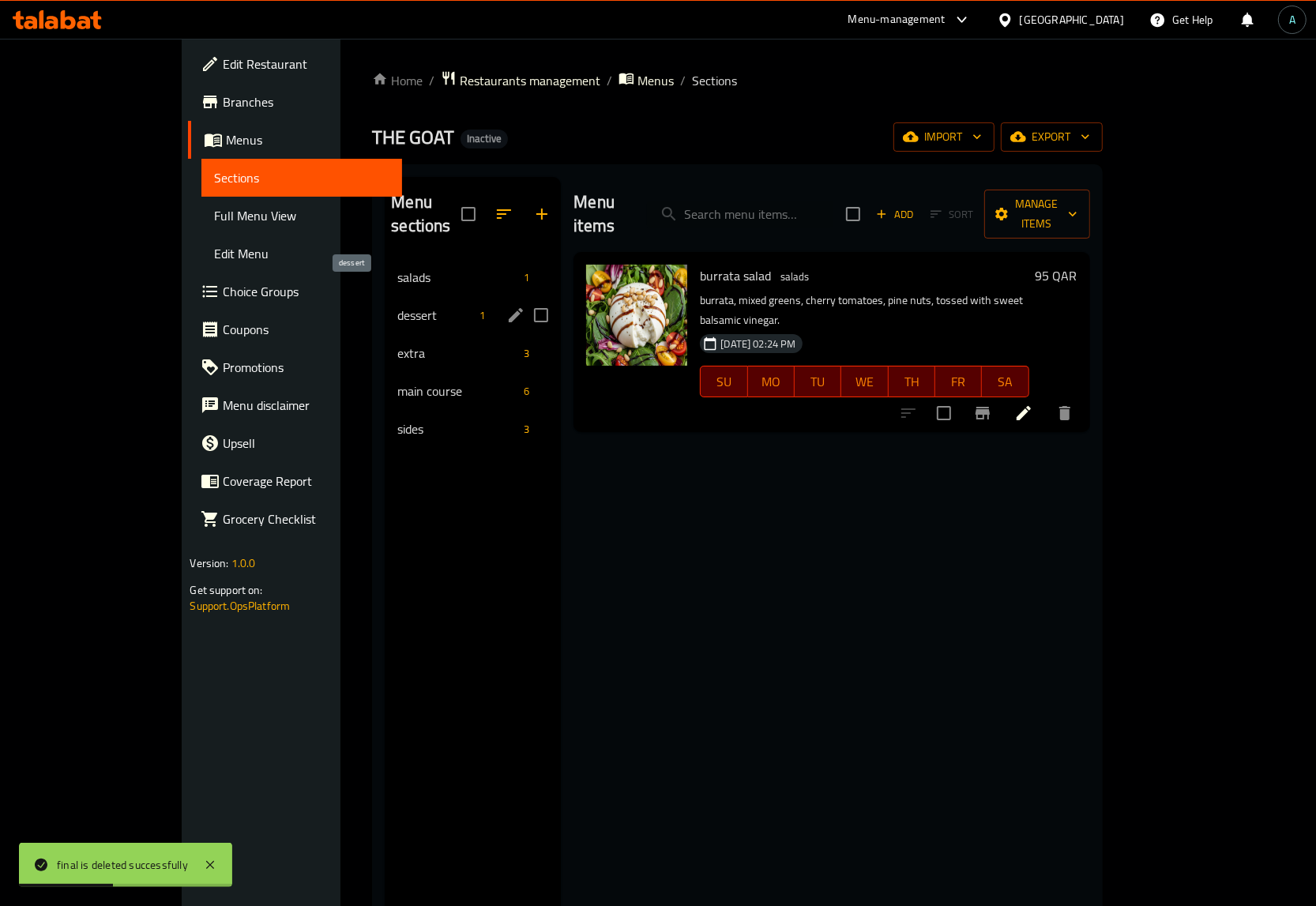
click at [397, 305] on span "dessert" at bounding box center [435, 314] width 76 height 19
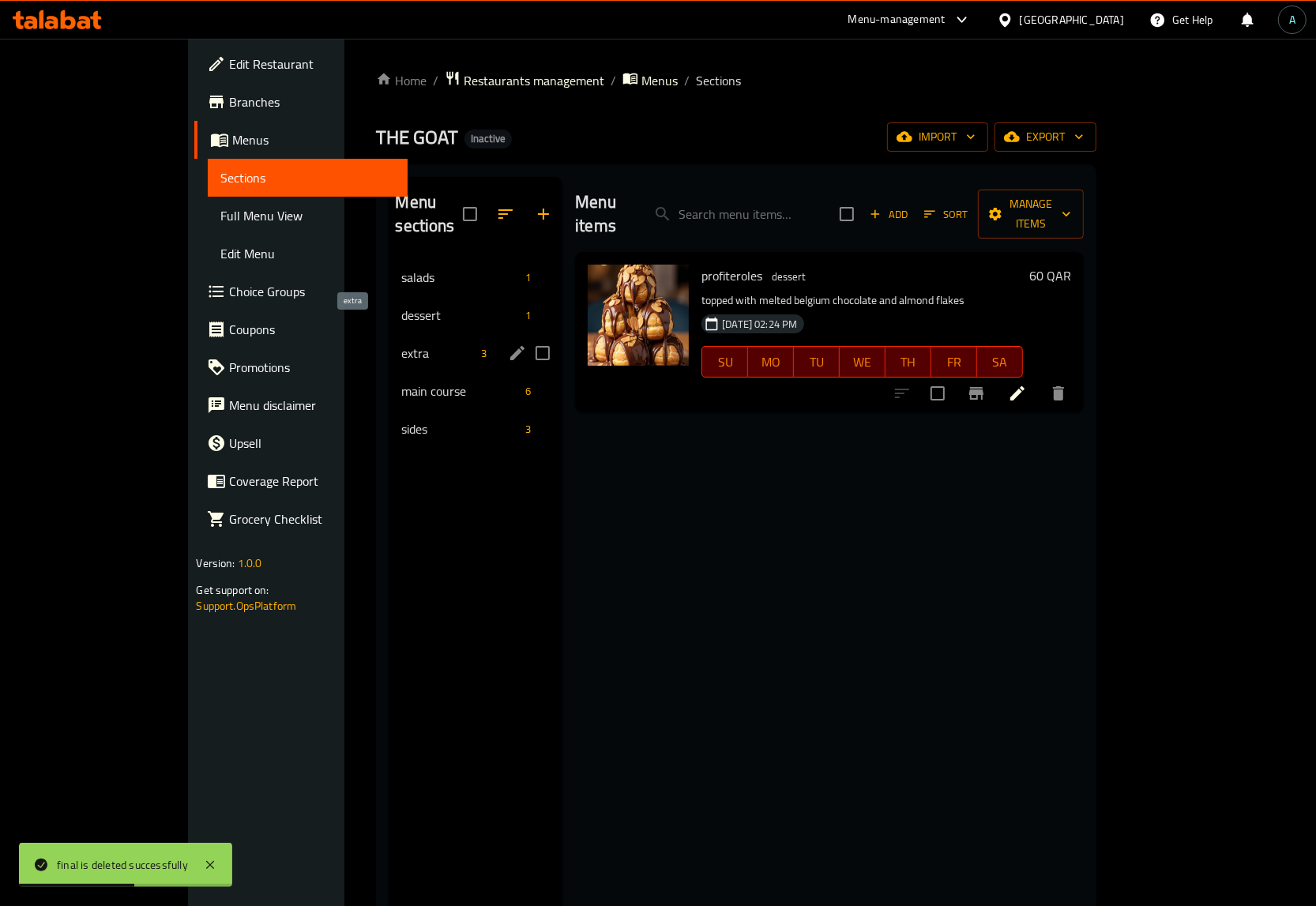
click at [401, 343] on span "extra" at bounding box center [438, 352] width 74 height 19
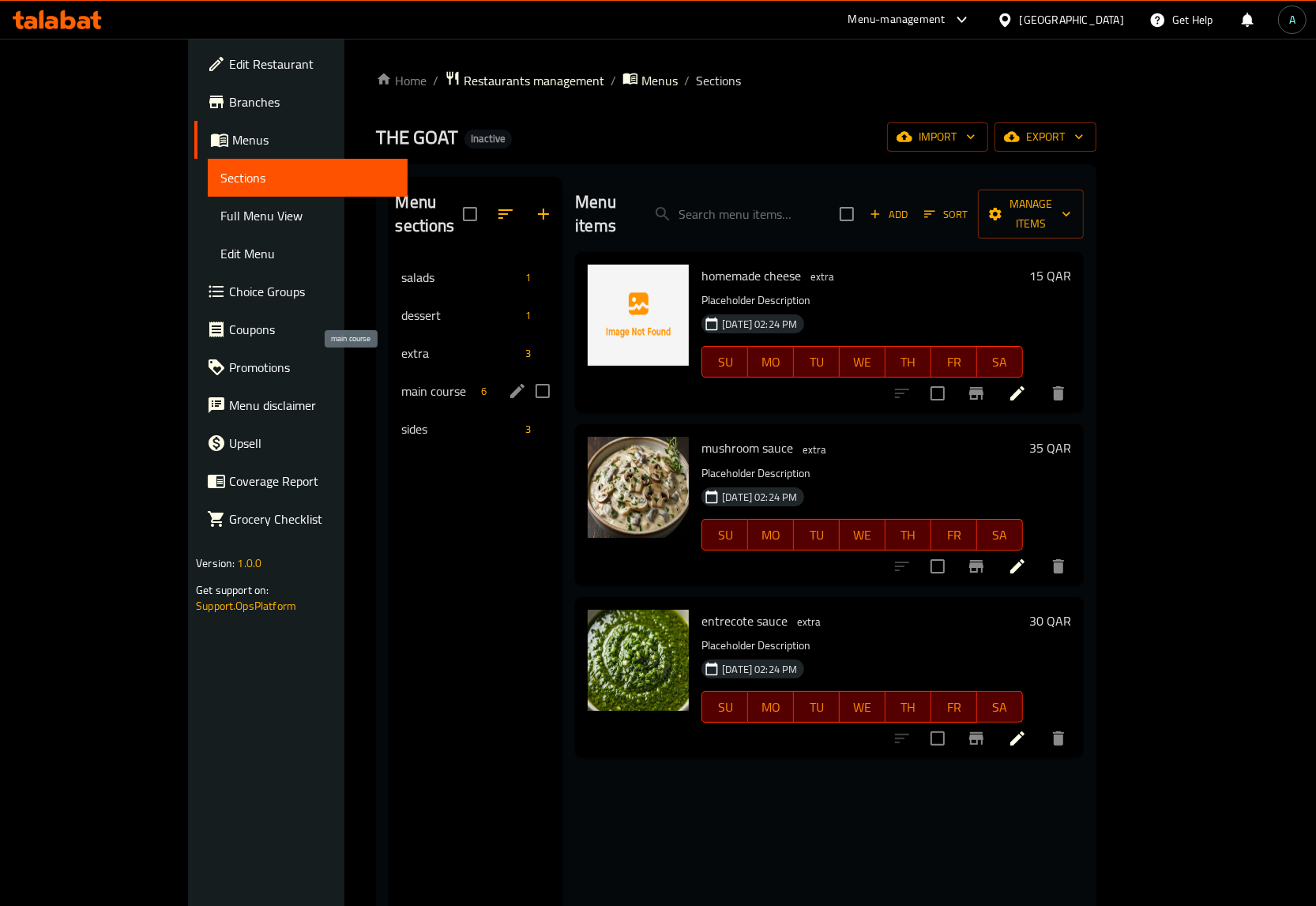
click at [401, 381] on span "main course" at bounding box center [438, 390] width 74 height 19
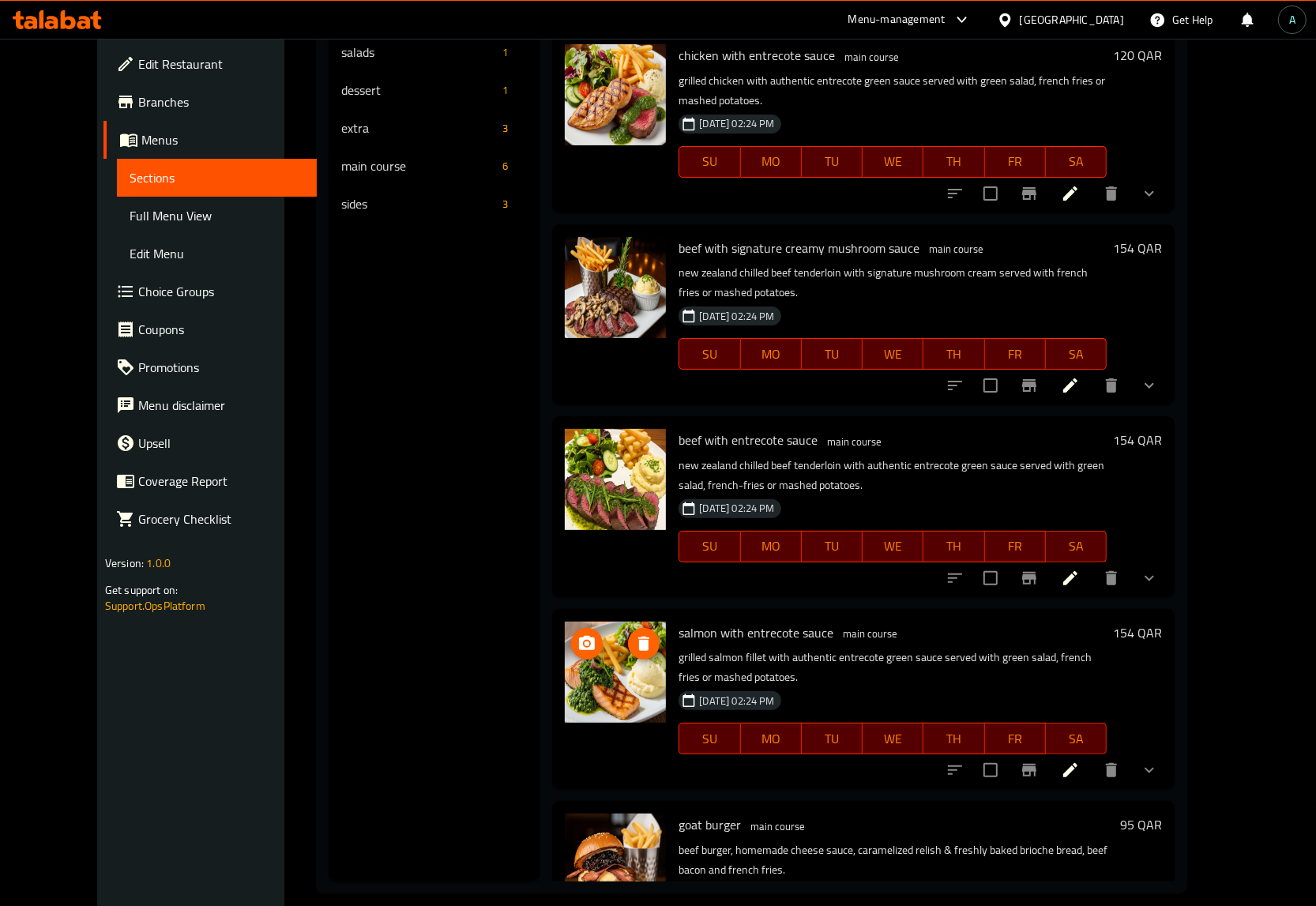
scroll to position [222, 0]
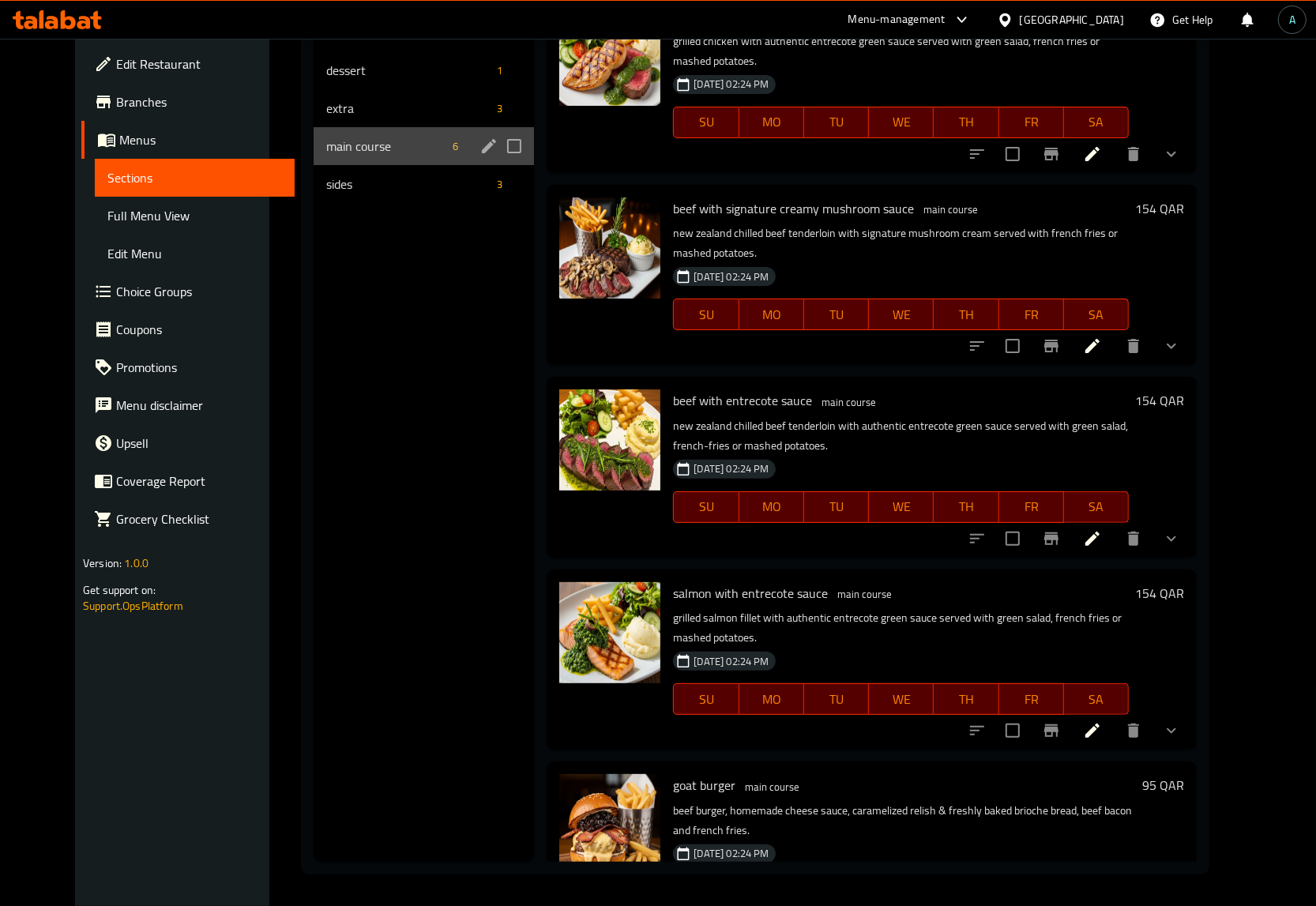
click at [385, 161] on div "main course 6" at bounding box center [424, 146] width 221 height 38
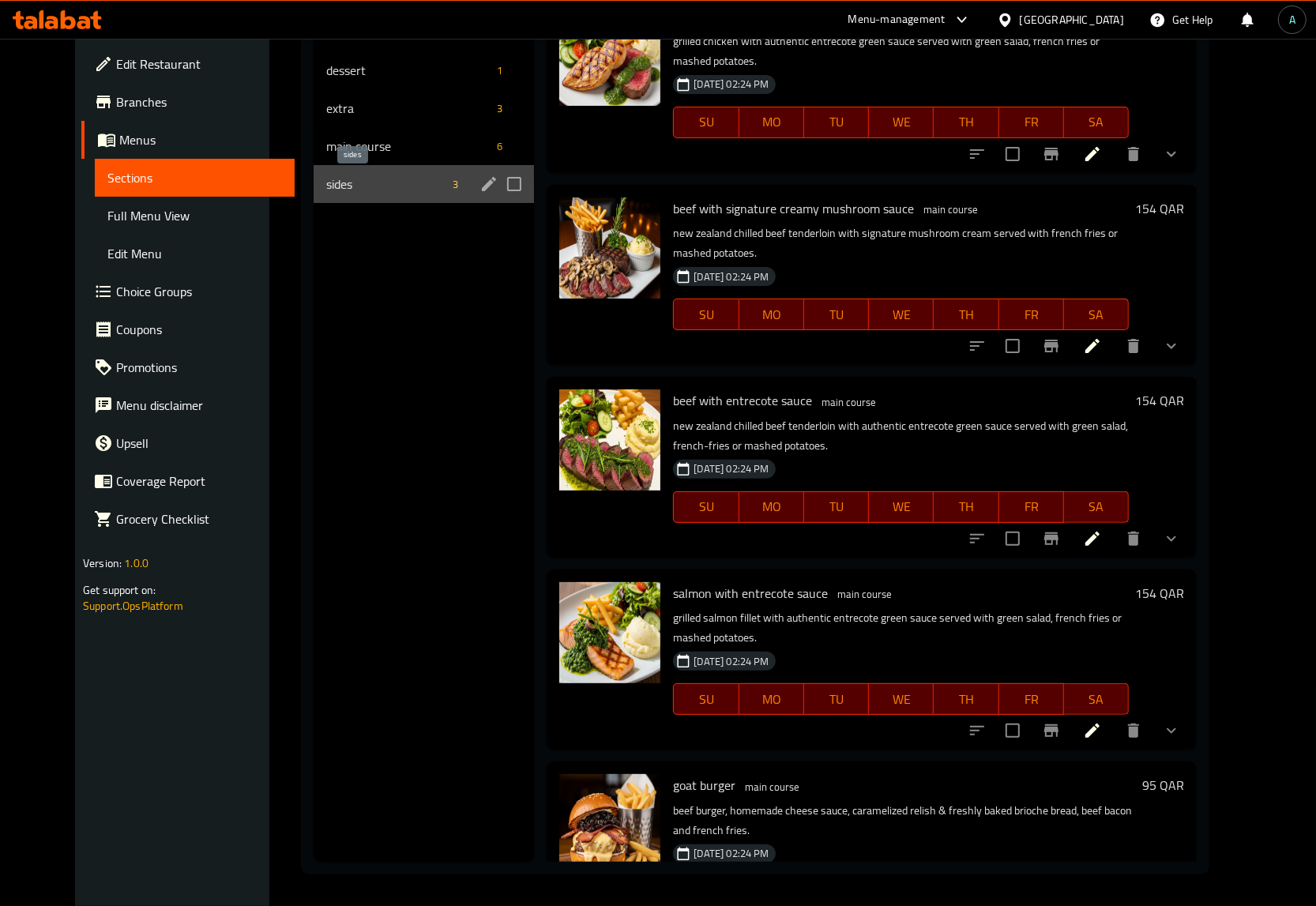
click at [392, 187] on span "sides" at bounding box center [386, 184] width 120 height 19
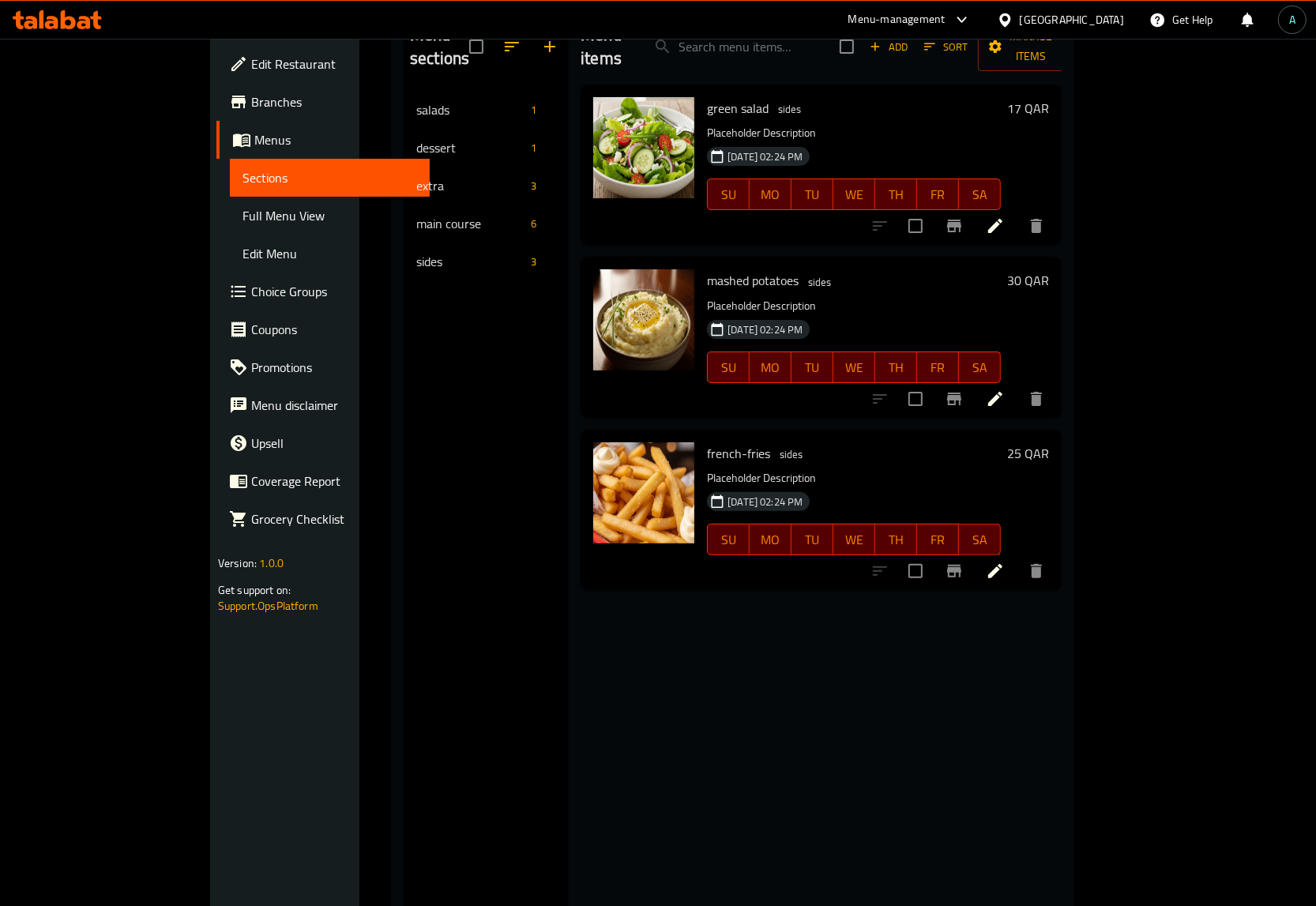
scroll to position [124, 0]
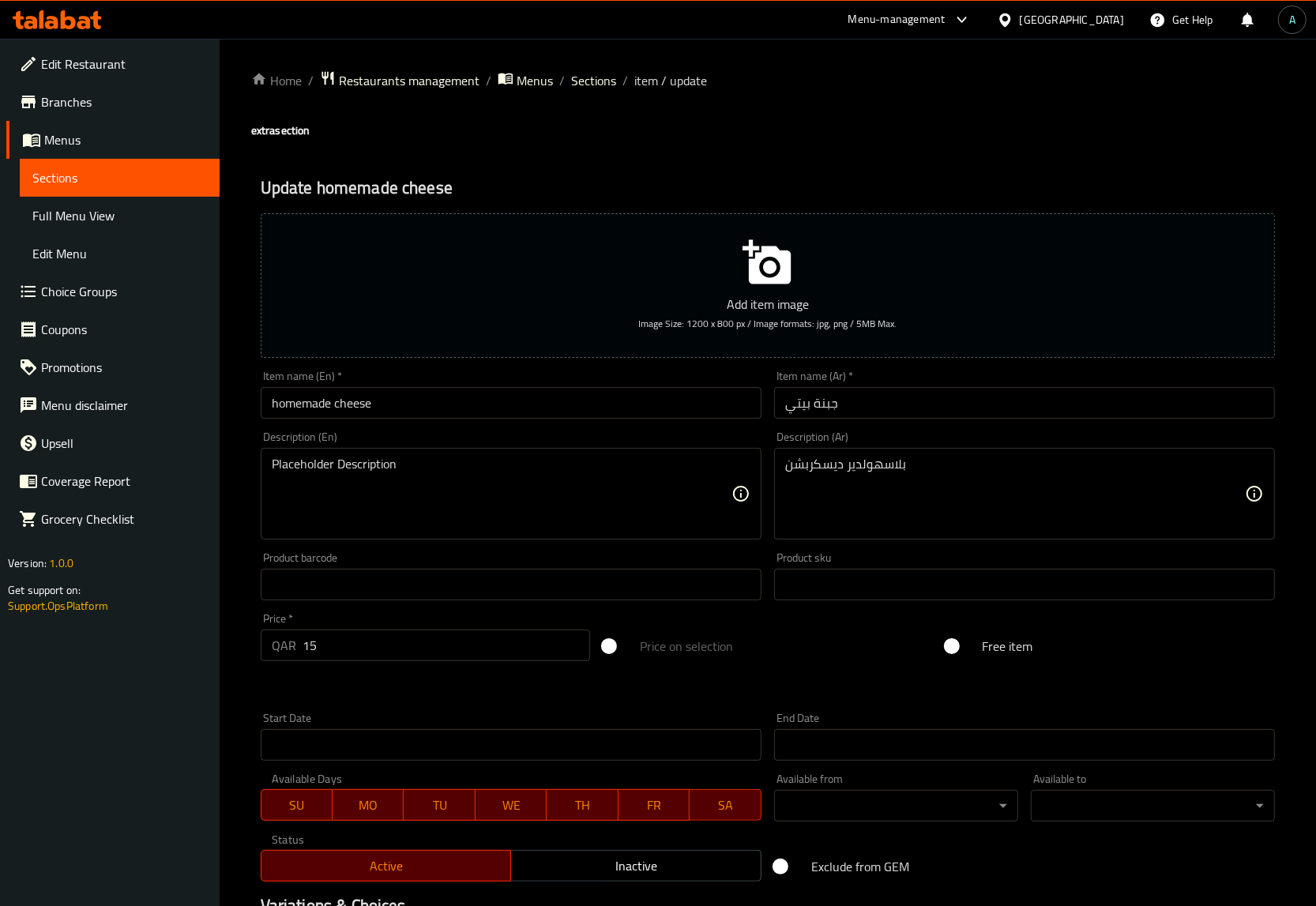
click at [389, 458] on textarea "Placeholder Description" at bounding box center [501, 494] width 460 height 75
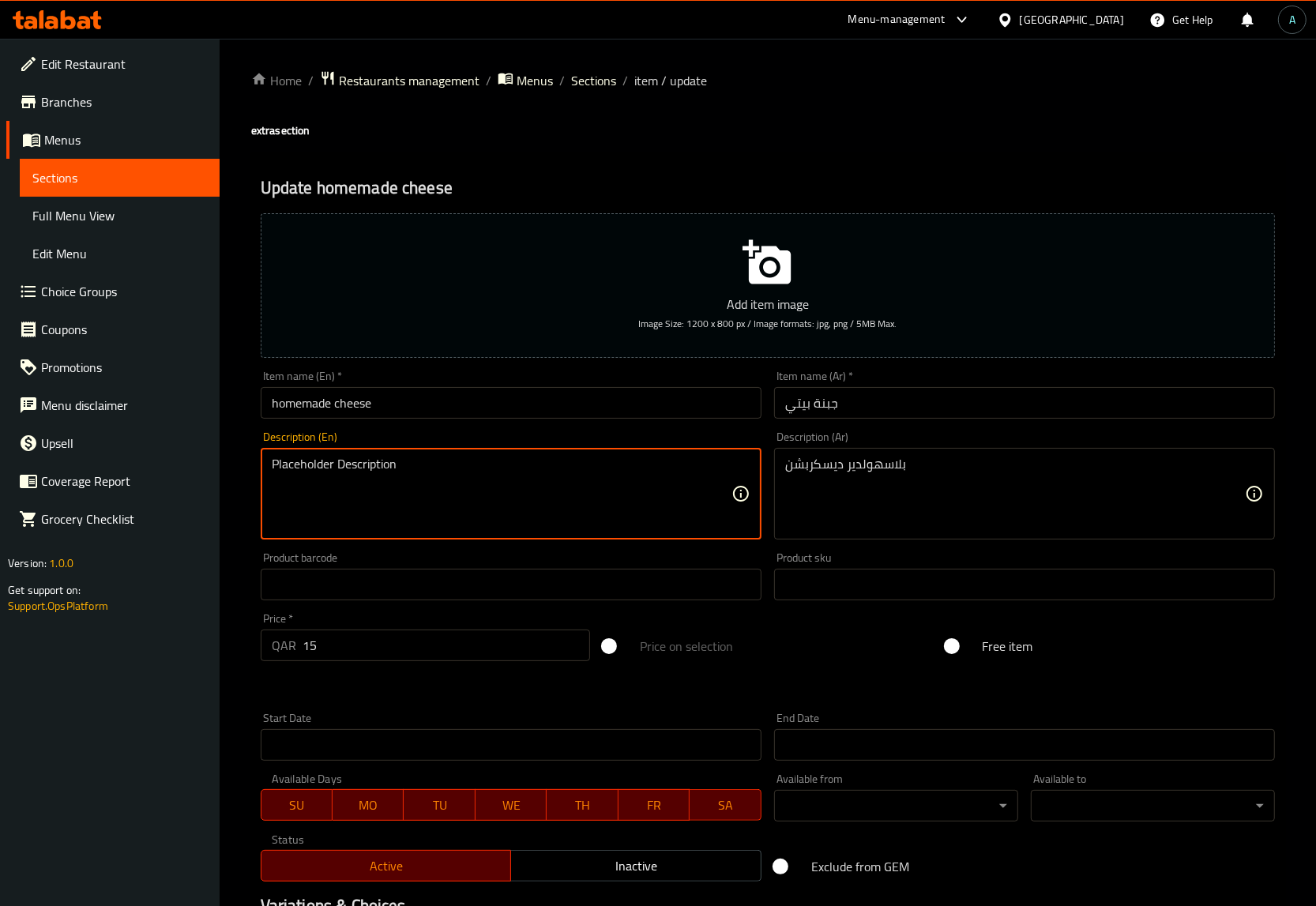
click at [389, 458] on textarea "Placeholder Description" at bounding box center [501, 494] width 460 height 75
click at [827, 468] on textarea "بلاسهولدير ديسكربشن" at bounding box center [1015, 494] width 460 height 75
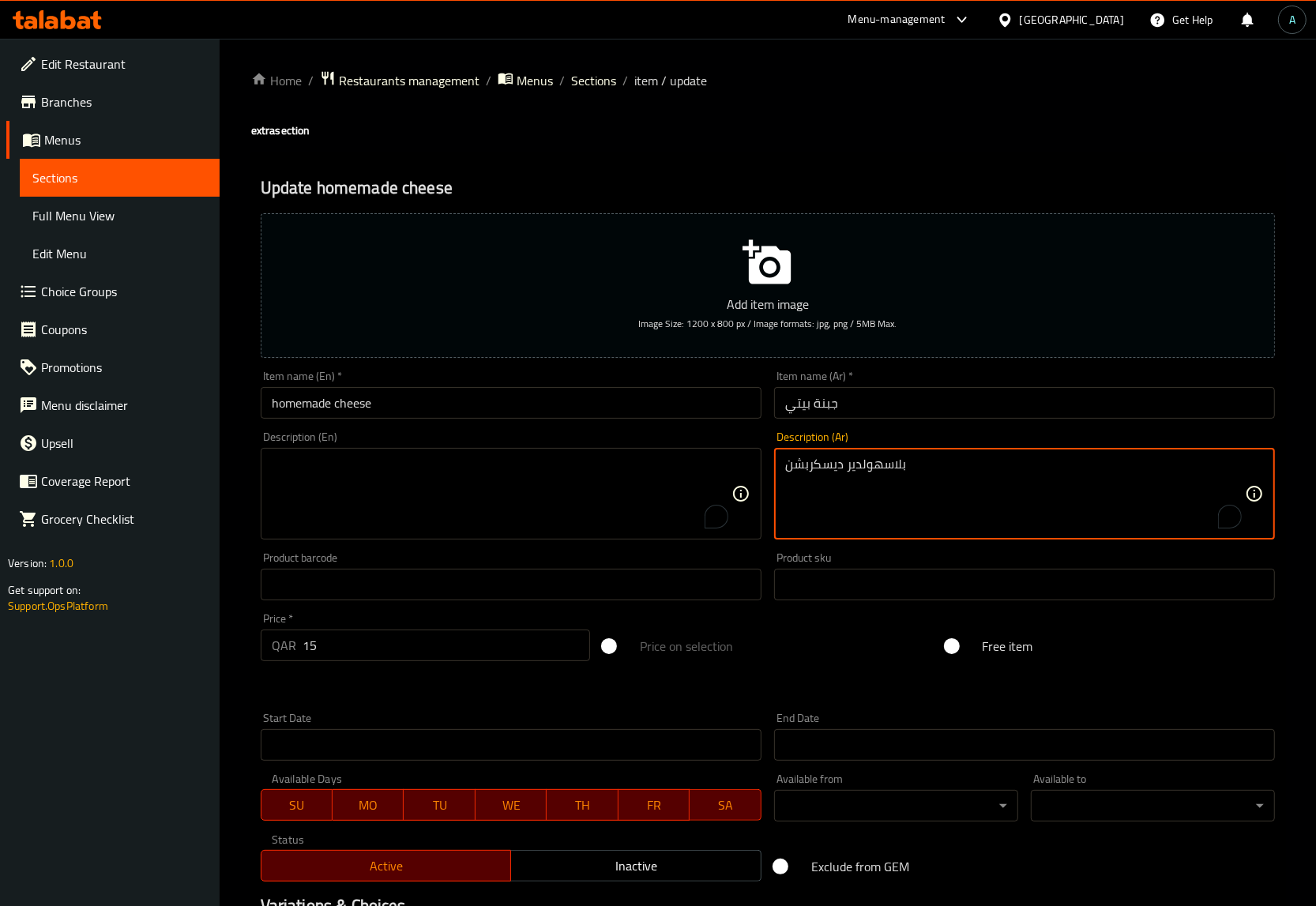
click at [827, 468] on textarea "بلاسهولدير ديسكربشن" at bounding box center [1015, 494] width 460 height 75
click at [435, 396] on input "homemade cheese" at bounding box center [511, 403] width 501 height 32
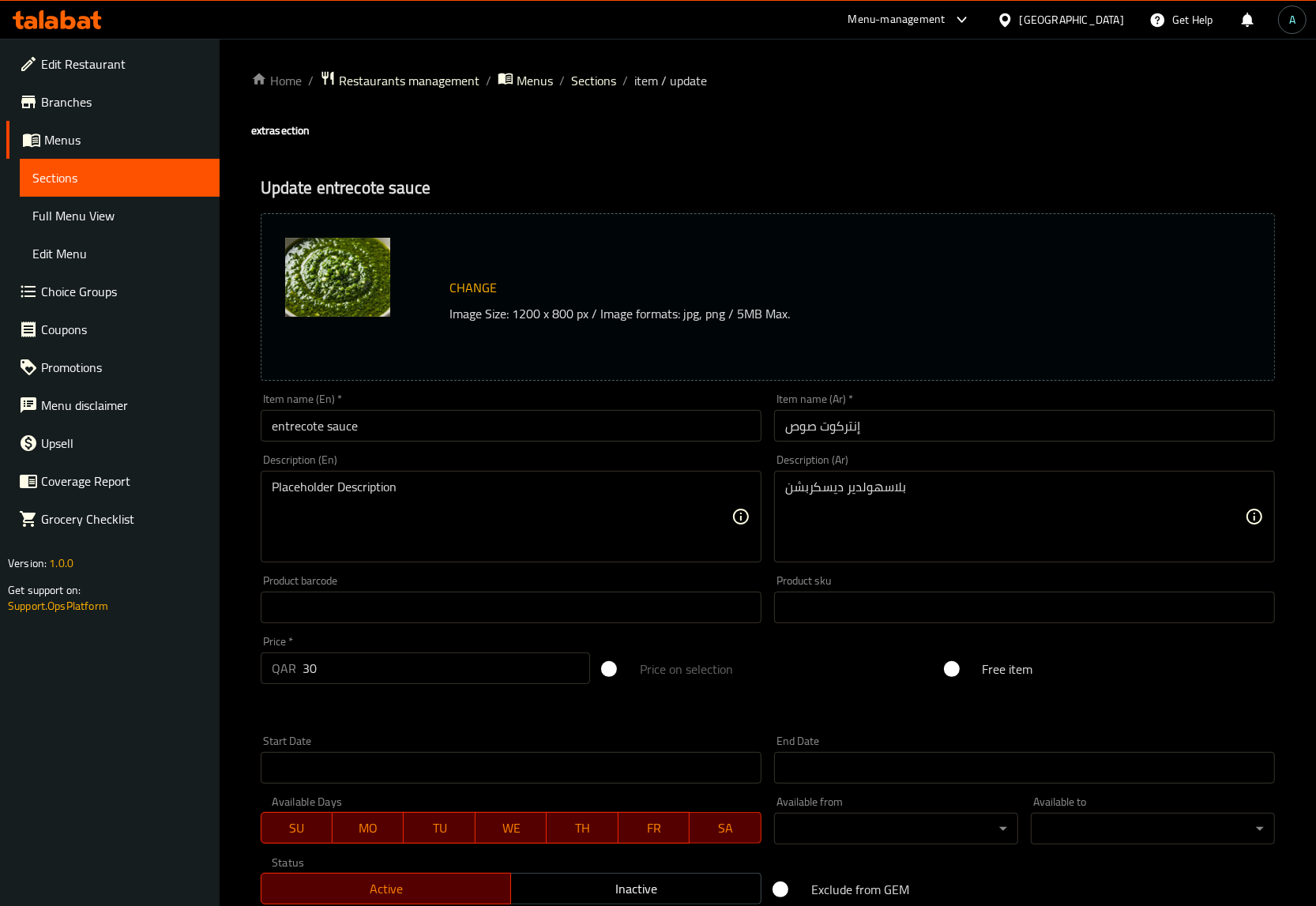
click at [468, 496] on textarea "Placeholder Description" at bounding box center [501, 517] width 460 height 75
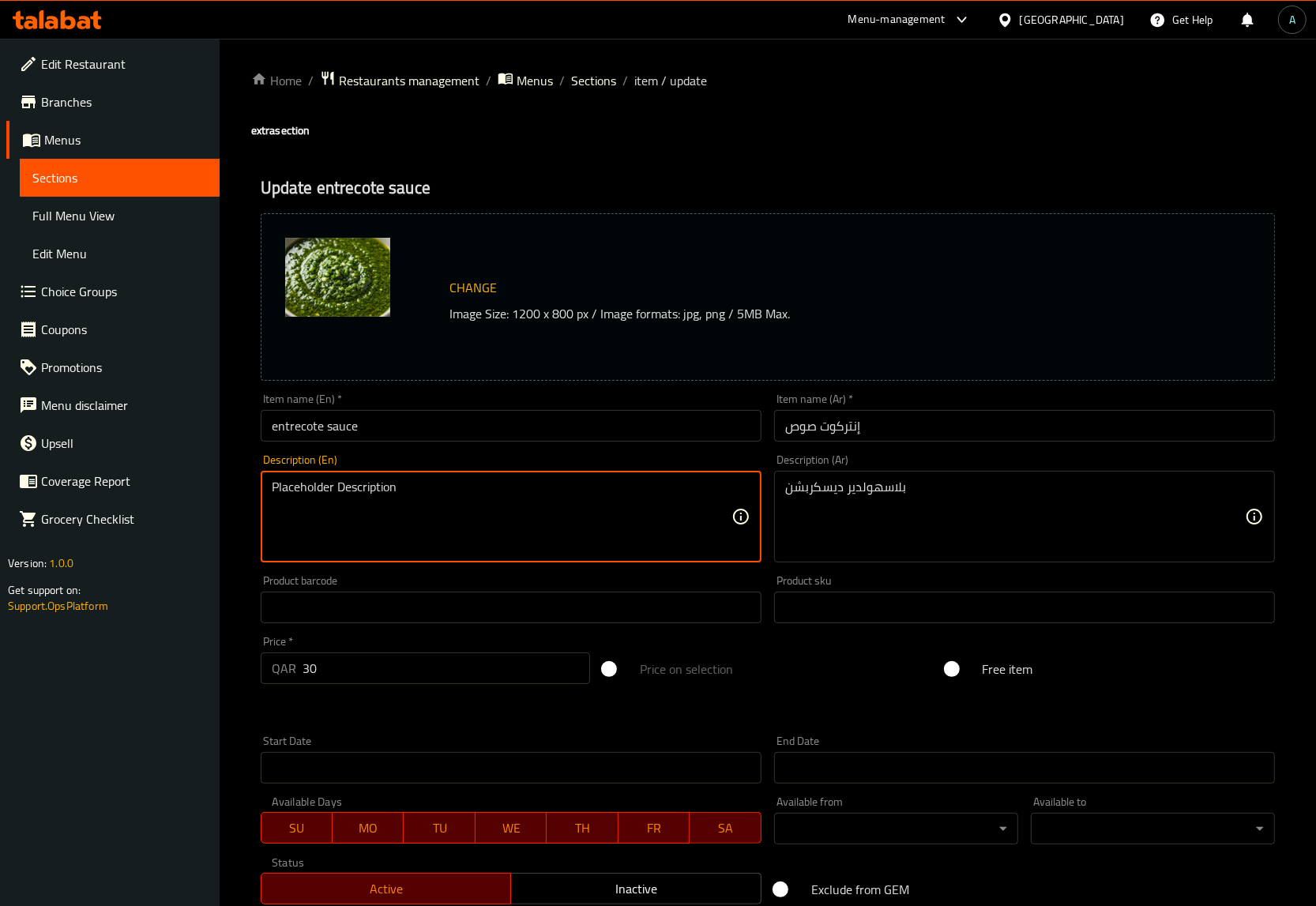
click at [468, 496] on textarea "Placeholder Description" at bounding box center [501, 517] width 460 height 75
click at [866, 487] on textarea "بلاسهولدير ديسكربشن" at bounding box center [1015, 517] width 460 height 75
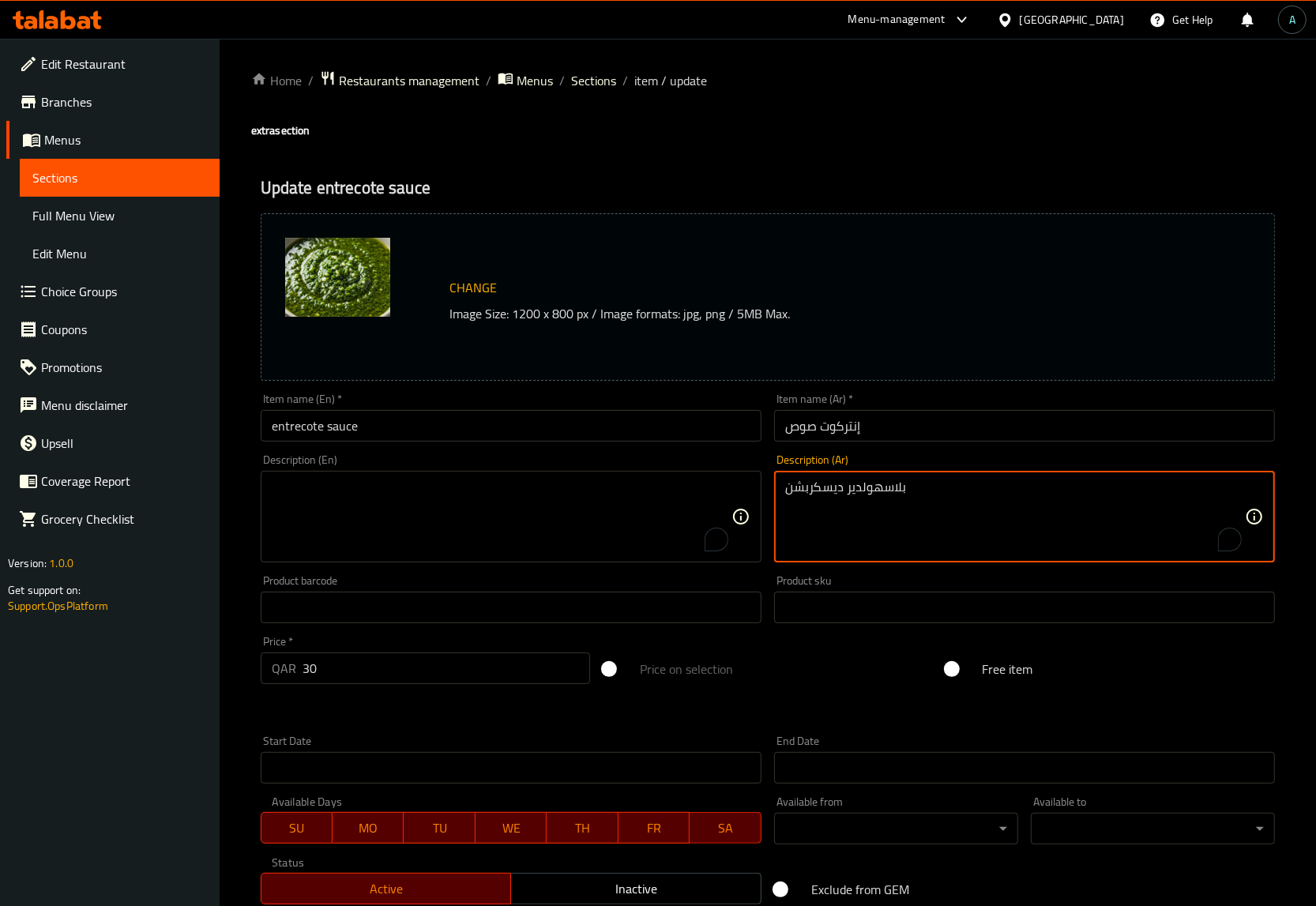
click at [866, 487] on textarea "بلاسهولدير ديسكربشن" at bounding box center [1015, 517] width 460 height 75
click at [420, 436] on input "entrecote sauce" at bounding box center [511, 426] width 501 height 32
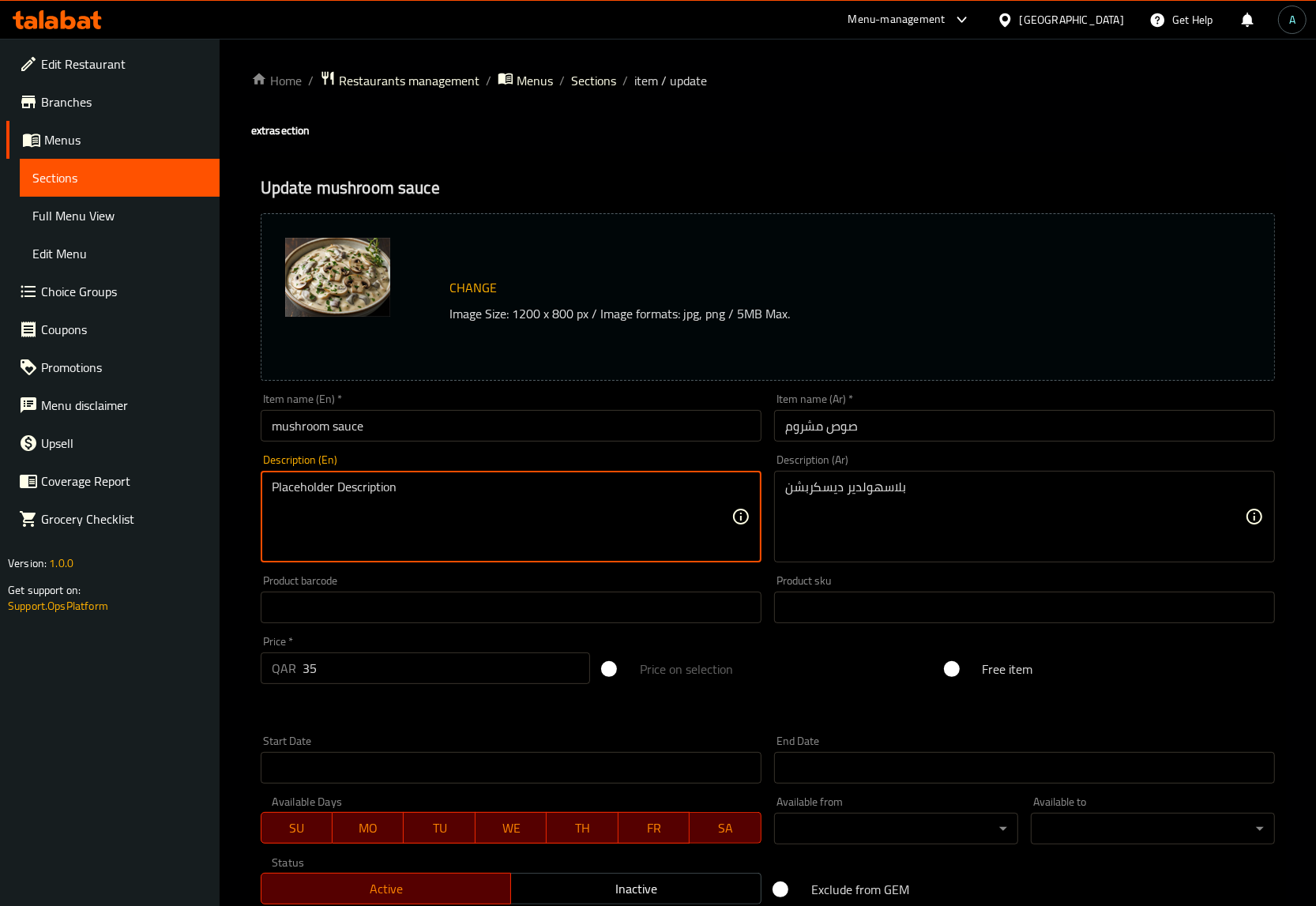
click at [436, 499] on textarea "Placeholder Description" at bounding box center [501, 517] width 460 height 75
click at [874, 487] on textarea "بلاسهولدير ديسكربشن" at bounding box center [1015, 517] width 460 height 75
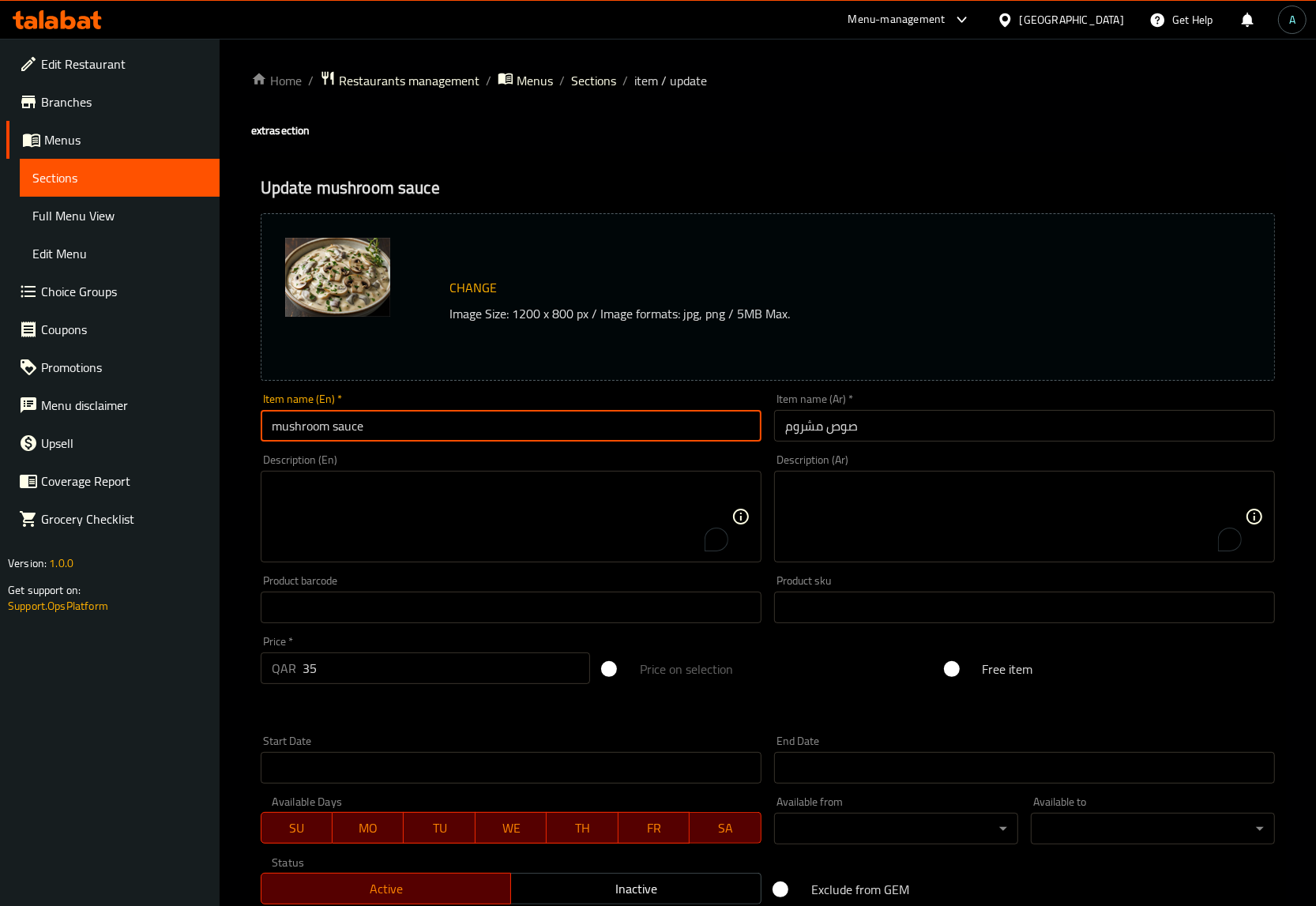
click at [631, 432] on input "mushroom sauce" at bounding box center [511, 426] width 501 height 32
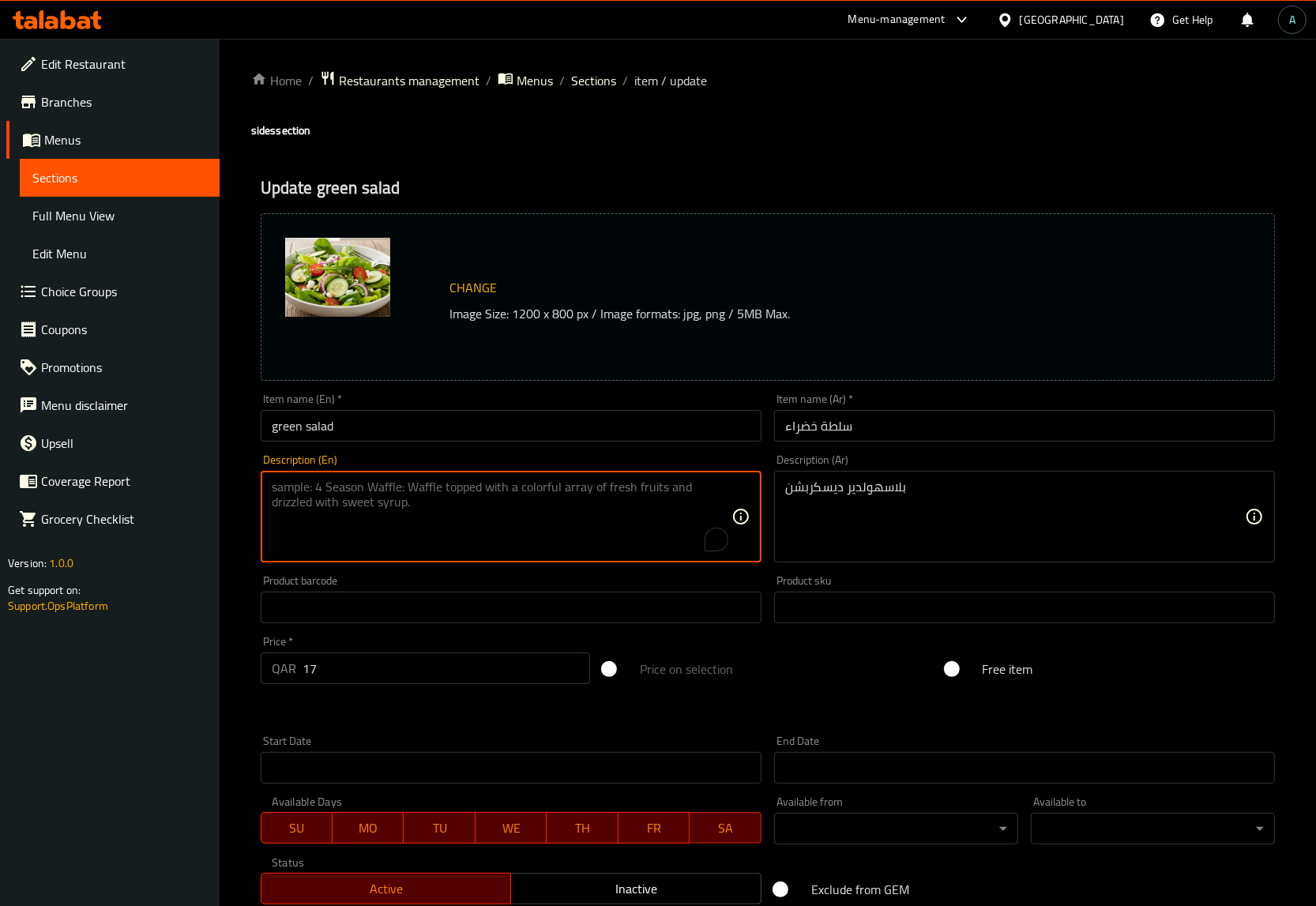
click at [808, 487] on textarea "بلاسهولدير ديسكربشن" at bounding box center [1015, 517] width 460 height 75
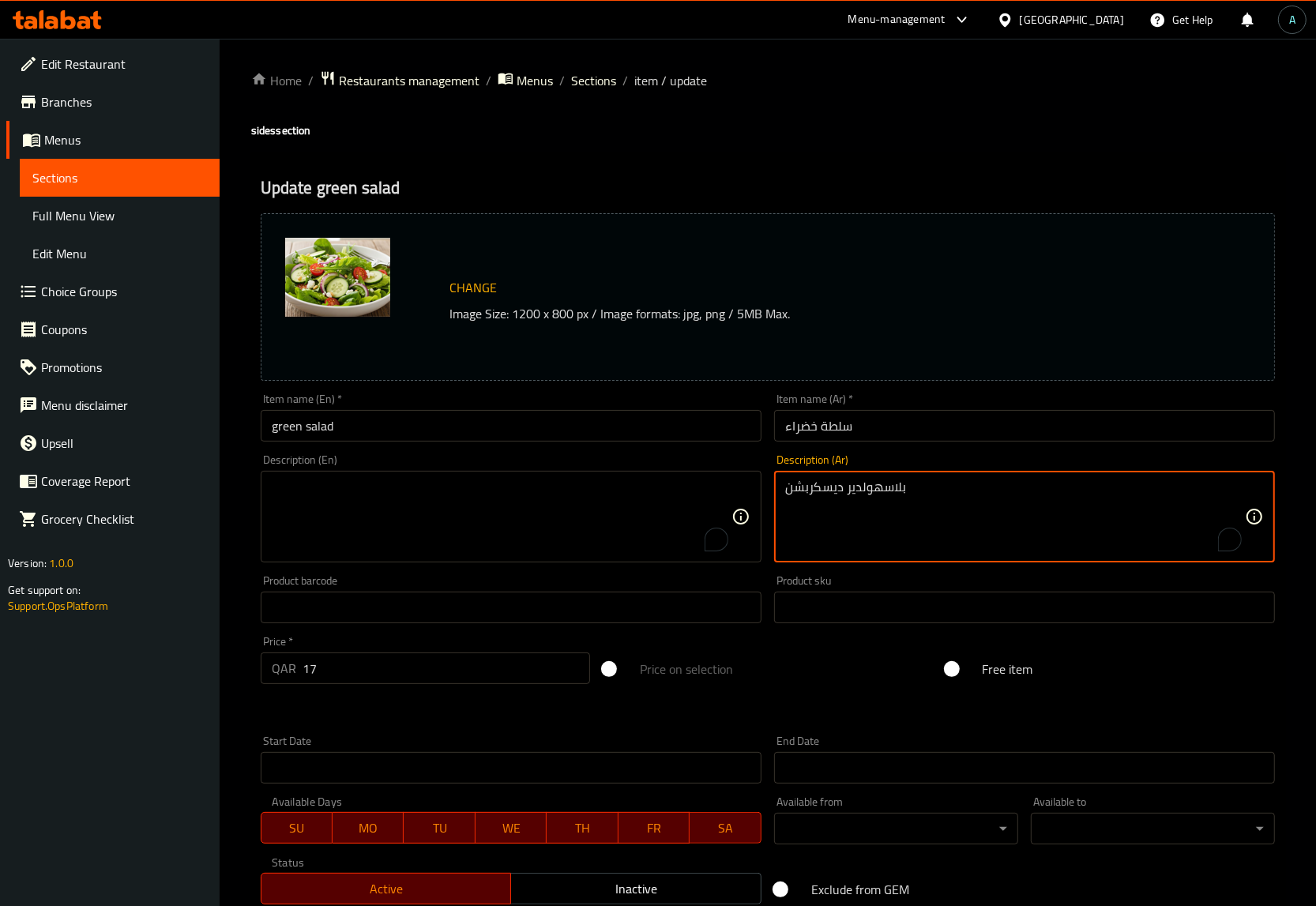
click at [808, 487] on textarea "بلاسهولدير ديسكربشن" at bounding box center [1015, 517] width 460 height 75
click at [565, 419] on input "green salad" at bounding box center [511, 426] width 501 height 32
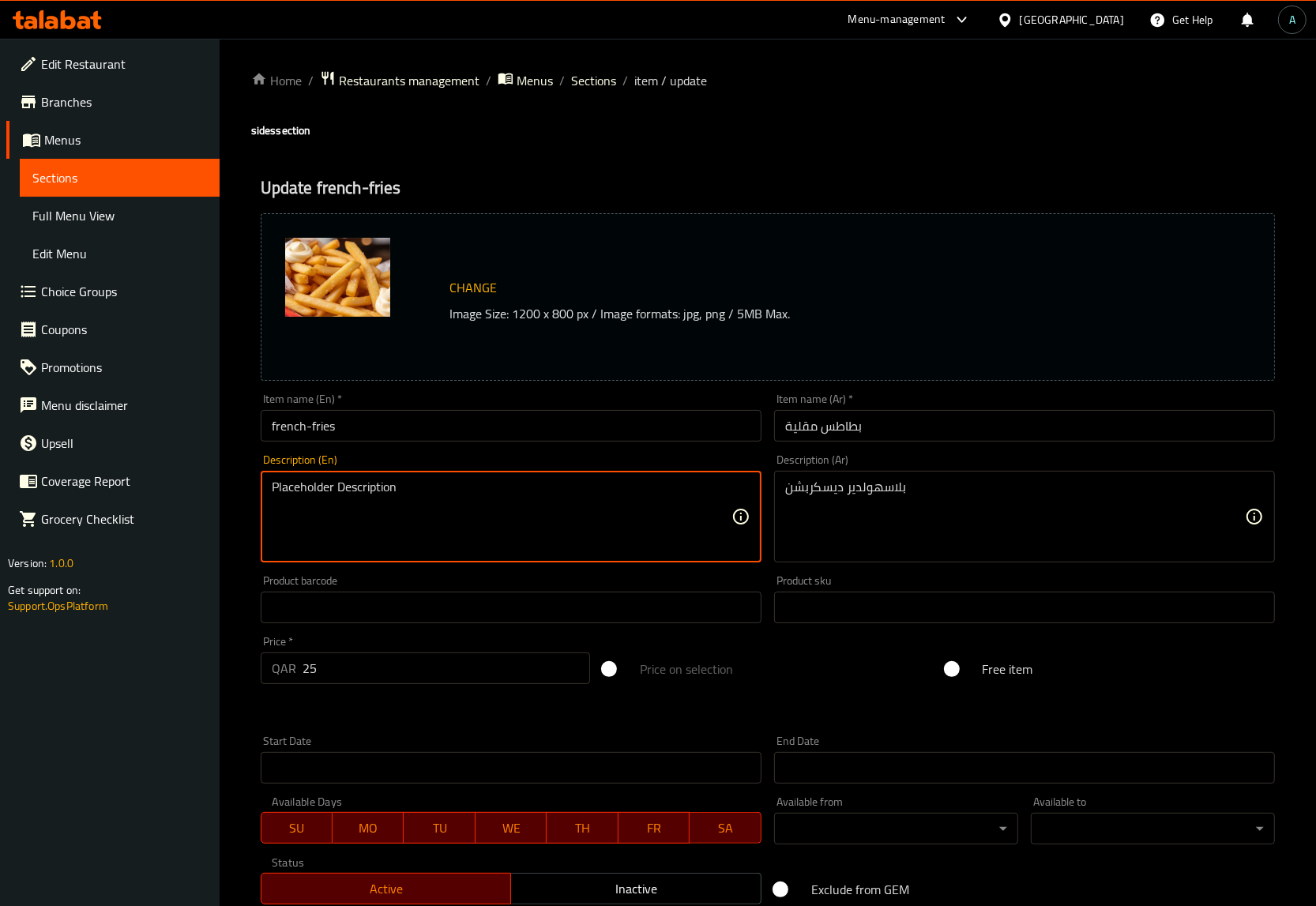
drag, startPoint x: 550, startPoint y: 537, endPoint x: 779, endPoint y: 503, distance: 231.5
click at [811, 487] on textarea "بلاسهولدير ديسكربشن" at bounding box center [1015, 517] width 460 height 75
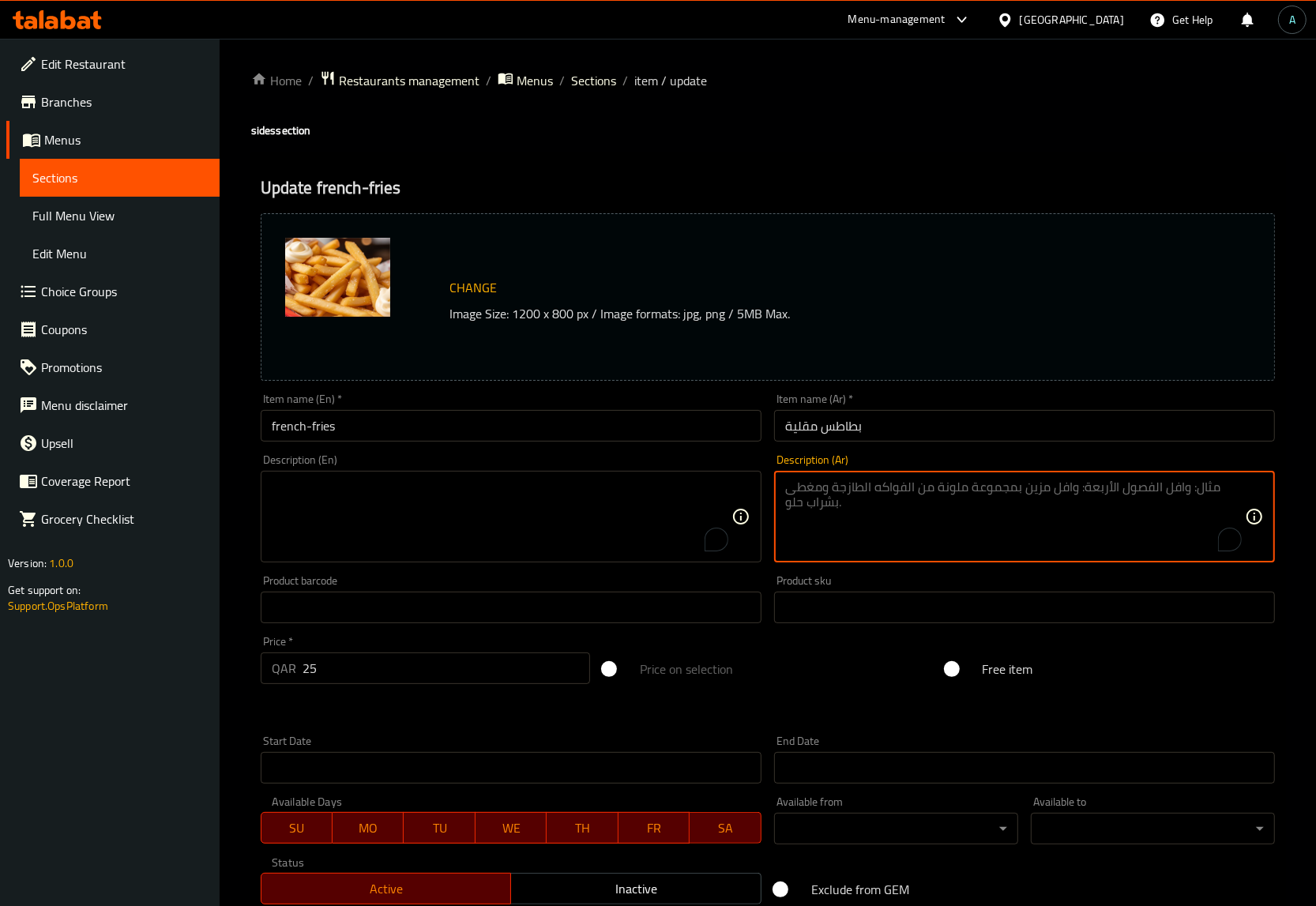
click at [705, 451] on div "Description (En) Description (En)" at bounding box center [511, 508] width 514 height 121
click at [695, 438] on input "french-fries" at bounding box center [511, 426] width 501 height 32
click at [680, 419] on input "french-fries" at bounding box center [511, 426] width 501 height 32
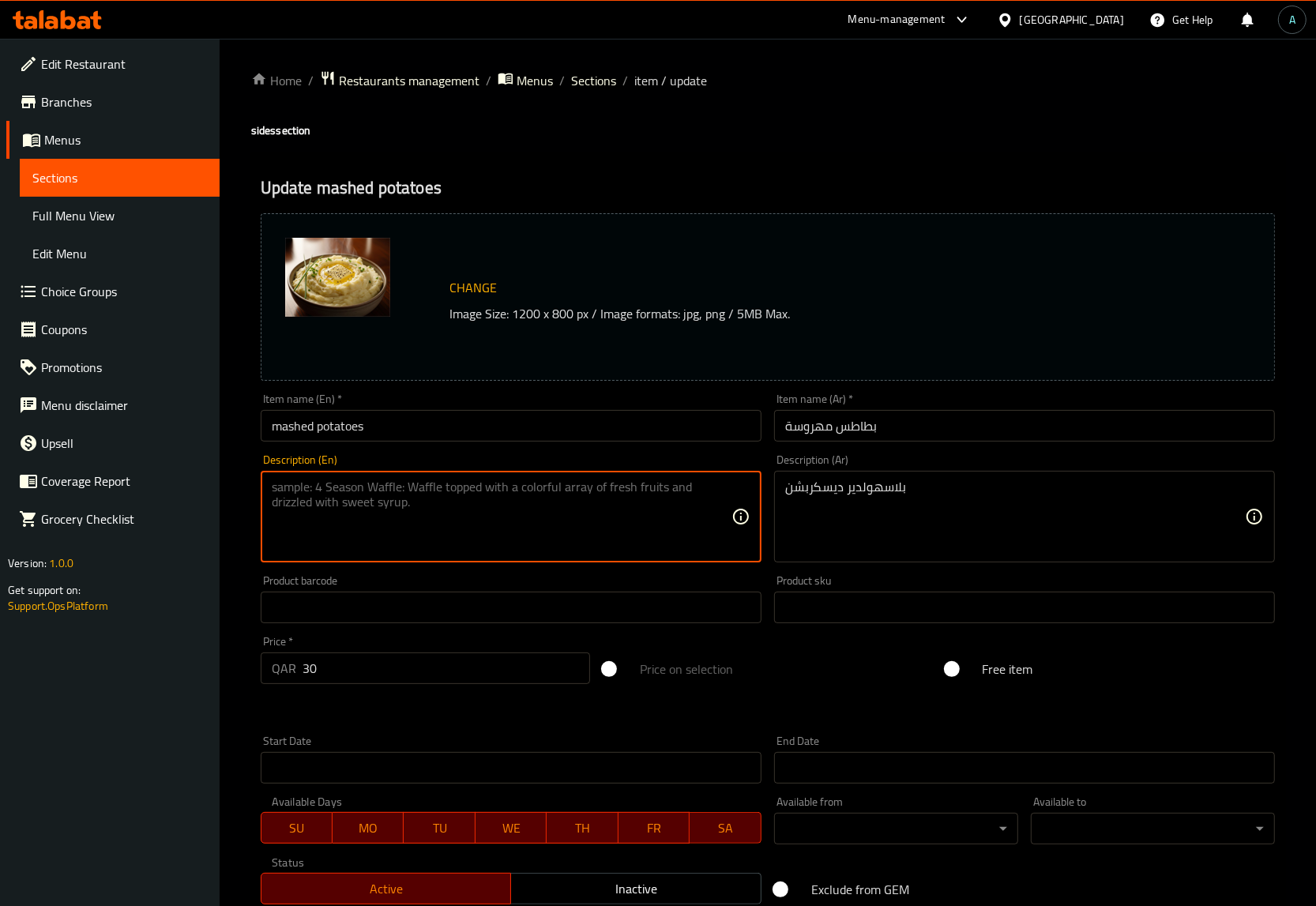
click at [916, 484] on textarea "بلاسهولدير ديسكربشن" at bounding box center [1015, 517] width 460 height 75
click at [917, 484] on textarea "بلاسهولدير ديسكربشن" at bounding box center [1015, 517] width 460 height 75
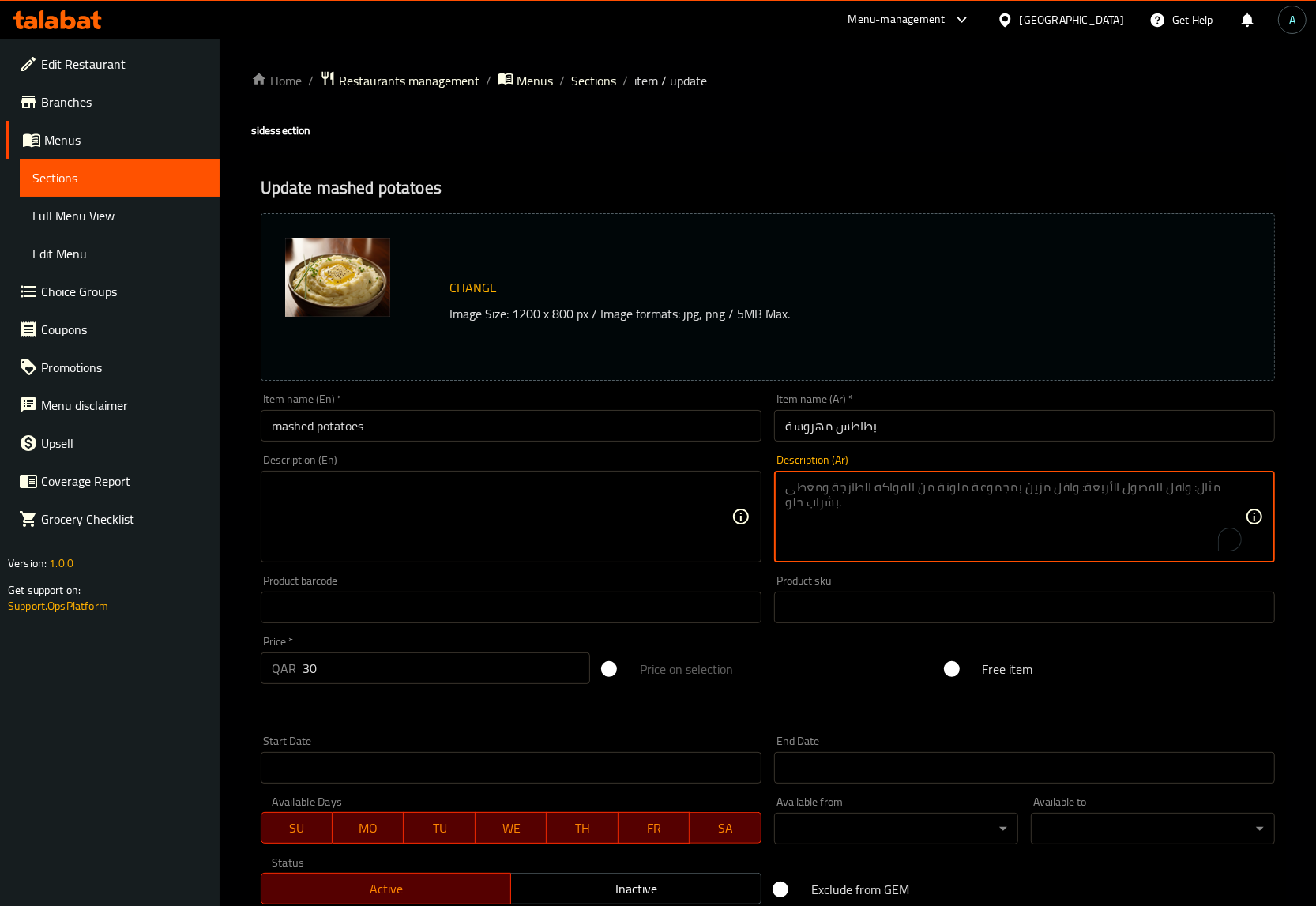
click at [652, 432] on input "mashed potatoes" at bounding box center [511, 426] width 501 height 32
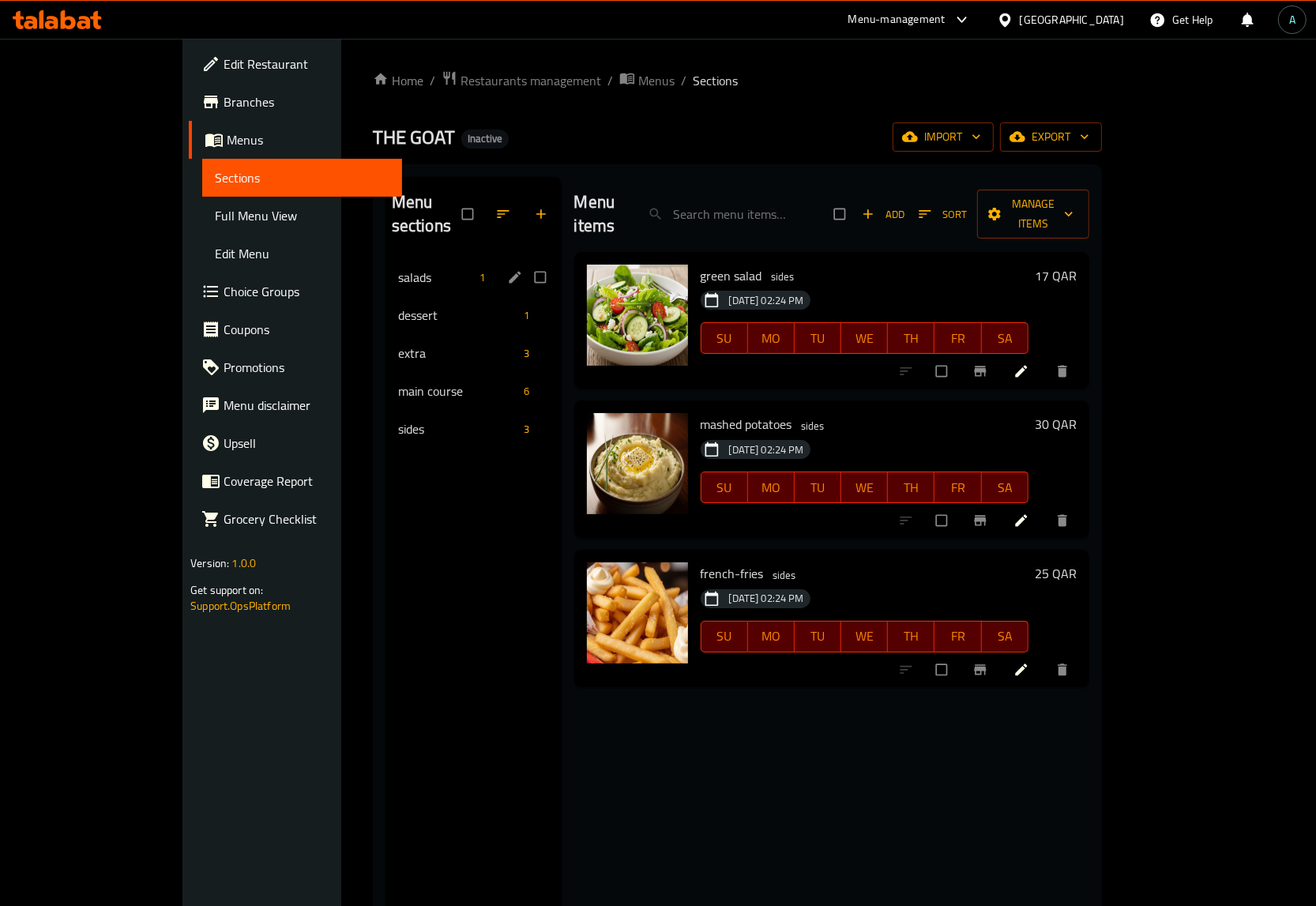
click at [398, 267] on span "salads" at bounding box center [436, 276] width 76 height 19
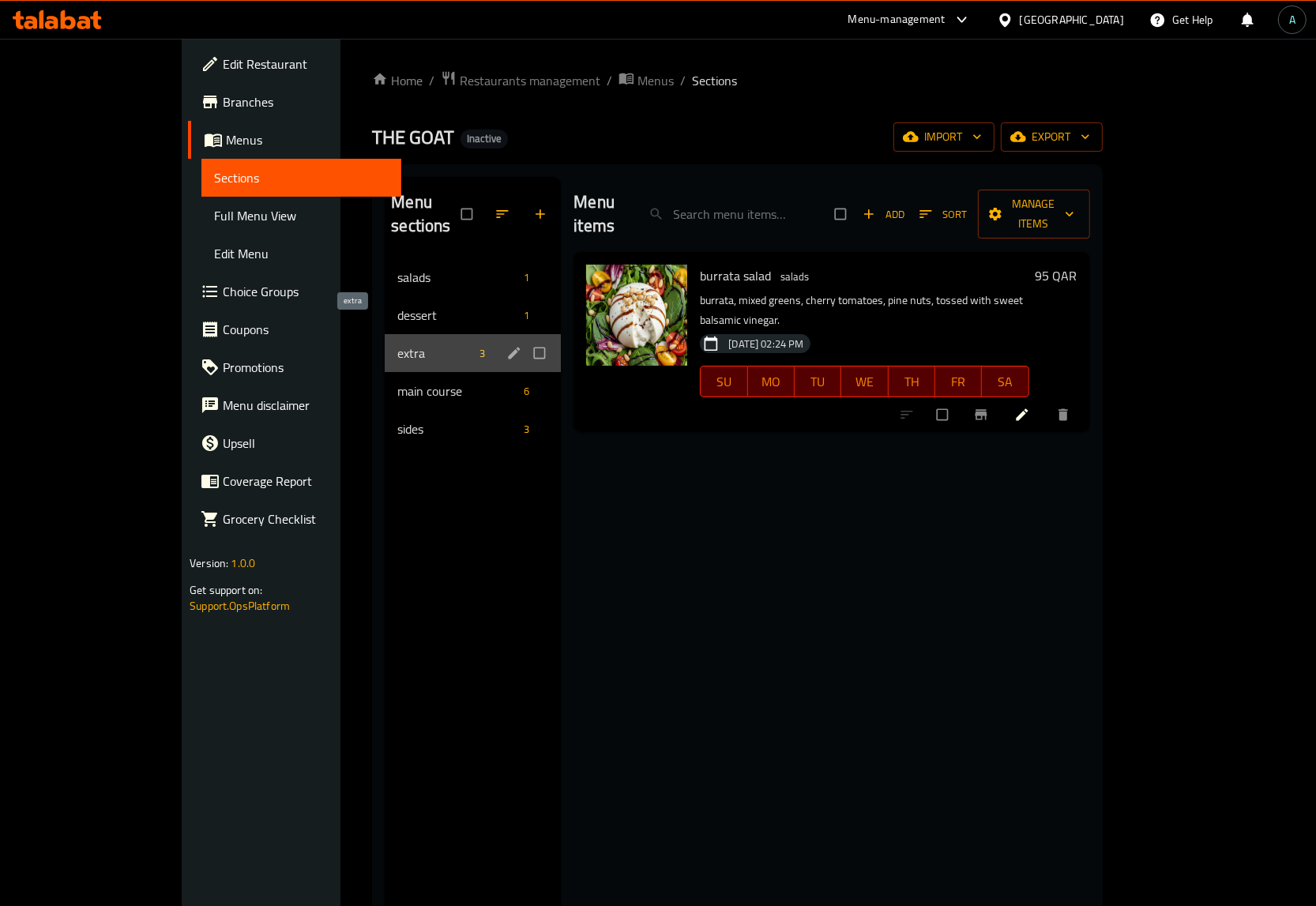
click at [397, 343] on span "extra" at bounding box center [435, 352] width 76 height 19
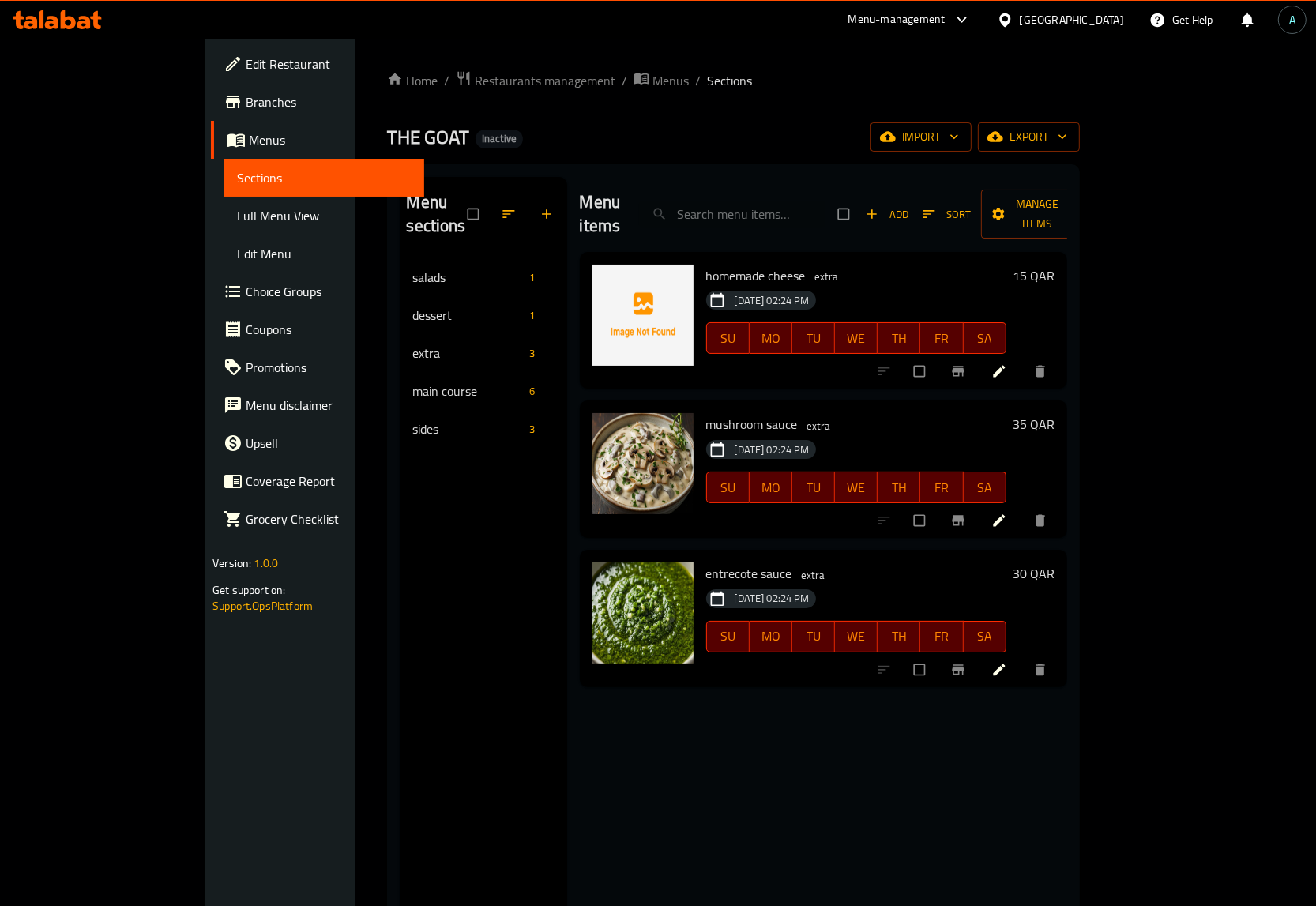
click at [237, 211] on span "Full Menu View" at bounding box center [324, 216] width 175 height 19
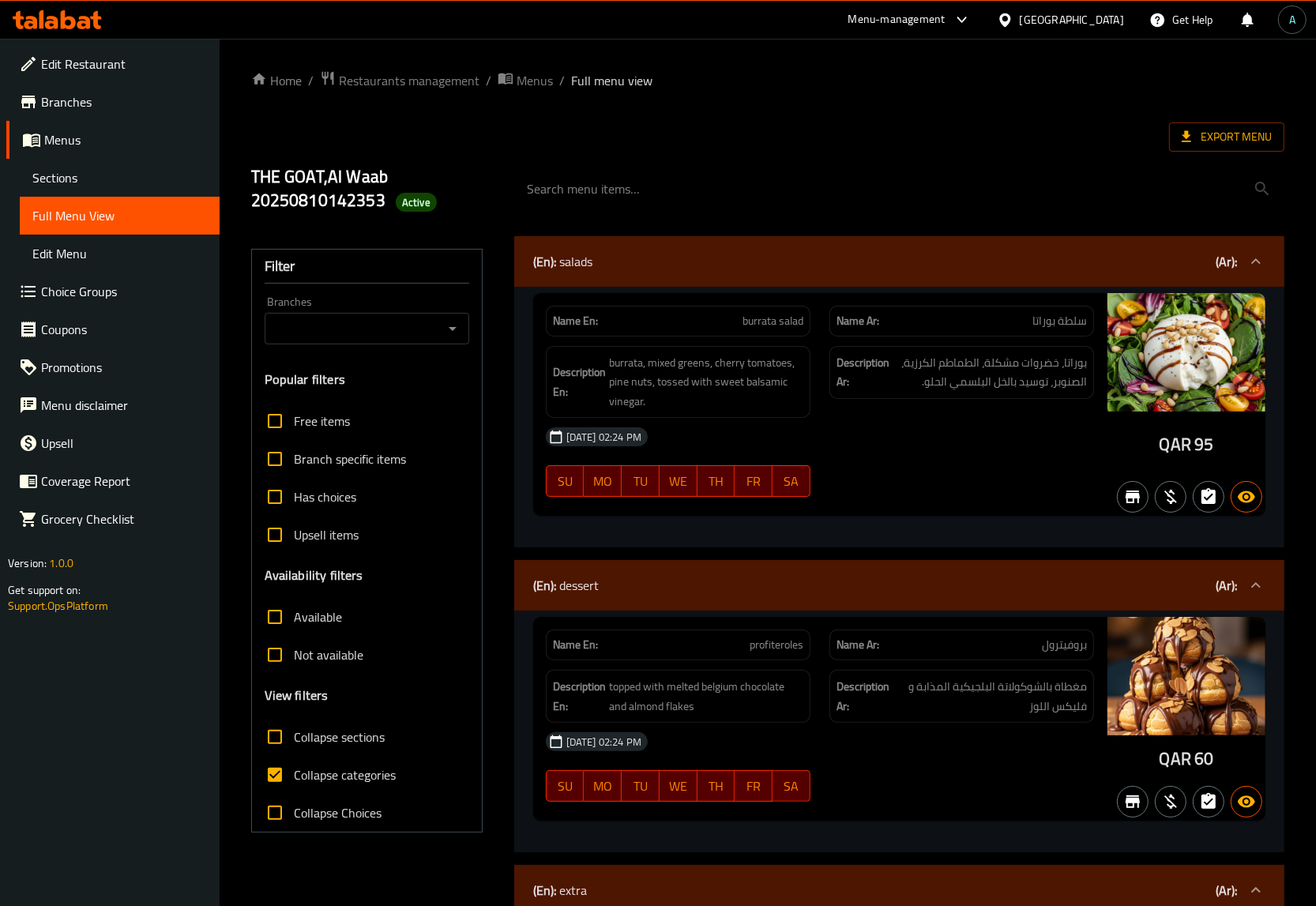
click at [347, 765] on span "Collapse categories" at bounding box center [345, 774] width 102 height 19
click at [294, 764] on input "Collapse categories" at bounding box center [275, 775] width 38 height 38
checkbox input "false"
drag, startPoint x: 1161, startPoint y: 442, endPoint x: 1191, endPoint y: 442, distance: 30.0
click at [1191, 442] on div "QAR 95" at bounding box center [1186, 445] width 55 height 24
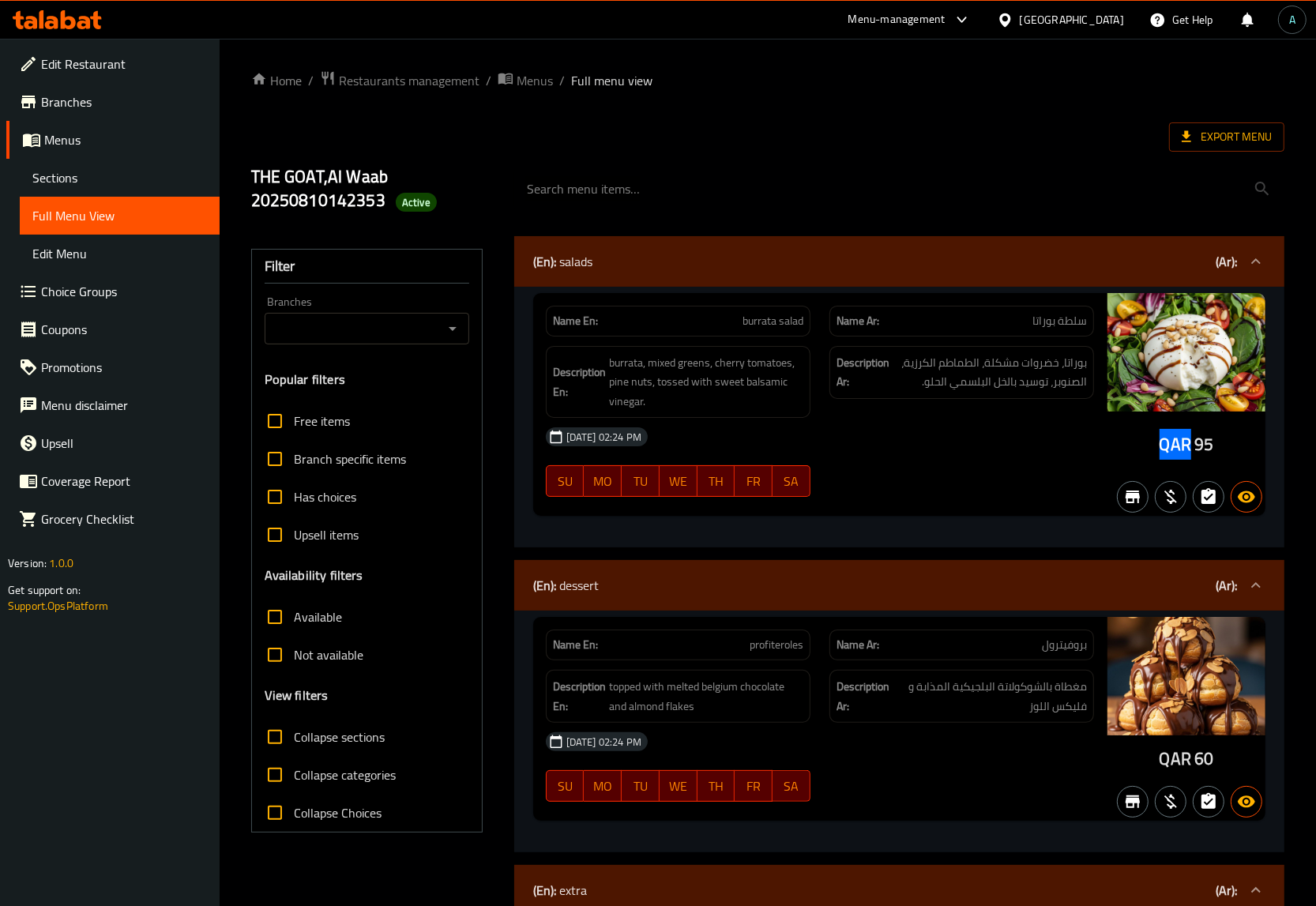
copy span "QAR"
click at [409, 204] on span "Active" at bounding box center [416, 203] width 41 height 15
copy span "Active"
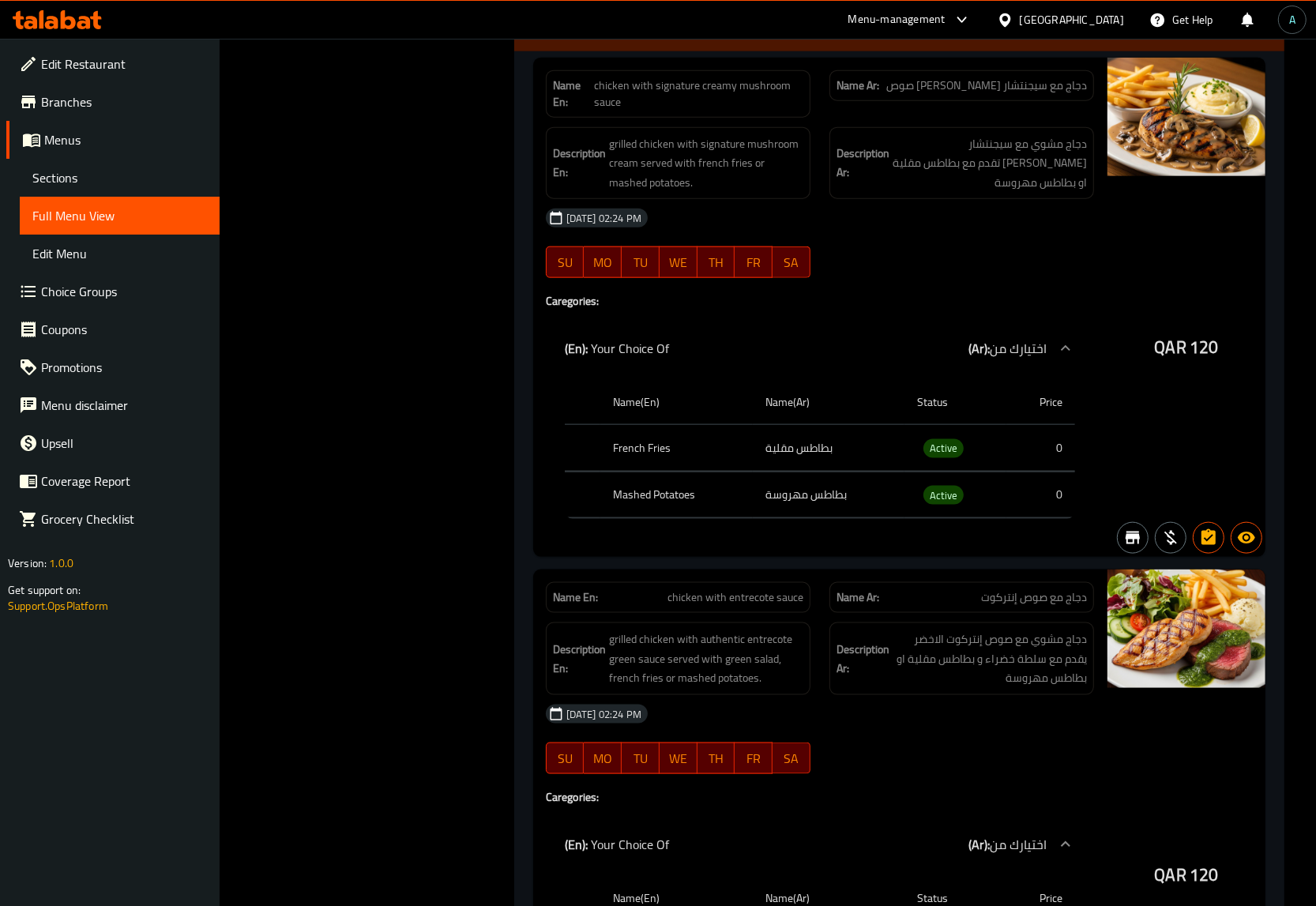
click at [546, 428] on div "Name(En) Name(Ar) Status Price French Fries بطاطس مقلية Active 0 Mashed Potatoe…" at bounding box center [819, 455] width 548 height 165
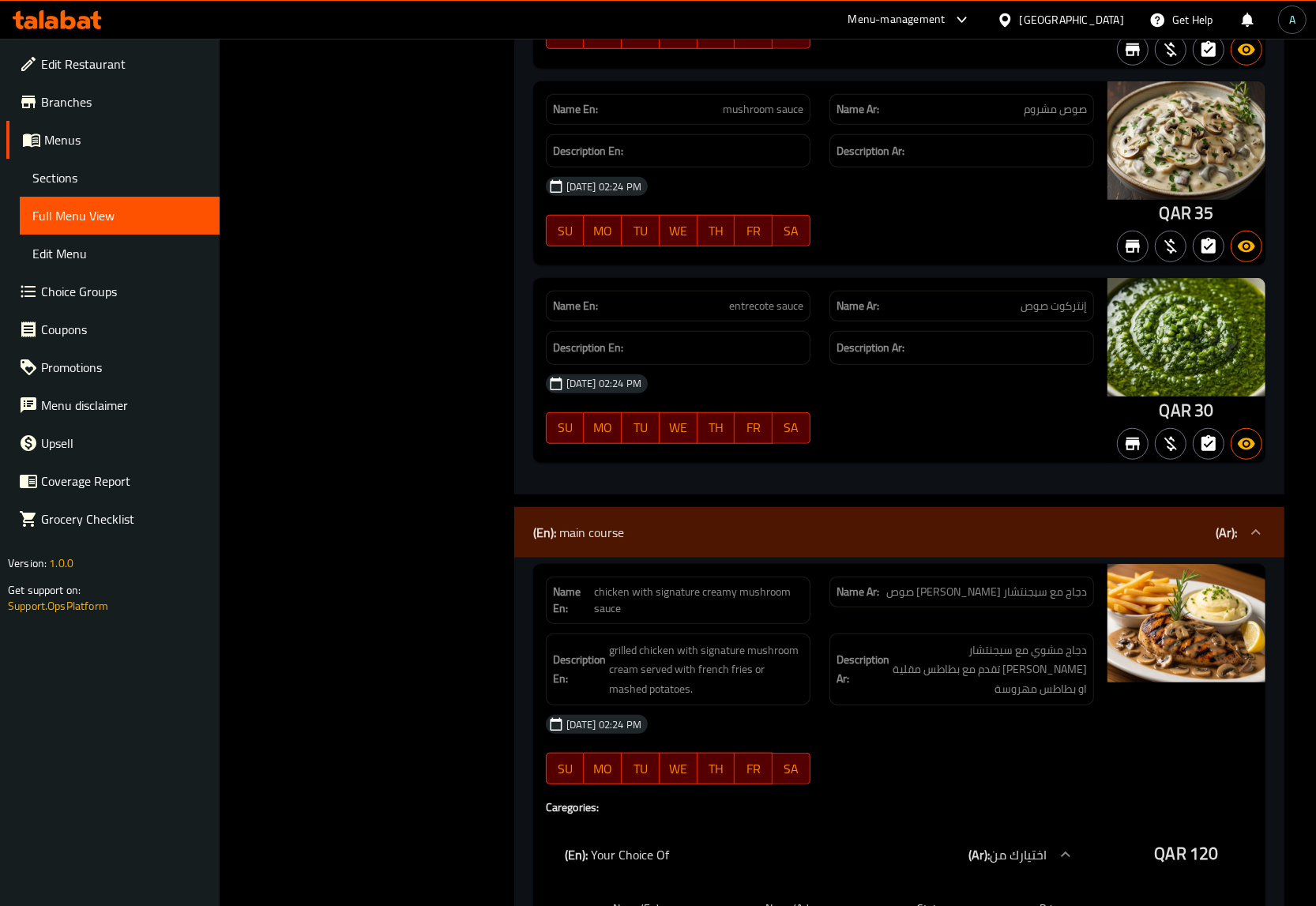
scroll to position [996, 0]
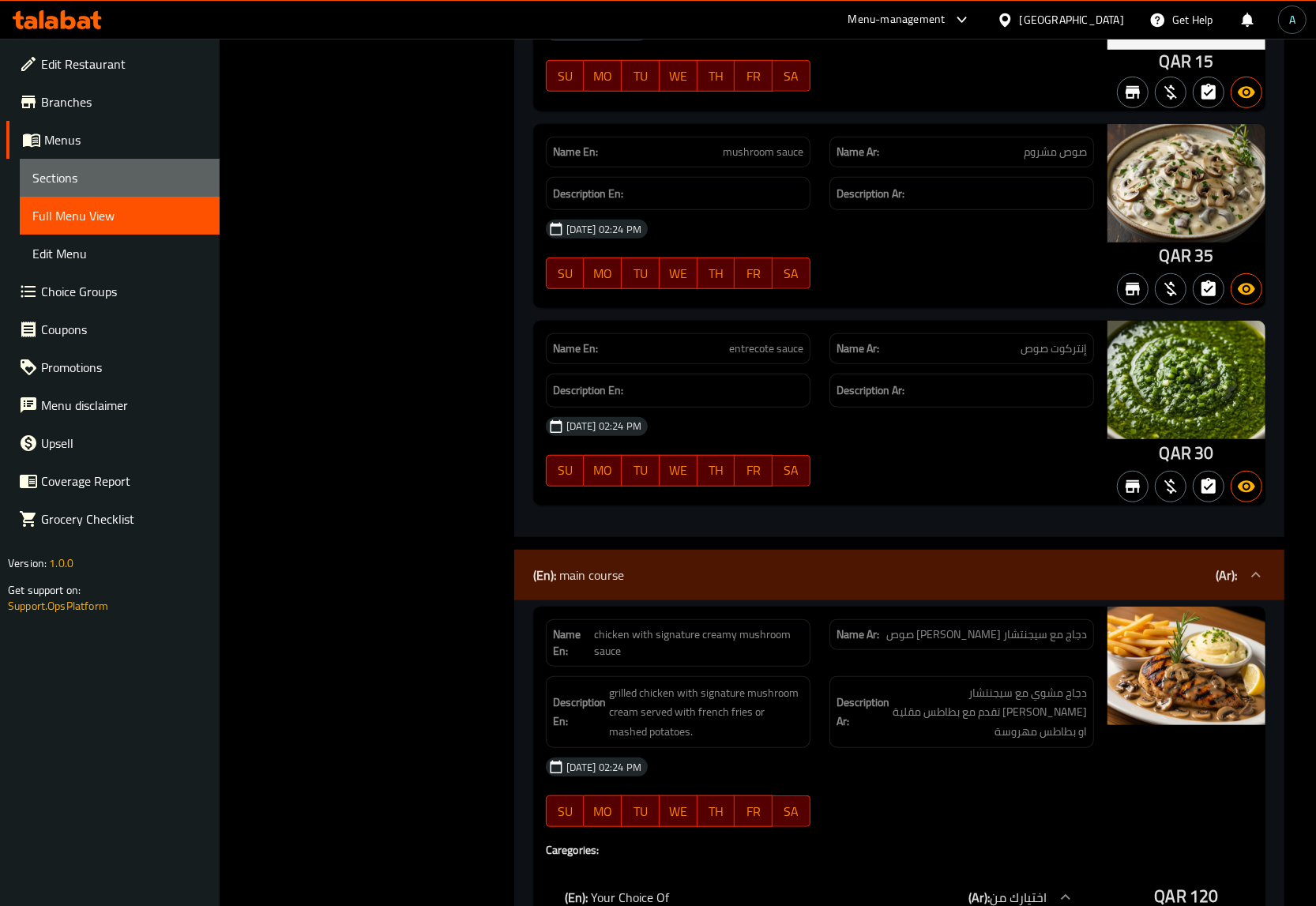
click at [65, 169] on span "Sections" at bounding box center [119, 178] width 175 height 19
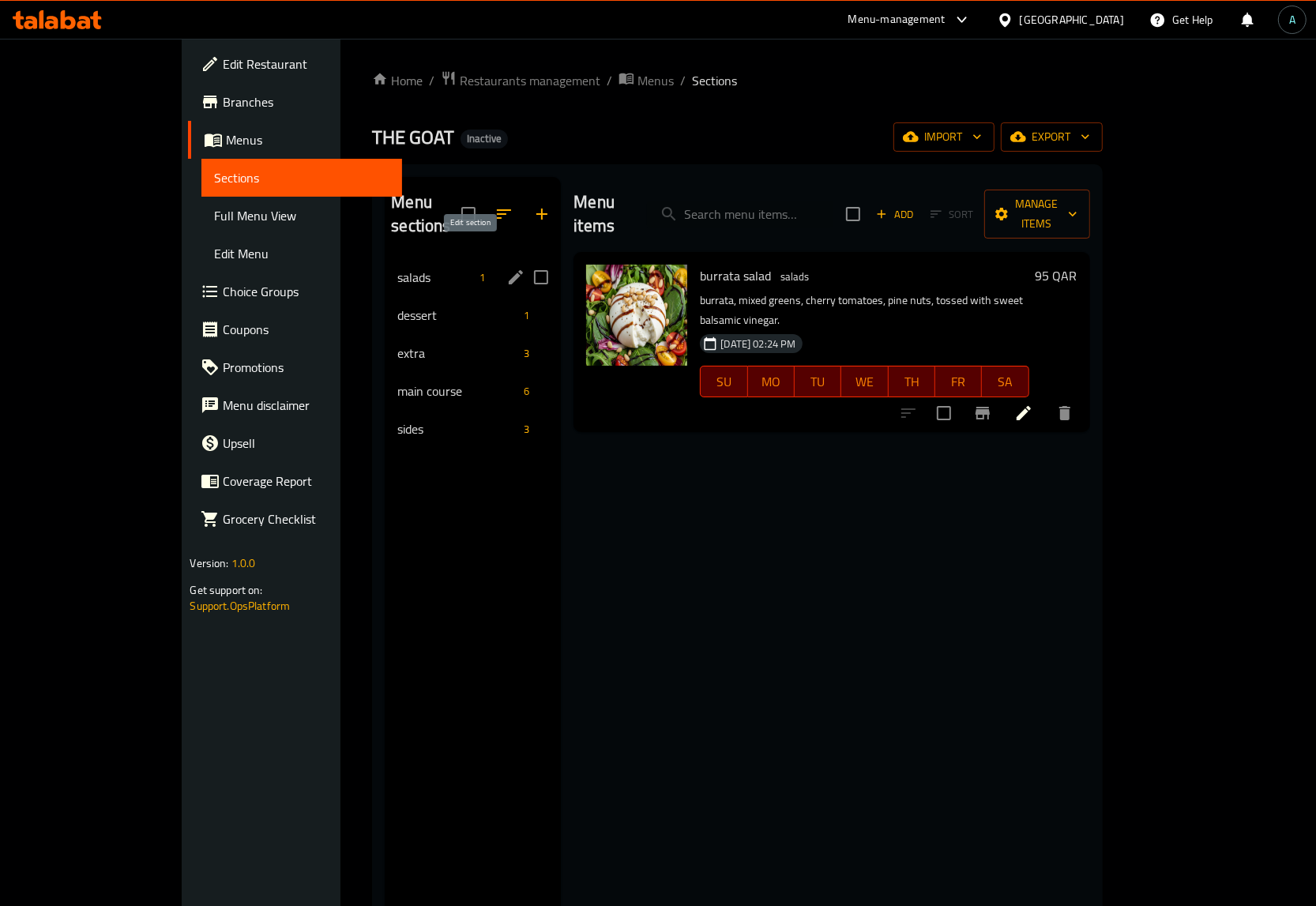
click at [506, 267] on icon "edit" at bounding box center [515, 276] width 19 height 19
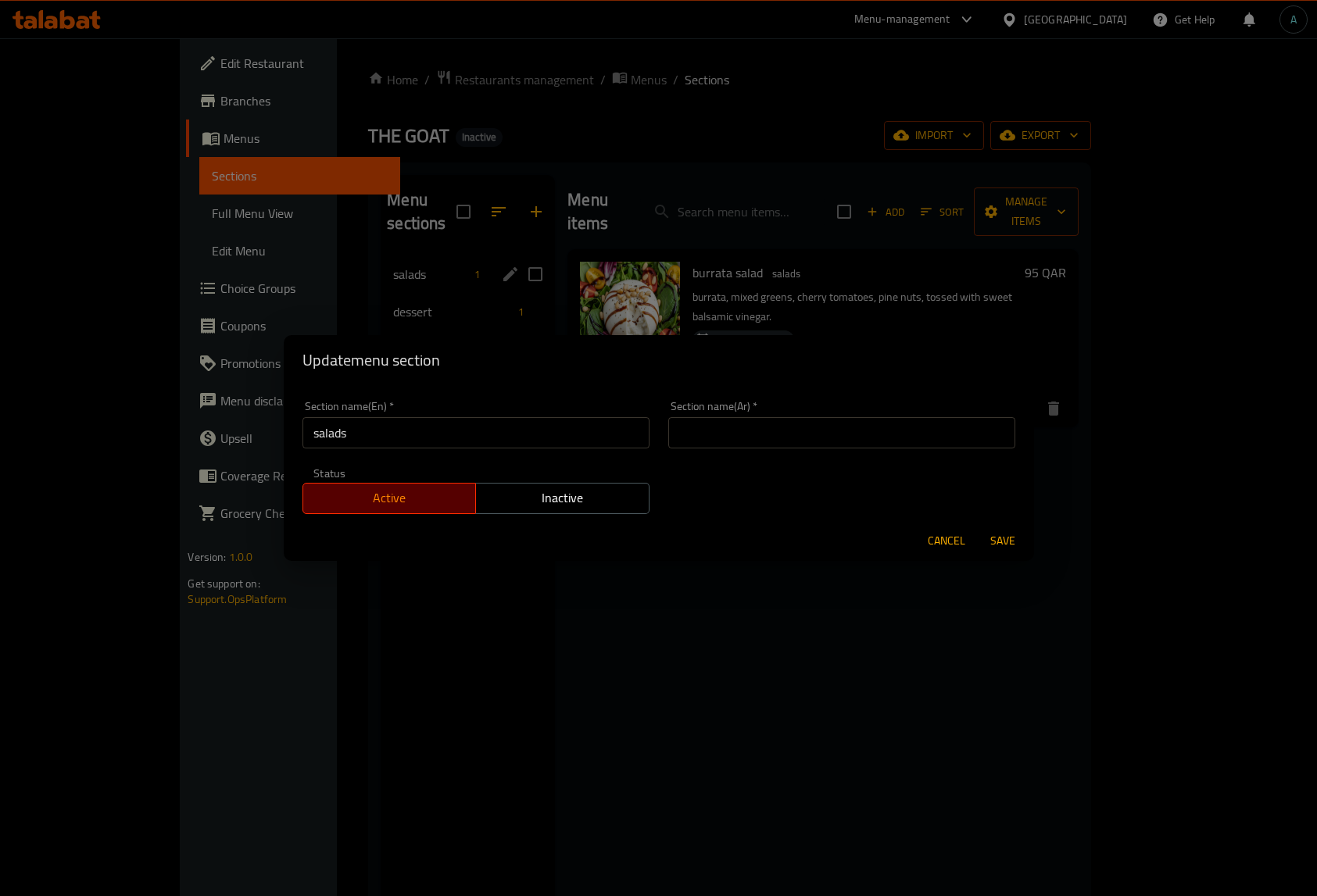
click at [721, 432] on input "text" at bounding box center [842, 433] width 348 height 32
type input "السلطات"
click at [994, 538] on span "Save" at bounding box center [1003, 541] width 38 height 20
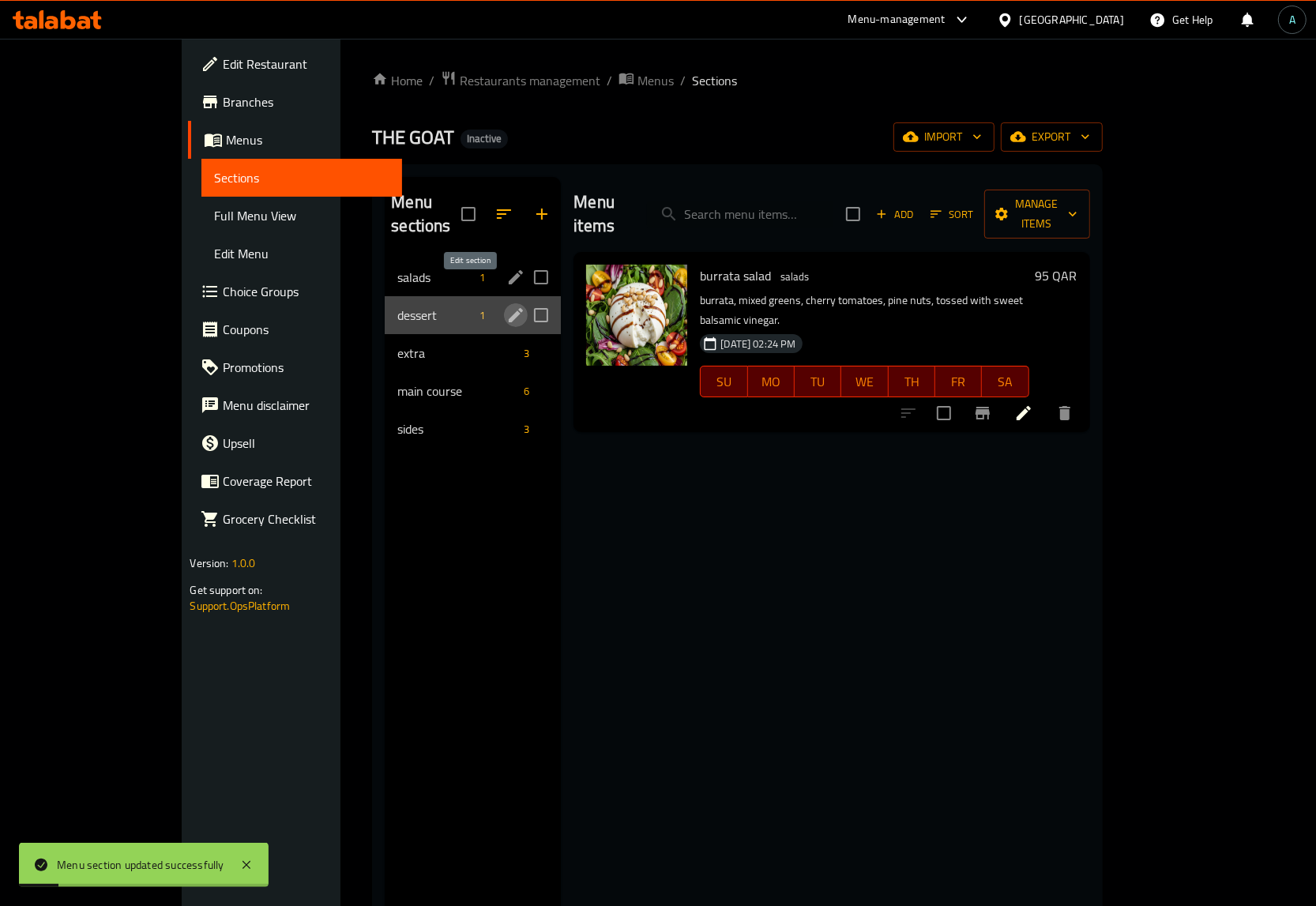
click at [509, 308] on icon "edit" at bounding box center [516, 315] width 14 height 14
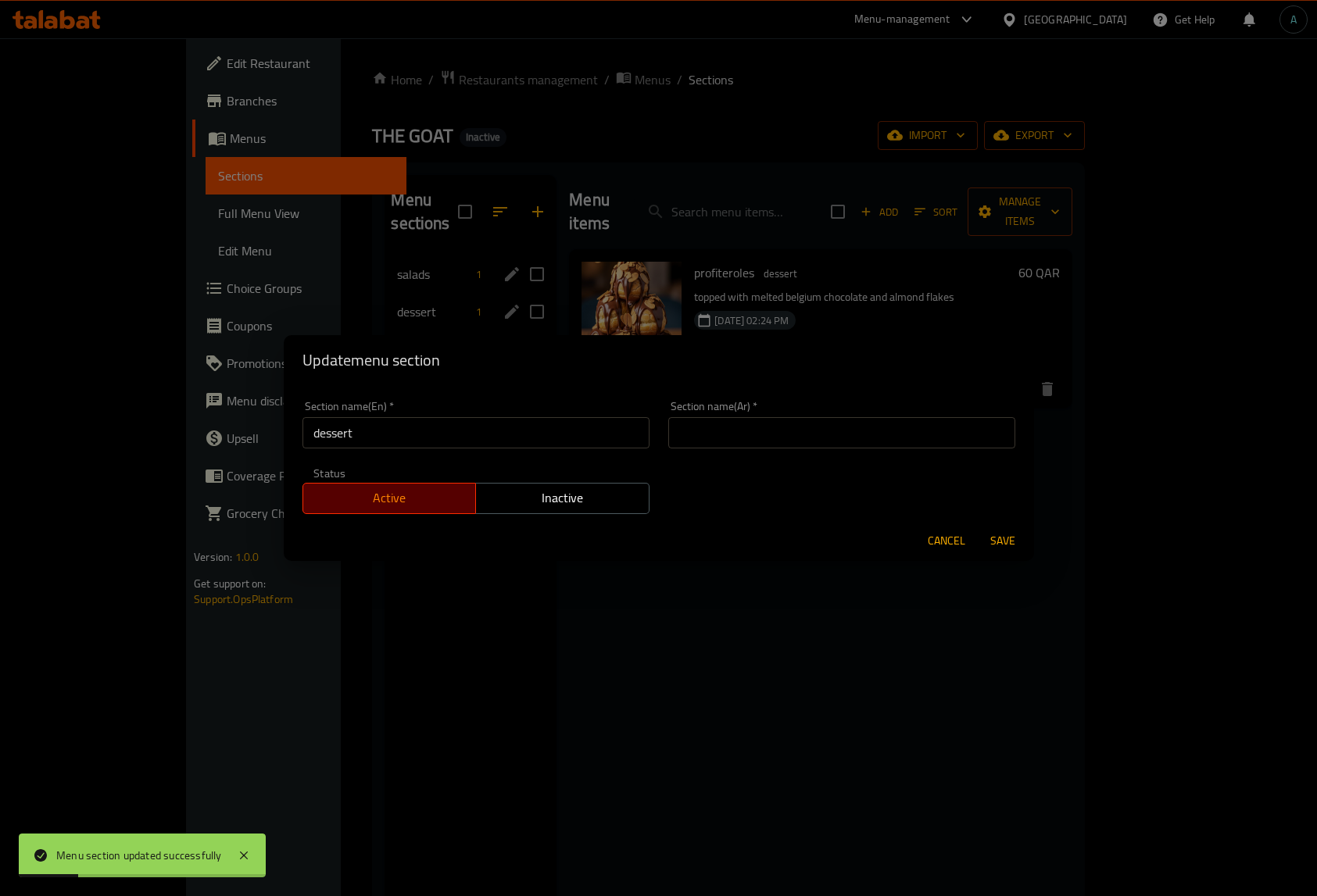
click at [767, 435] on input "text" at bounding box center [842, 433] width 348 height 32
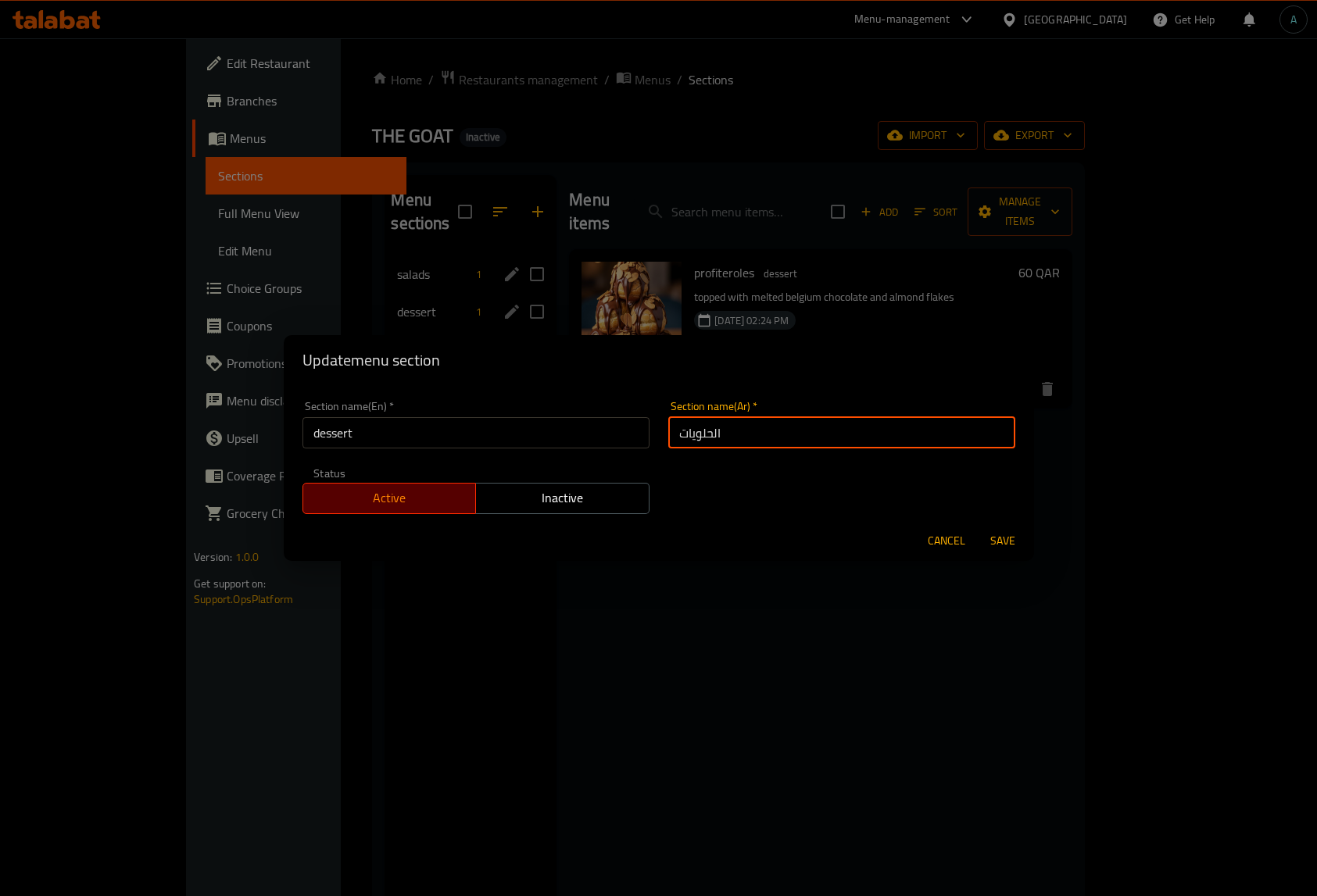
type input "الحلويات"
click at [1006, 538] on span "Save" at bounding box center [1003, 541] width 38 height 20
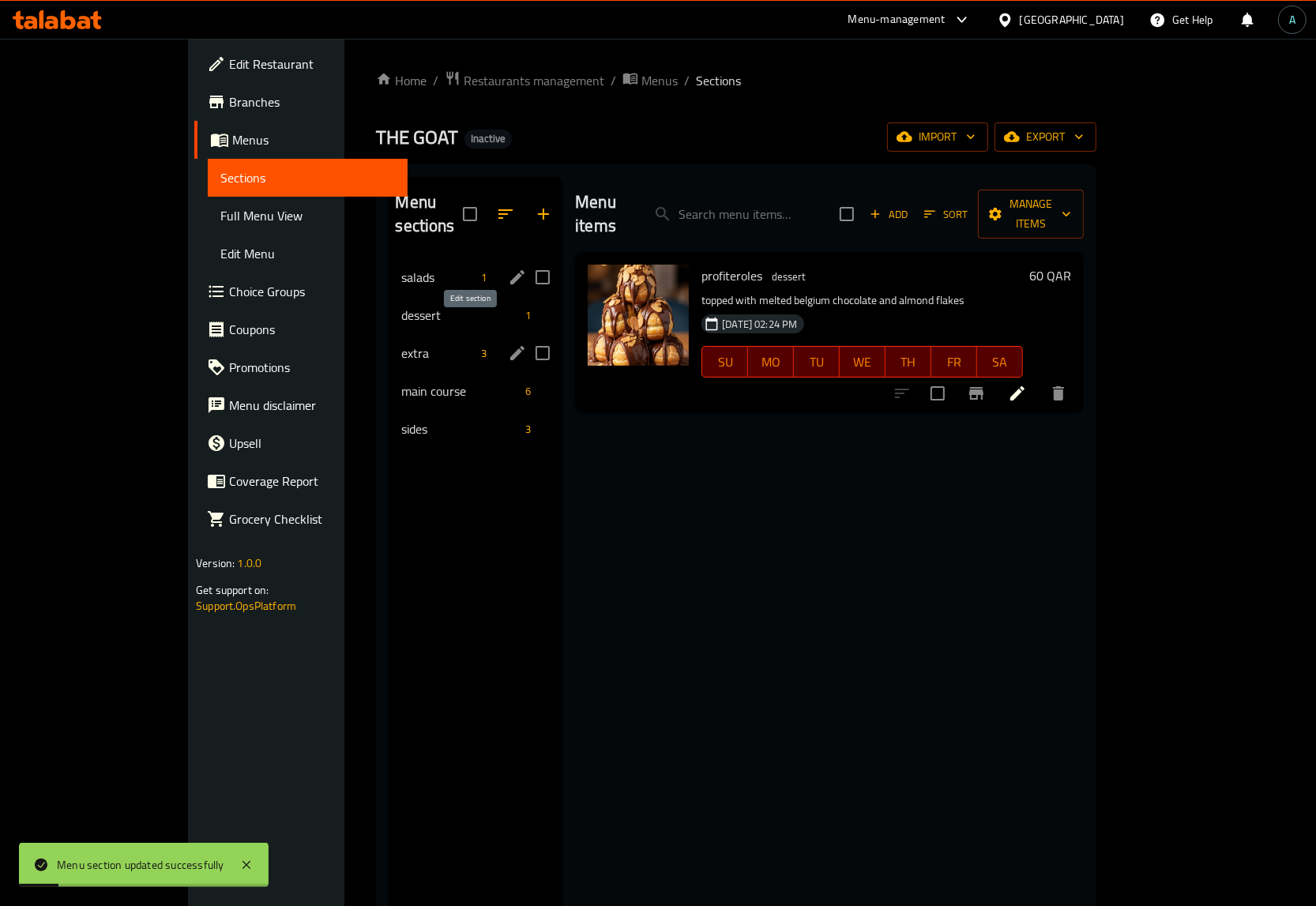
click at [510, 346] on icon "edit" at bounding box center [517, 353] width 14 height 14
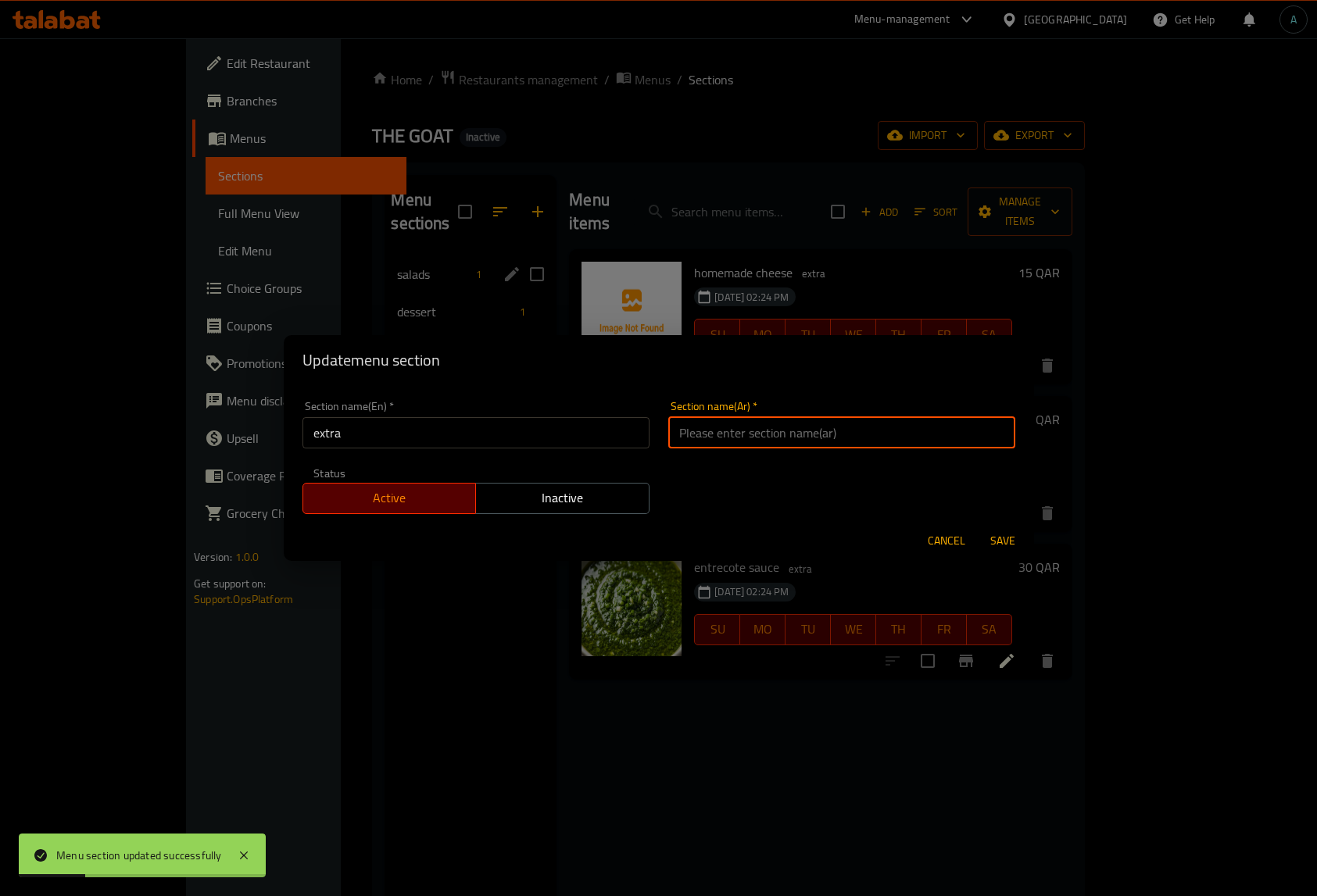
click at [727, 447] on input "text" at bounding box center [842, 433] width 348 height 32
type input "إضافات"
click at [998, 533] on span "Save" at bounding box center [1003, 541] width 38 height 20
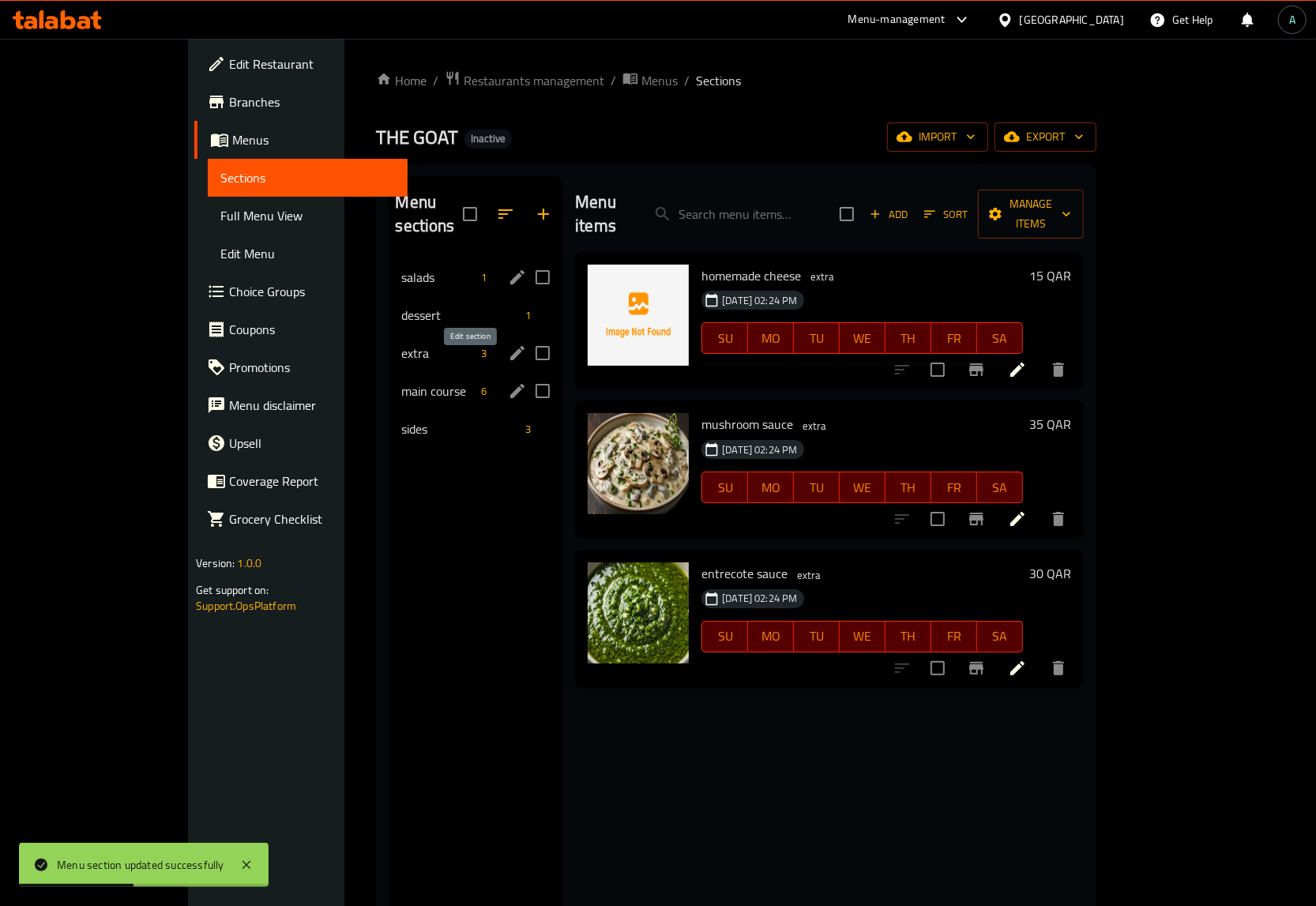
click at [510, 384] on icon "edit" at bounding box center [517, 391] width 14 height 14
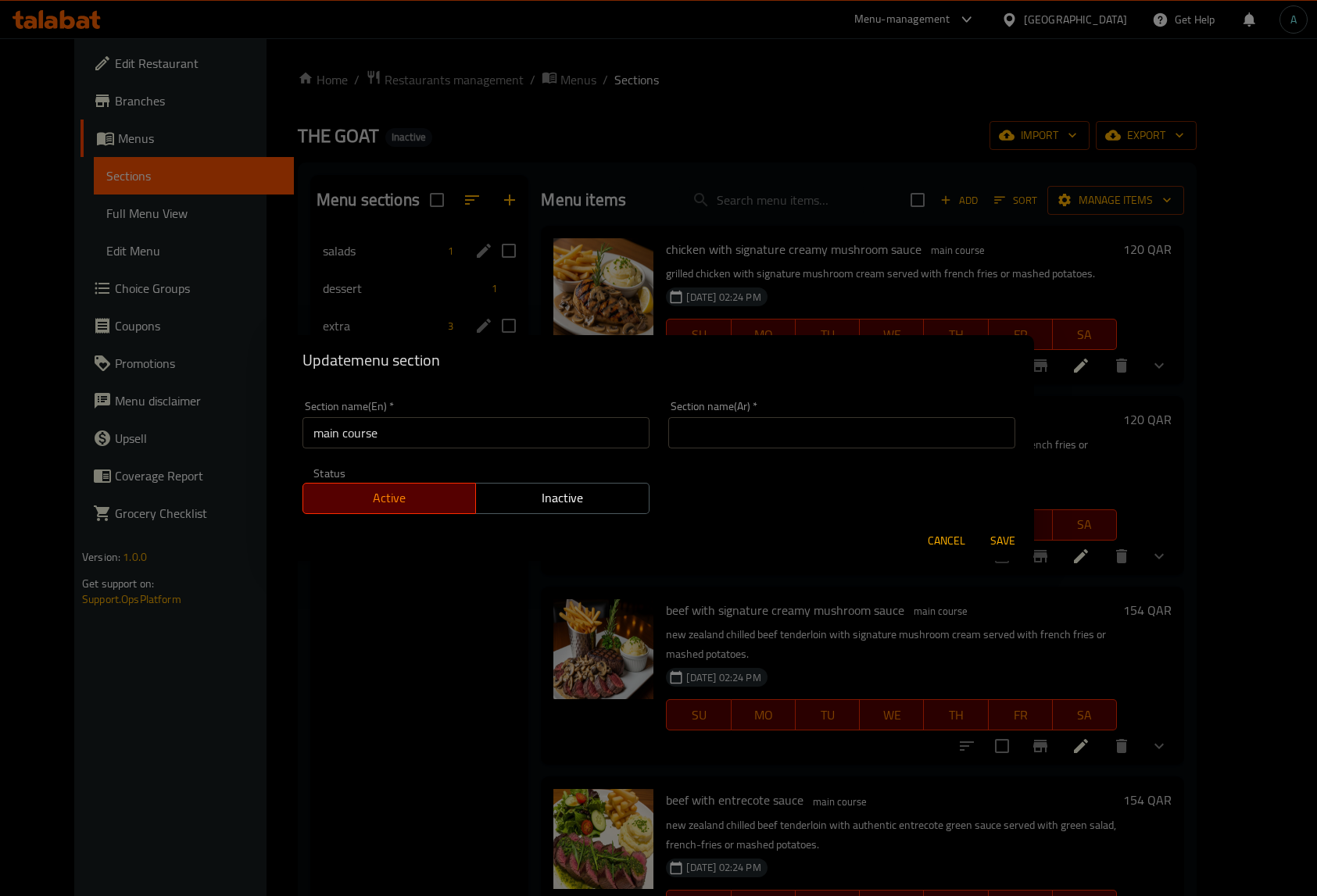
click at [677, 430] on input "text" at bounding box center [842, 433] width 348 height 32
type input "الأطباق الرئيسية"
click at [997, 537] on span "Save" at bounding box center [1003, 541] width 38 height 20
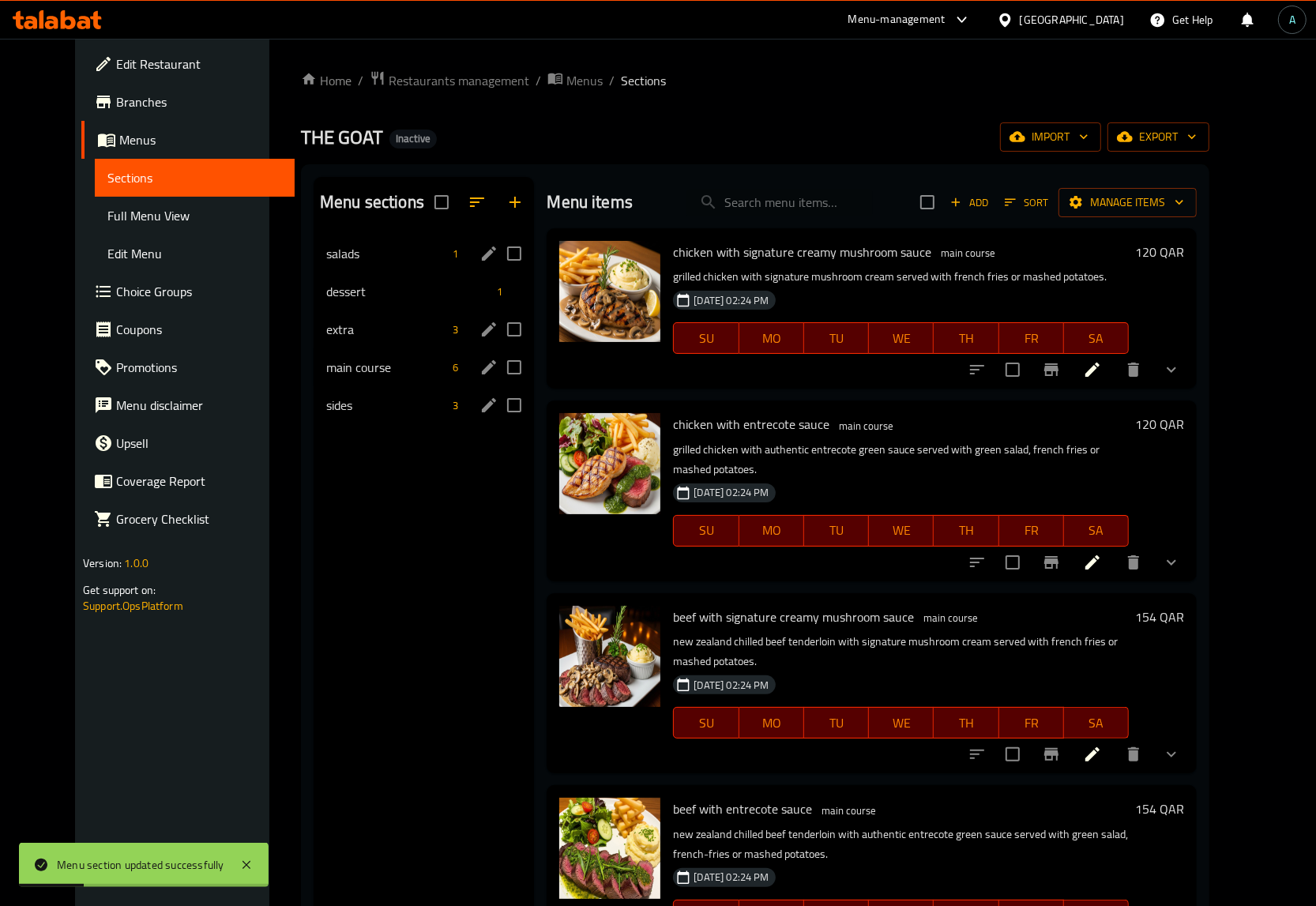
click at [480, 404] on icon "edit" at bounding box center [489, 405] width 19 height 19
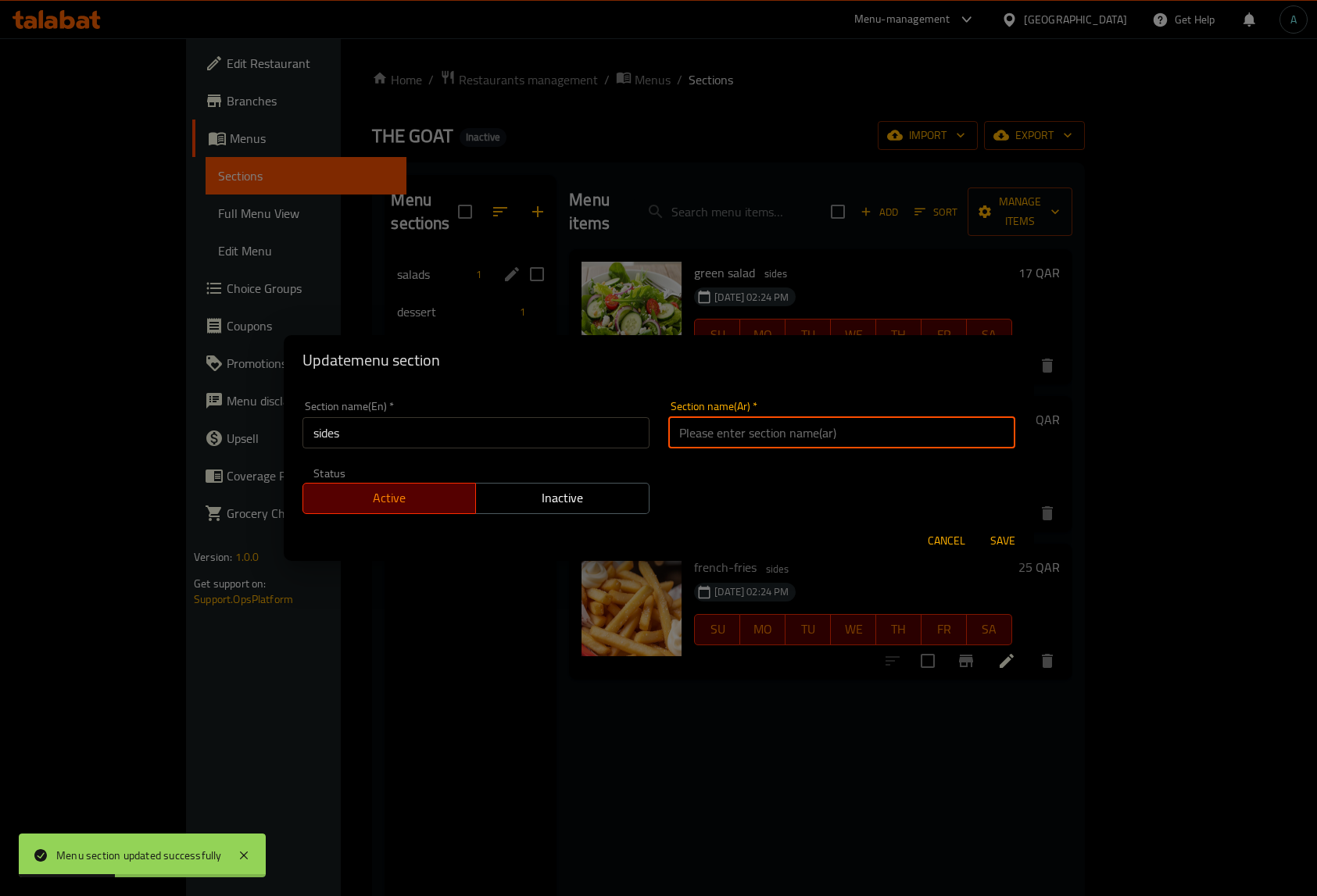
click at [728, 429] on input "text" at bounding box center [842, 433] width 348 height 32
type input "الأطباق الجانبية"
click at [991, 536] on span "Save" at bounding box center [1003, 541] width 38 height 20
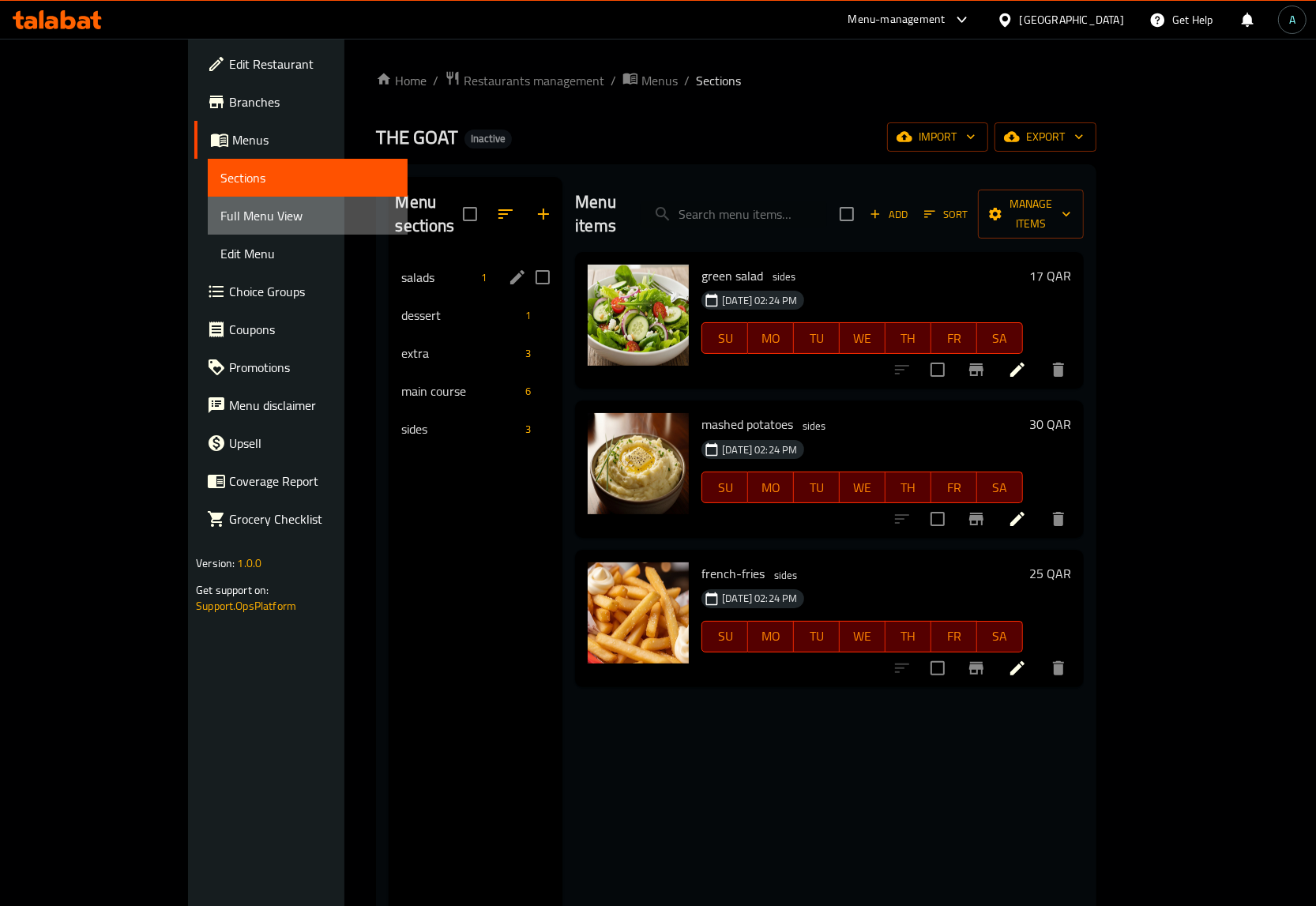
click at [220, 215] on span "Full Menu View" at bounding box center [307, 216] width 175 height 19
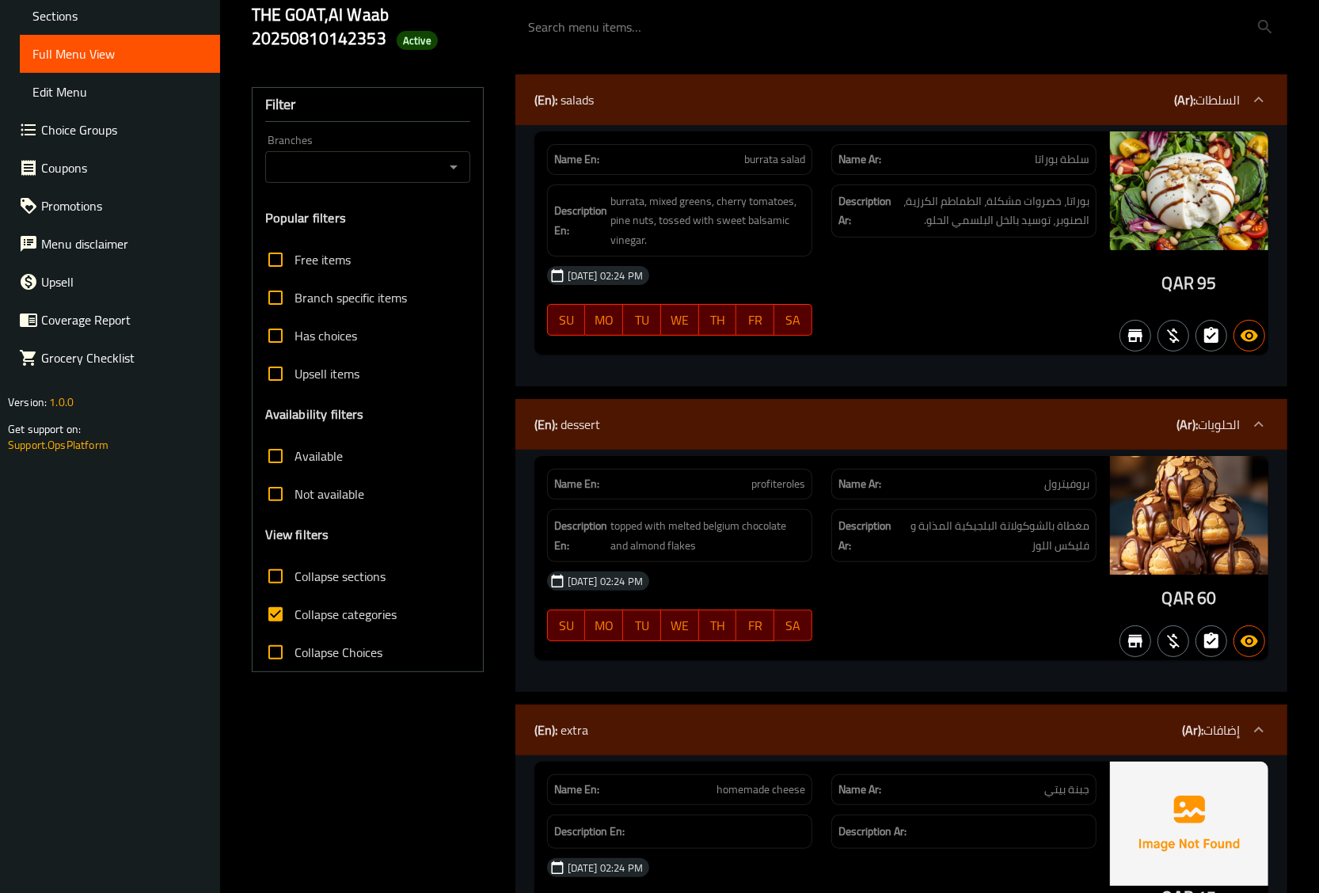
scroll to position [111, 0]
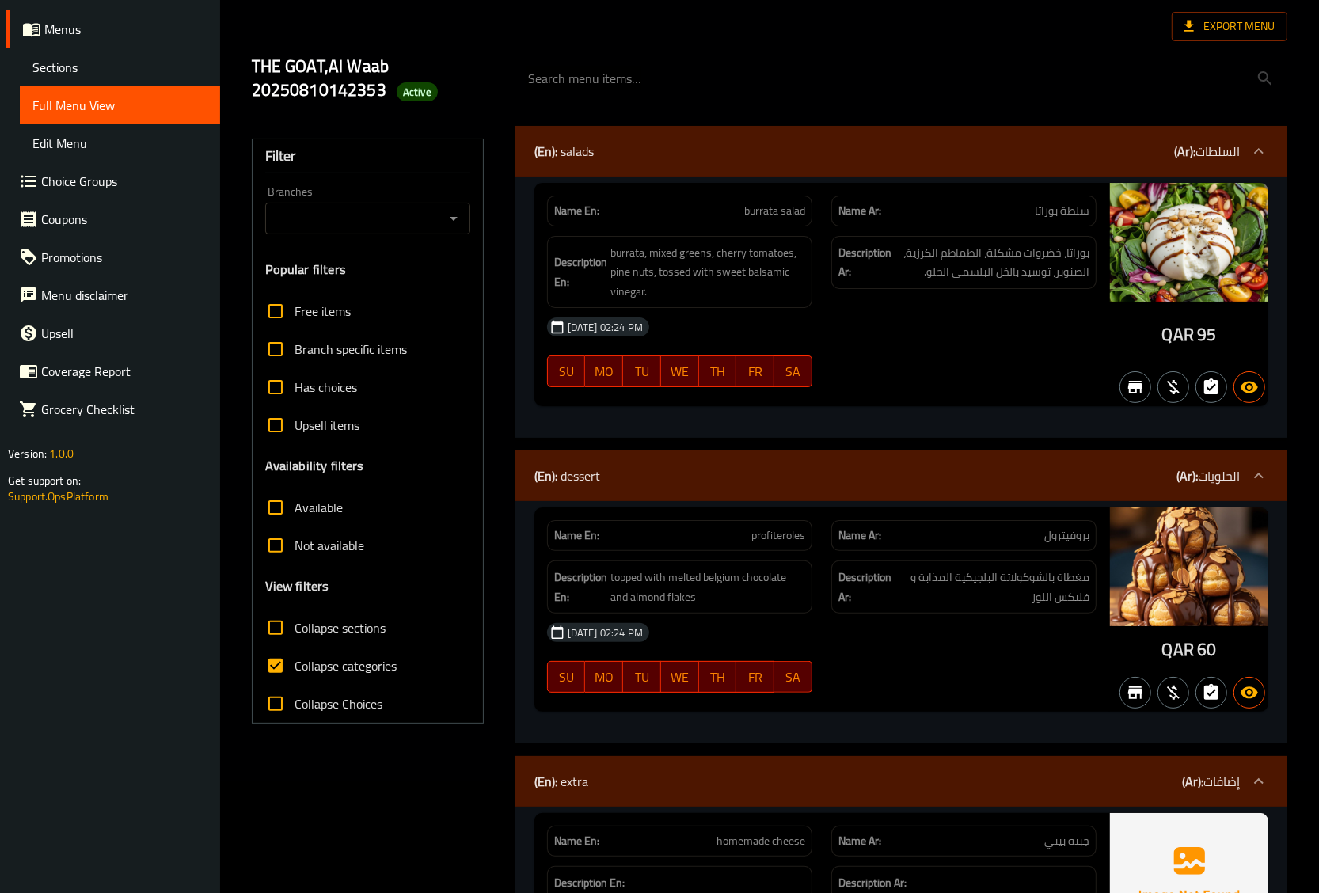
click at [303, 653] on label "Collapse categories" at bounding box center [327, 666] width 140 height 38
click at [295, 653] on input "Collapse categories" at bounding box center [276, 666] width 38 height 38
checkbox input "false"
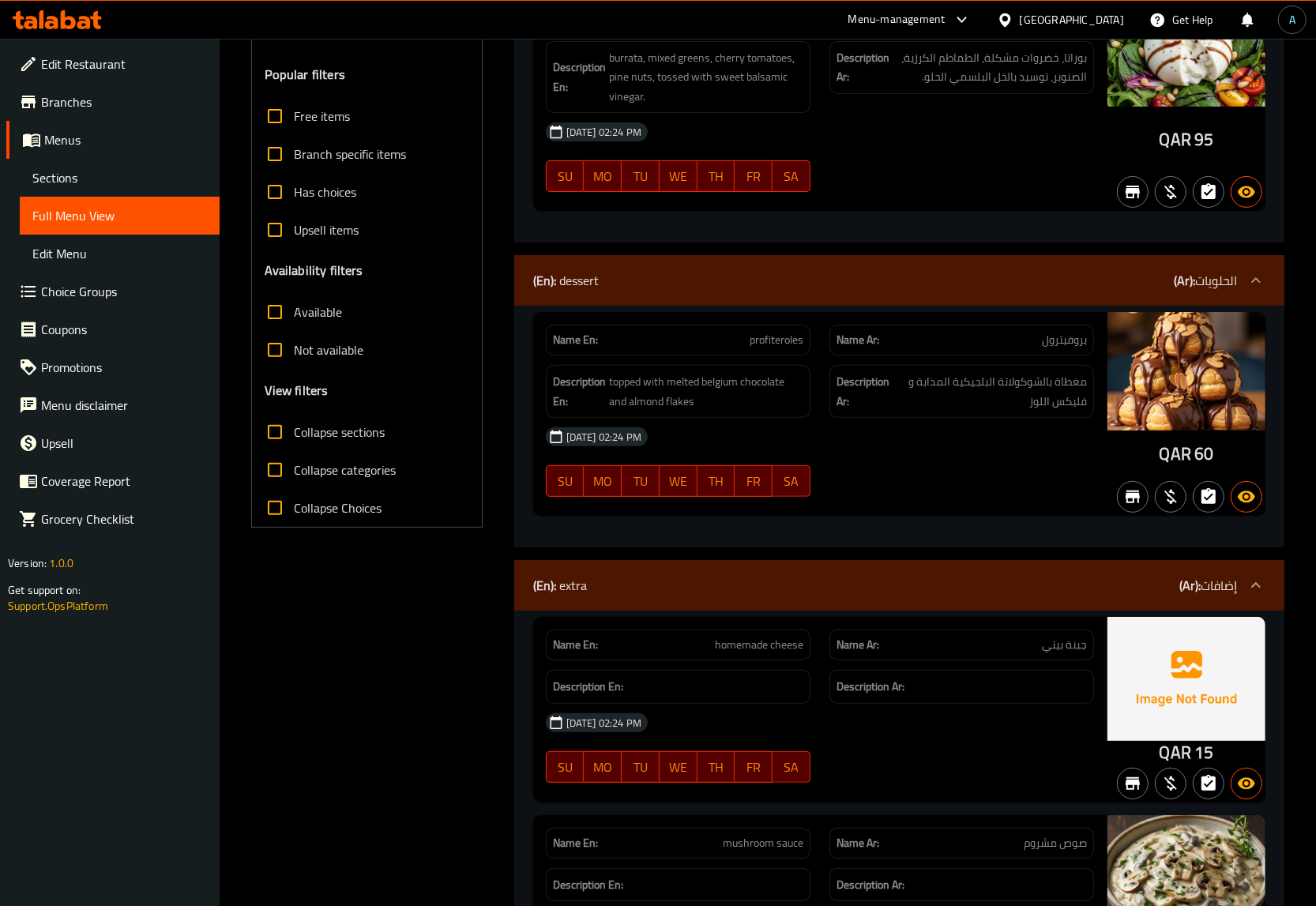
scroll to position [0, 0]
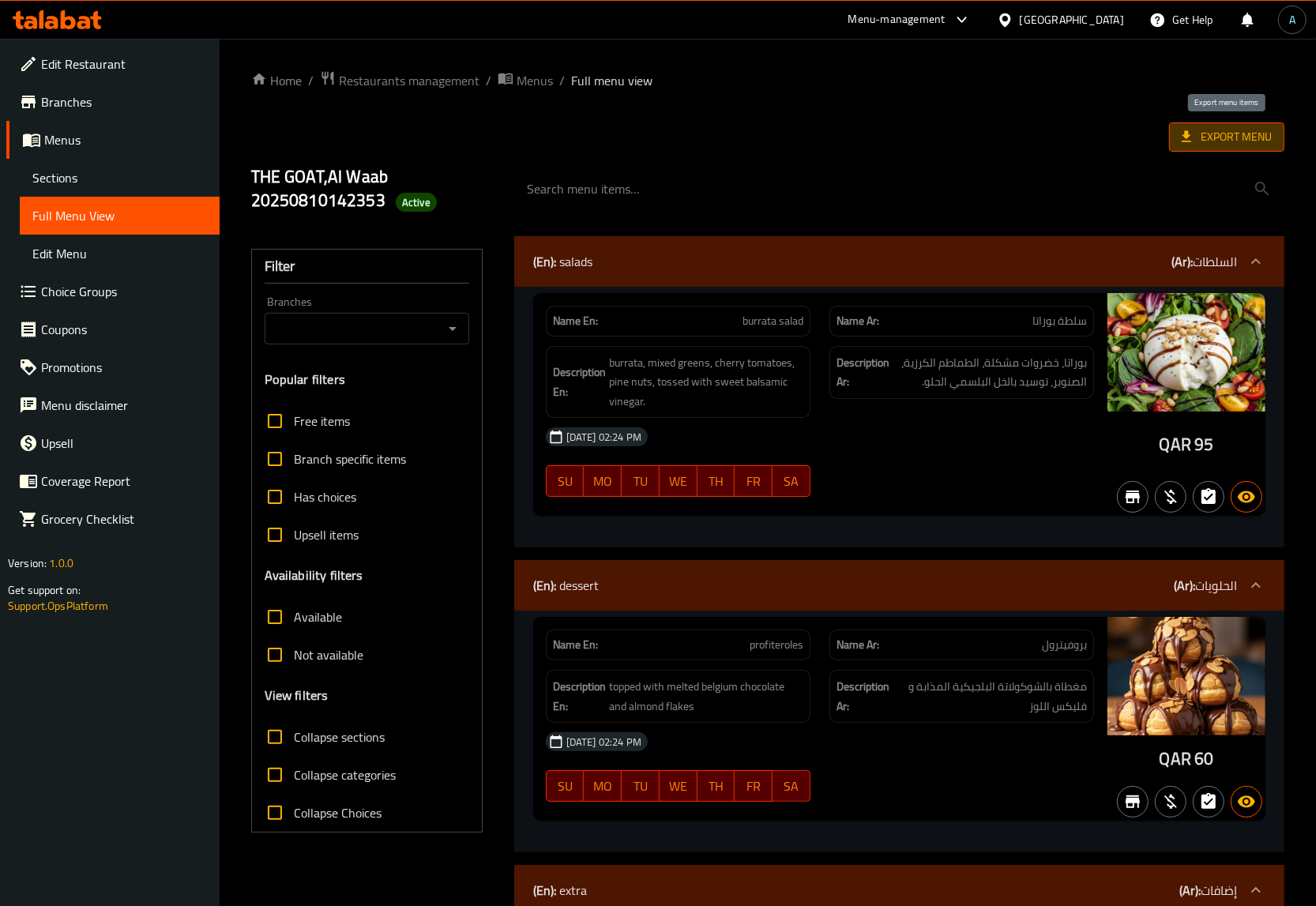
click at [1222, 149] on span "Export Menu" at bounding box center [1227, 137] width 116 height 29
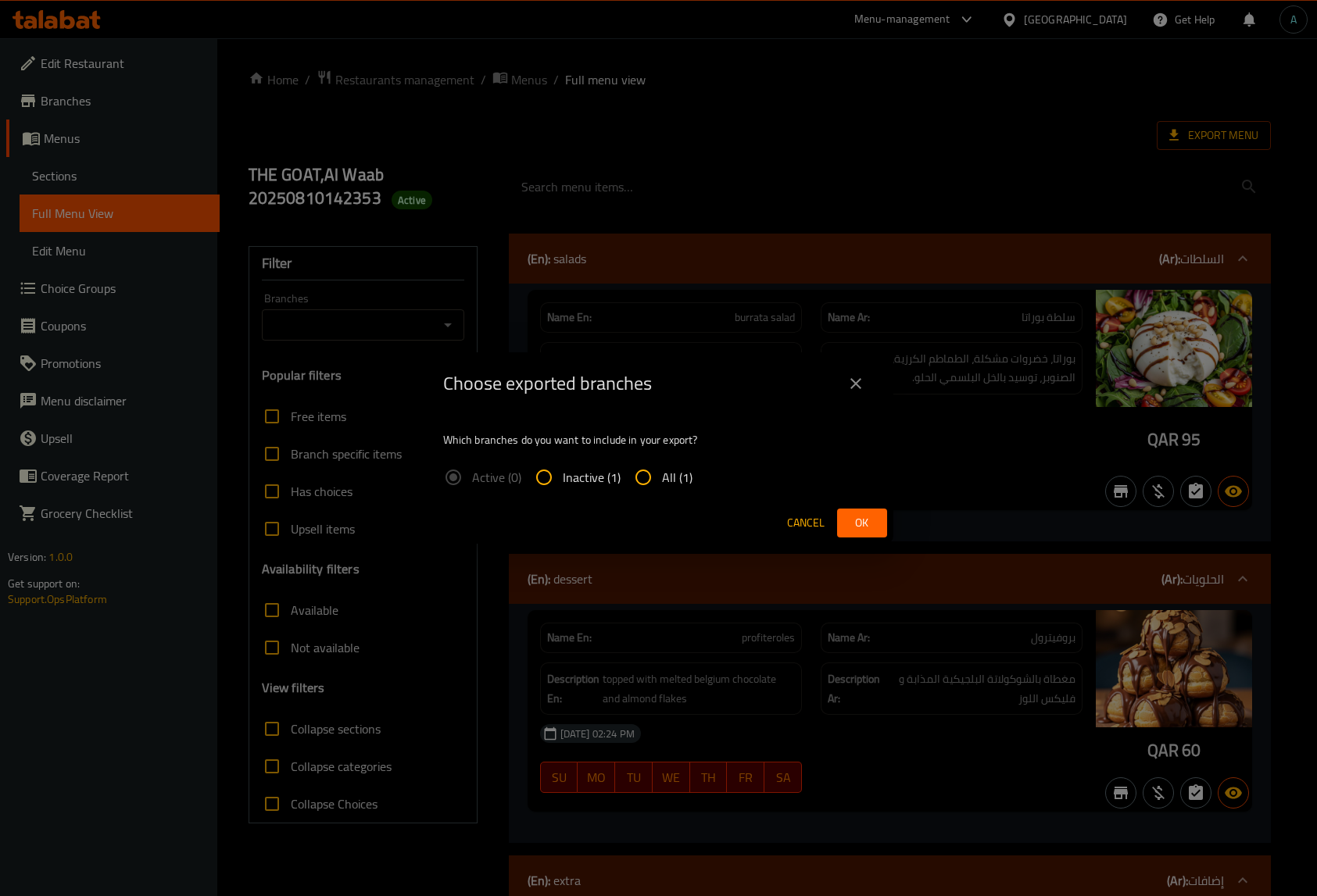
click at [677, 474] on span "All (1)" at bounding box center [677, 477] width 31 height 19
click at [662, 474] on input "All (1)" at bounding box center [644, 478] width 38 height 37
radio input "true"
click at [862, 527] on span "Ok" at bounding box center [862, 523] width 25 height 20
